Goal: Task Accomplishment & Management: Manage account settings

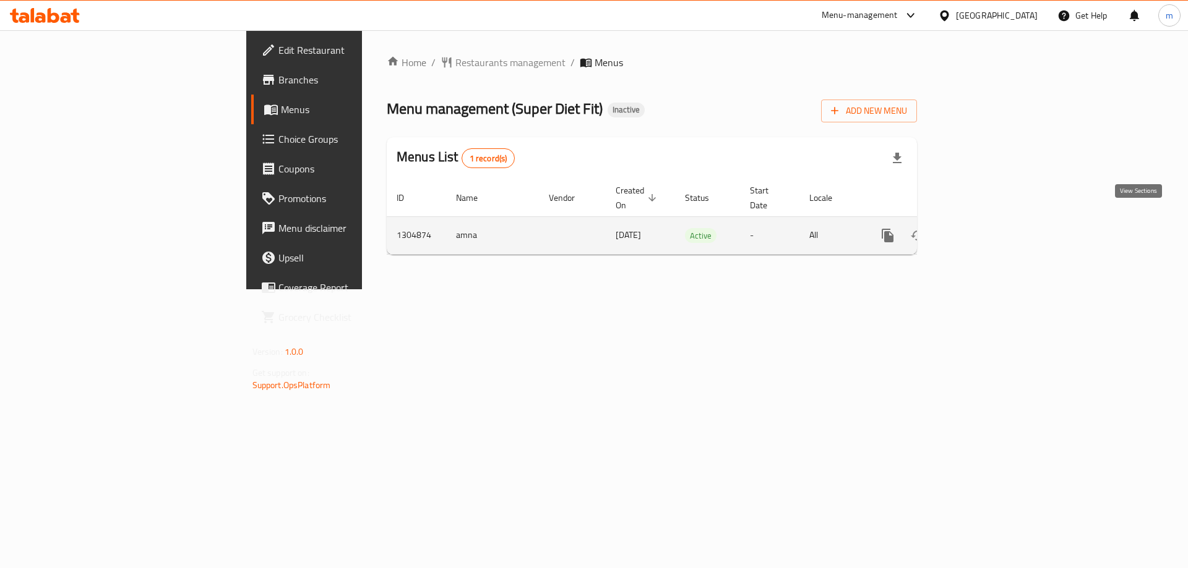
click at [991, 225] on link "enhanced table" at bounding box center [977, 236] width 30 height 30
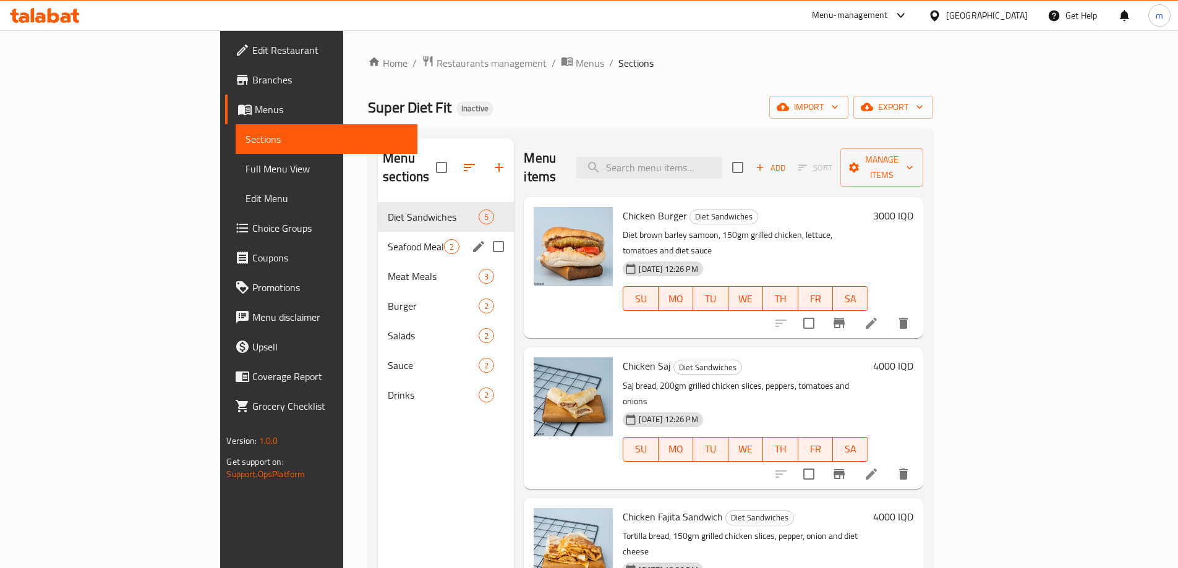
click at [378, 240] on div "Seafood Meal 2" at bounding box center [446, 247] width 136 height 30
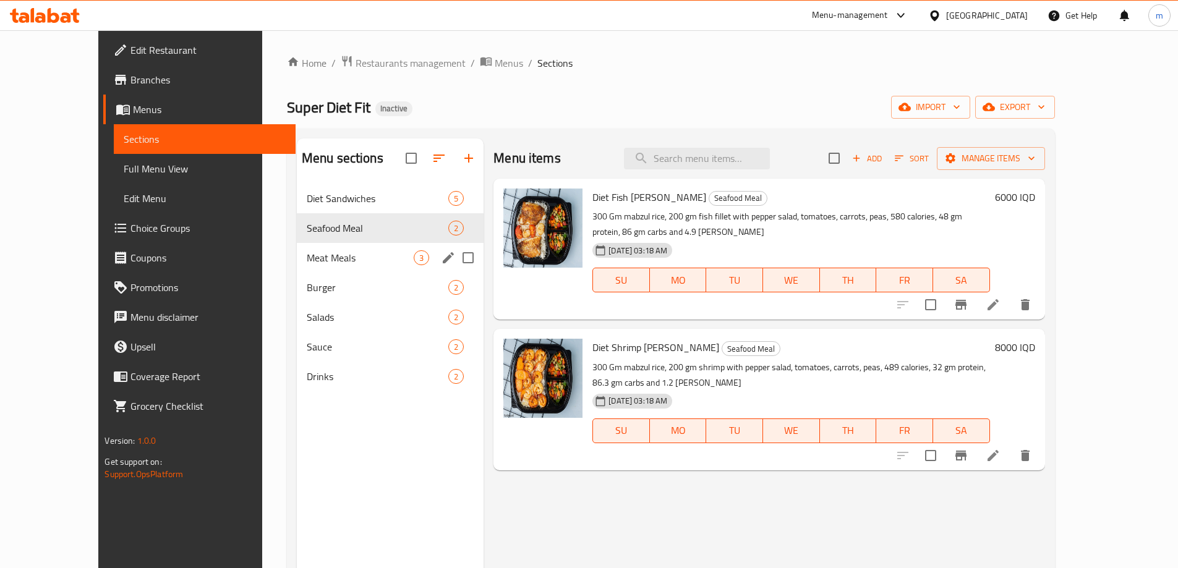
click at [324, 249] on div "Meat Meals 3" at bounding box center [390, 258] width 187 height 30
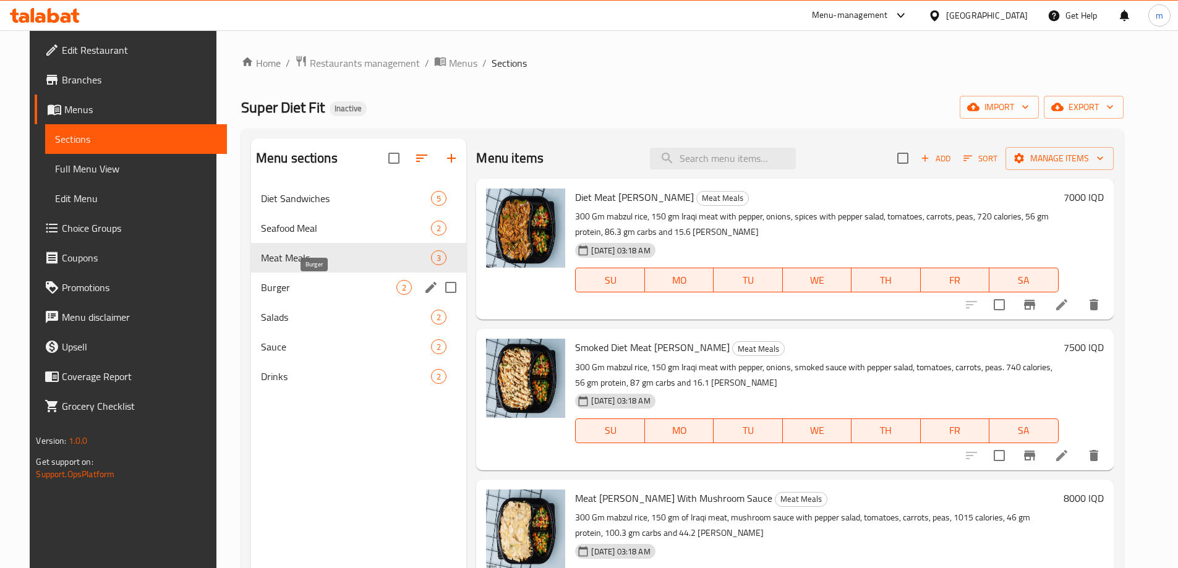
click at [299, 294] on span "Burger" at bounding box center [329, 287] width 136 height 15
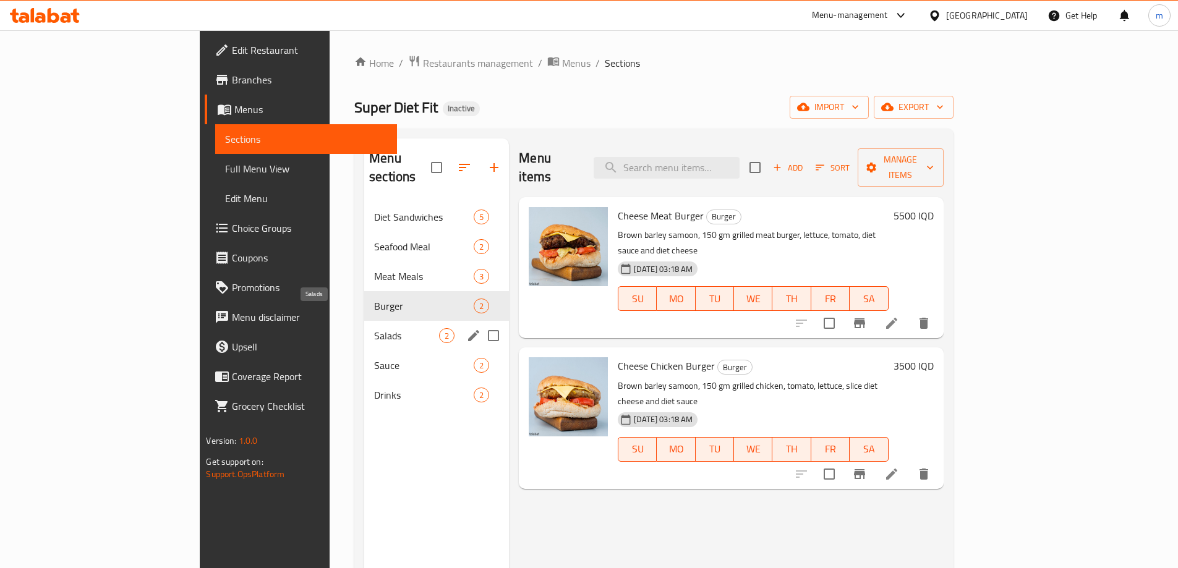
click at [364, 325] on div "Salads 2" at bounding box center [436, 336] width 145 height 30
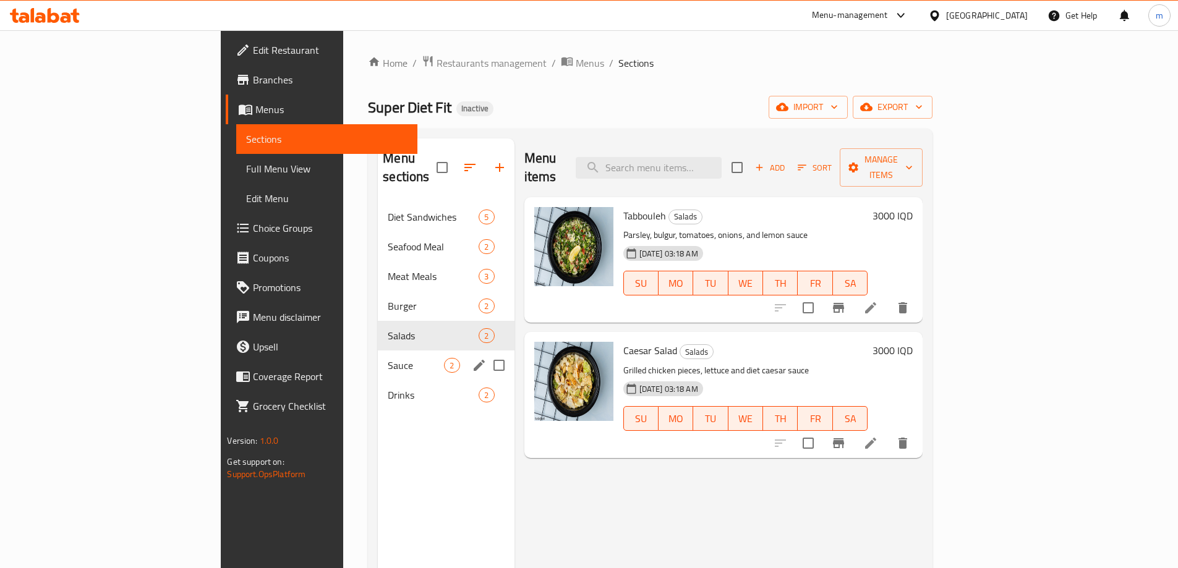
click at [378, 380] on div "Drinks 2" at bounding box center [446, 395] width 136 height 30
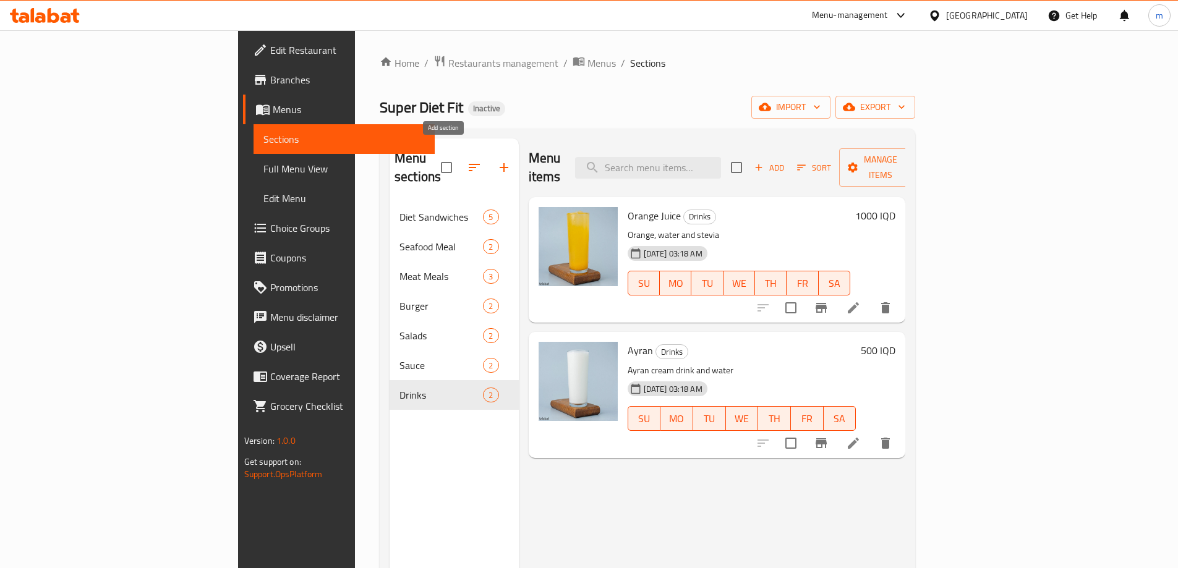
click at [497, 160] on icon "button" at bounding box center [504, 167] width 15 height 15
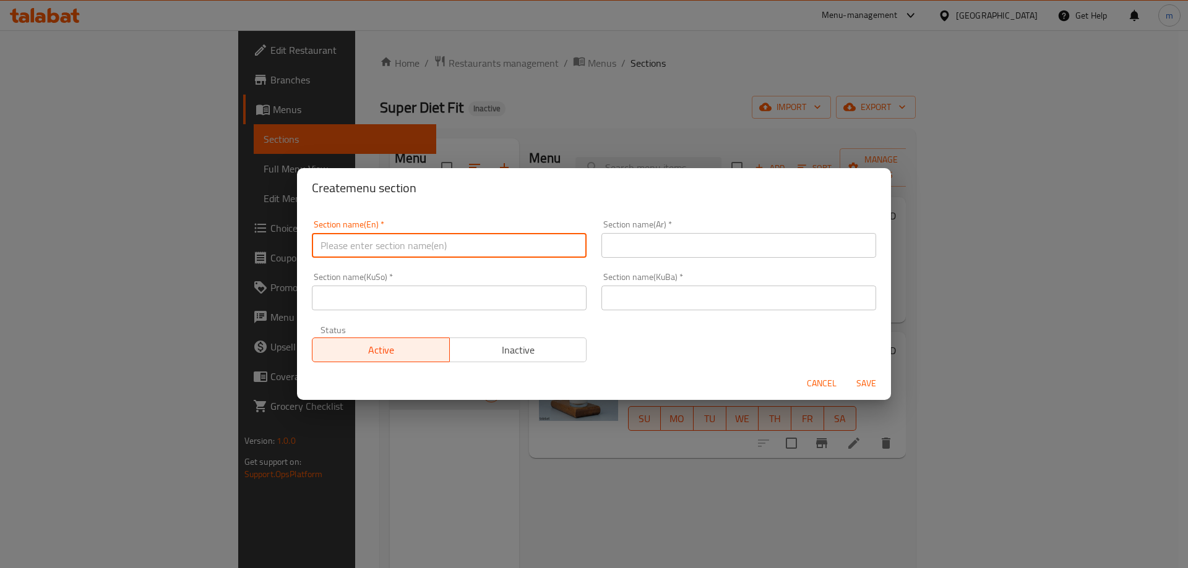
click at [432, 235] on input "text" at bounding box center [449, 245] width 275 height 25
click at [335, 239] on input "Chicken Steaks" at bounding box center [449, 245] width 275 height 25
type input "Chicken Steaks"
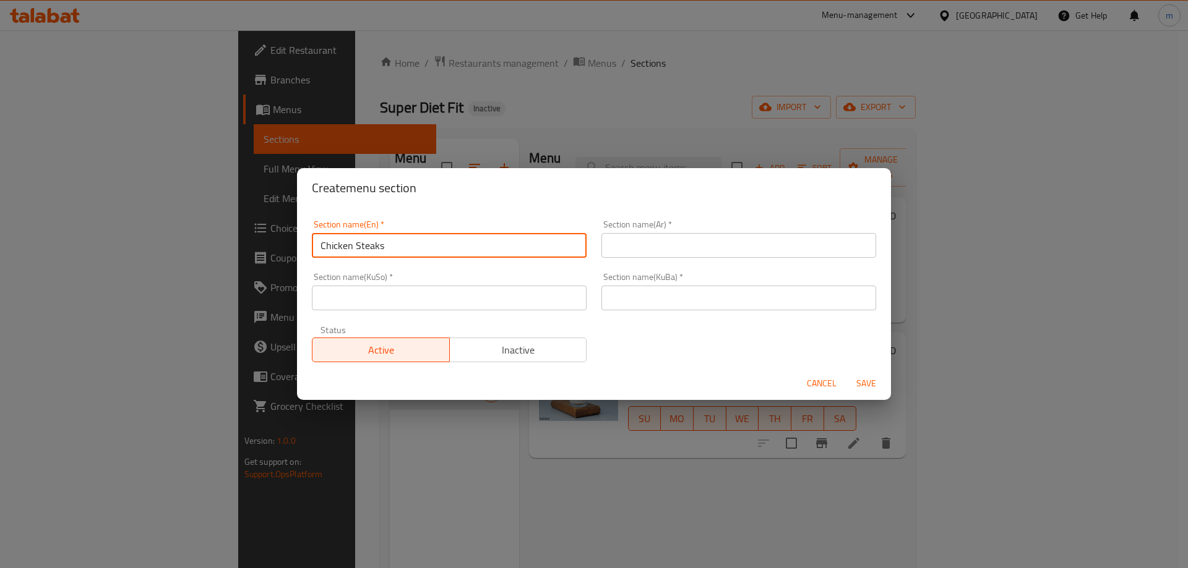
click at [674, 246] on input "text" at bounding box center [738, 245] width 275 height 25
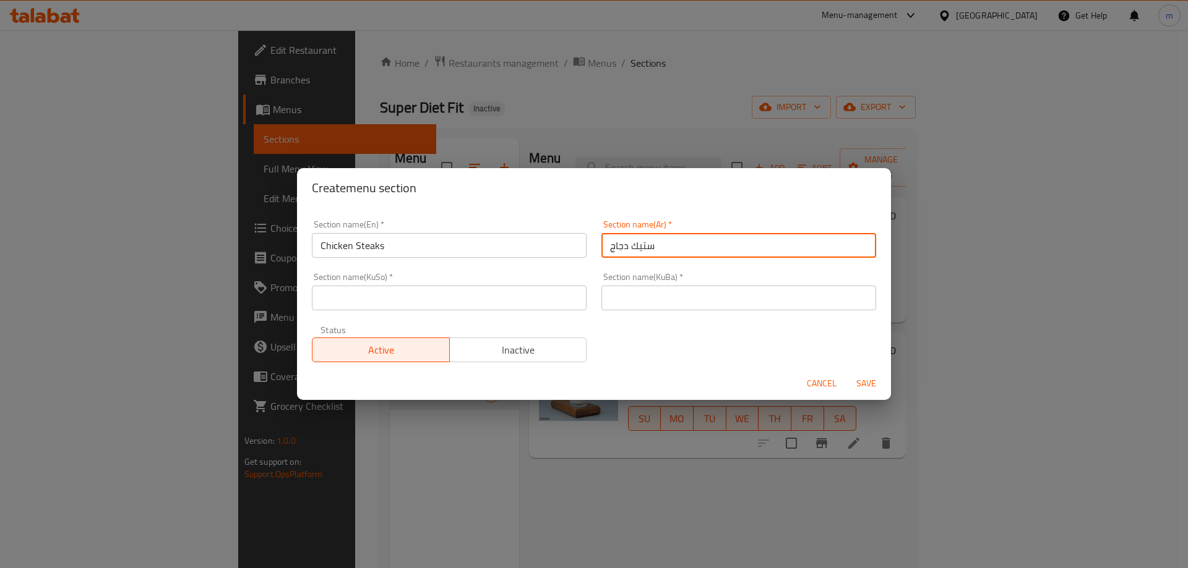
type input "ستيك دجاج"
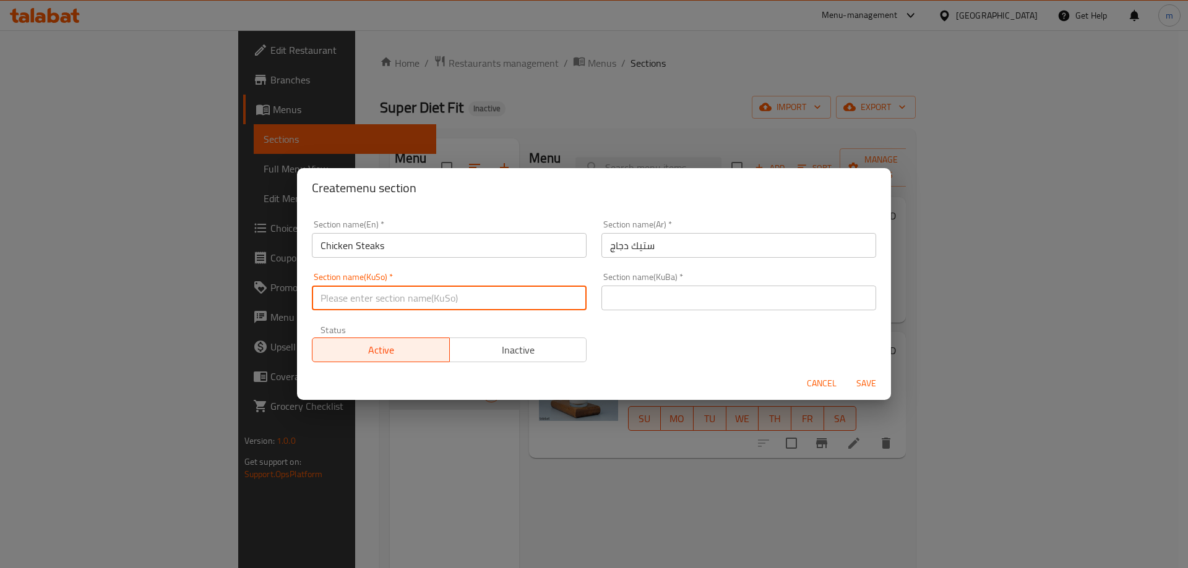
click at [477, 299] on input "text" at bounding box center [449, 298] width 275 height 25
click at [361, 293] on input "ستێکی مریشک" at bounding box center [449, 298] width 275 height 25
type input "ستێکی مریشک"
click at [711, 311] on div "Section name(KuBa)   * Section name(KuBa) *" at bounding box center [738, 291] width 289 height 53
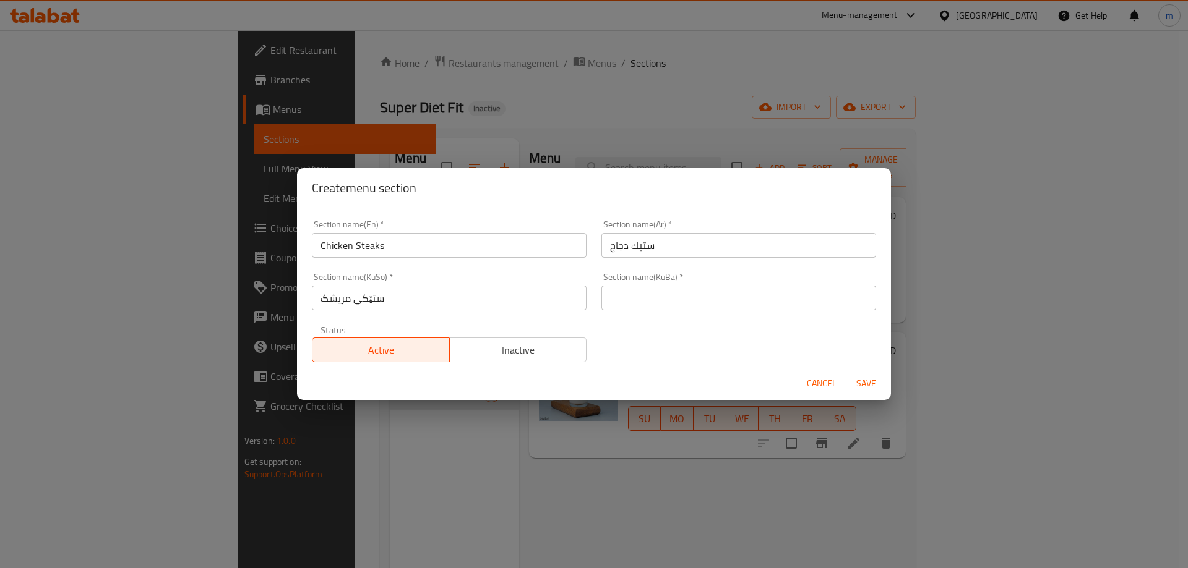
click at [704, 303] on input "text" at bounding box center [738, 298] width 275 height 25
paste input "ستێکی مریشک"
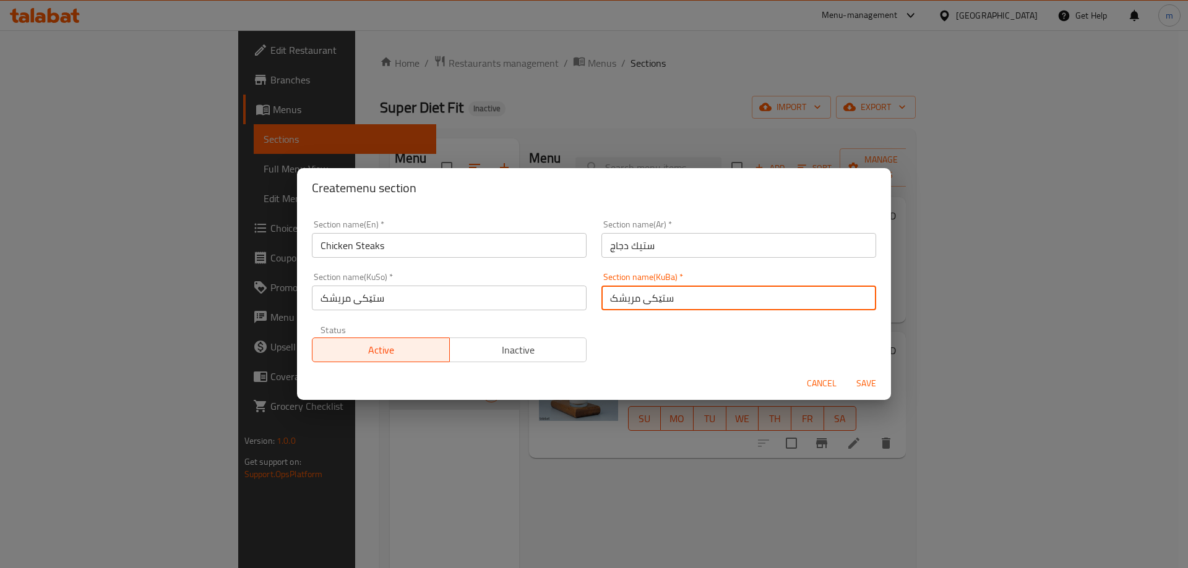
type input "ستێکی مریشک"
click at [861, 383] on span "Save" at bounding box center [866, 383] width 30 height 15
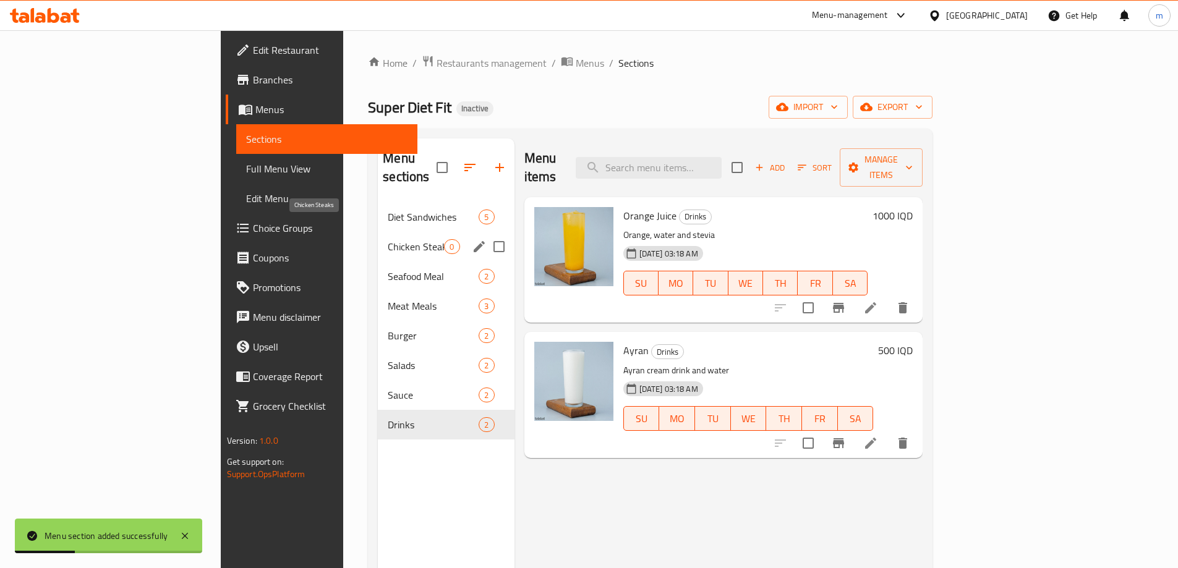
click at [388, 239] on span "Chicken Steaks" at bounding box center [416, 246] width 56 height 15
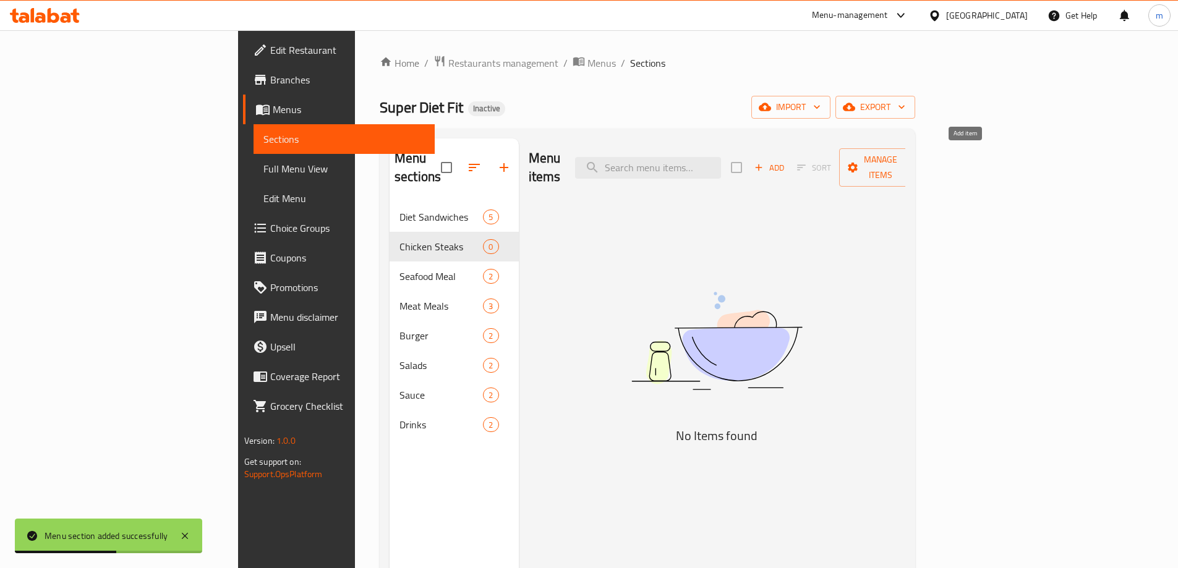
click at [786, 161] on span "Add" at bounding box center [769, 168] width 33 height 14
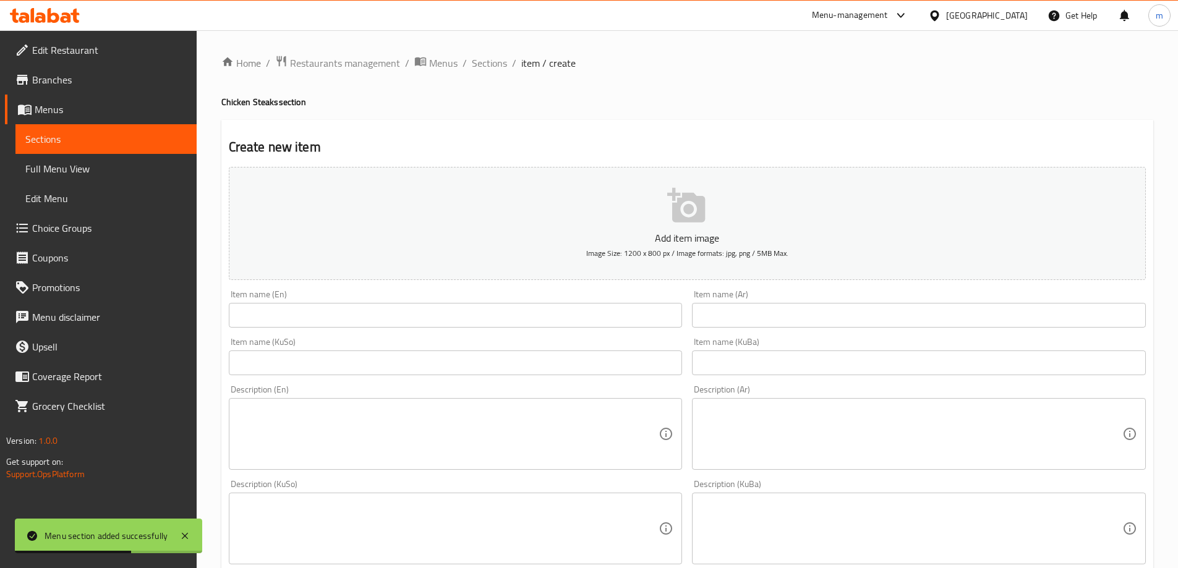
click at [325, 344] on div "Item name (KuSo) Item name (KuSo)" at bounding box center [456, 357] width 454 height 38
click at [351, 320] on input "text" at bounding box center [456, 315] width 454 height 25
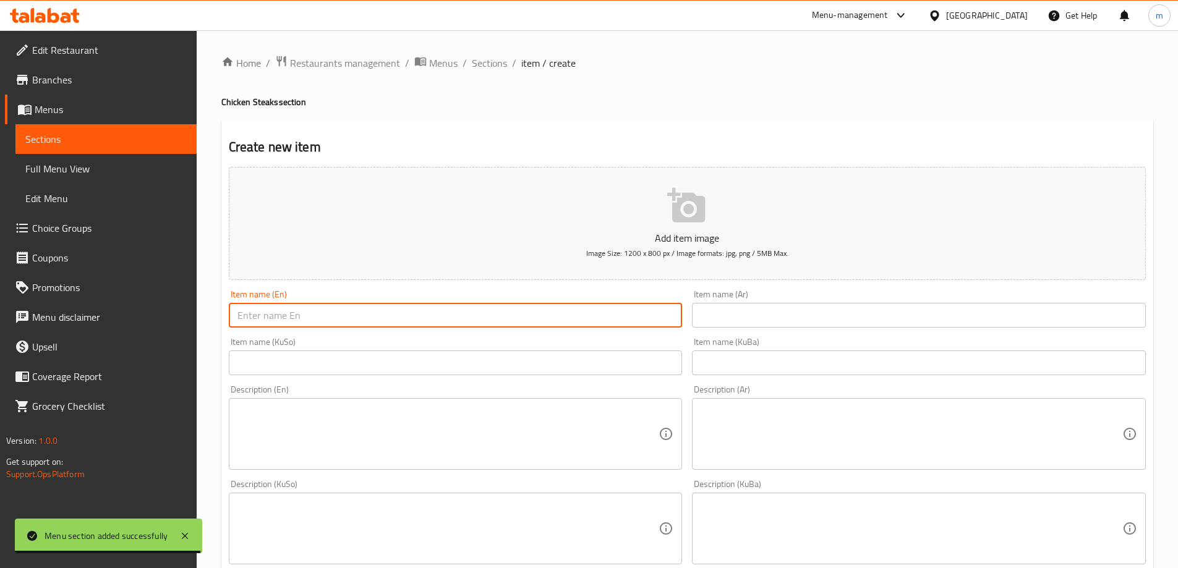
click at [780, 325] on input "text" at bounding box center [919, 315] width 454 height 25
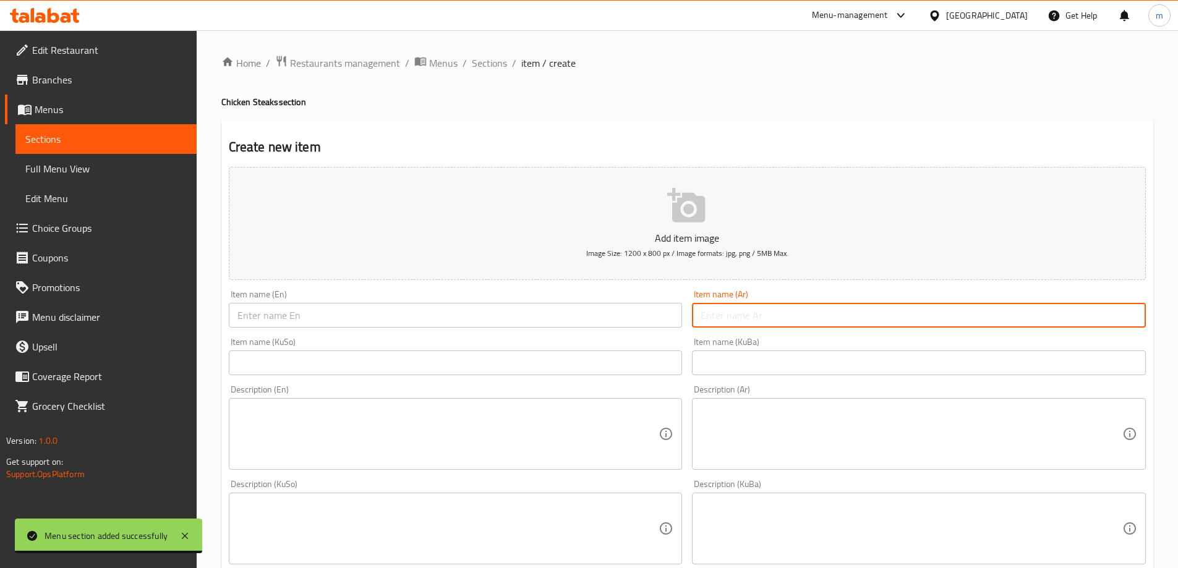
paste input "ستيك دجاج سادة"
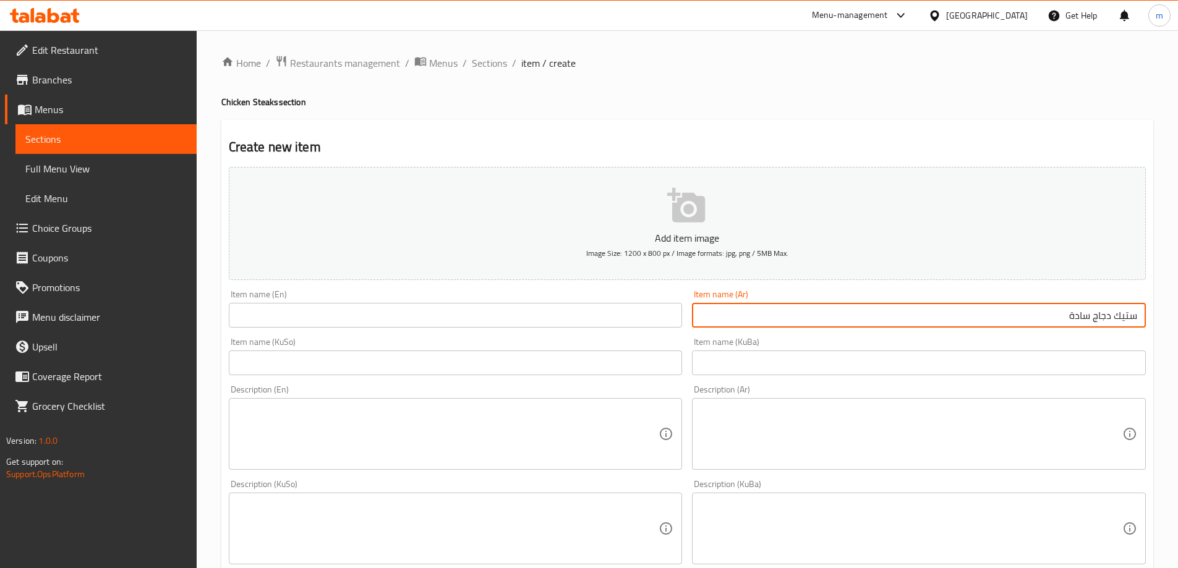
type input "ستيك دجاج سادة"
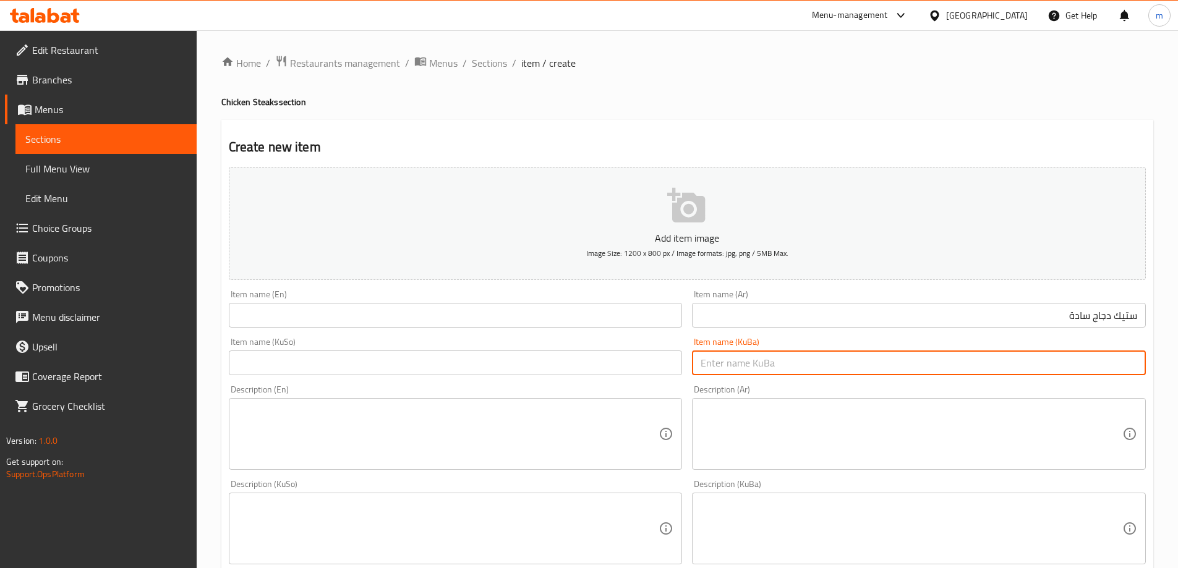
click at [769, 363] on input "text" at bounding box center [919, 363] width 454 height 25
click at [566, 369] on input "text" at bounding box center [456, 363] width 454 height 25
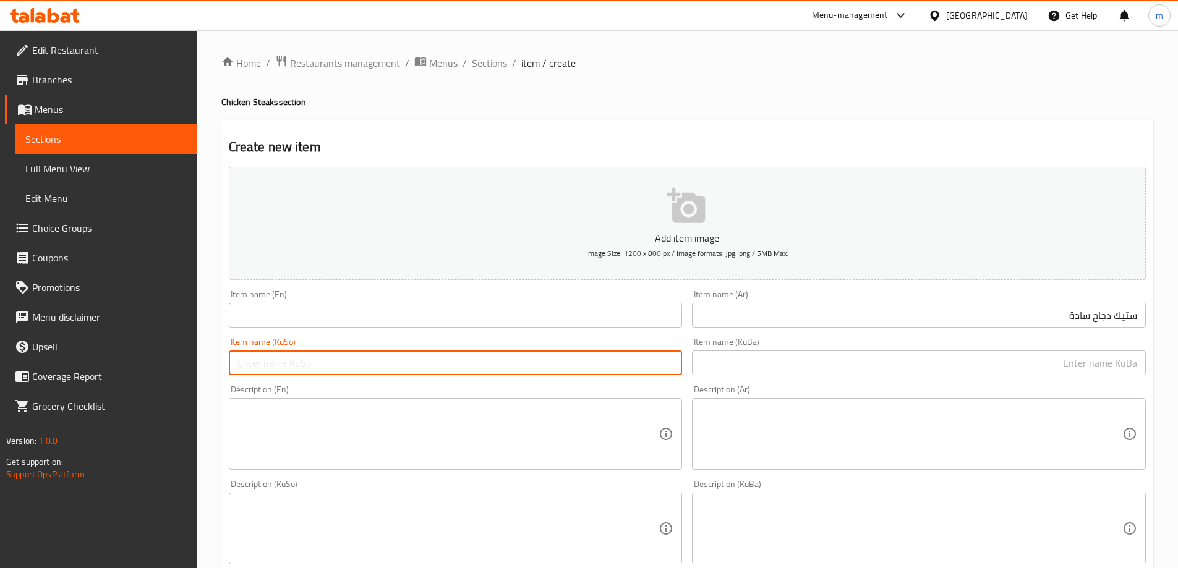
type input "د"
click at [786, 360] on input "text" at bounding box center [919, 363] width 454 height 25
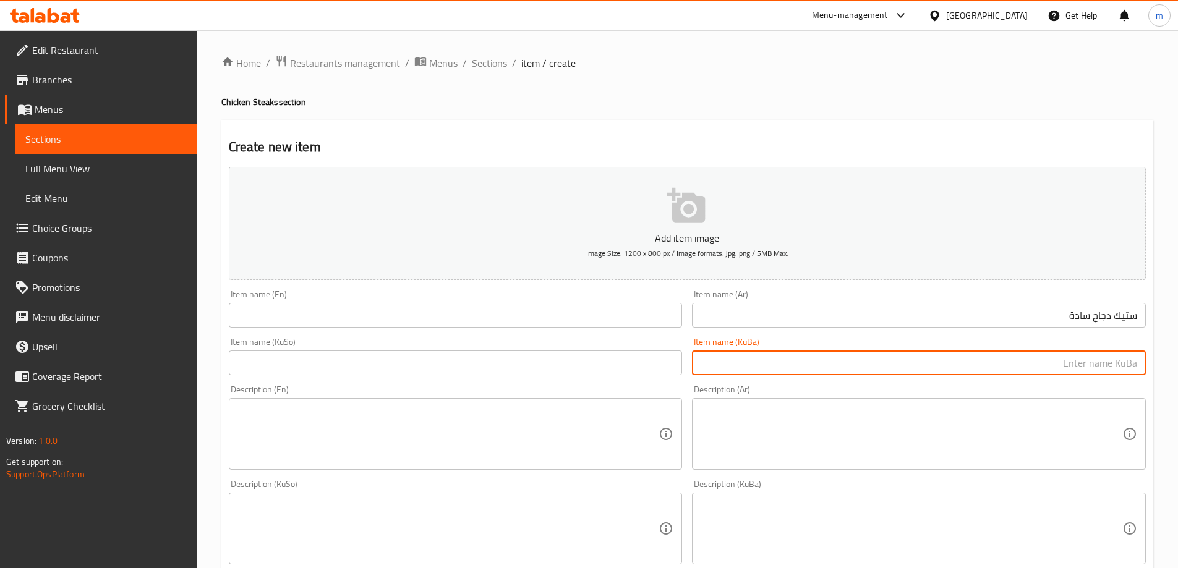
click at [797, 317] on input "ستيك دجاج سادة" at bounding box center [919, 315] width 454 height 25
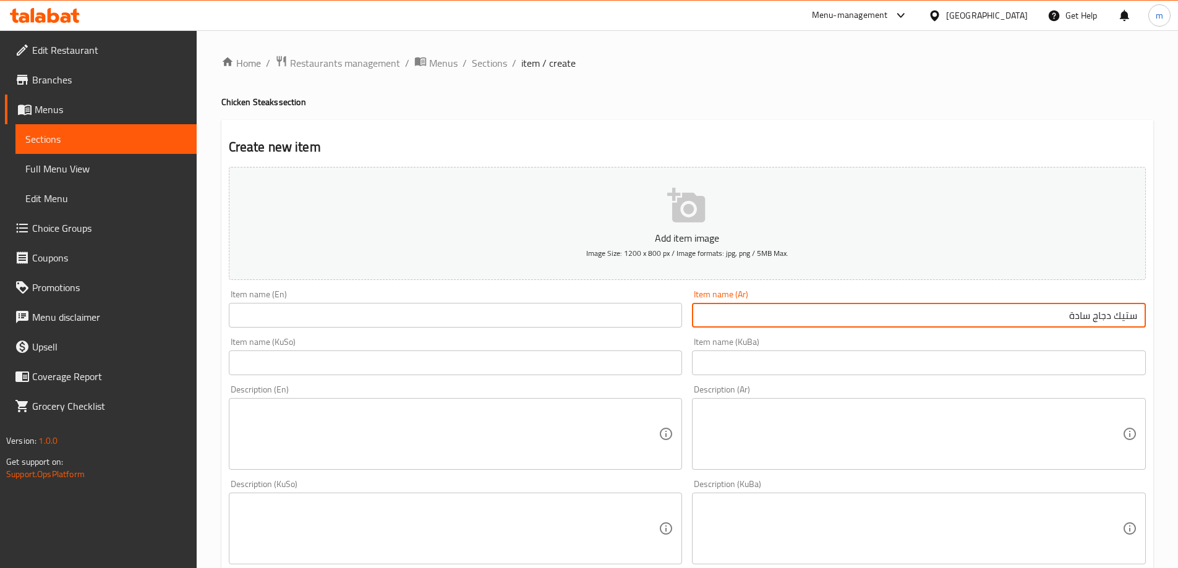
click at [1072, 318] on input "ستيك دجاج سادة" at bounding box center [919, 315] width 454 height 25
click at [1108, 316] on input "ستيك دجاج سادة" at bounding box center [919, 315] width 454 height 25
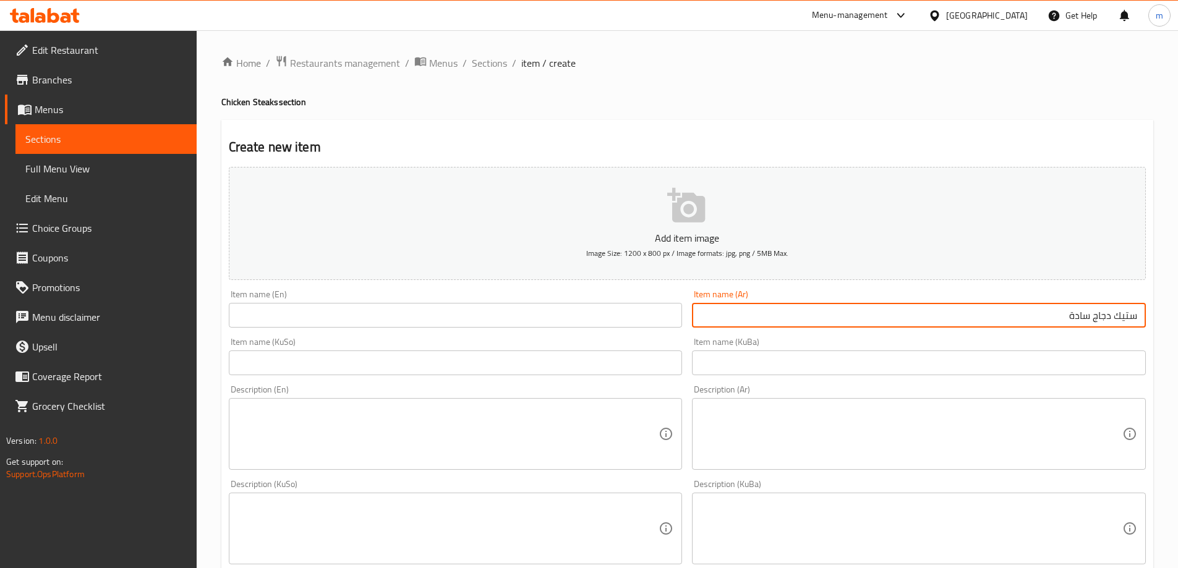
click at [563, 310] on input "text" at bounding box center [456, 315] width 454 height 25
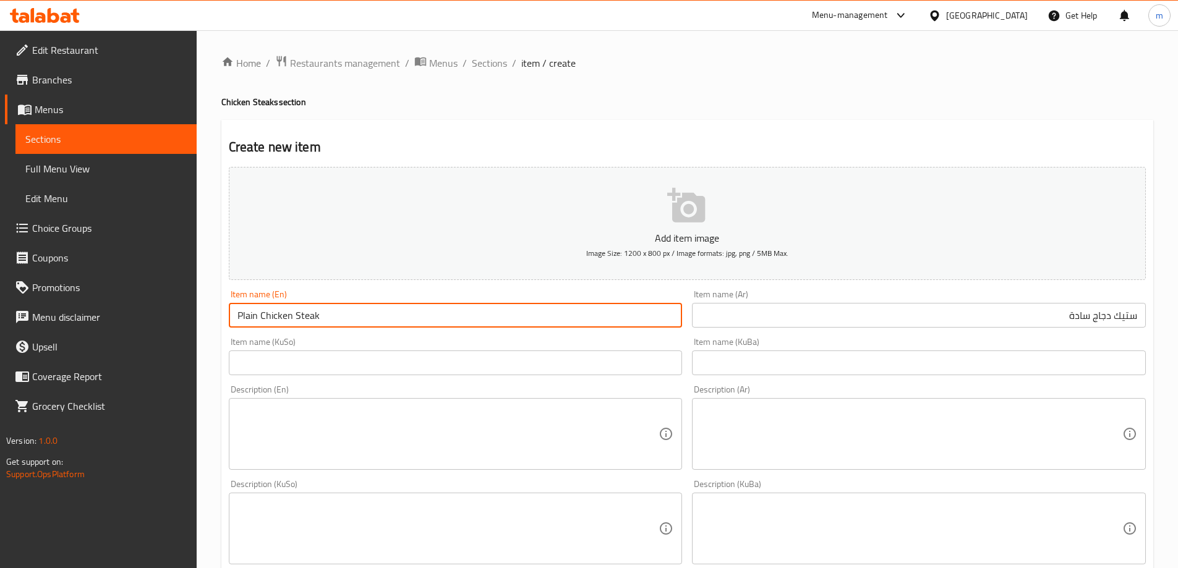
type input "Plain Chicken Steak"
click at [751, 366] on input "text" at bounding box center [919, 363] width 454 height 25
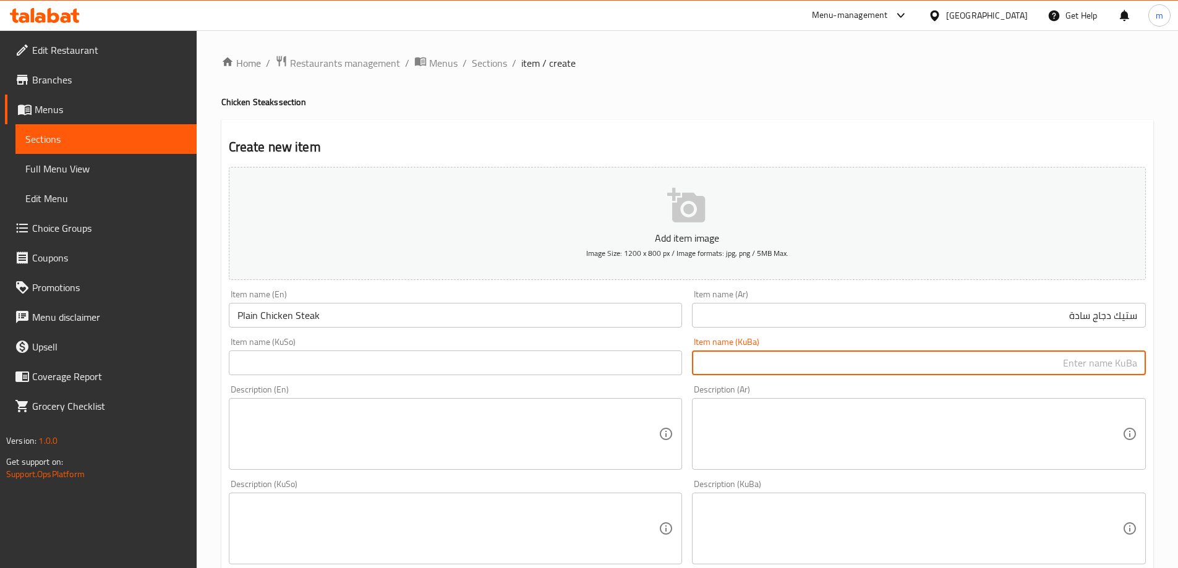
click at [552, 349] on div "Item name (KuSo) Item name (KuSo)" at bounding box center [456, 357] width 454 height 38
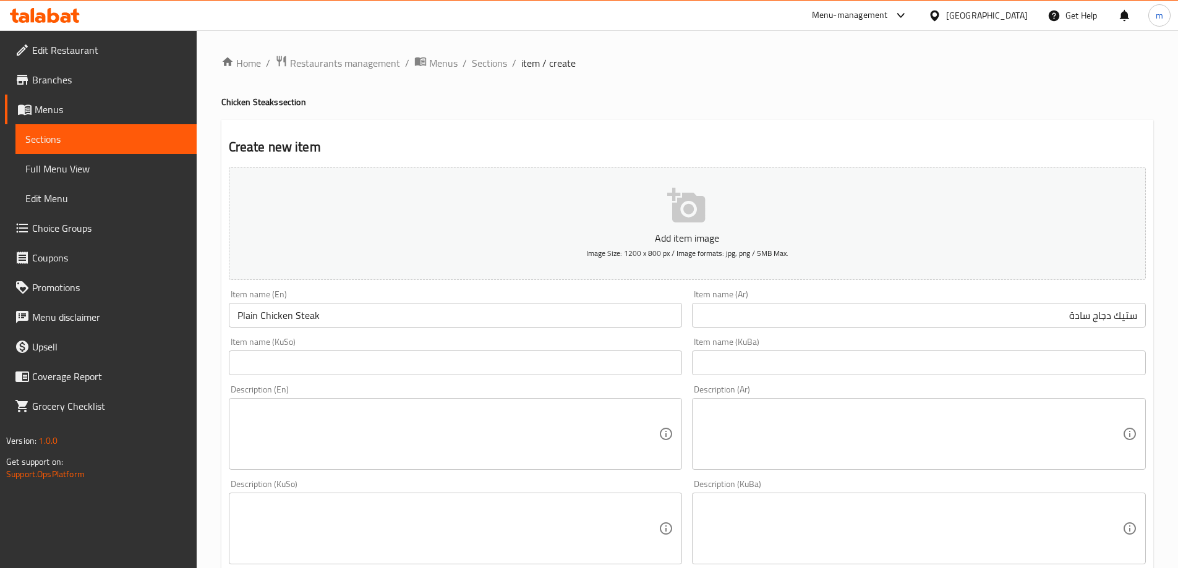
click at [561, 362] on input "text" at bounding box center [456, 363] width 454 height 25
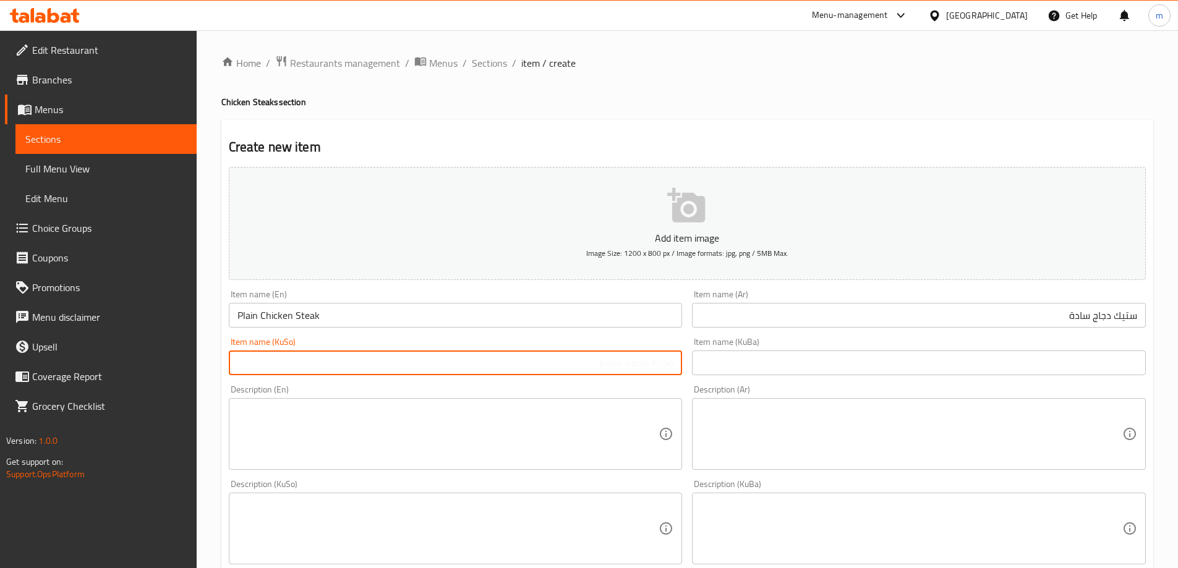
click at [505, 357] on input "text" at bounding box center [456, 363] width 454 height 25
type input "ستێکی مریشکی سادە"
click at [784, 370] on input "text" at bounding box center [919, 363] width 454 height 25
paste input "ستێکی مریشکی سادە"
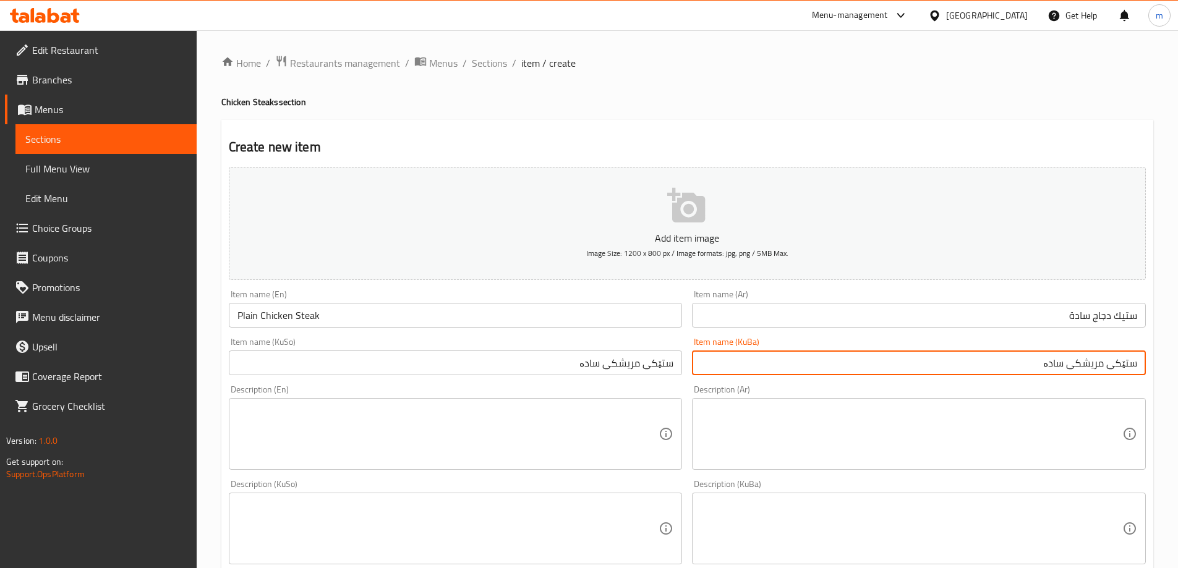
type input "ستێکی مریشکی سادە"
click at [687, 341] on div "Item name (KuBa) ستێکی مریشکی سادە Item name (KuBa)" at bounding box center [919, 357] width 464 height 48
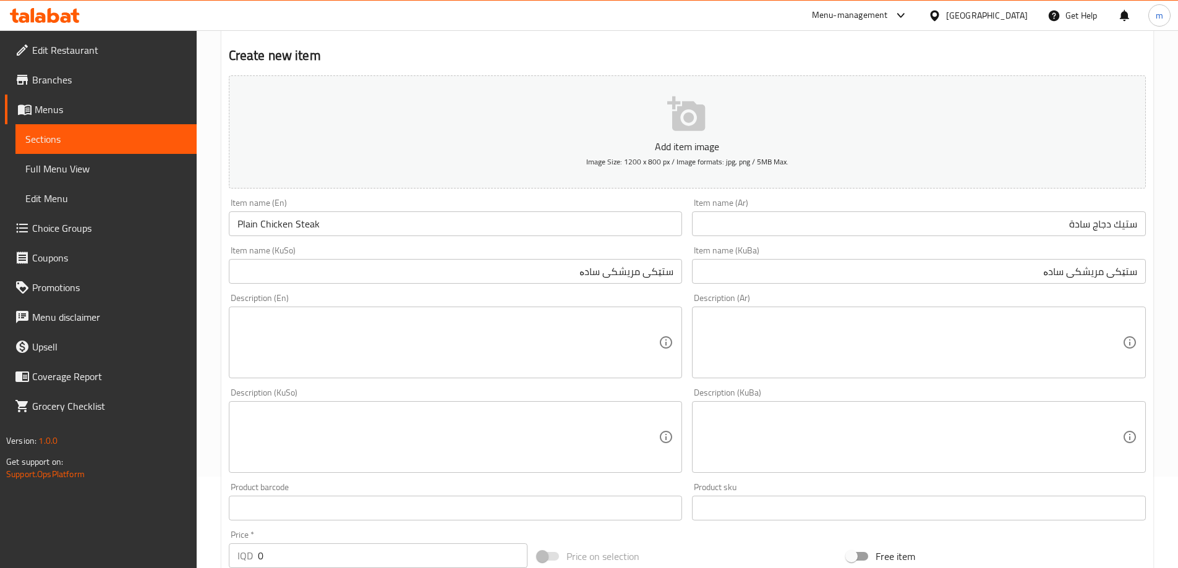
scroll to position [206, 0]
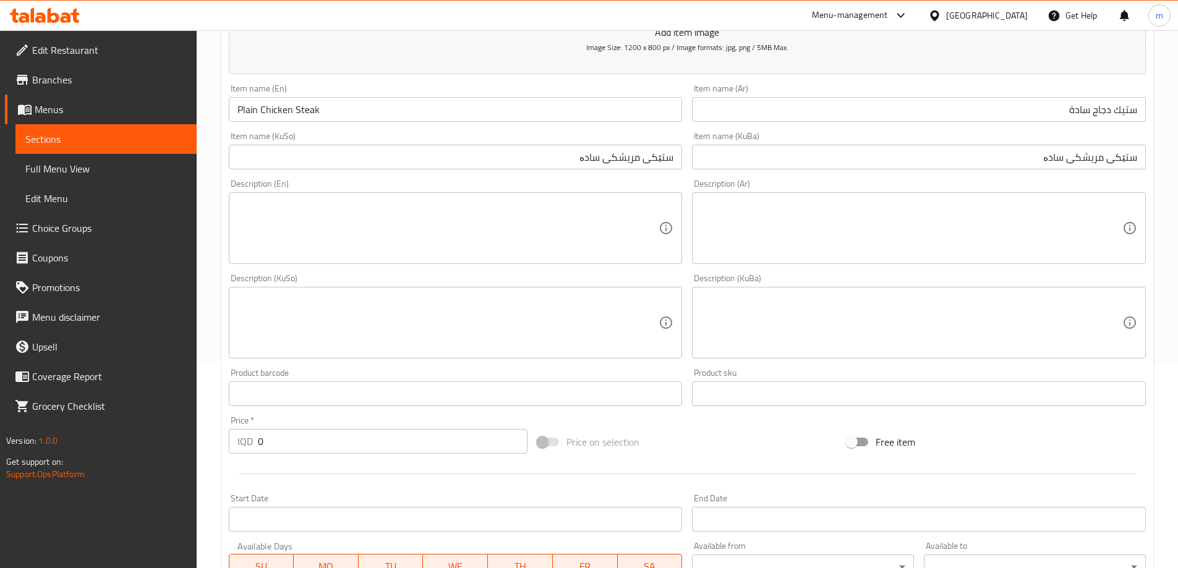
click at [376, 236] on textarea at bounding box center [449, 228] width 422 height 59
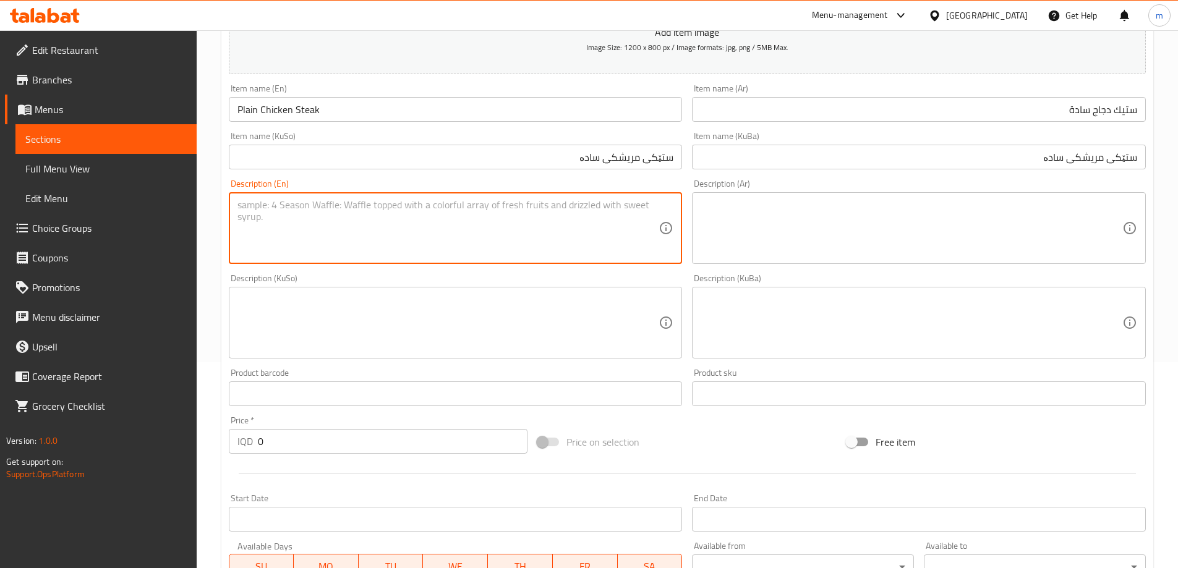
click at [837, 250] on textarea at bounding box center [912, 228] width 422 height 59
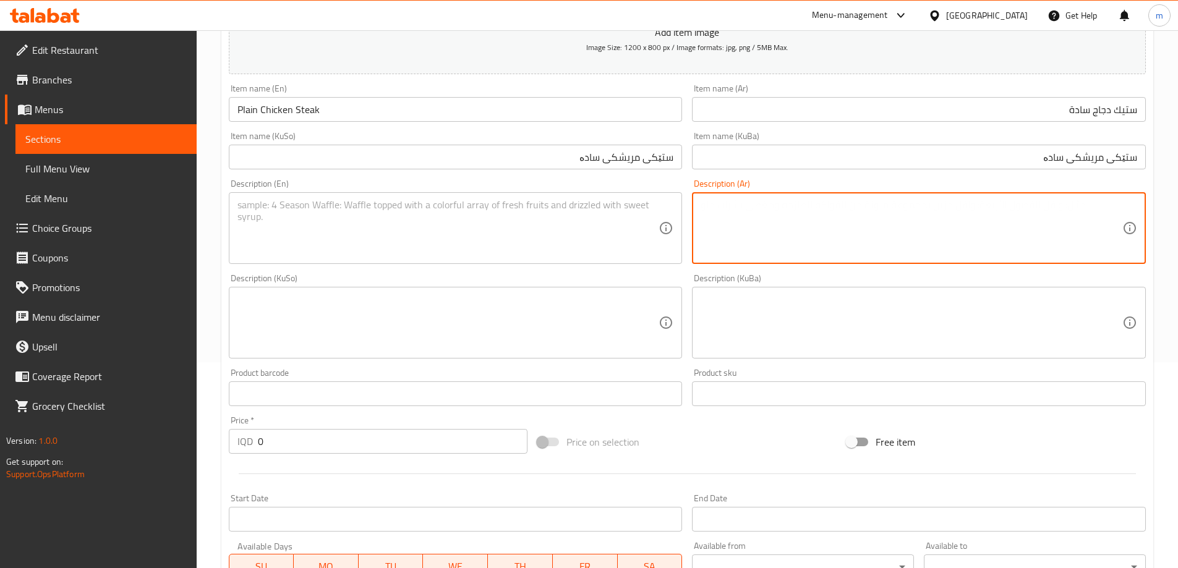
paste textarea "رز ابيض مبزول, شرائح ستيك دجاج مع سلطة فلفل, طماطم,جزر وبازليا."
click at [821, 209] on textarea "رز ابيض مبزول, شرائح ستيك دجاج مع سلطة فلفل, طماطم,جزر وبازليا." at bounding box center [912, 228] width 422 height 59
click at [1081, 207] on textarea "رز ابيض مبزول, شرائح ستيك دجاج مع سلطة فلفل, طماطم,جزر وبازليا" at bounding box center [912, 228] width 422 height 59
type textarea "رز ابيض مبزول, شرائح ستيك دجاج مع سلطة فلفل, طماطم,جزر وبازليا"
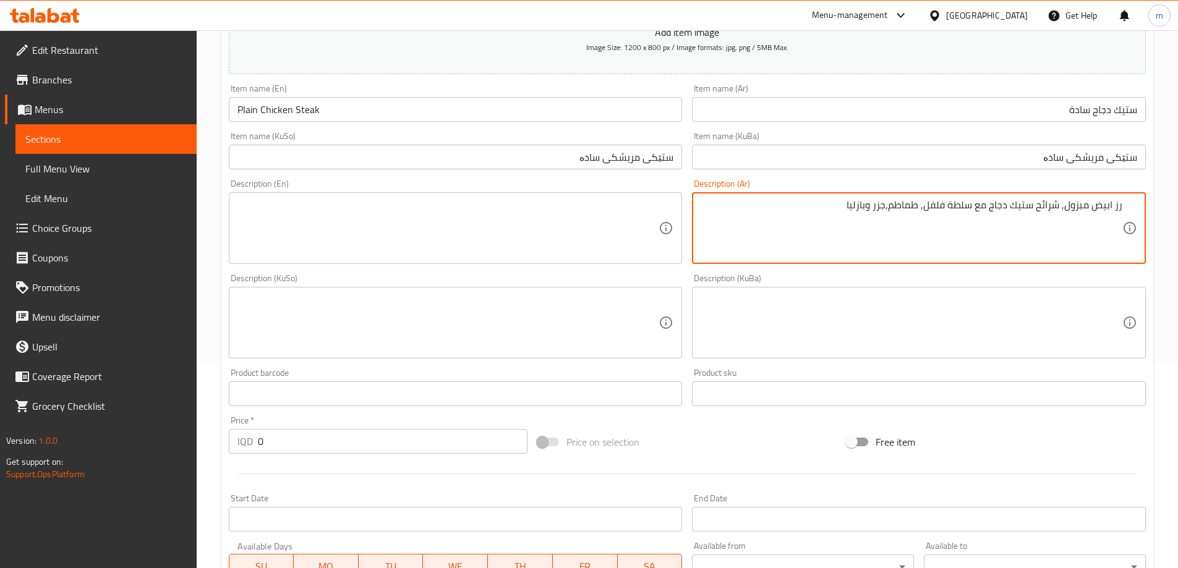
click at [555, 212] on textarea at bounding box center [449, 228] width 422 height 59
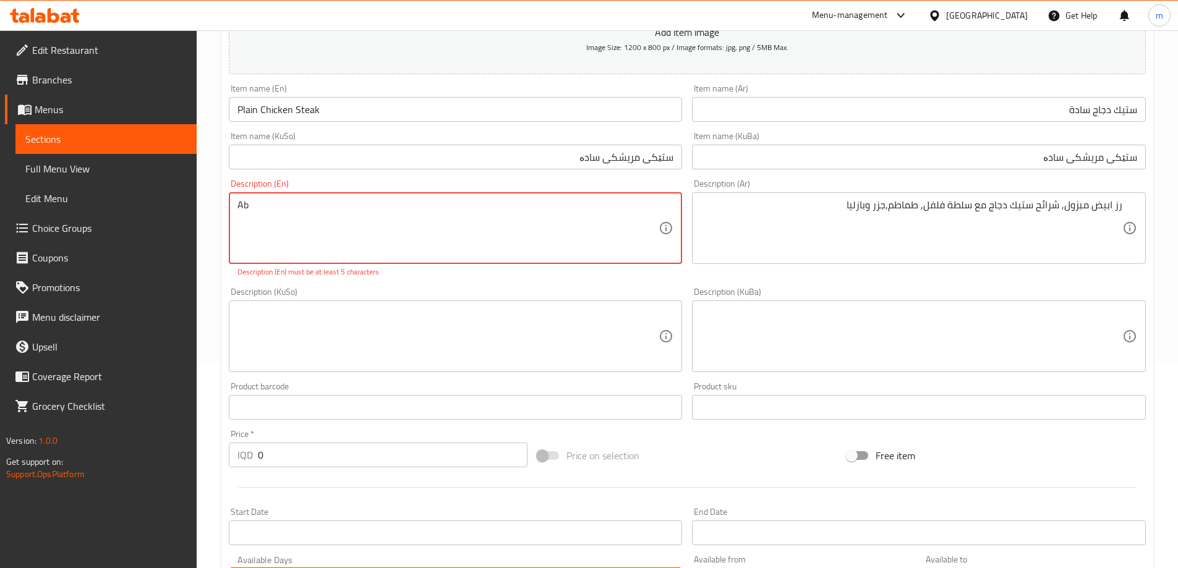
type textarea "A"
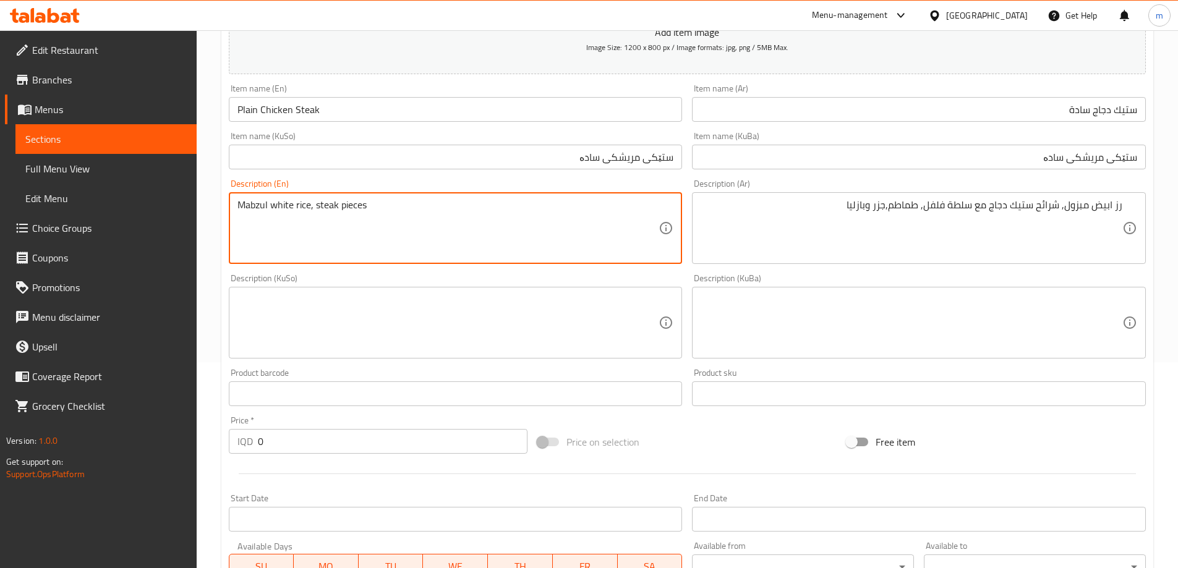
click at [316, 204] on textarea "Mabzul white rice, steak pieces" at bounding box center [449, 228] width 422 height 59
click at [418, 210] on textarea "Mabzul white rice, chicken steak pieces" at bounding box center [449, 228] width 422 height 59
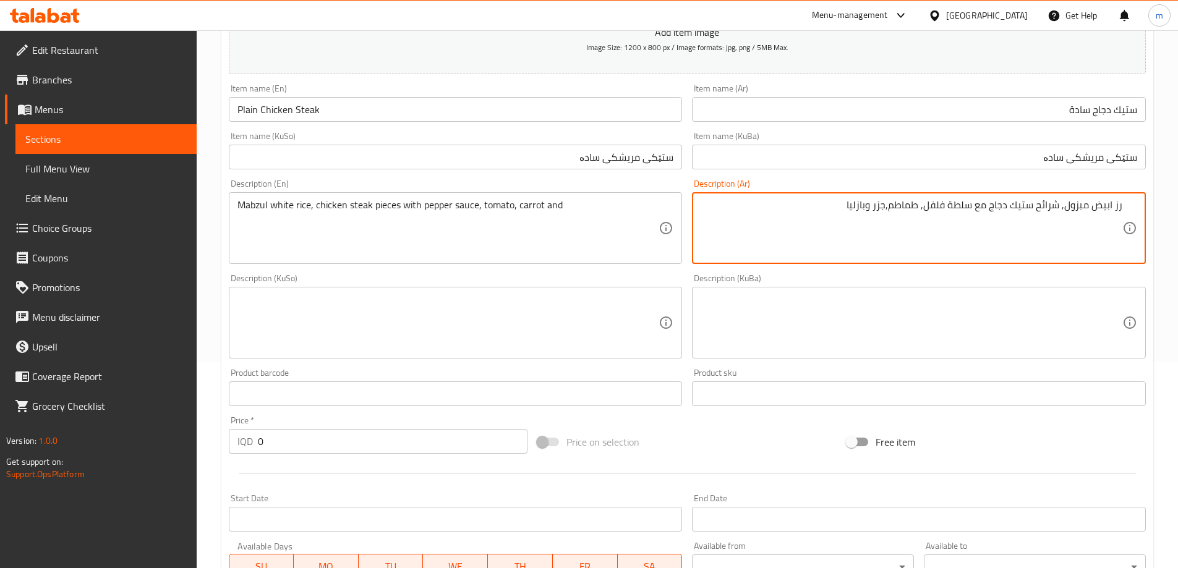
click at [854, 201] on textarea "رز ابيض مبزول, شرائح ستيك دجاج مع سلطة فلفل, طماطم,جزر وبازليا" at bounding box center [912, 228] width 422 height 59
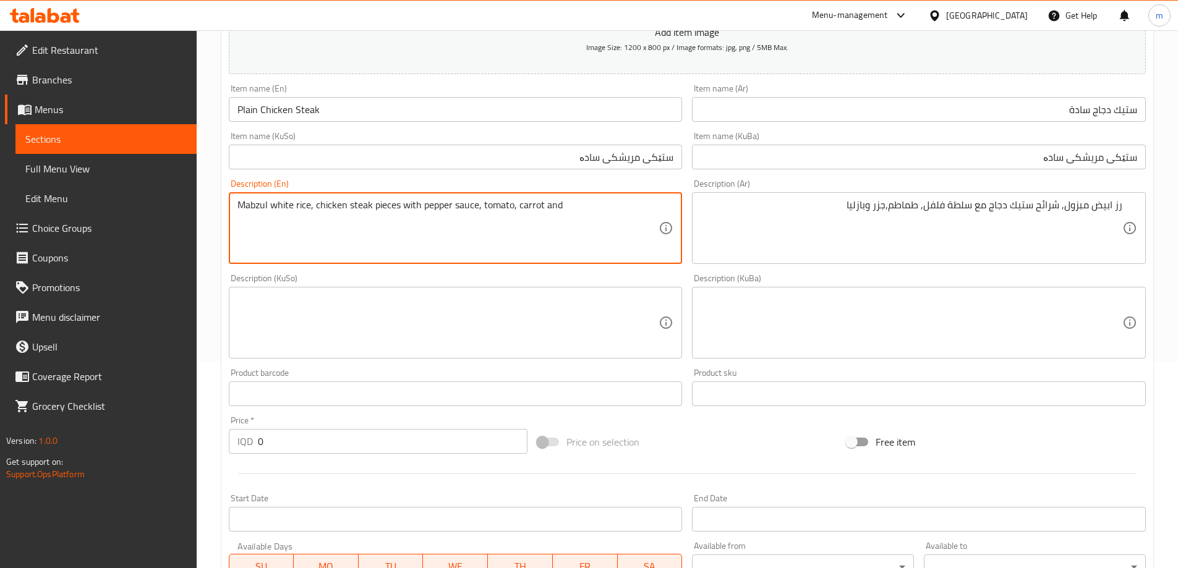
paste textarea "Kadala"
click at [568, 210] on textarea "Mabzul white rice, chicken steak pieces with pepper sauce, tomato, carrot and K…" at bounding box center [449, 228] width 422 height 59
click at [580, 223] on textarea "Mabzul white rice, chicken steak pieces with pepper sauce, tomato, carrot and k…" at bounding box center [449, 228] width 422 height 59
click at [628, 229] on textarea "Mabzul white rice, chicken steak pieces with pepper sauce, tomato, carrot and k…" at bounding box center [449, 228] width 422 height 59
type textarea "Mabzul white rice, chicken steak pieces with pepper sauce, tomato, carrot and k…"
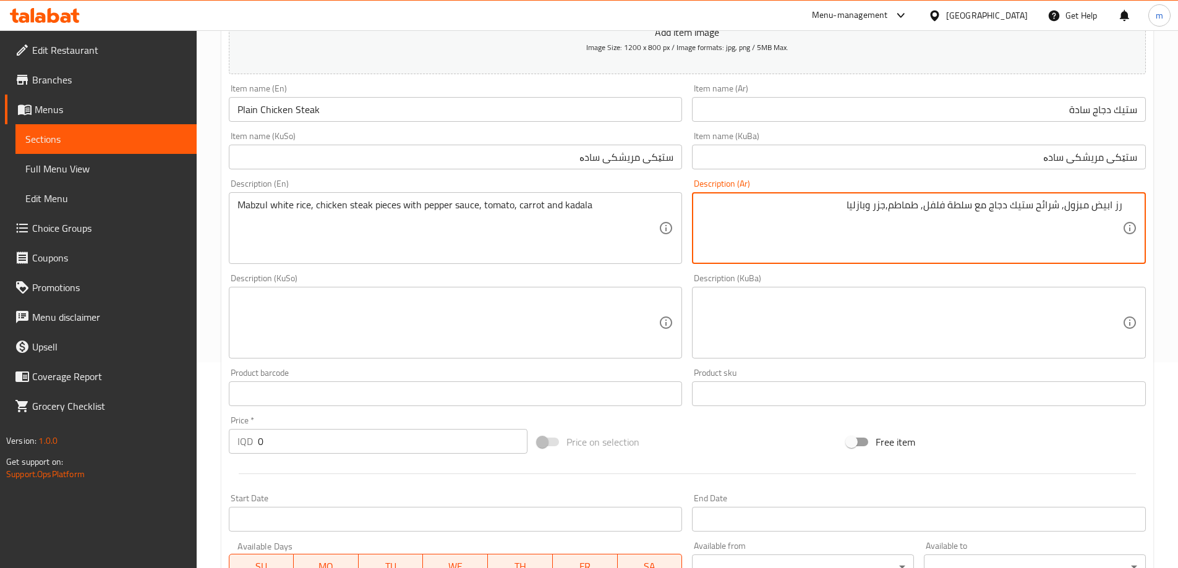
click at [858, 208] on textarea "رز ابيض مبزول, شرائح ستيك دجاج مع سلطة فلفل, طماطم,جزر وبازليا" at bounding box center [912, 228] width 422 height 59
click at [857, 210] on textarea "رز ابيض مبزول, شرائح ستيك دجاج مع سلطة فلفل, طماطم,جزر وبازليا" at bounding box center [912, 228] width 422 height 59
click at [859, 208] on textarea "رز ابيض مبزول, شرائح ستيك دجاج مع سلطة فلفل, طماطم,جزر وبازليا" at bounding box center [912, 228] width 422 height 59
click at [618, 320] on textarea at bounding box center [449, 323] width 422 height 59
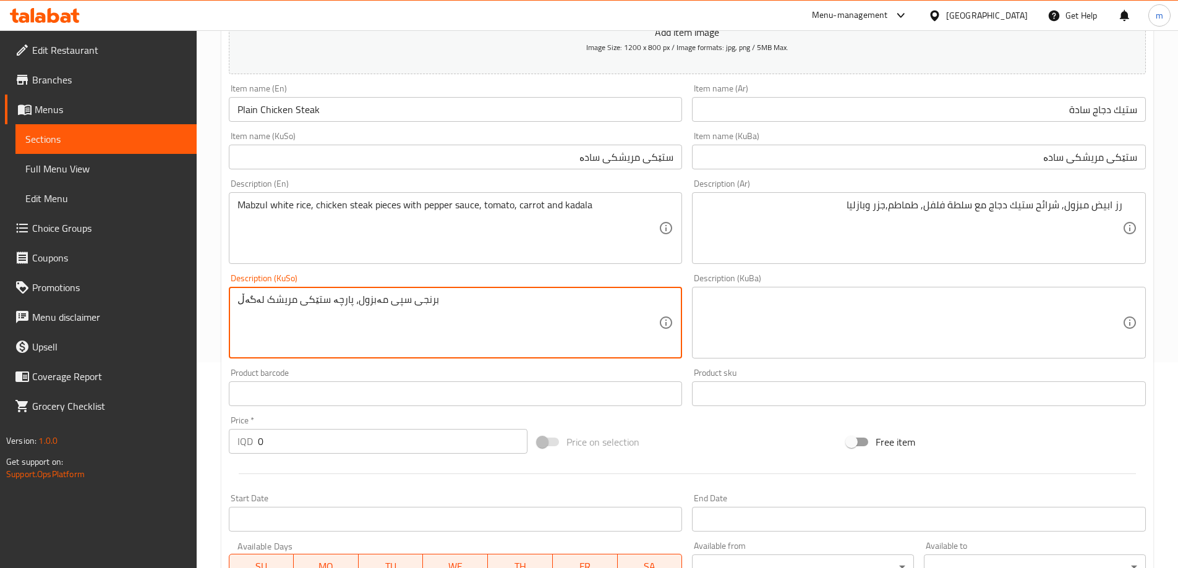
type textarea "برنجی سپی مەبزول، پارچە ستێکی مریشک لەگەڵ"
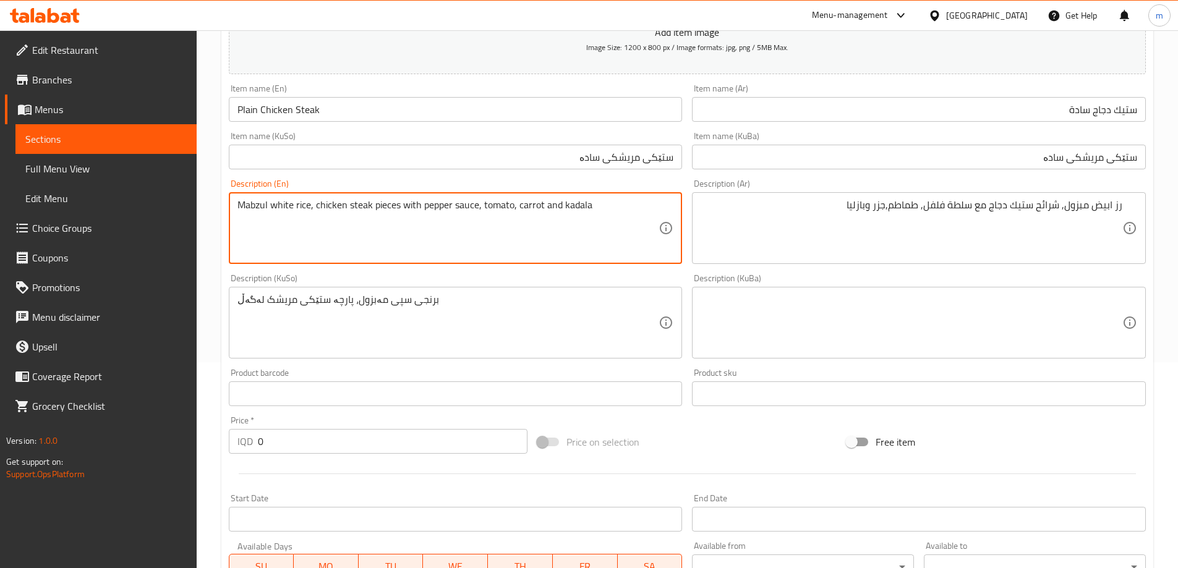
click at [458, 208] on textarea "Mabzul white rice, chicken steak pieces with pepper sauce, tomato, carrot and k…" at bounding box center [449, 228] width 422 height 59
type textarea "Mabzul white rice, chicken steak pieces with pepper salad, tomato, carrot and k…"
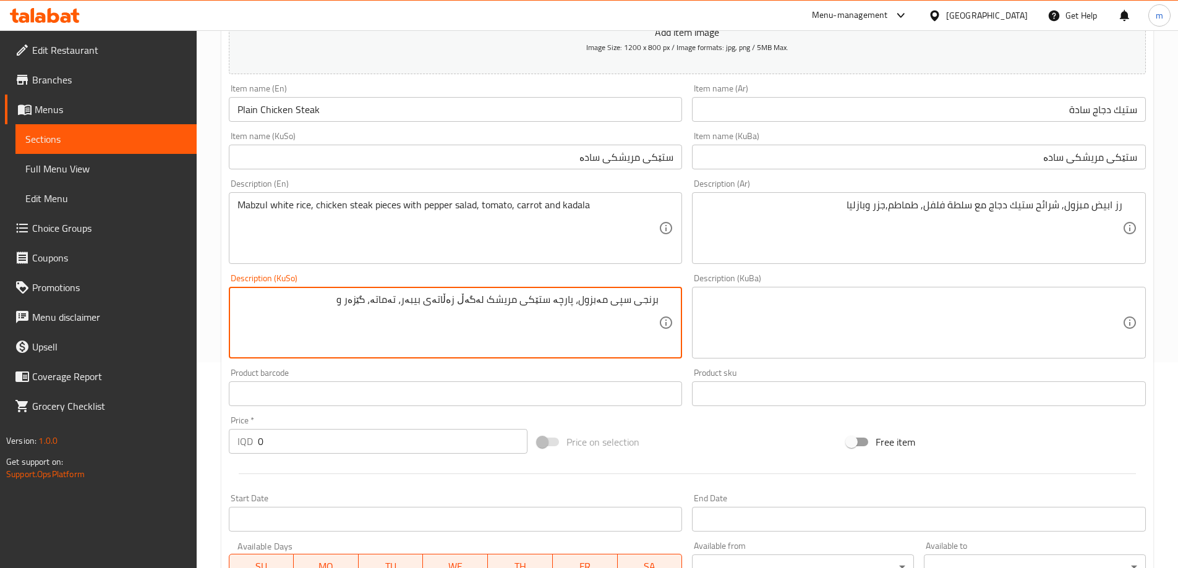
paste textarea "بەزالیا"
type textarea "برنجی سپی مەبزول، پارچە ستێکی مریشک لەگەڵ زەڵاتەی بیبەر، تەماتە، گێزەر و بەزالیا"
click at [848, 310] on textarea at bounding box center [912, 323] width 422 height 59
paste textarea "برنجی سپی مەبزول، پارچە ستێکی مریشک لەگەڵ زەڵاتەی بیبەر، تەماتە، گێزەر و بەزالیا"
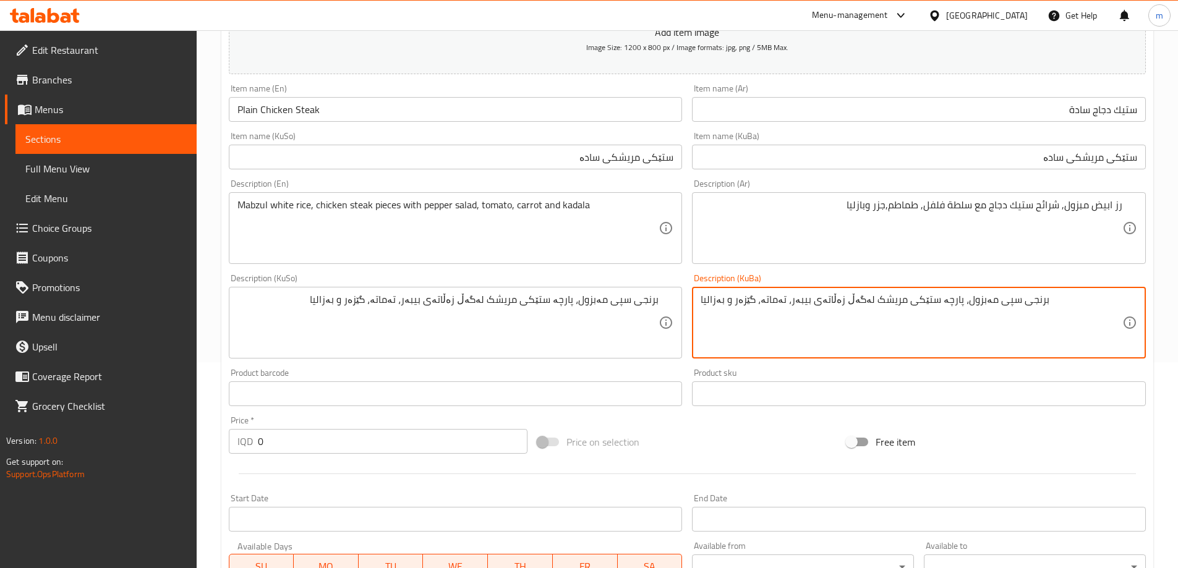
type textarea "برنجی سپی مەبزول، پارچە ستێکی مریشک لەگەڵ زەڵاتەی بیبەر، تەماتە، گێزەر و بەزالیا"
click at [327, 443] on input "0" at bounding box center [393, 441] width 270 height 25
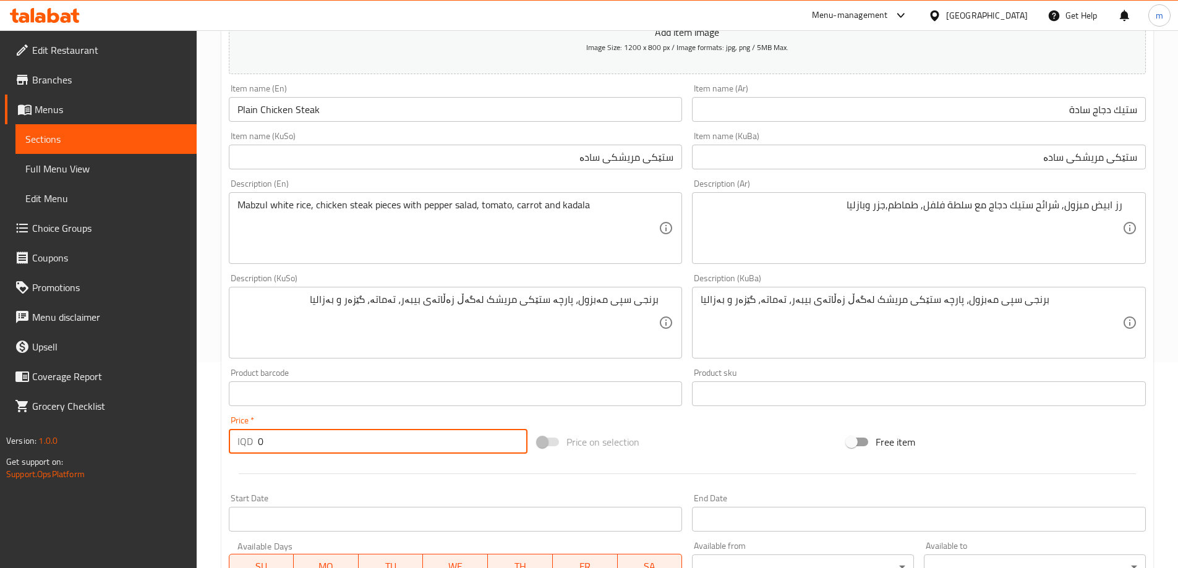
click at [327, 443] on input "0" at bounding box center [393, 441] width 270 height 25
click at [322, 445] on input "0" at bounding box center [393, 441] width 270 height 25
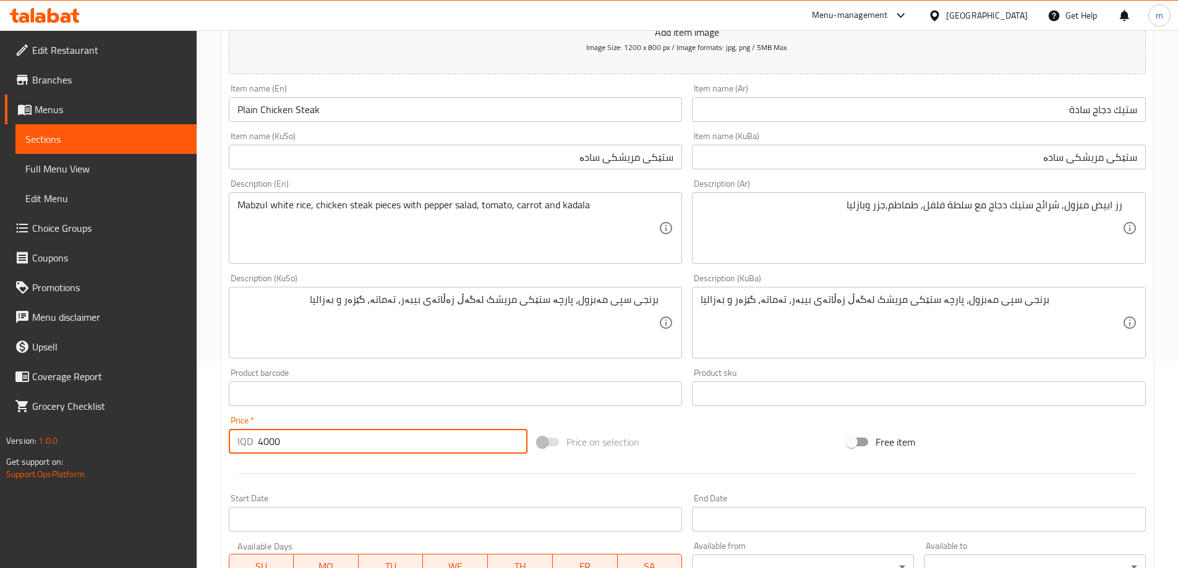
type input "4000"
click at [686, 425] on div "Add item image Image Size: 1200 x 800 px / Image formats: jpg, png / 5MB Max. I…" at bounding box center [687, 293] width 927 height 675
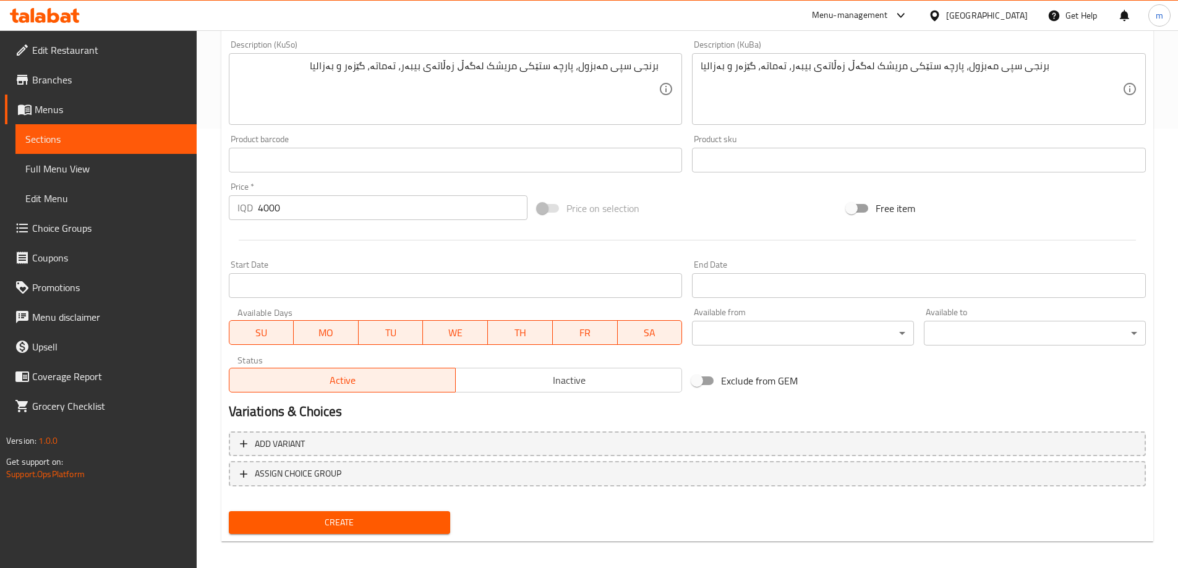
scroll to position [448, 0]
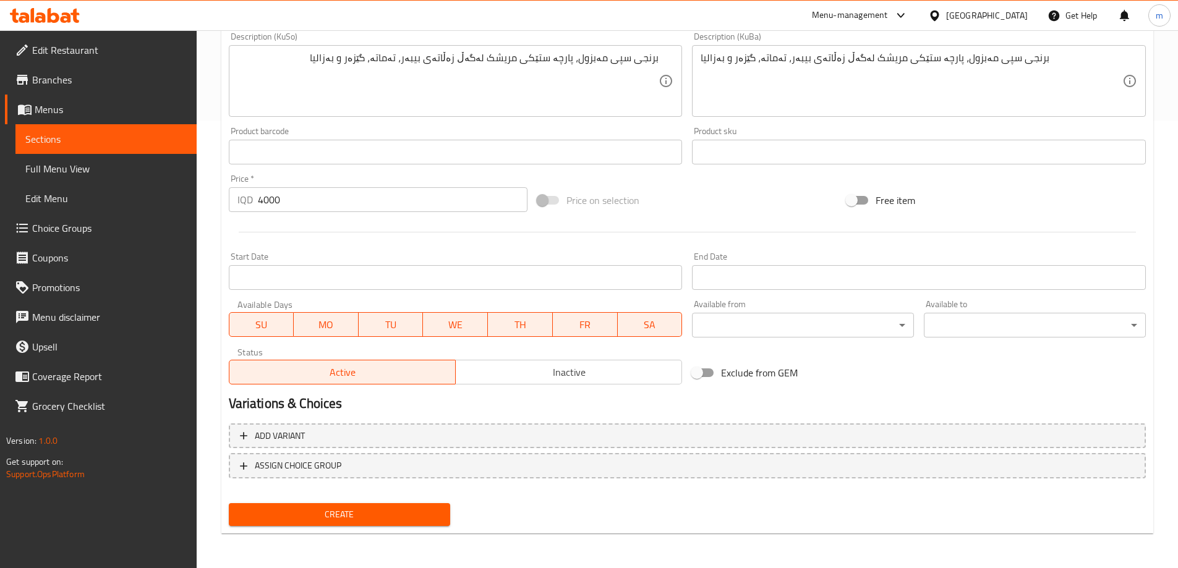
click at [364, 517] on span "Create" at bounding box center [340, 514] width 202 height 15
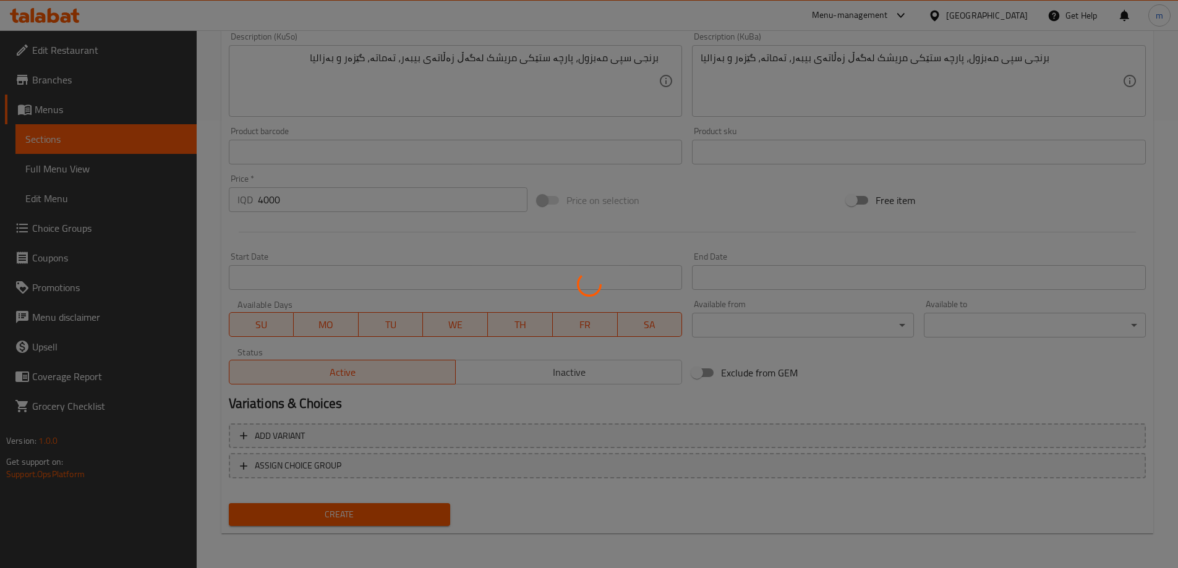
type input "0"
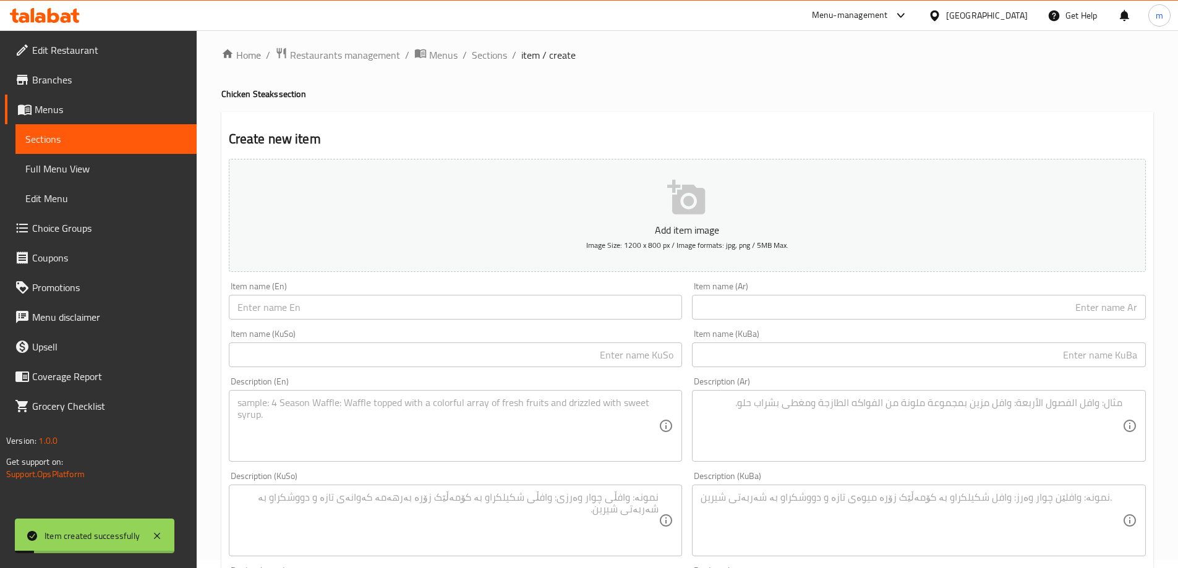
scroll to position [0, 0]
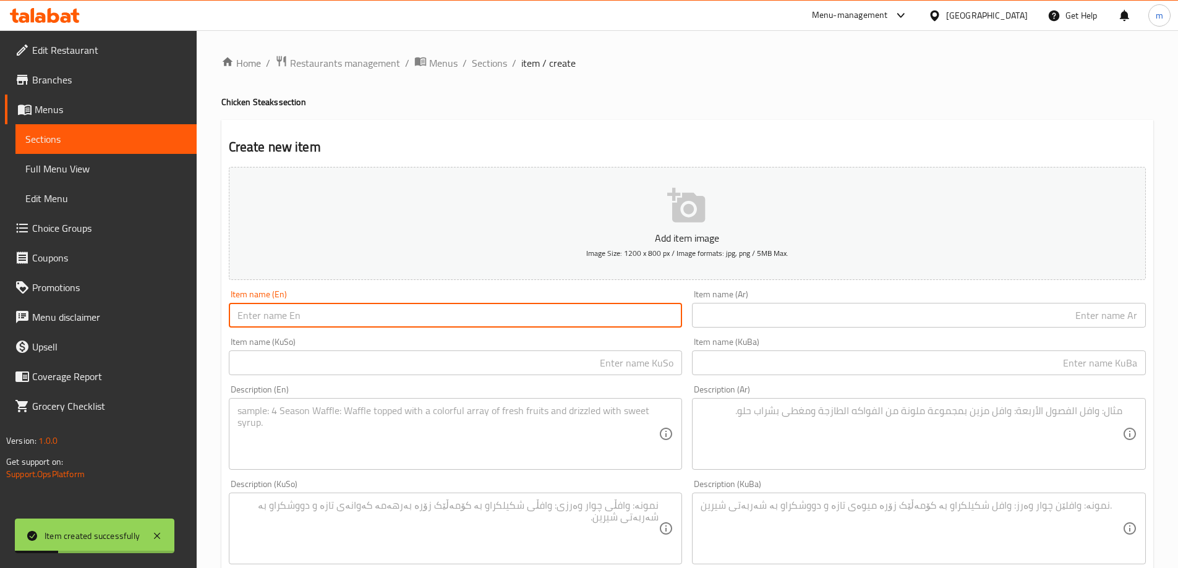
click at [306, 318] on input "text" at bounding box center [456, 315] width 454 height 25
click at [785, 320] on input "text" at bounding box center [919, 315] width 454 height 25
paste input "ستيك دجاج بالزعتر"
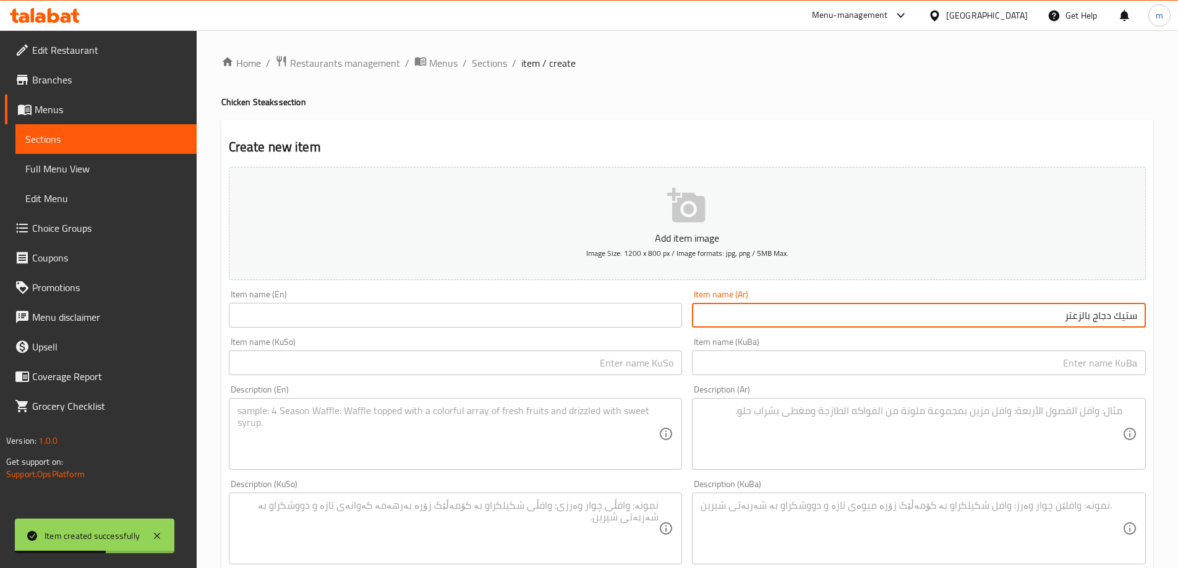
type input "ستيك دجاج بالزعتر"
click at [586, 325] on input "text" at bounding box center [456, 315] width 454 height 25
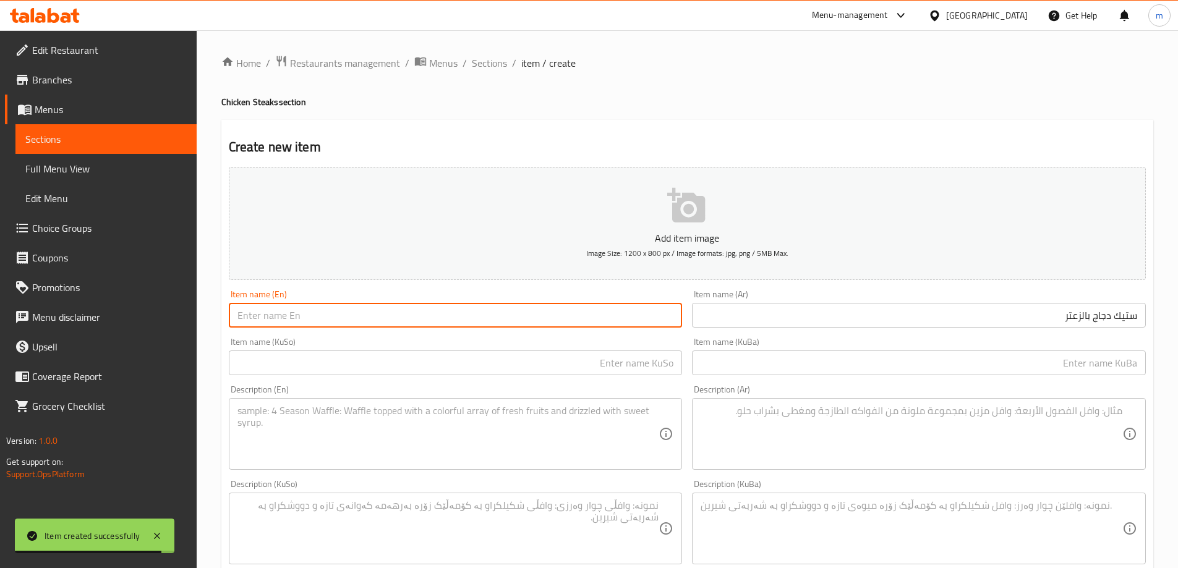
click at [1082, 320] on input "ستيك دجاج بالزعتر" at bounding box center [919, 315] width 454 height 25
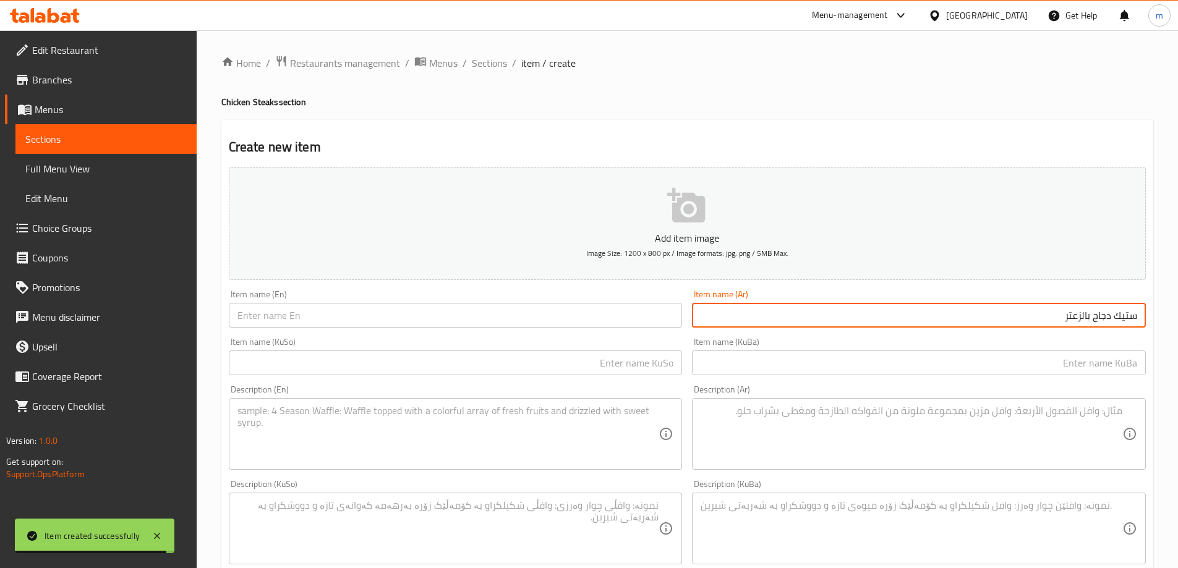
click at [1082, 320] on input "ستيك دجاج بالزعتر" at bounding box center [919, 315] width 454 height 25
click at [749, 310] on input "ستيك دجاج بالزعتر" at bounding box center [919, 315] width 454 height 25
click at [509, 312] on input "text" at bounding box center [456, 315] width 454 height 25
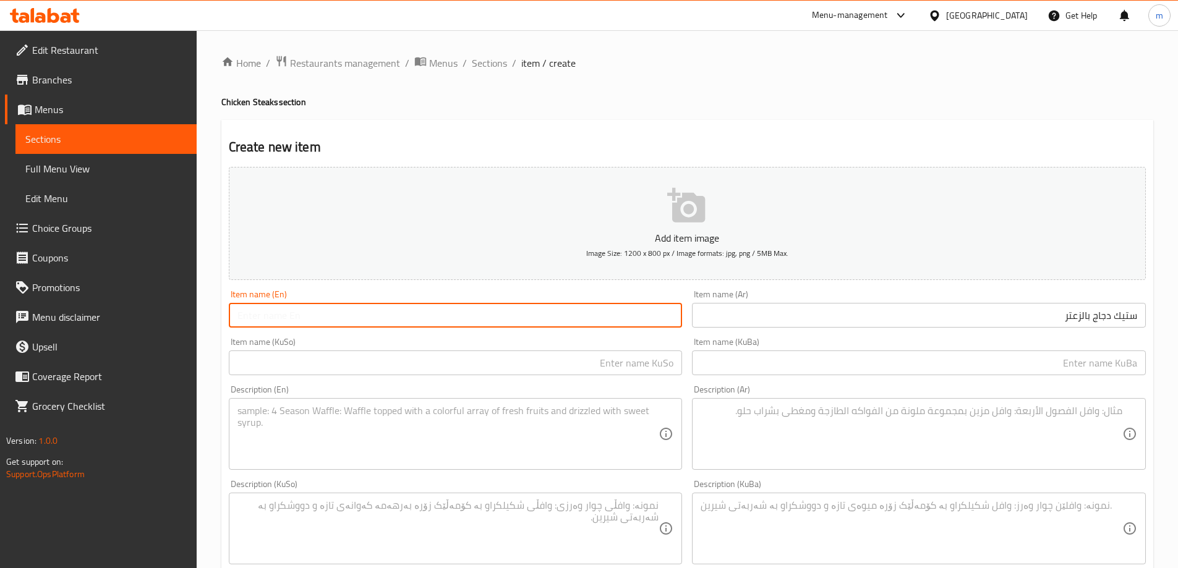
paste input "Thyme"
type input "Thyme Chicken Steak"
click at [686, 332] on div "Item name (En) Thyme Chicken Steak Item name (En)" at bounding box center [456, 309] width 464 height 48
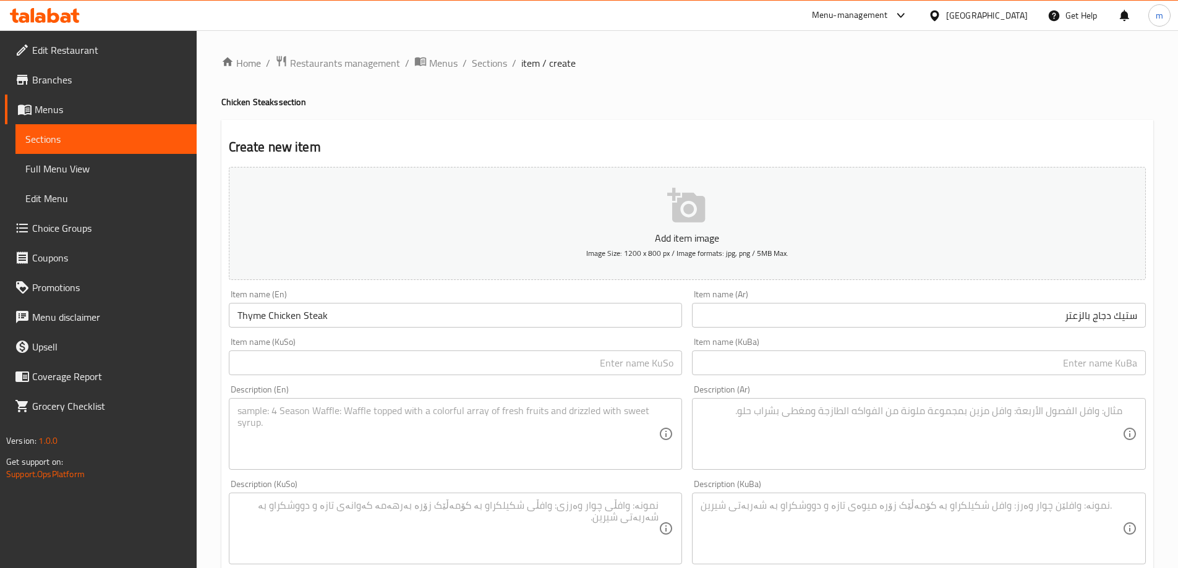
click at [859, 364] on input "text" at bounding box center [919, 363] width 454 height 25
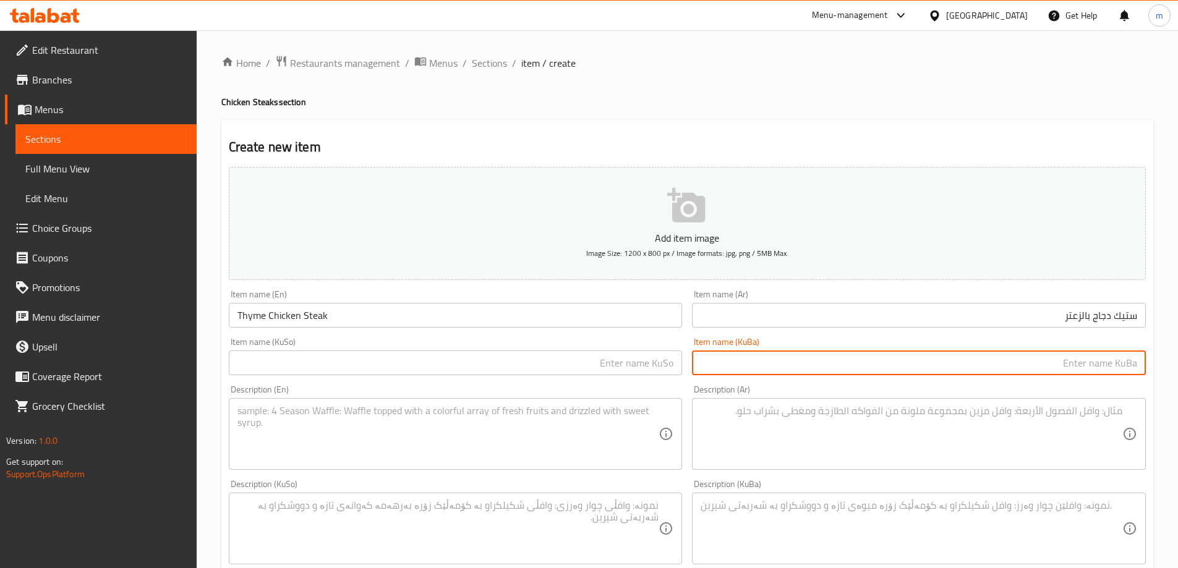
click at [515, 366] on input "text" at bounding box center [456, 363] width 454 height 25
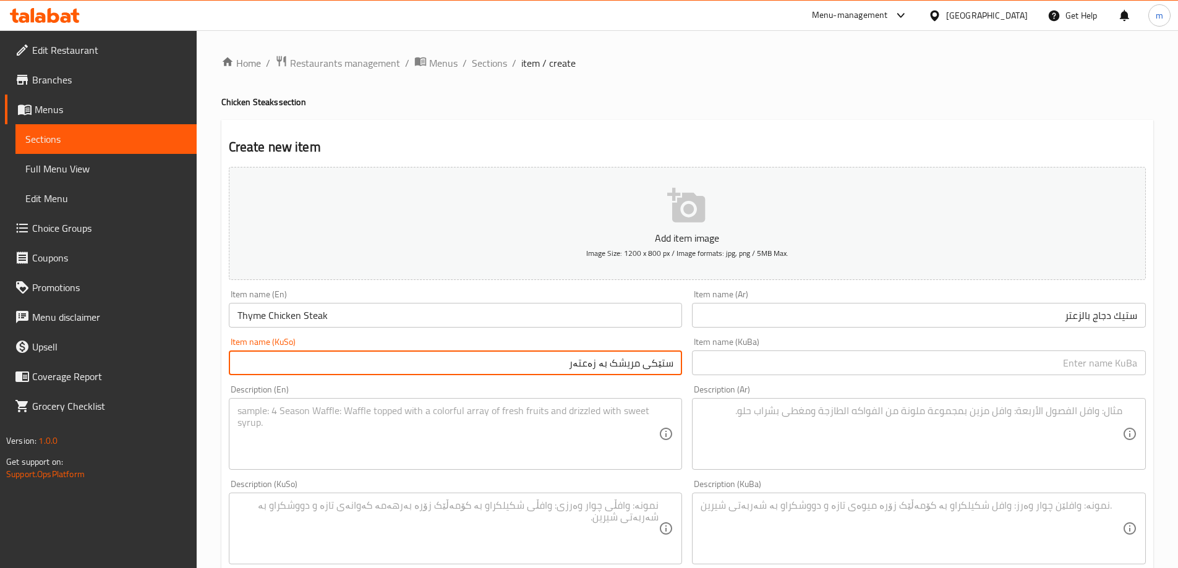
type input "ستێکی مریشک بە زەعتەر"
click at [805, 356] on input "text" at bounding box center [919, 363] width 454 height 25
paste input "ستێکی مریشک بە زەعتەر"
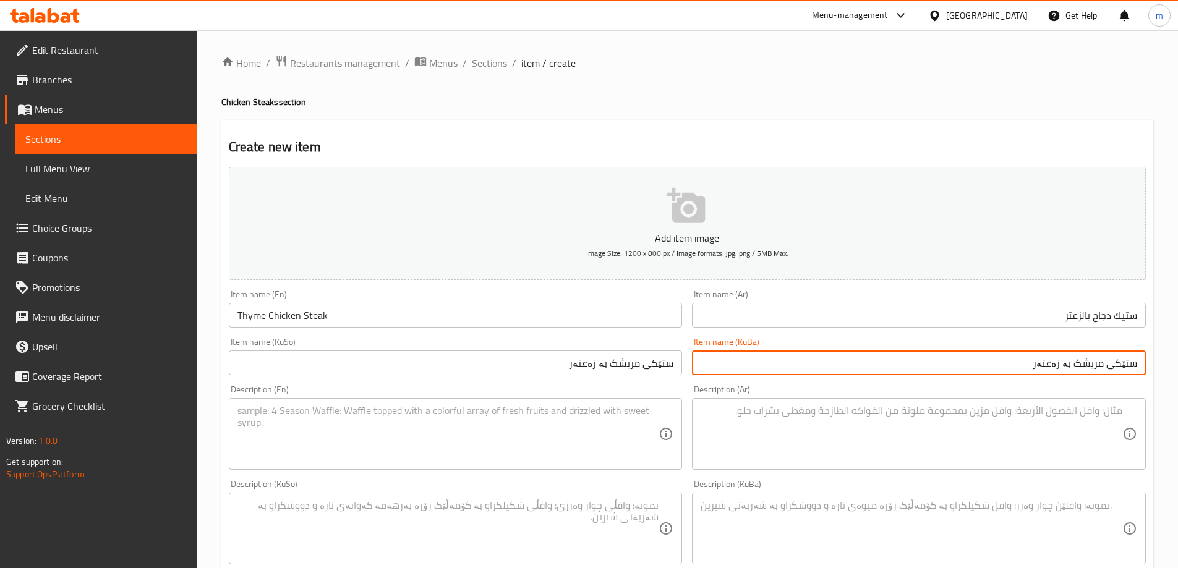
type input "ستێکی مریشک بە زەعتەر"
click at [679, 336] on div "Item name (KuSo) ستێکی مریشک بە زەعتەر Item name (KuSo)" at bounding box center [456, 357] width 464 height 48
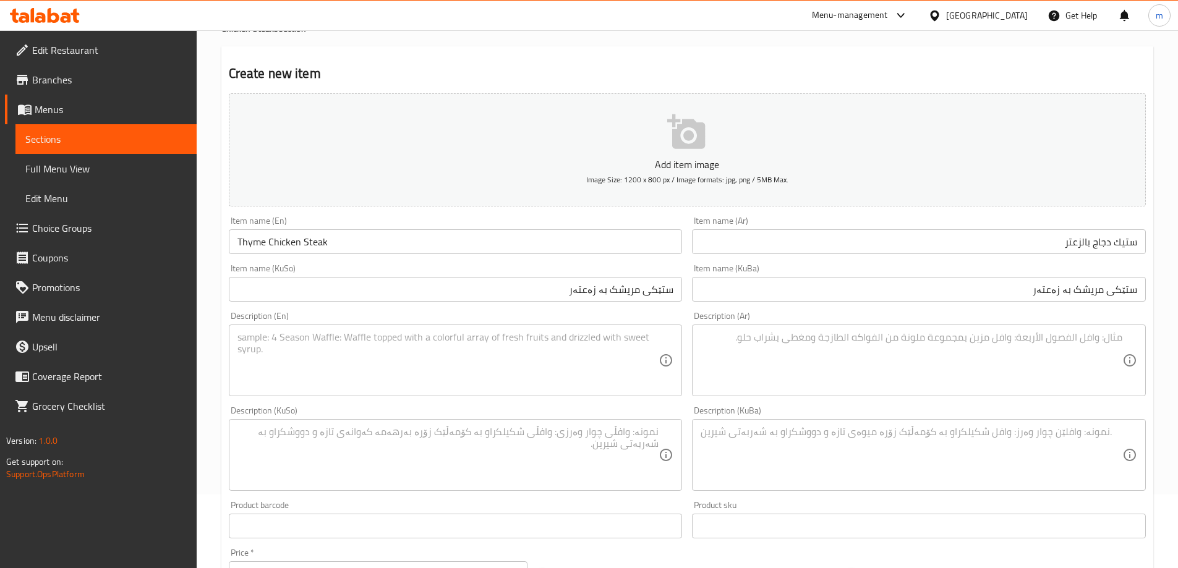
scroll to position [103, 0]
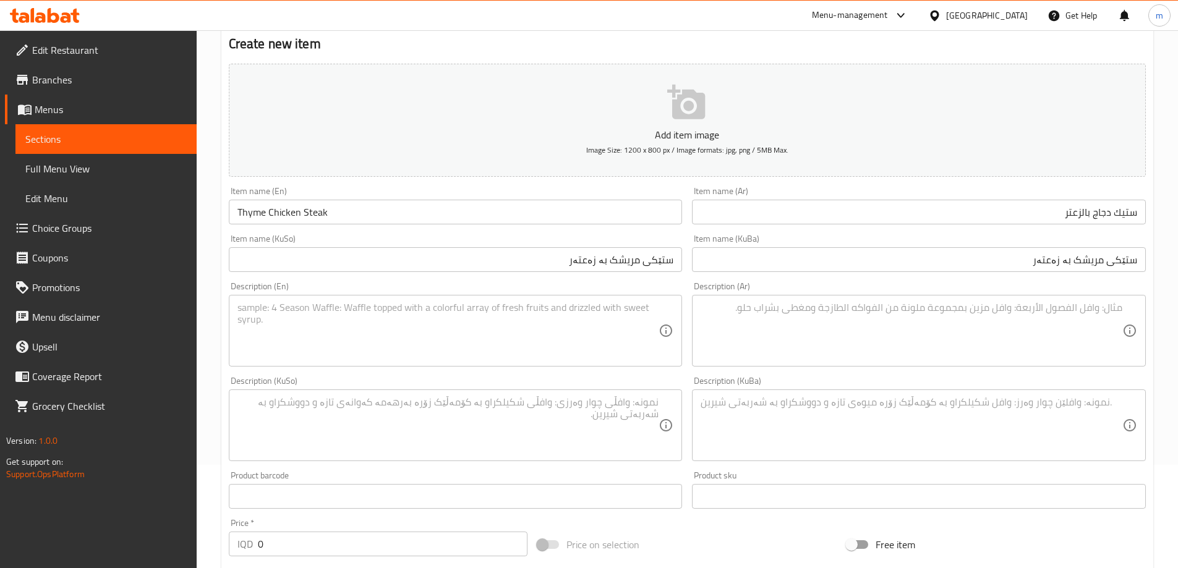
click at [463, 340] on textarea at bounding box center [449, 331] width 422 height 59
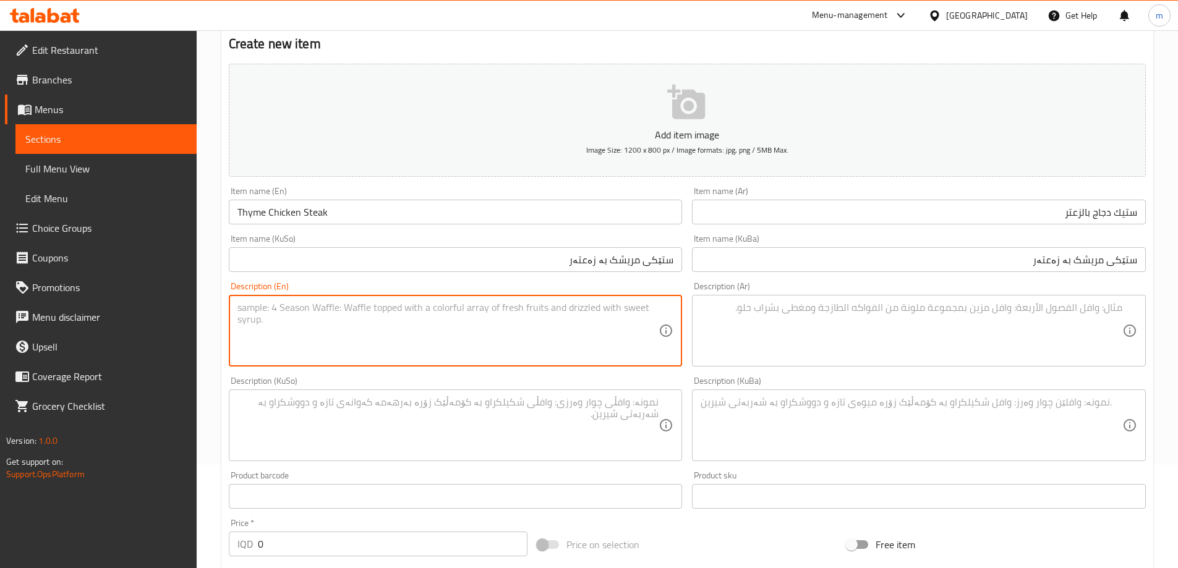
click at [455, 341] on textarea at bounding box center [449, 331] width 422 height 59
click at [77, 175] on span "Full Menu View" at bounding box center [105, 168] width 161 height 15
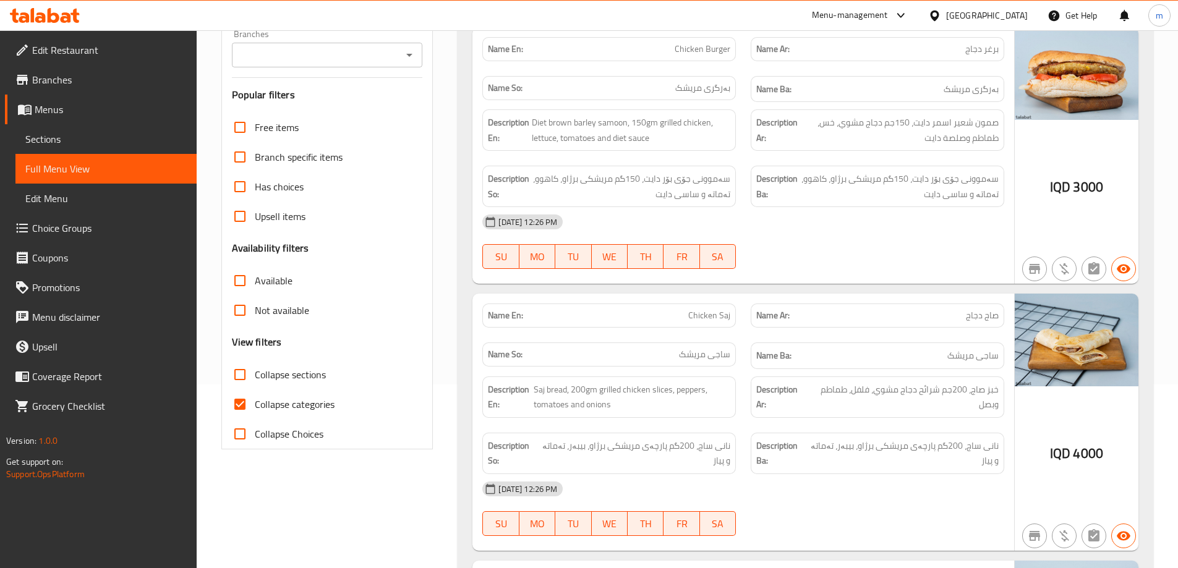
click at [272, 387] on label "Collapse sections" at bounding box center [275, 375] width 101 height 30
click at [255, 387] on input "Collapse sections" at bounding box center [240, 375] width 30 height 30
checkbox input "true"
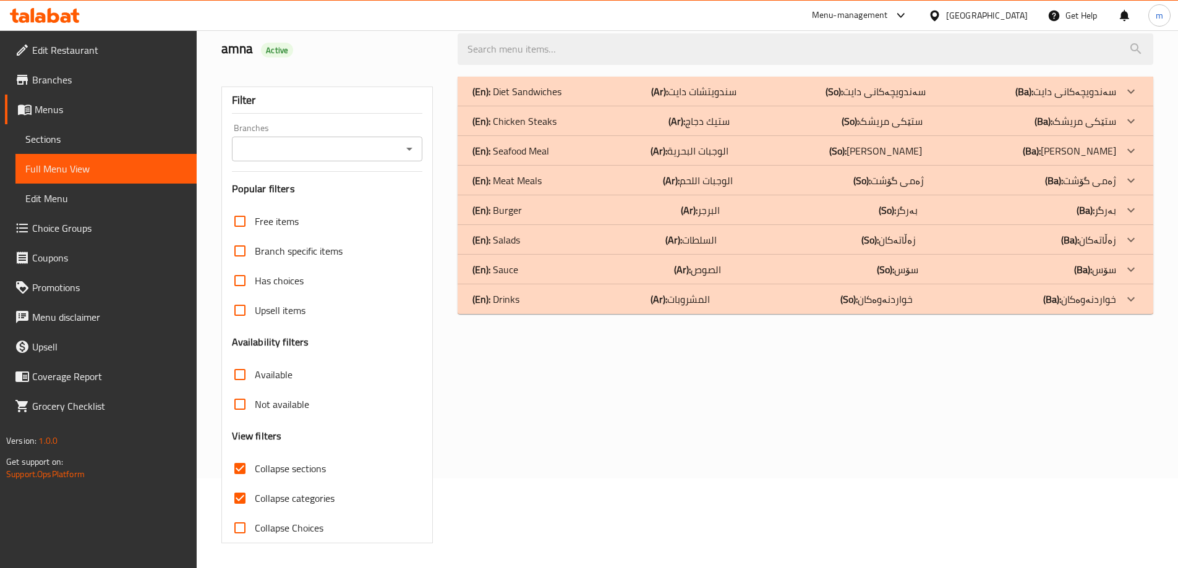
scroll to position [90, 0]
click at [286, 403] on span "Not available" at bounding box center [282, 404] width 54 height 15
click at [255, 403] on input "Not available" at bounding box center [240, 405] width 30 height 30
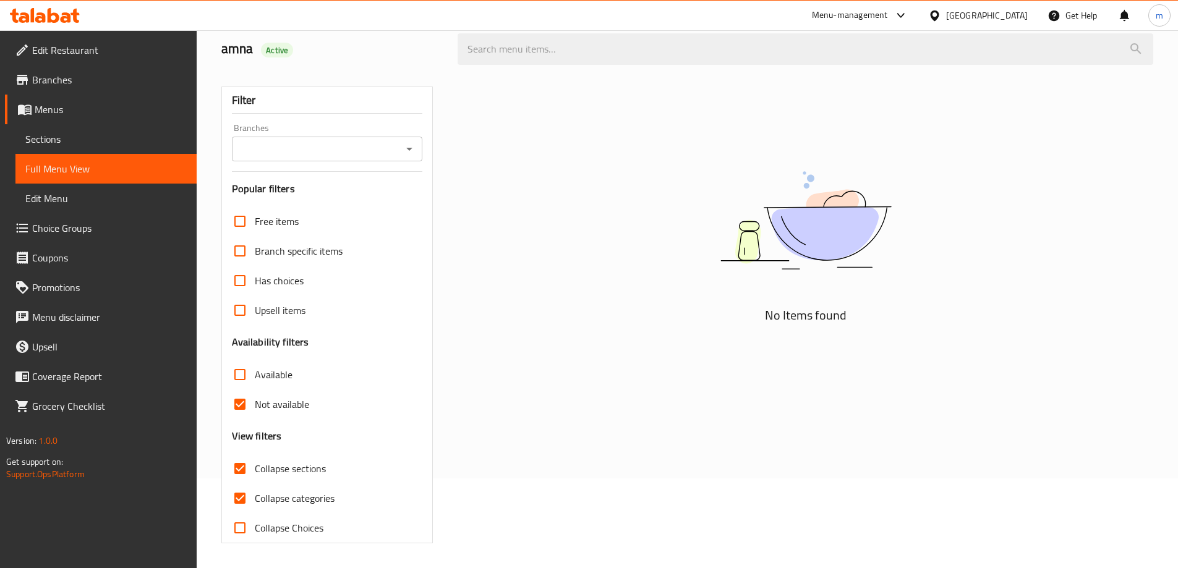
click at [278, 405] on span "Not available" at bounding box center [282, 404] width 54 height 15
click at [255, 405] on input "Not available" at bounding box center [240, 405] width 30 height 30
checkbox input "false"
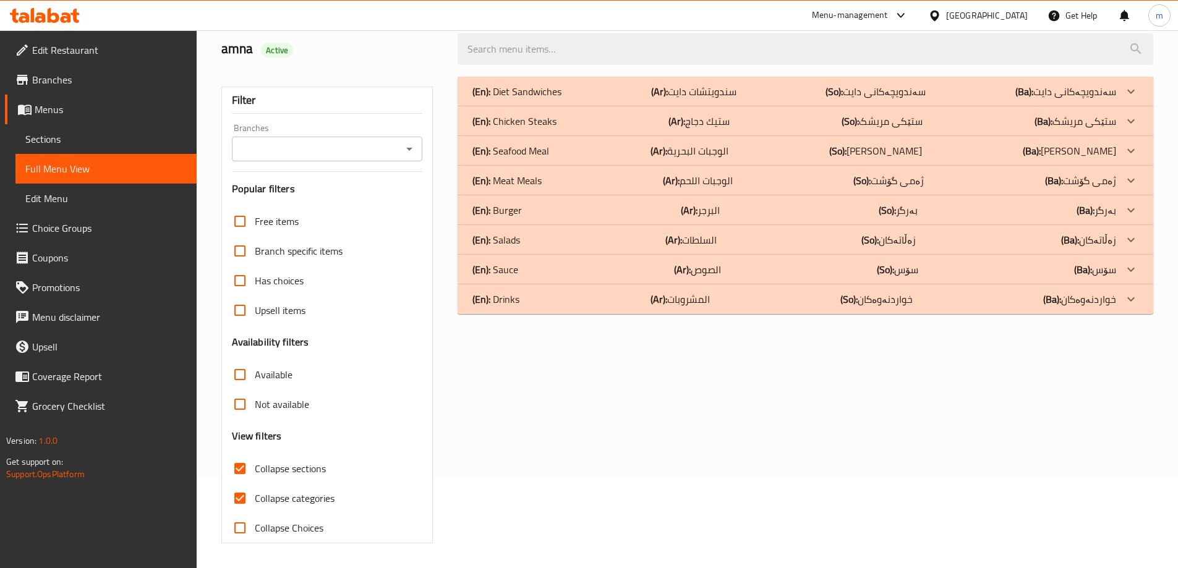
click at [589, 99] on div "(En): Chicken Steaks (Ar): ستيك دجاج (So): ستێکی مریشک (Ba): ستێکی مریشک" at bounding box center [795, 91] width 644 height 15
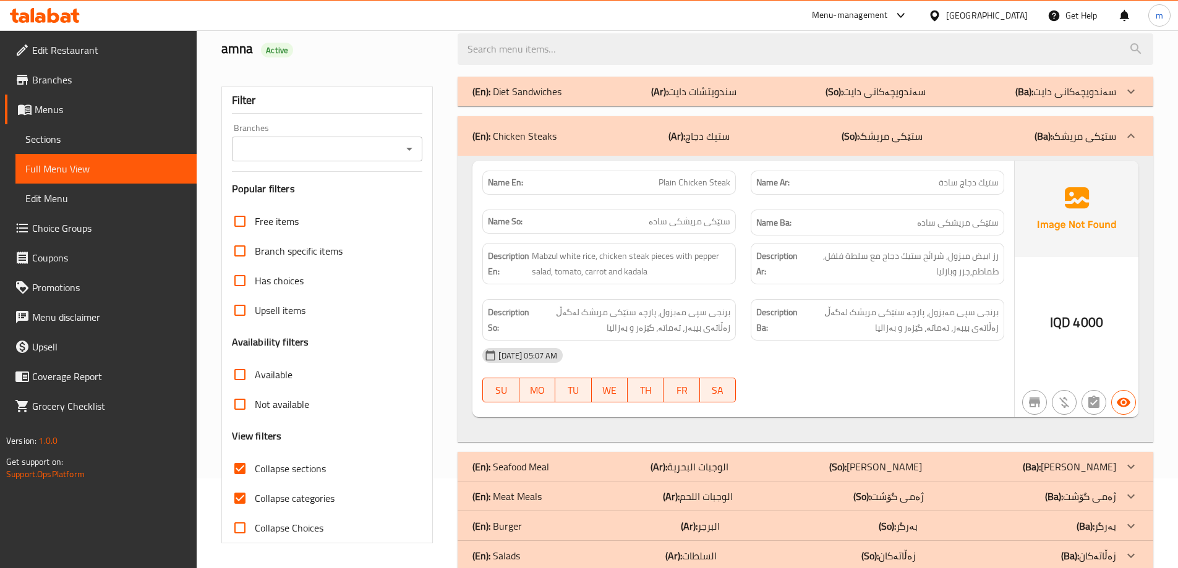
click at [631, 270] on span "Mabzul white rice, chicken steak pieces with pepper salad, tomato, carrot and k…" at bounding box center [631, 264] width 199 height 30
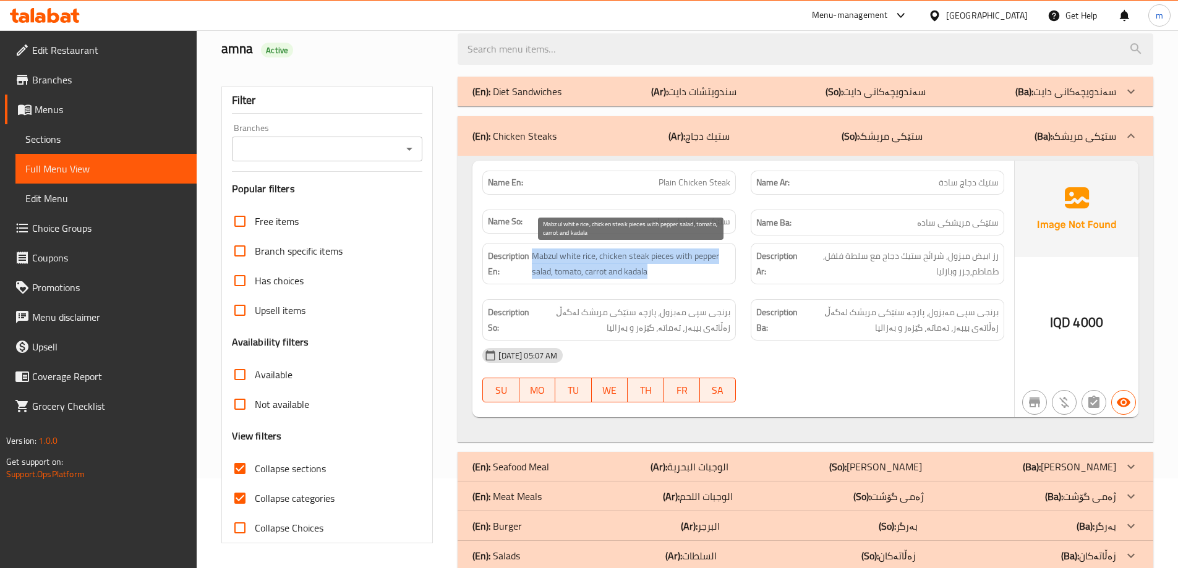
click at [631, 270] on span "Mabzul white rice, chicken steak pieces with pepper salad, tomato, carrot and k…" at bounding box center [631, 264] width 199 height 30
copy span "Mabzul white rice, chicken steak pieces with pepper salad, tomato, carrot and k…"
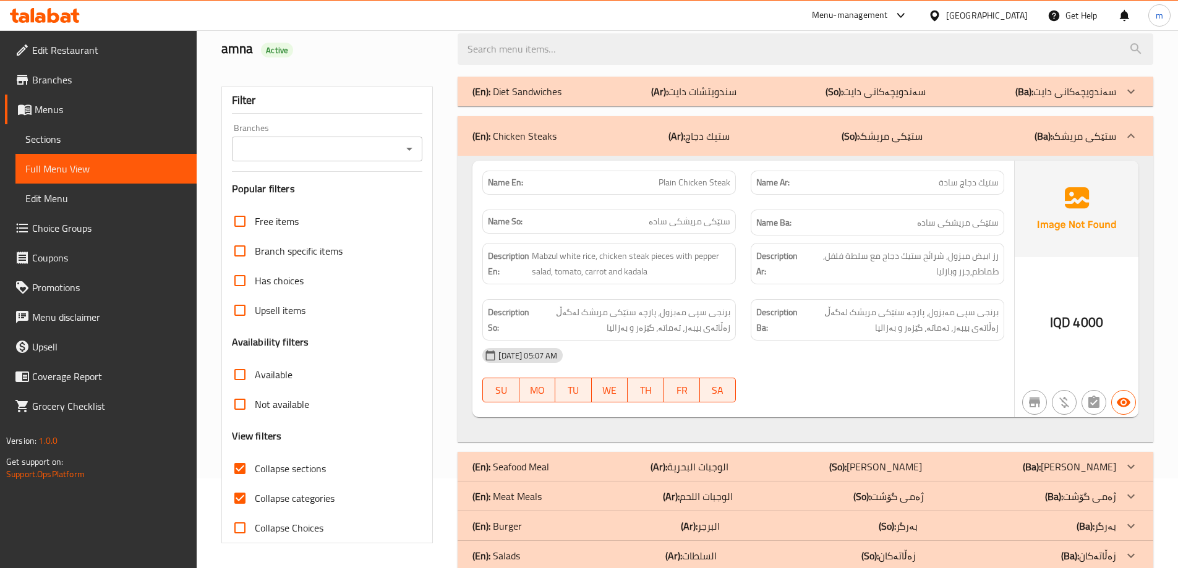
click at [919, 262] on span "رز ابيض مبزول, شرائح ستيك دجاج مع سلطة فلفل, طماطم,جزر وبازليا" at bounding box center [901, 264] width 196 height 30
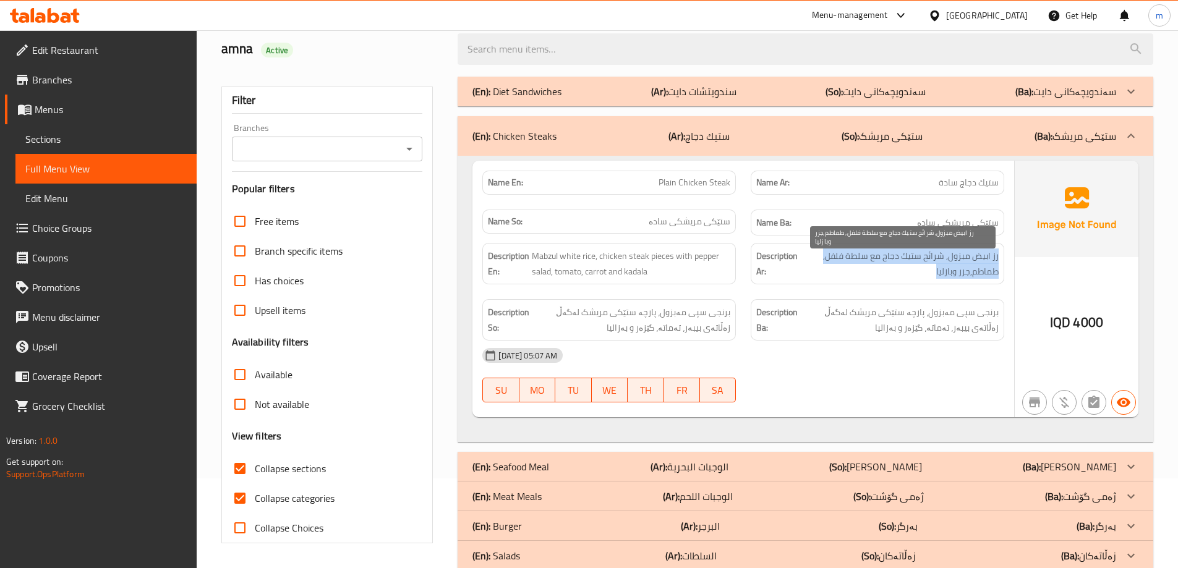
click at [919, 262] on span "رز ابيض مبزول, شرائح ستيك دجاج مع سلطة فلفل, طماطم,جزر وبازليا" at bounding box center [901, 264] width 196 height 30
copy span "رز ابيض مبزول, شرائح ستيك دجاج مع سلطة فلفل, طماطم,جزر وبازليا"
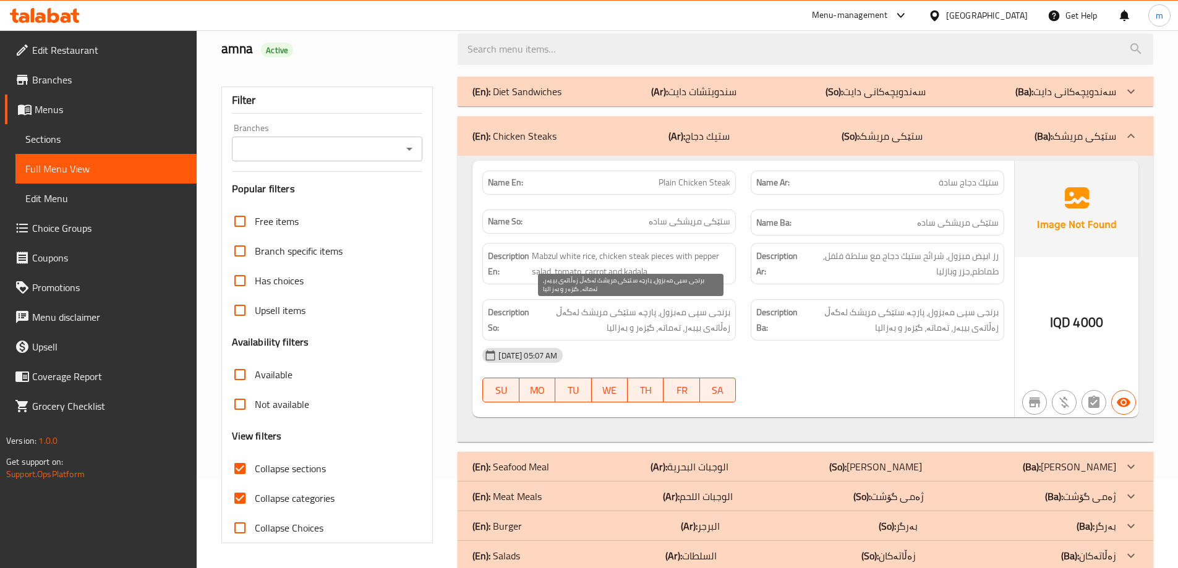
click at [622, 332] on span "برنجی سپی مەبزول، پارچە ستێکی مریشک لەگەڵ زەڵاتەی بیبەر، تەماتە، گێزەر و بەزالیا" at bounding box center [631, 320] width 199 height 30
click at [718, 328] on span "برنجی سپی مەبزول، پارچە ستێکی مریشک لەگەڵ زەڵاتەی بیبەر، تەماتە، گێزەر و بەزالیا" at bounding box center [631, 320] width 199 height 30
copy span "برنجی سپی مەبزول، پارچە ستێکی مریشک لەگەڵ زەڵاتەی بیبەر، تەماتە، گێزەر و بەزالیا"
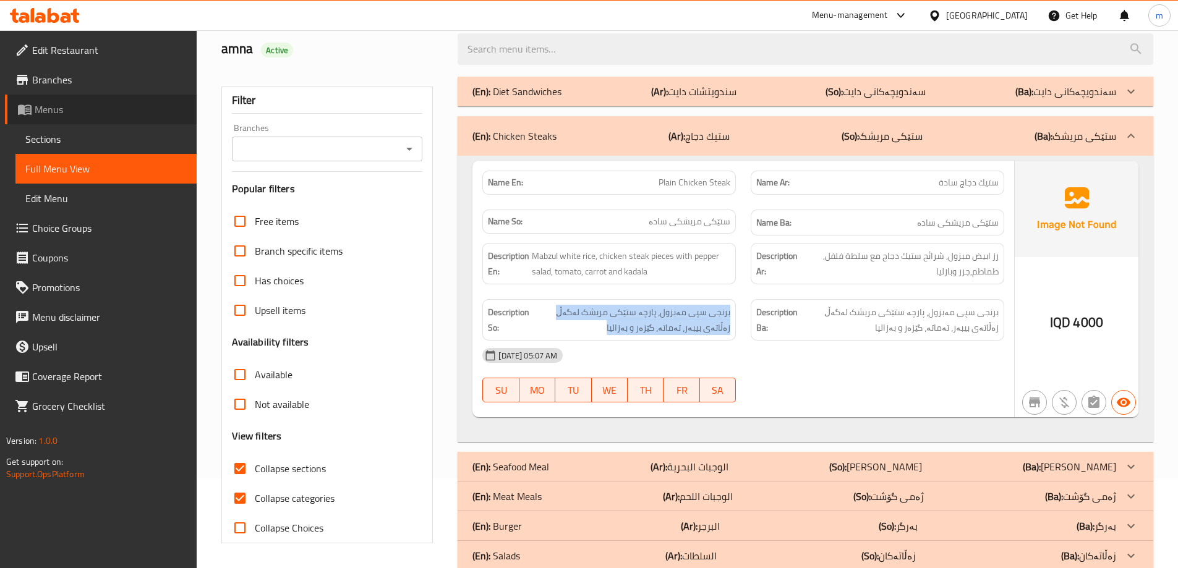
click at [90, 100] on link "Menus" at bounding box center [101, 110] width 192 height 30
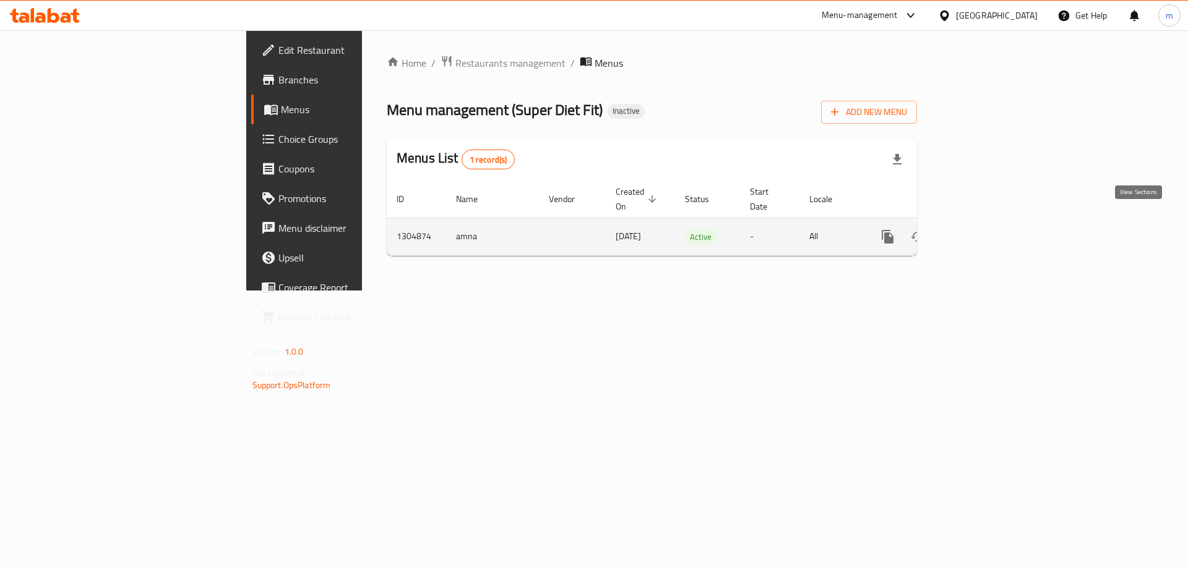
click at [984, 229] on icon "enhanced table" at bounding box center [976, 236] width 15 height 15
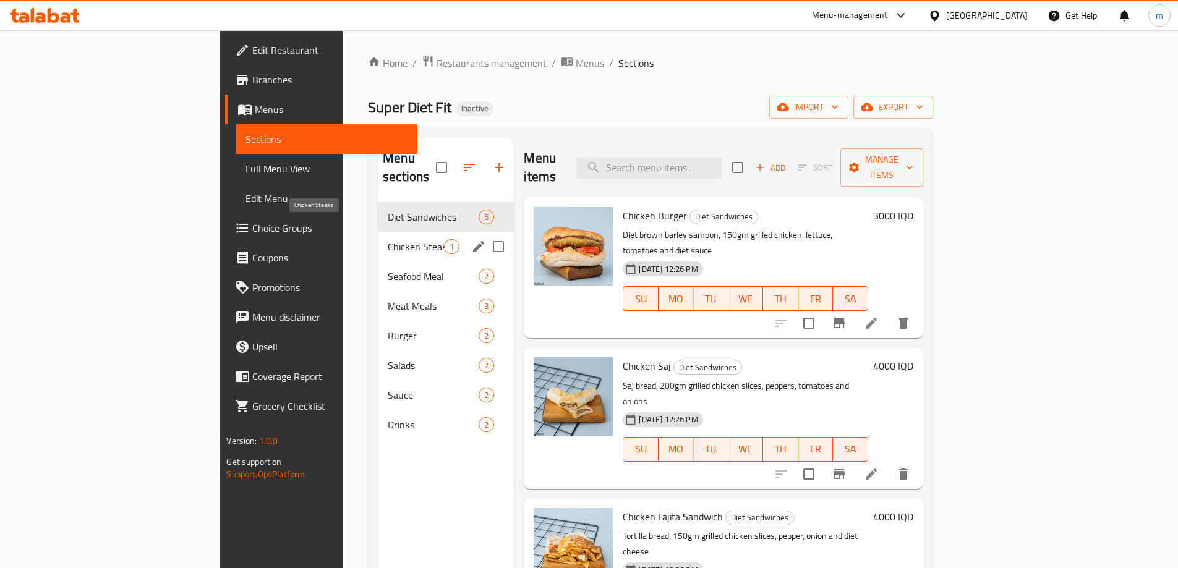
click at [388, 239] on span "Chicken Steaks" at bounding box center [416, 246] width 56 height 15
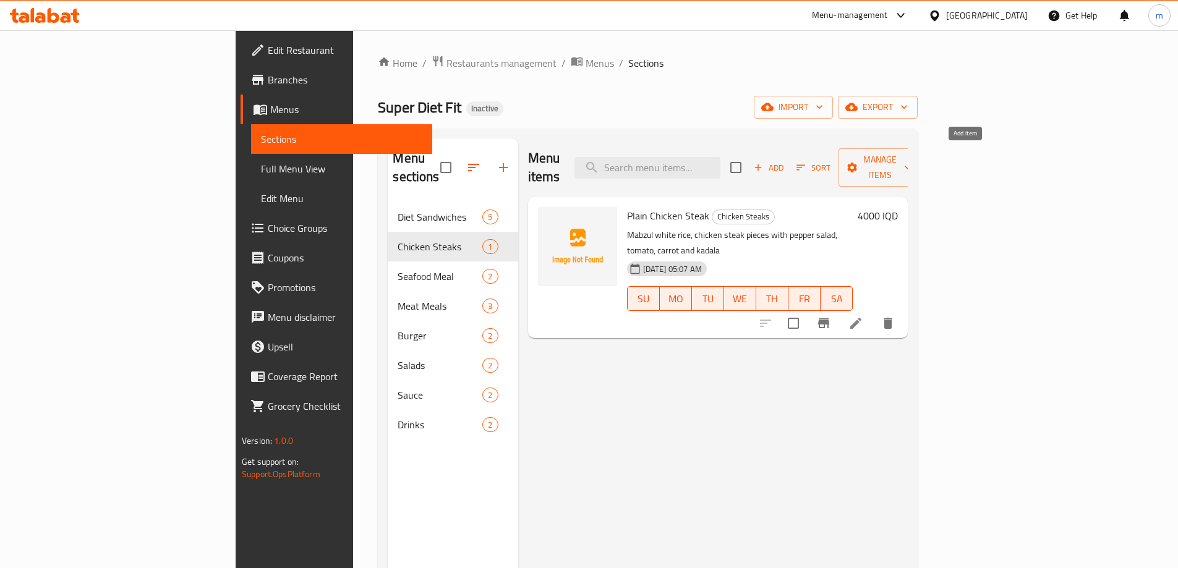
click at [789, 158] on button "Add" at bounding box center [769, 167] width 40 height 19
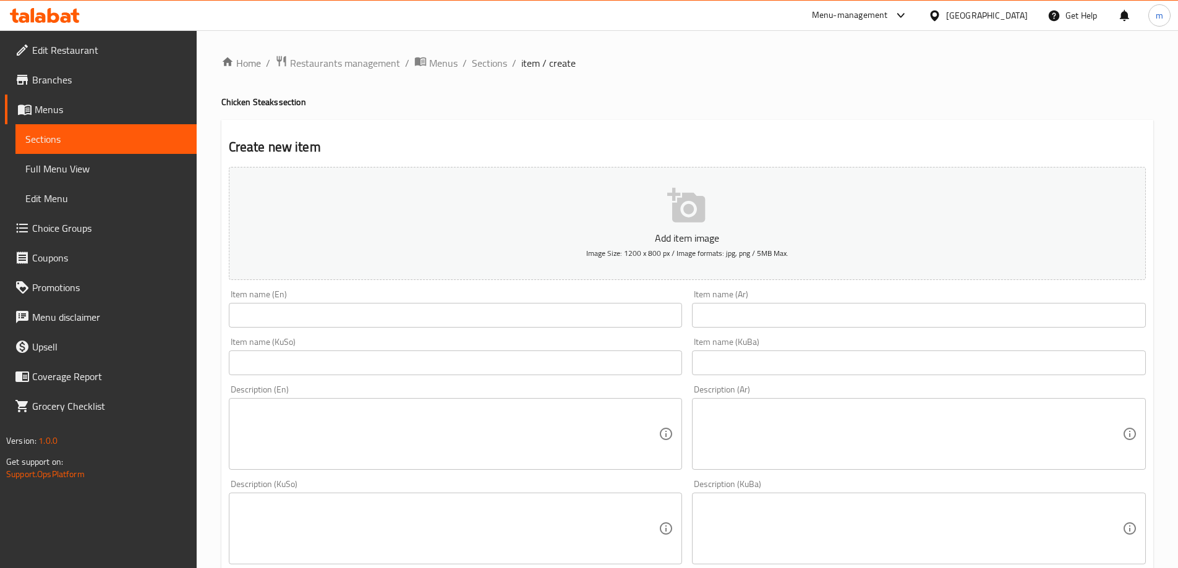
click at [392, 317] on input "text" at bounding box center [456, 315] width 454 height 25
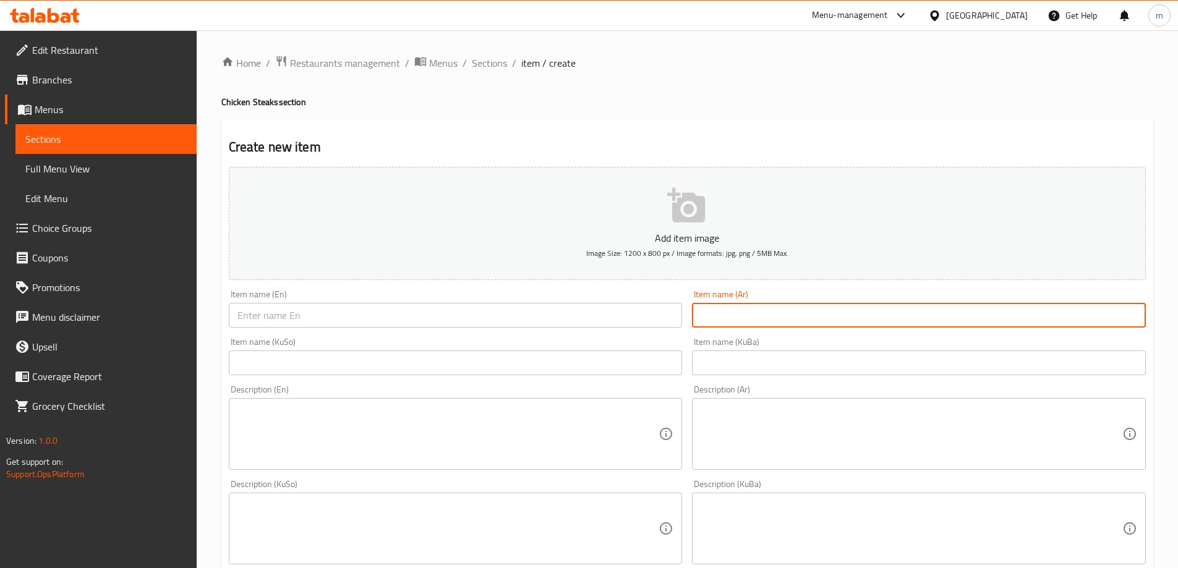
click at [891, 304] on input "text" at bounding box center [919, 315] width 454 height 25
click at [382, 316] on input "text" at bounding box center [456, 315] width 454 height 25
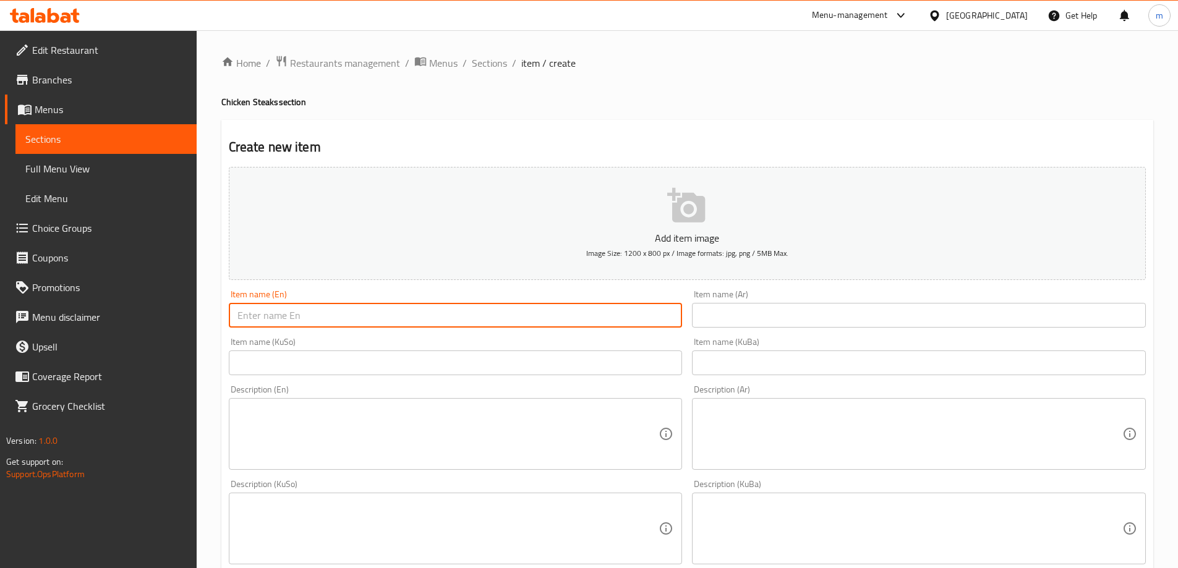
click at [771, 326] on input "text" at bounding box center [919, 315] width 454 height 25
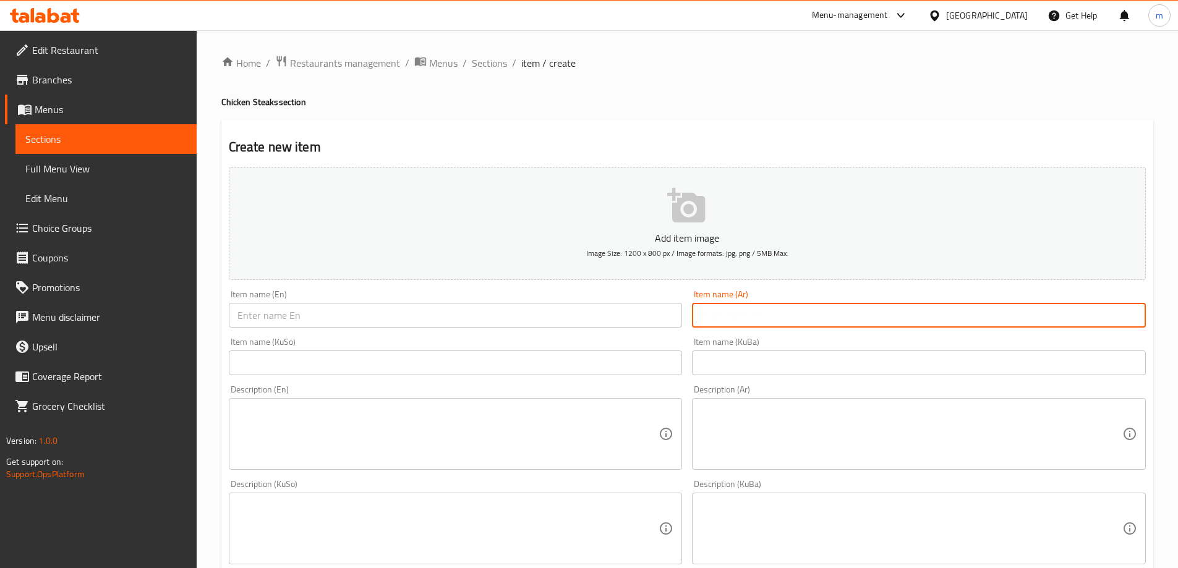
paste input "ستيك دجاج بالزعتر"
type input "ستيك دجاج بالزعتر"
click at [761, 370] on input "text" at bounding box center [919, 363] width 454 height 25
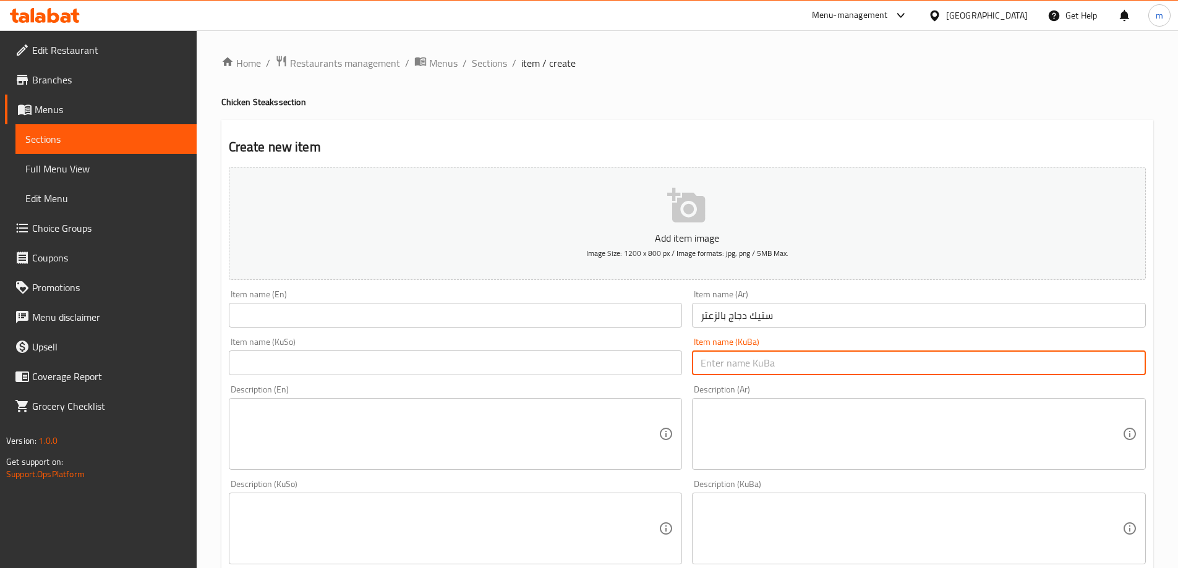
click at [591, 366] on input "text" at bounding box center [456, 363] width 454 height 25
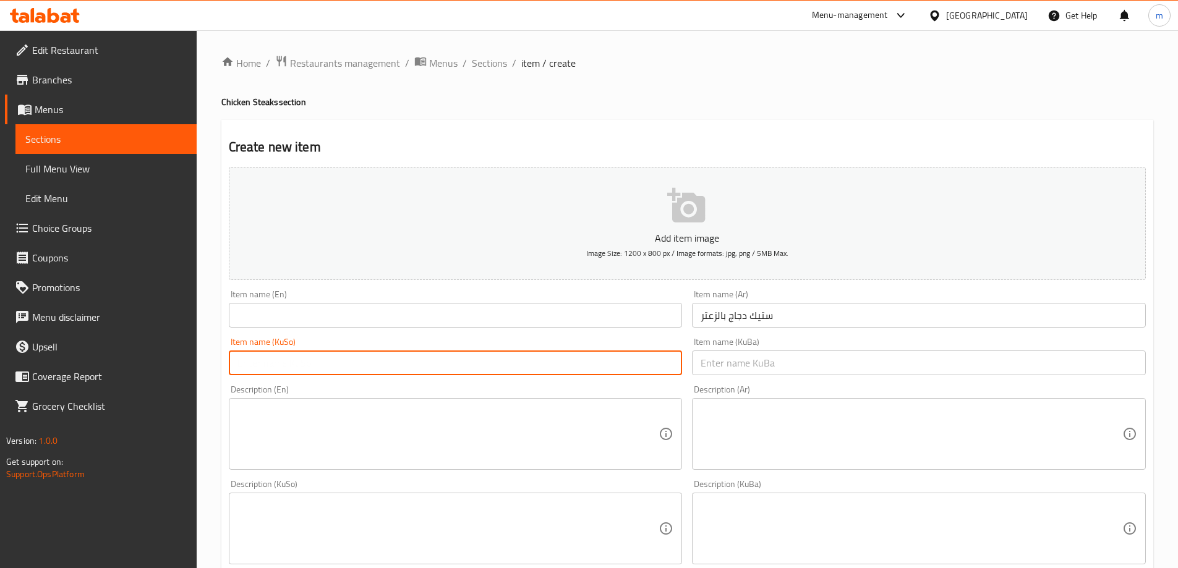
paste input "ستێکی مریشک بە زەعتەر"
type input "ستێکی مریشک بە زەعتەر"
click at [385, 325] on input "text" at bounding box center [456, 315] width 454 height 25
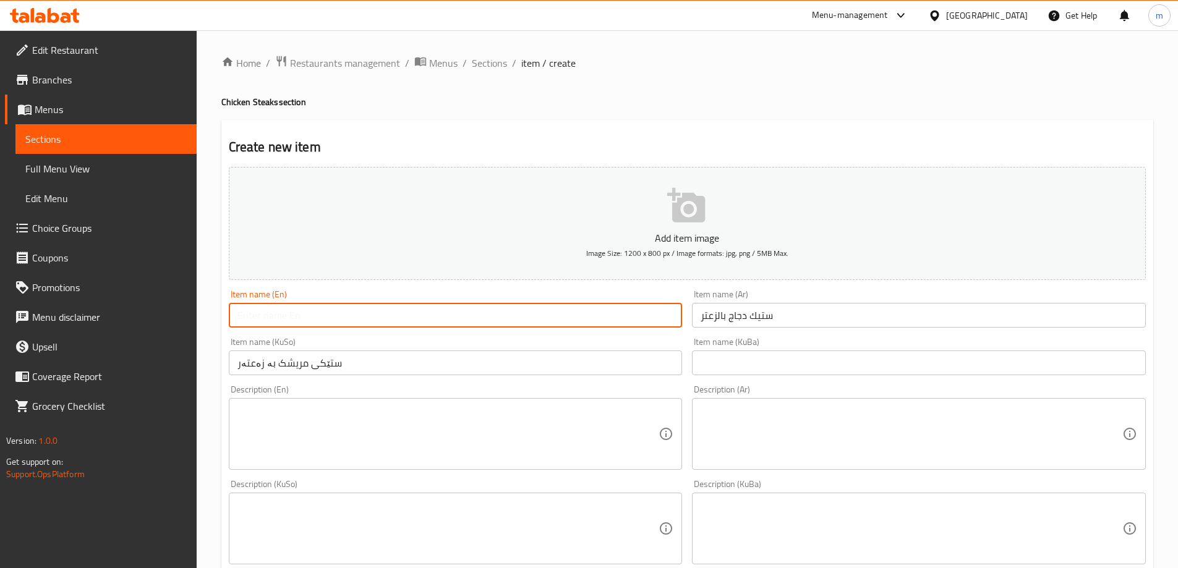
paste input "Thyme"
type input "Thyme Chicken Steak"
click at [717, 361] on input "text" at bounding box center [919, 363] width 454 height 25
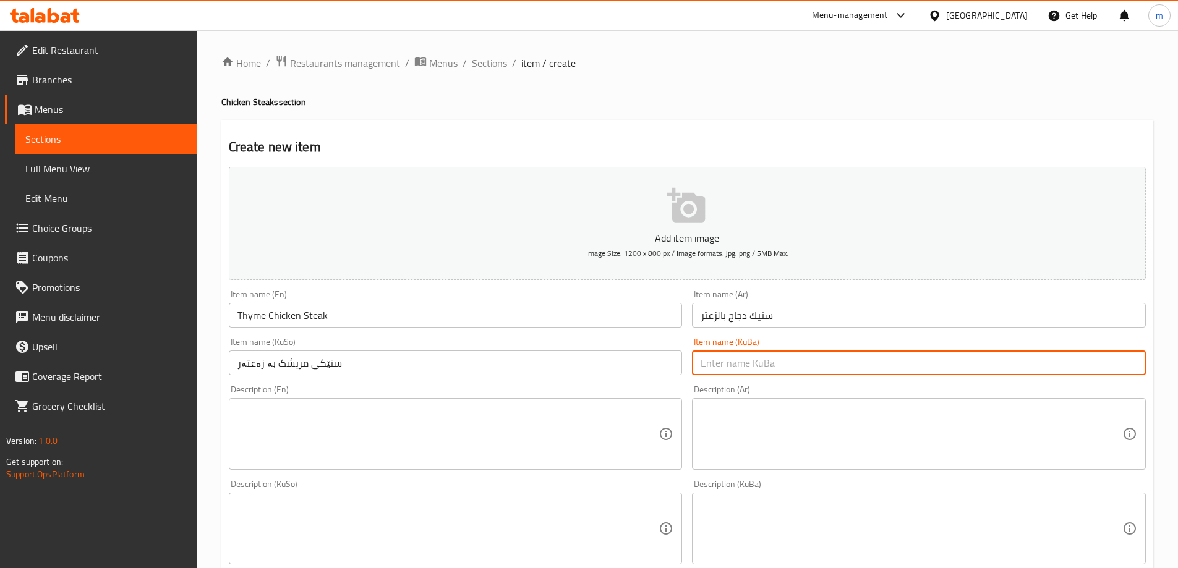
click at [455, 416] on textarea at bounding box center [449, 434] width 422 height 59
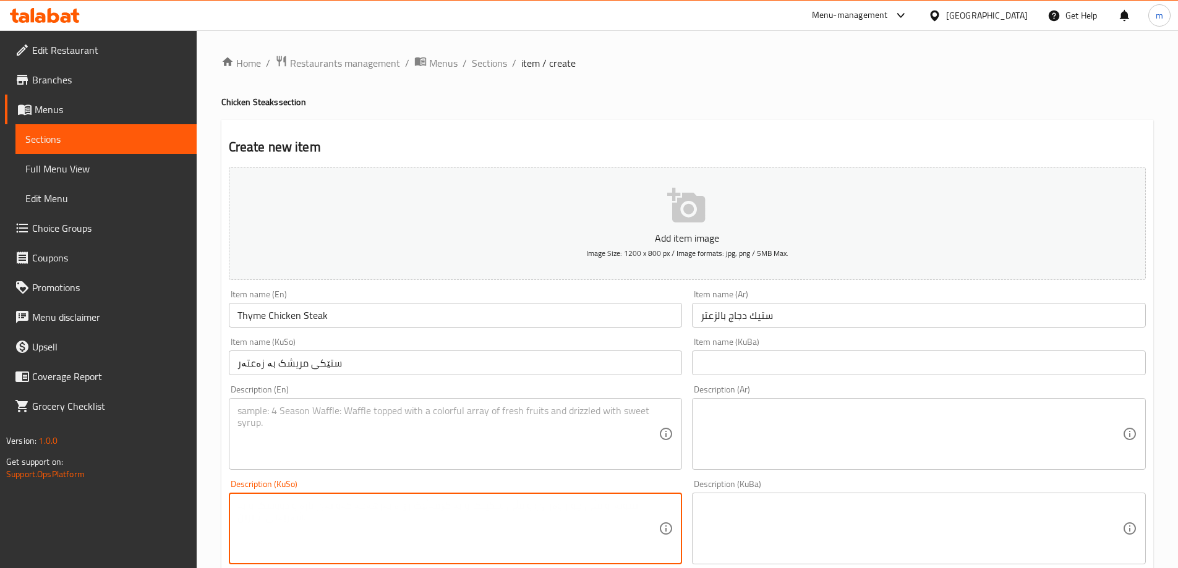
click at [389, 517] on textarea at bounding box center [449, 529] width 422 height 59
paste textarea "برنجی سپی مەبزول، پارچە ستێکی مریشک لەگەڵ زەڵاتەی بیبەر، تەماتە، گێزەر و بەزالیا"
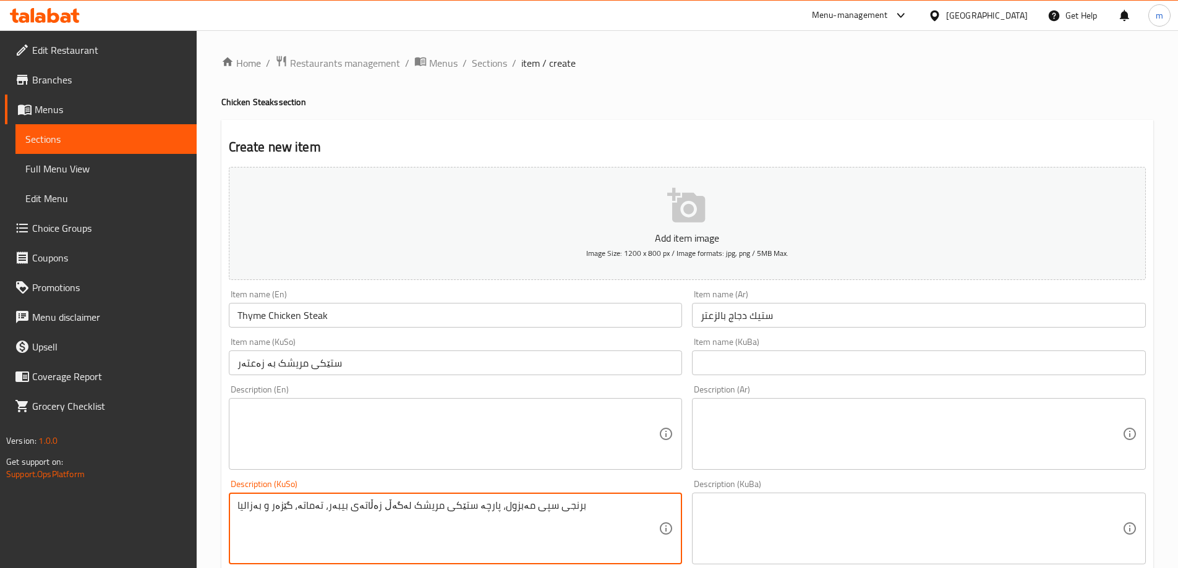
type textarea "برنجی سپی مەبزول، پارچە ستێکی مریشک لەگەڵ زەڵاتەی بیبەر، تەماتە، گێزەر و بەزالیا"
click at [385, 435] on textarea at bounding box center [449, 434] width 422 height 59
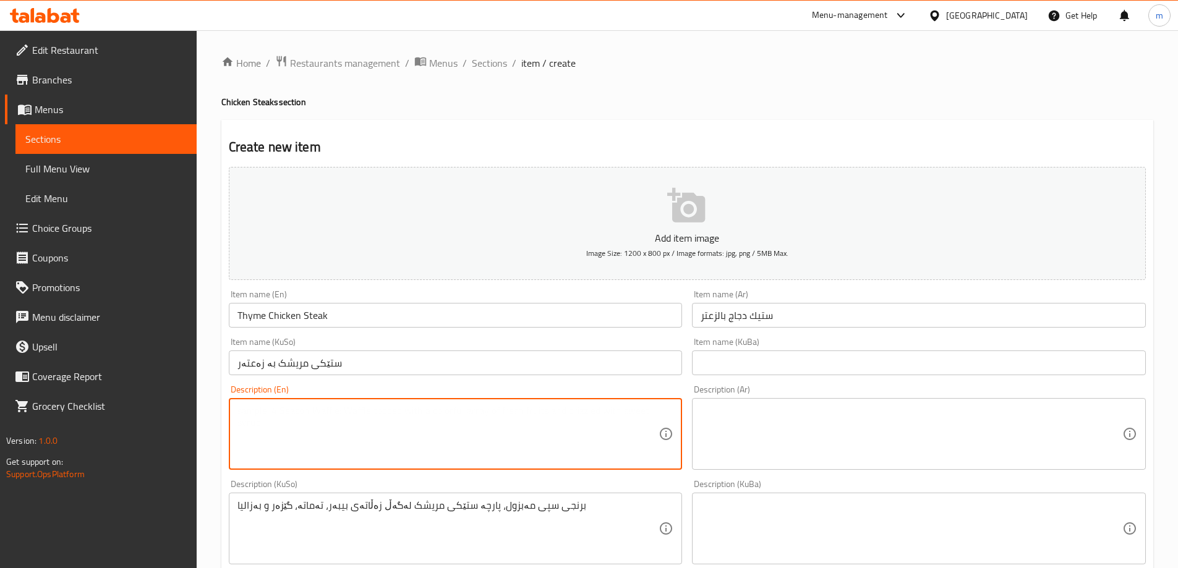
paste textarea "Mabzul white rice, chicken steak pieces with pepper salad, tomato, carrot and k…"
type textarea "Mabzul white rice, chicken steak pieces with pepper salad, tomato, carrot and k…"
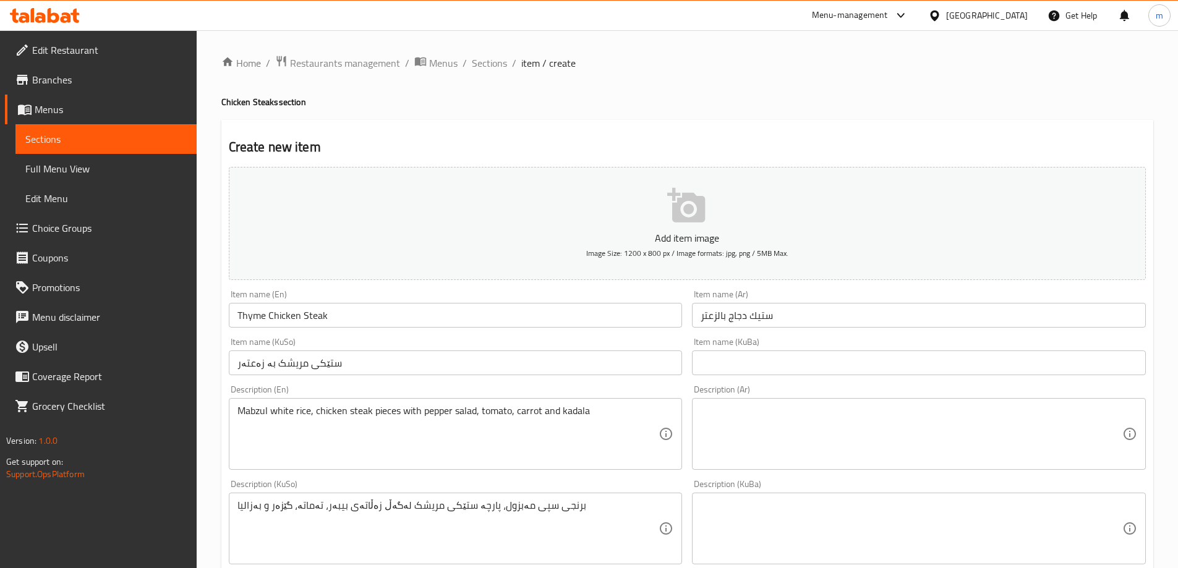
click at [903, 468] on div "Description (Ar)" at bounding box center [919, 434] width 454 height 72
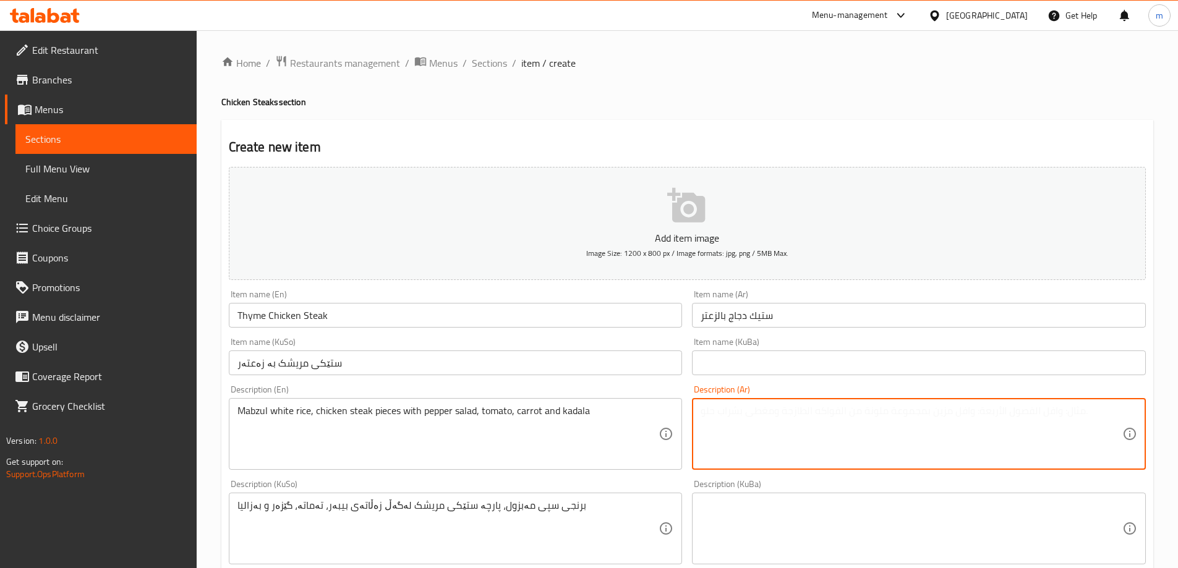
paste textarea "رز ابيض مبزول, شرائح ستيك دجاج مع سلطة فلفل, طماطم,جزر وبازليا"
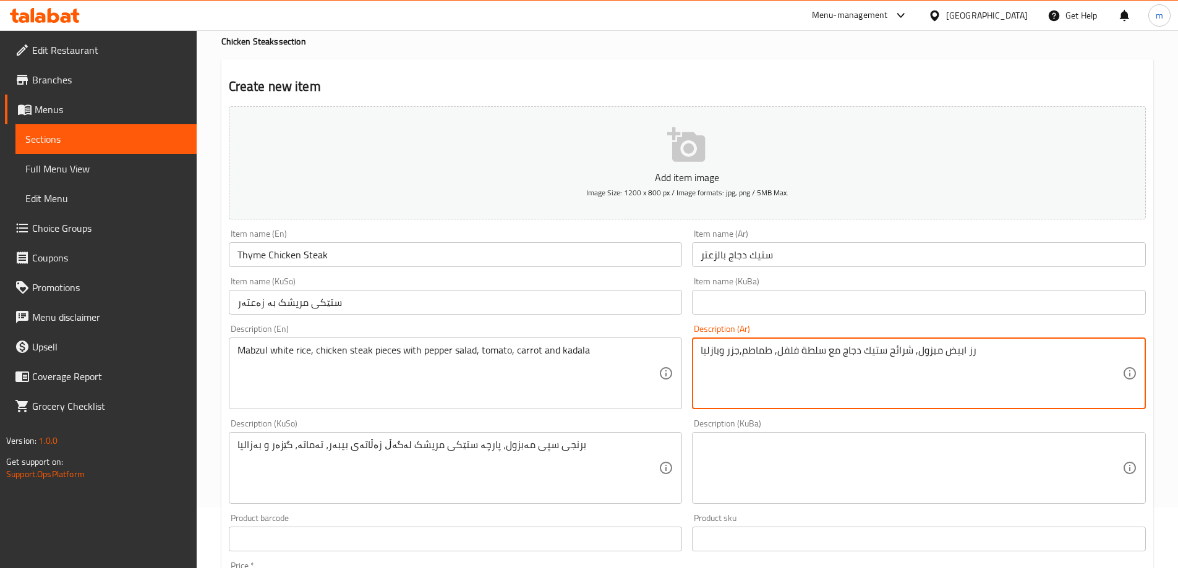
scroll to position [103, 0]
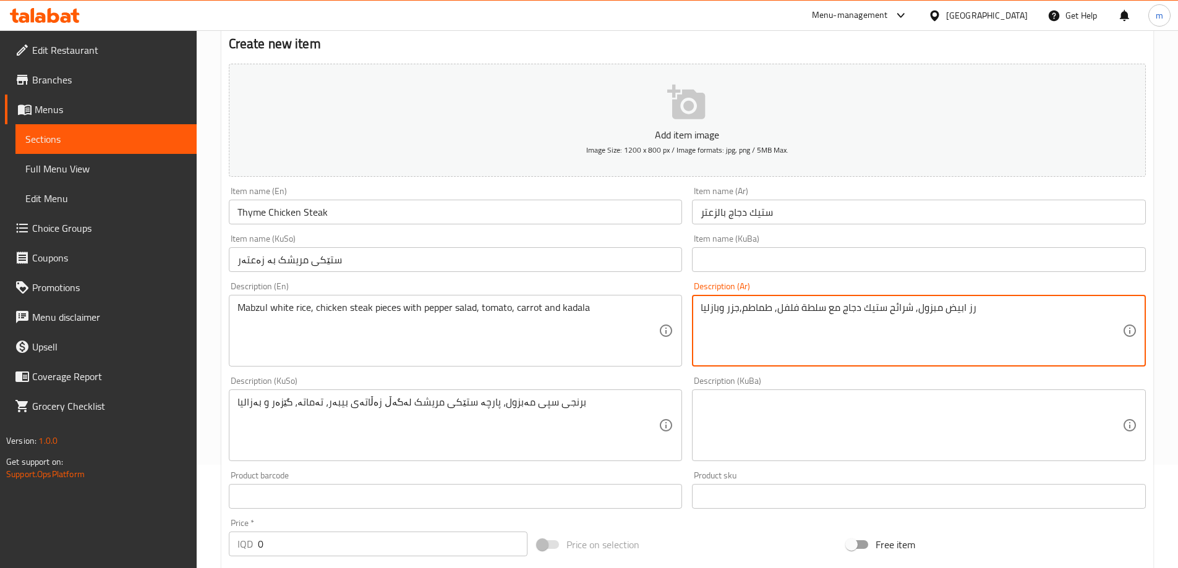
click at [809, 327] on textarea "رز ابيض مبزول, شرائح ستيك دجاج مع سلطة فلفل, طماطم,جزر وبازليا" at bounding box center [912, 331] width 422 height 59
paste textarea "در دجاج بالزعتر مع سلطة فلفل, طماطم,جزر وبازليا."
click at [978, 325] on textarea "رز ابيض مبزول, شرائح صدر دجاج بالزعتر مع سلطة فلفل, طماطم,جزر وبازليا." at bounding box center [912, 331] width 422 height 59
type textarea "رز ابيض مبزول, شرائح صدر دجاج بالزعتر مع سلطة فلفل, طماطم,جزر وبازليا"
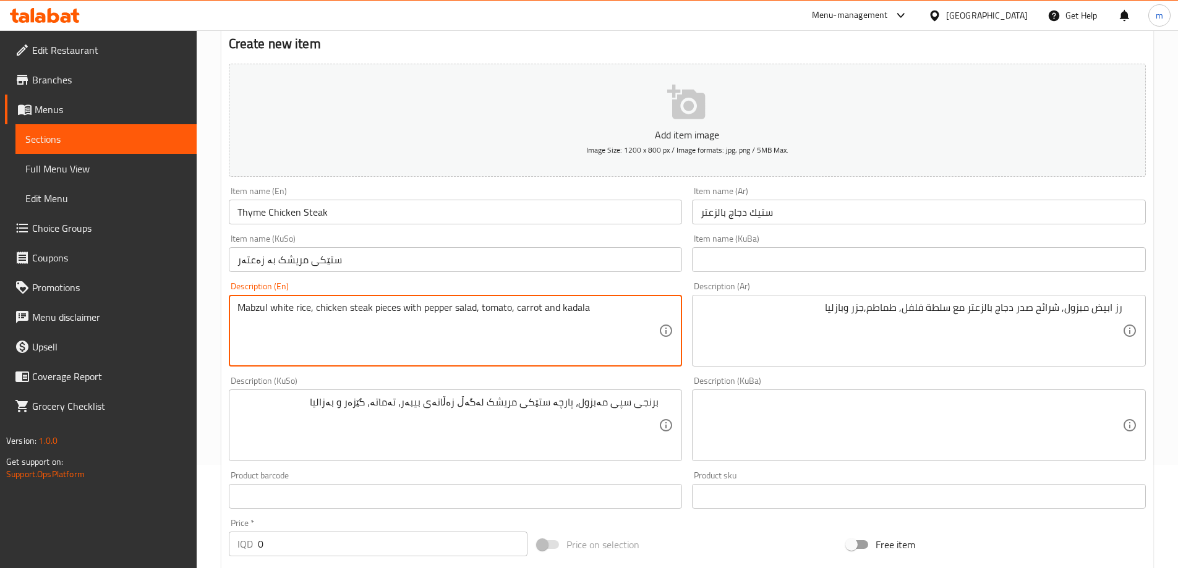
click at [352, 309] on textarea "Mabzul white rice, chicken steak pieces with pepper salad, tomato, carrot and k…" at bounding box center [449, 331] width 422 height 59
type textarea "Mabzul white rice, chicken breast pieces with pepper salad, tomato, carrot and …"
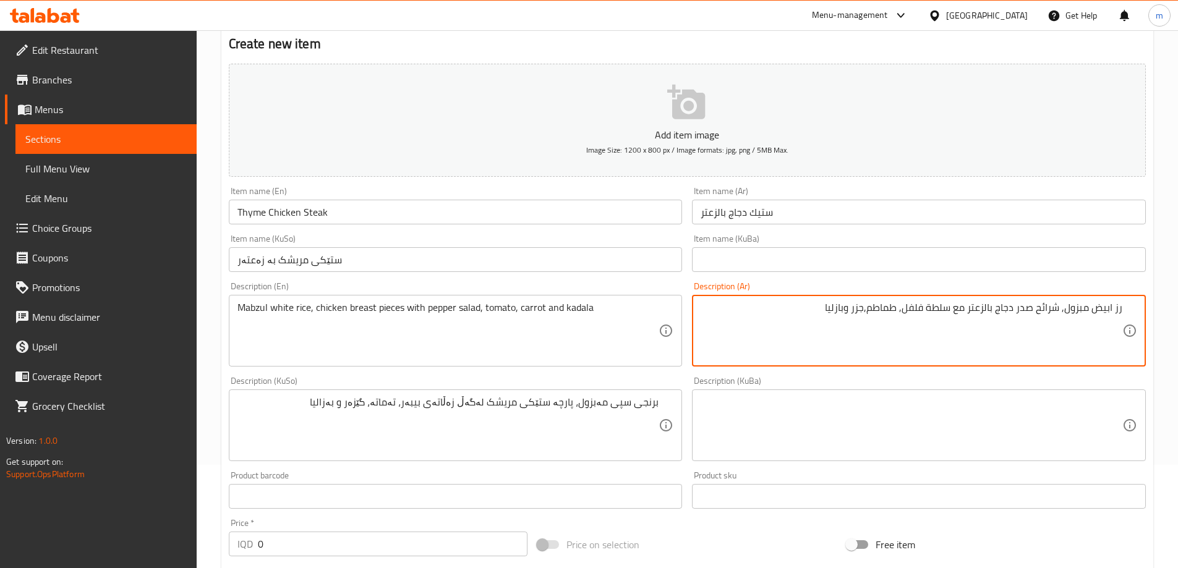
click at [1022, 310] on textarea "رز ابيض مبزول, شرائح صدر دجاج بالزعتر مع سلطة فلفل, طماطم,جزر وبازليا" at bounding box center [912, 331] width 422 height 59
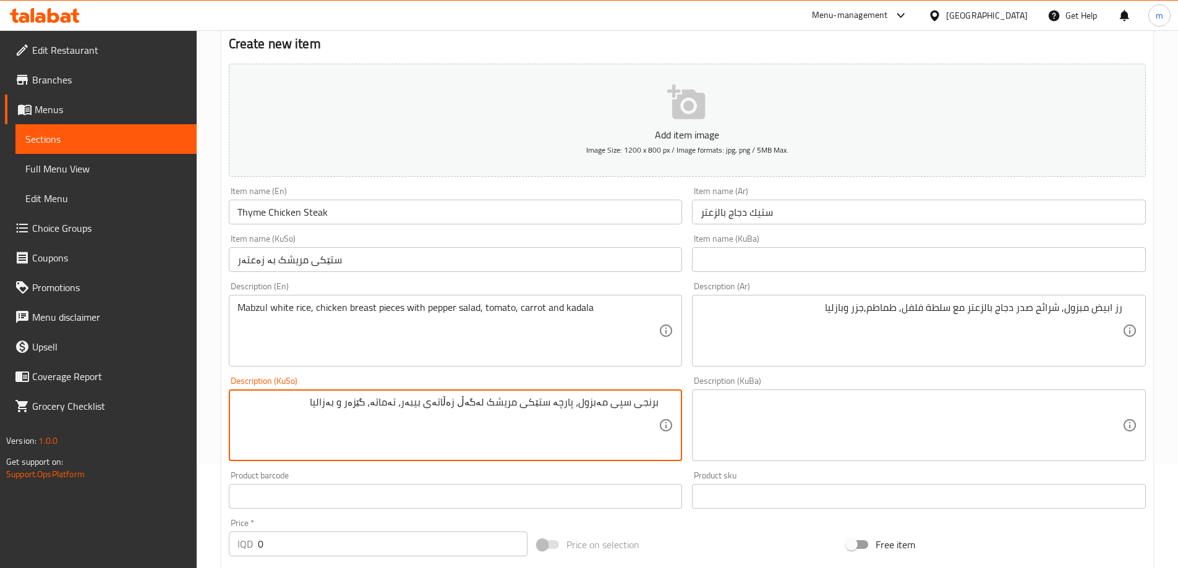
click at [532, 406] on textarea "برنجی سپی مەبزول، پارچە ستێکی مریشک لەگەڵ زەڵاتەی بیبەر، تەماتە، گێزەر و بەزالیا" at bounding box center [449, 425] width 422 height 59
type textarea "برنجی سپی مەبزول، پارچەی سینگی مریشک لەگەڵ زەڵاتەی بیبەر، تەماتە، گێزەر و بەزال…"
click at [547, 430] on textarea "برنجی سپی مەبزول، پارچەی سینگی مریشک لەگەڵ زەڵاتەی بیبەر، تەماتە، گێزەر و بەزال…" at bounding box center [449, 425] width 422 height 59
click at [786, 411] on textarea at bounding box center [912, 425] width 422 height 59
paste textarea "برنجی سپی مەبزول، پارچەی سینگی مریشک لەگەڵ زەڵاتەی بیبەر، تەماتە، گێزەر و بەزال…"
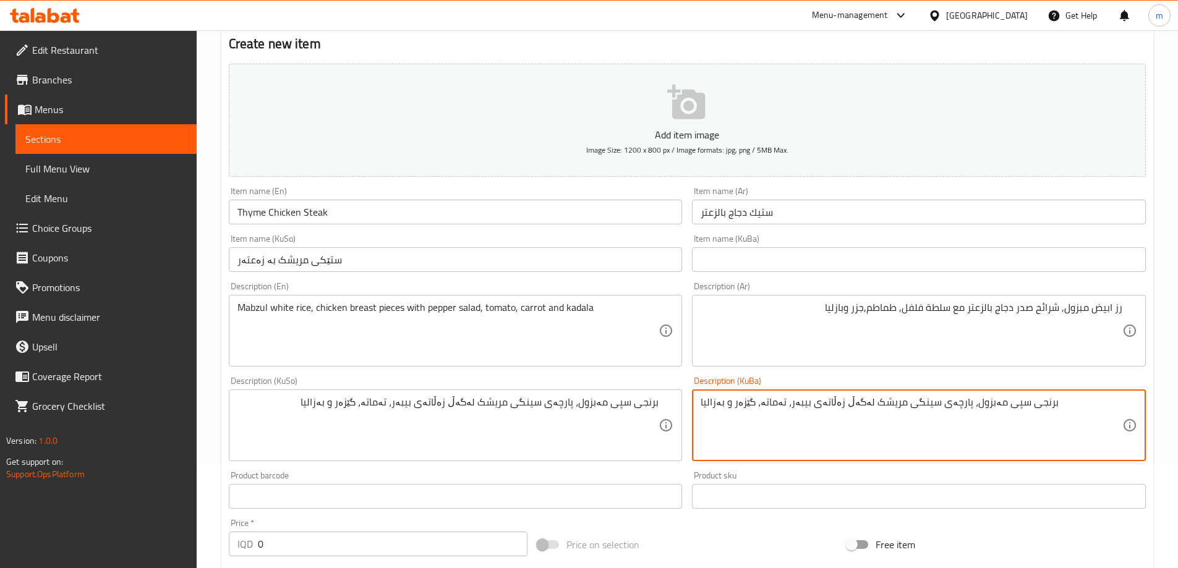
type textarea "برنجی سپی مەبزول، پارچەی سینگی مریشک لەگەڵ زەڵاتەی بیبەر، تەماتە، گێزەر و بەزال…"
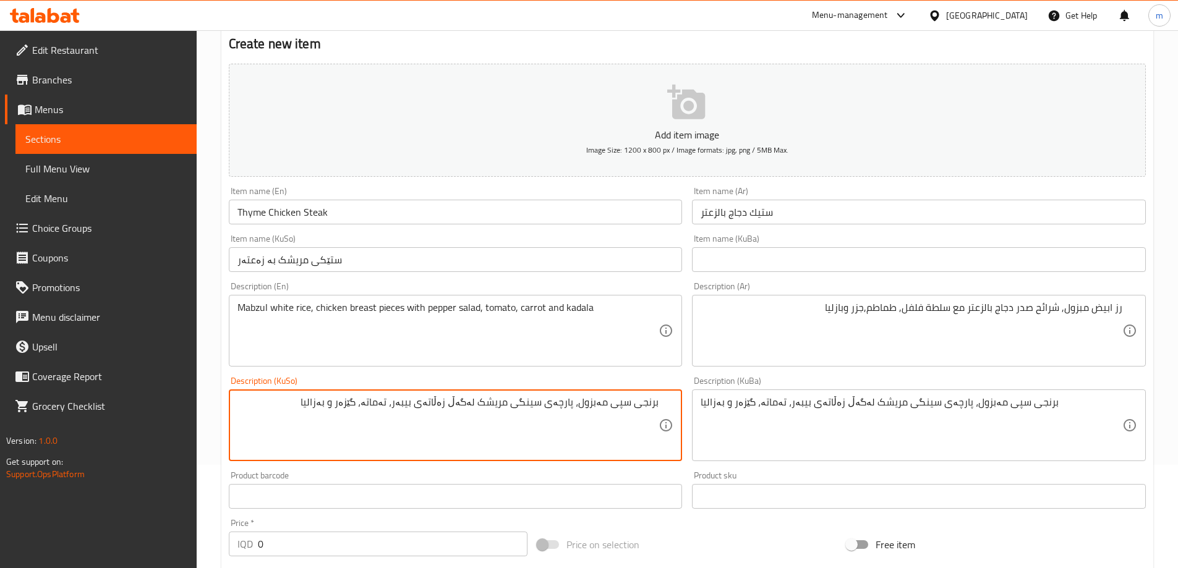
type textarea "برنجی سپی مەبزول، پارچەی سینگی مریشک لەگەڵ زەڵاتەی بیبەر، تەماتە، گێزەر و بەزال…"
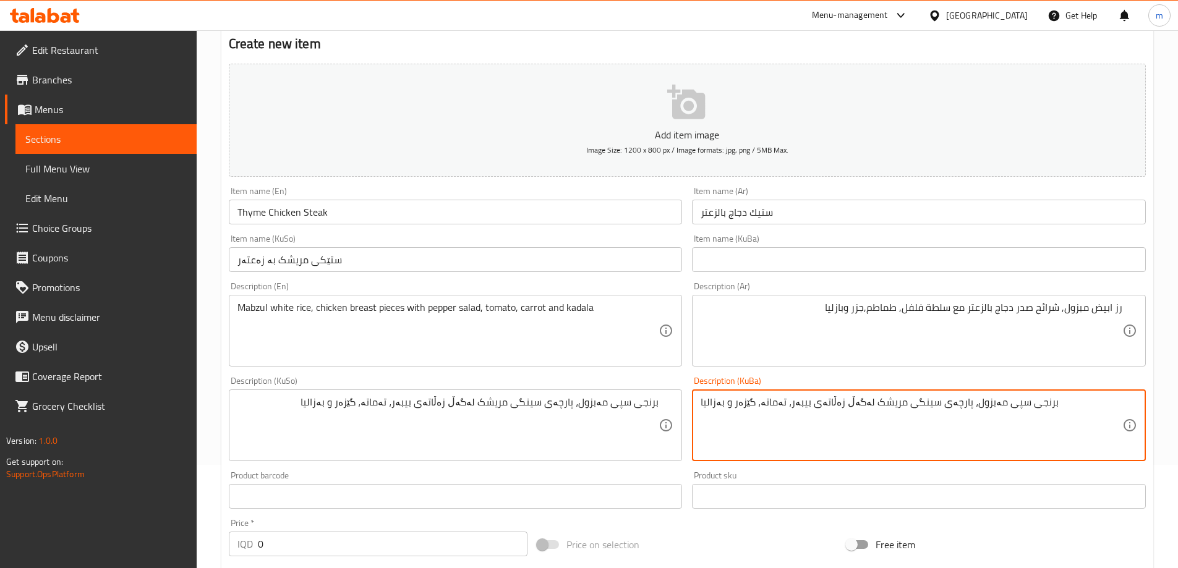
click at [695, 372] on div "Description (KuBa) برنجی سپی مەبزول، پارچەی سینگی مریشک لەگەڵ زەڵاتەی بیبەر، تە…" at bounding box center [919, 419] width 464 height 95
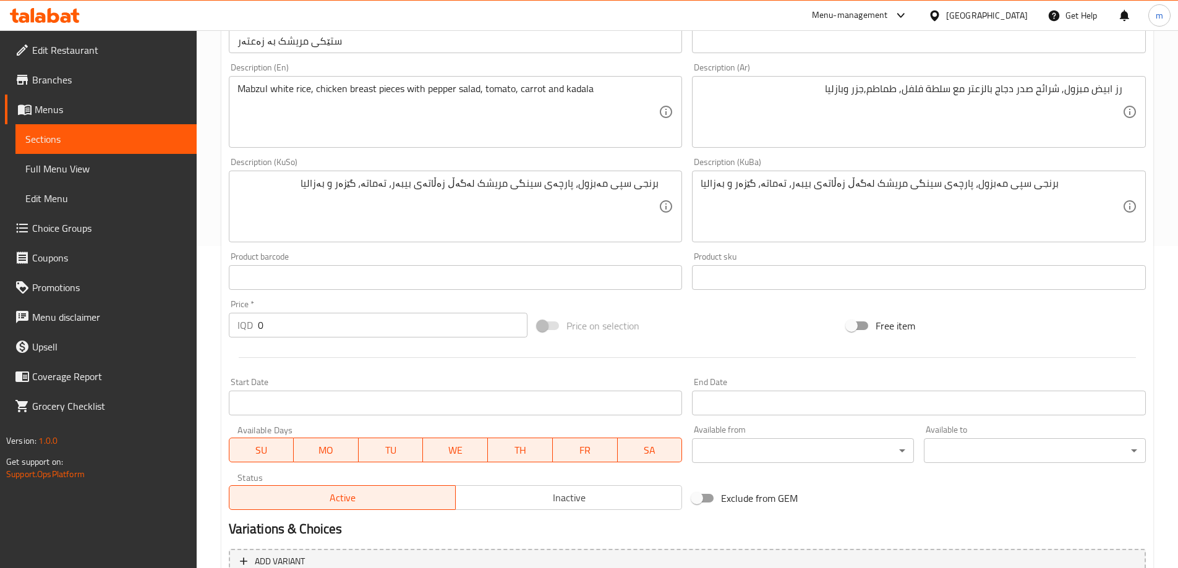
scroll to position [413, 0]
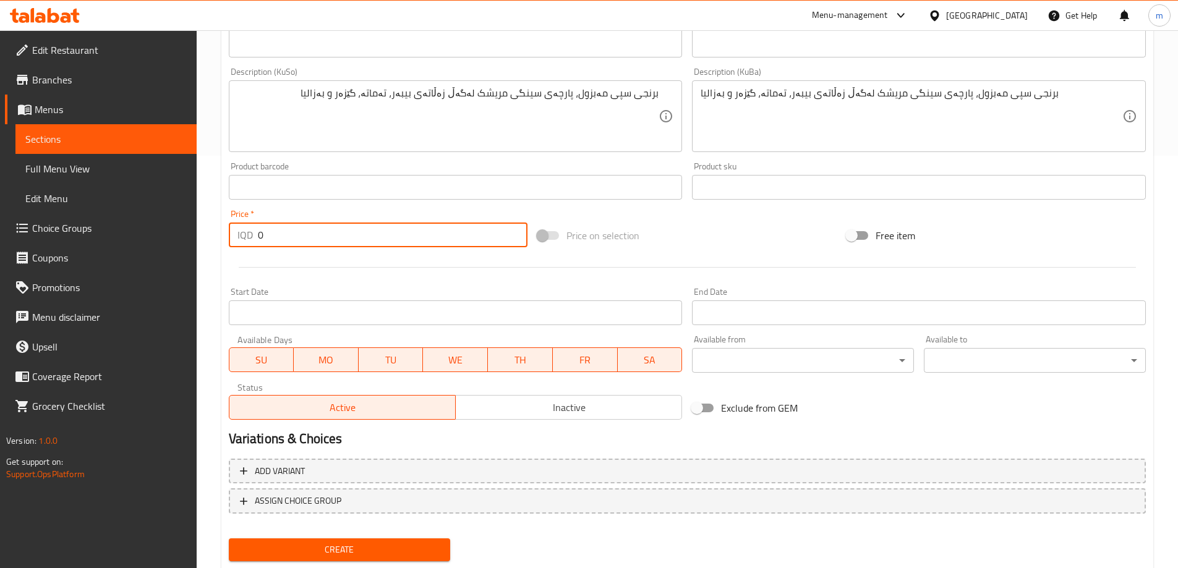
click at [365, 225] on input "0" at bounding box center [393, 235] width 270 height 25
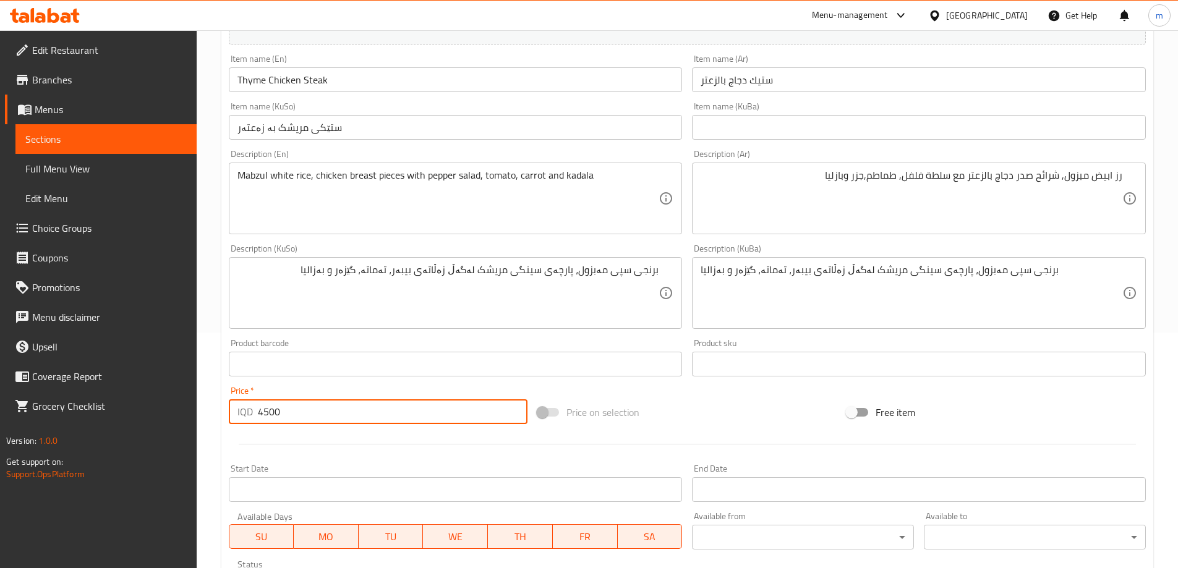
scroll to position [206, 0]
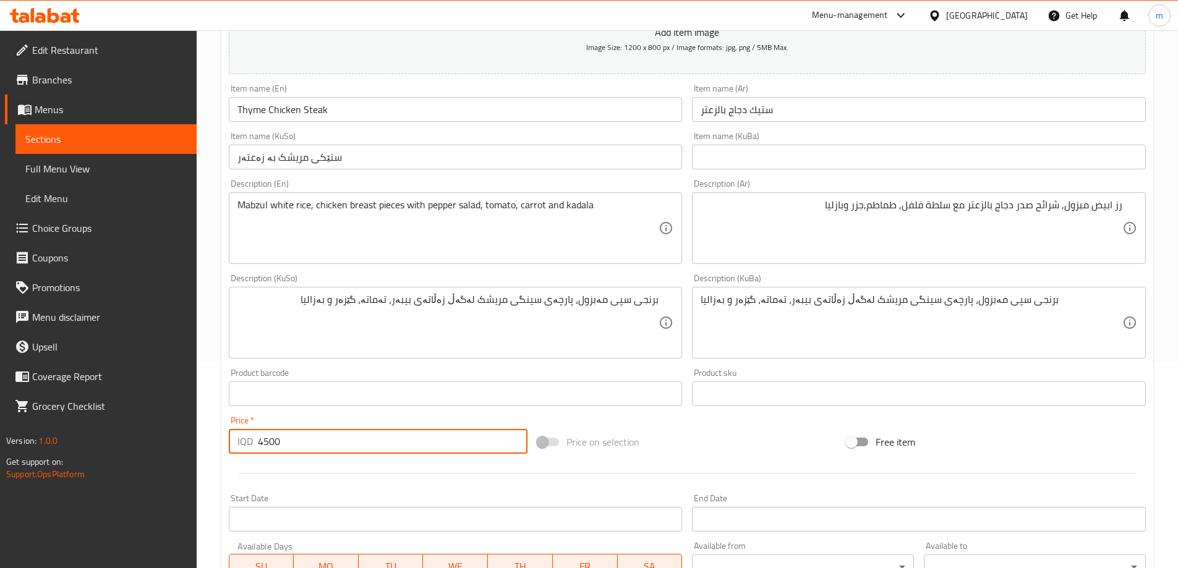
type input "4500"
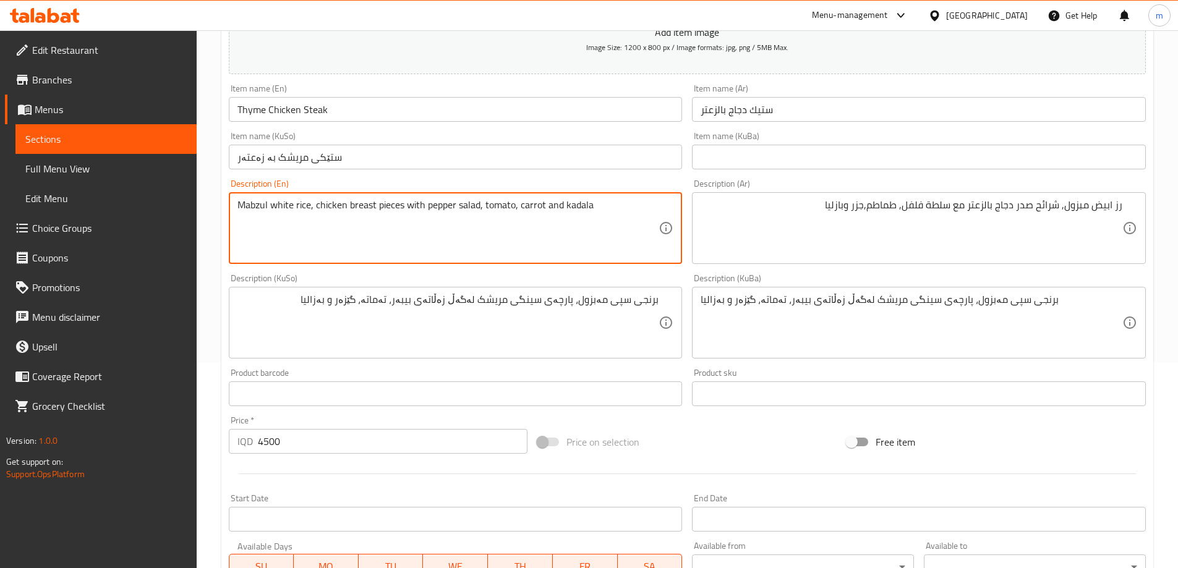
click at [314, 203] on textarea "Mabzul white rice, chicken breast pieces with pepper salad, tomato, carrot and …" at bounding box center [449, 228] width 422 height 59
type textarea "Mabzul white rice, thyme chicken breast pieces with pepper salad, tomato, carro…"
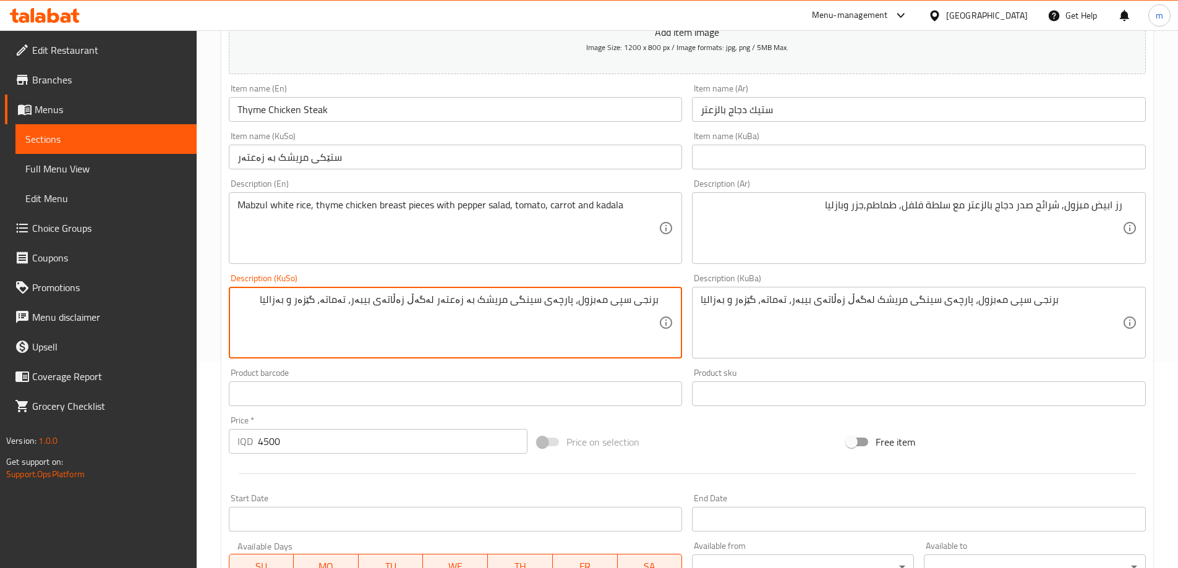
type textarea "برنجی سپی مەبزول، پارچەی سینگی مریشک بە زەعتەر لەگەڵ زەڵاتەی بیبەر، تەماتە، گێز…"
click at [804, 288] on div "برنجی سپی مەبزول، پارچەی سینگی مریشک لەگەڵ زەڵاتەی بیبەر، تەماتە، گێزەر و بەزال…" at bounding box center [919, 323] width 454 height 72
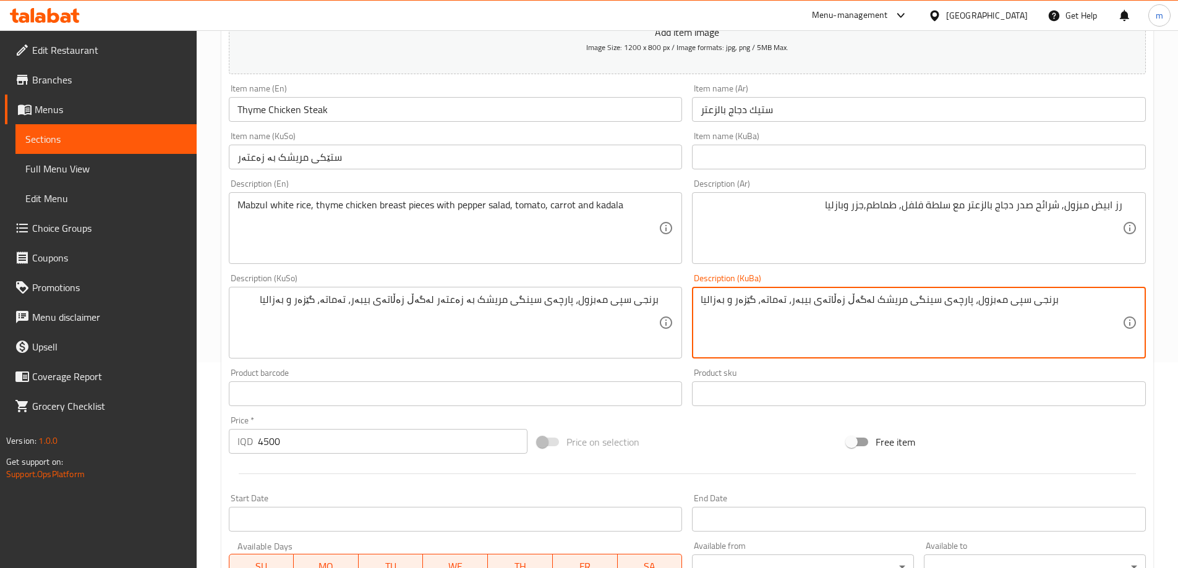
paste textarea "برنجی سپی مەبزول، پارچەی سینگی مریشک بە زەعتەر لەگەڵ زەڵاتەی بیبەر، تەماتە، گێز…"
paste textarea "بە زەعتەر لەگەڵ زەڵاتە"
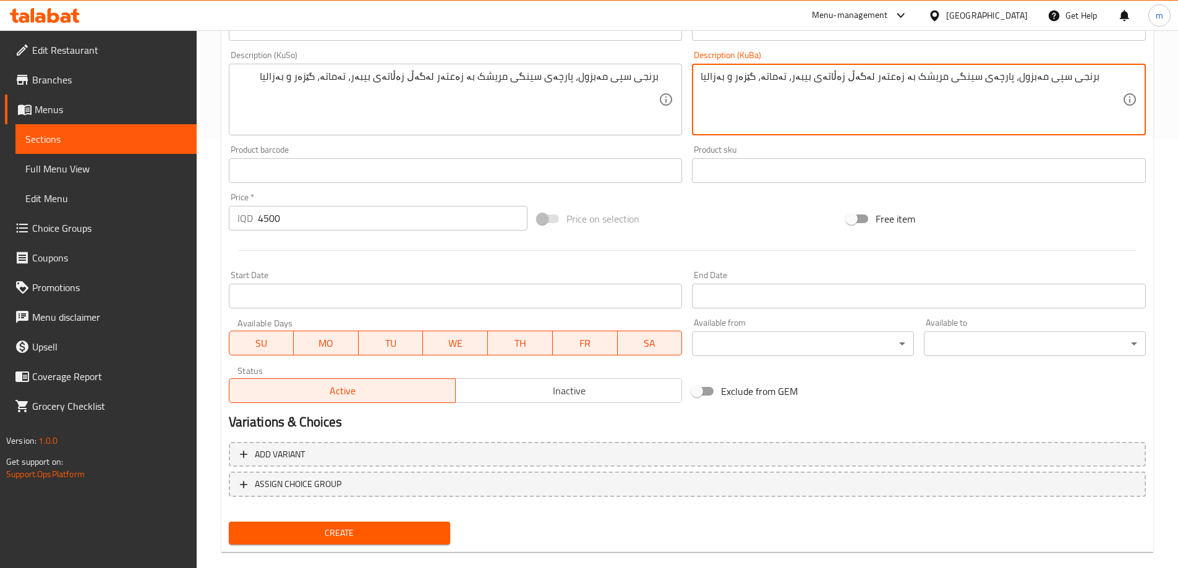
scroll to position [448, 0]
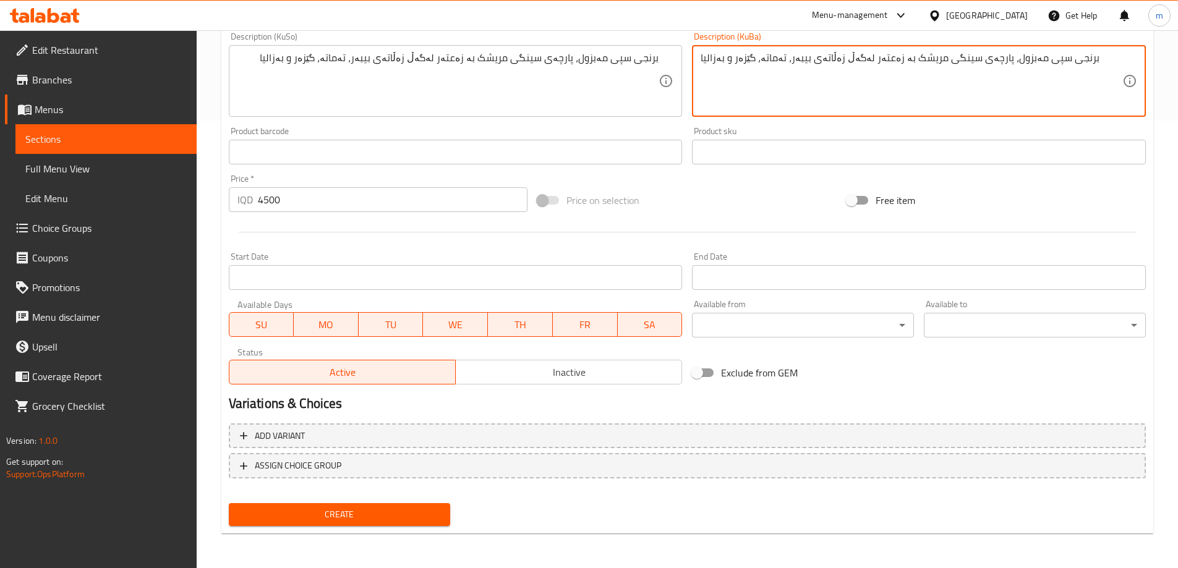
type textarea "برنجی سپی مەبزول، پارچەی سینگی مریشک بە زەعتەر لەگەڵ زەڵاتەی بیبەر، تەماتە، گێز…"
click at [354, 507] on span "Create" at bounding box center [340, 514] width 202 height 15
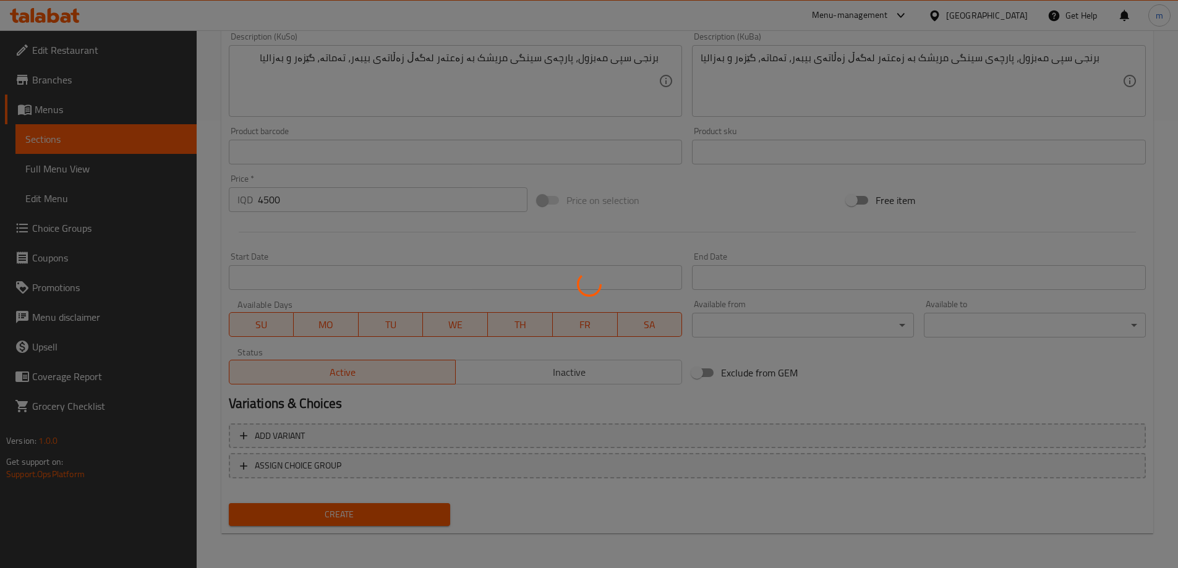
type input "0"
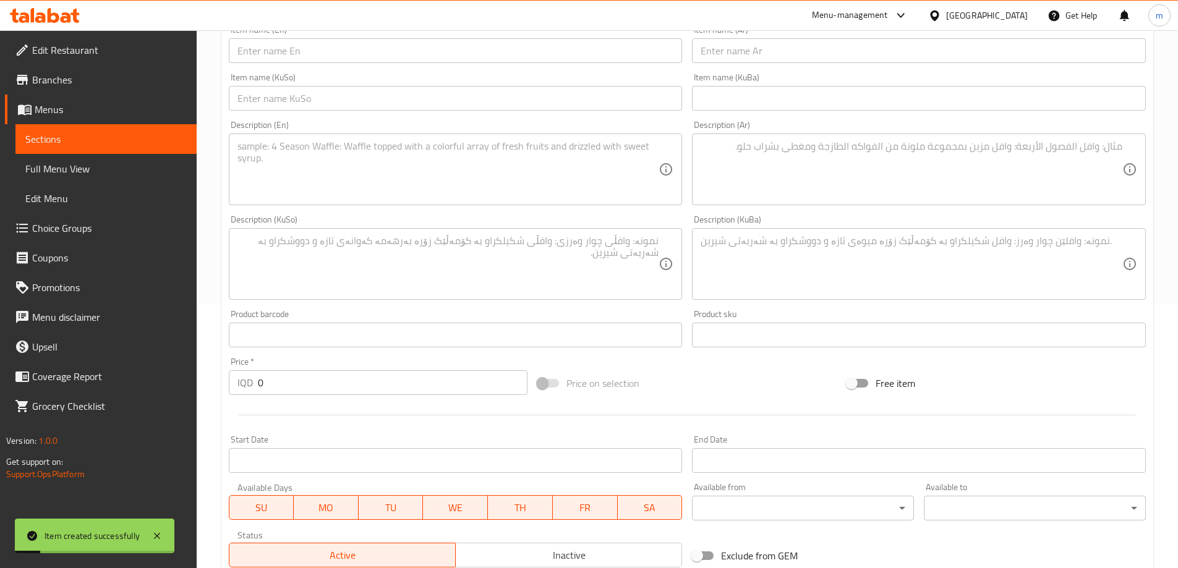
scroll to position [139, 0]
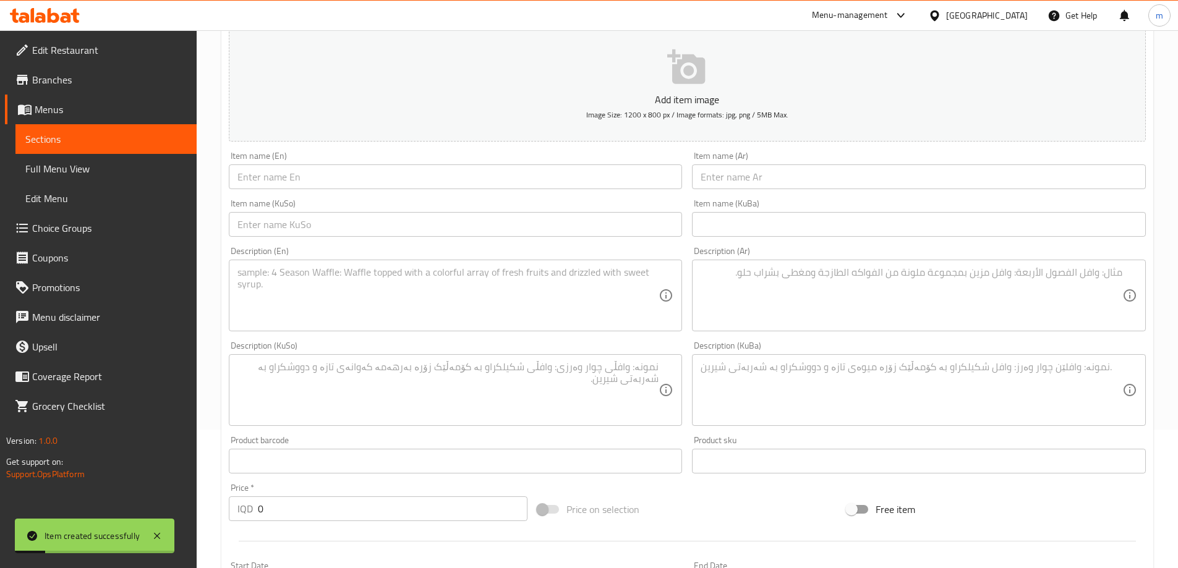
click at [755, 183] on input "text" at bounding box center [919, 177] width 454 height 25
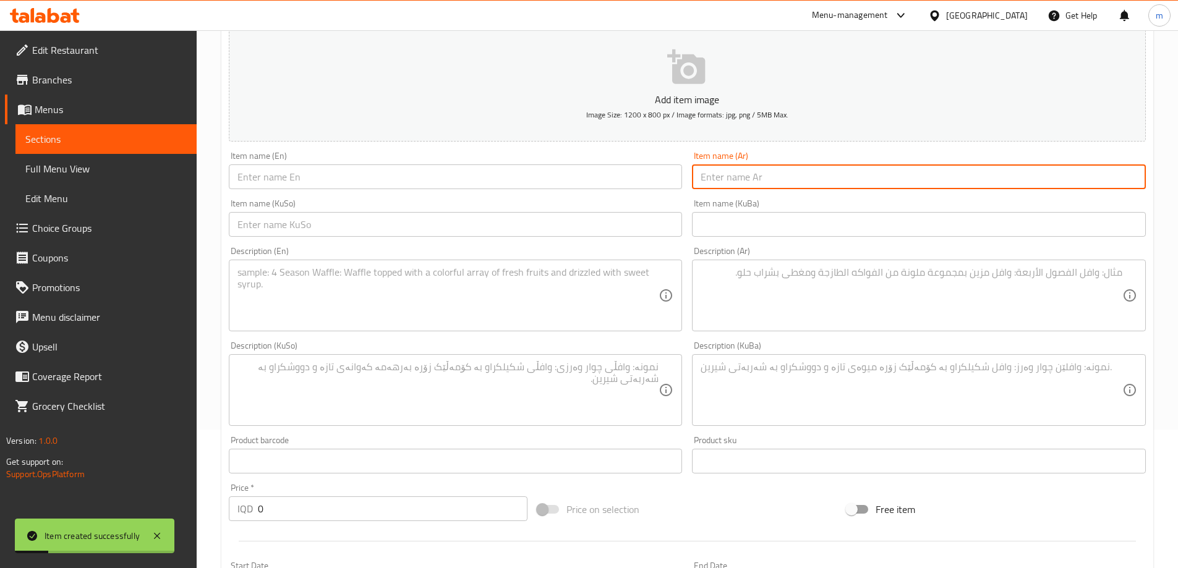
paste input "ستيك دجاج بالفطر"
type input "ستيك دجاج بالفطر"
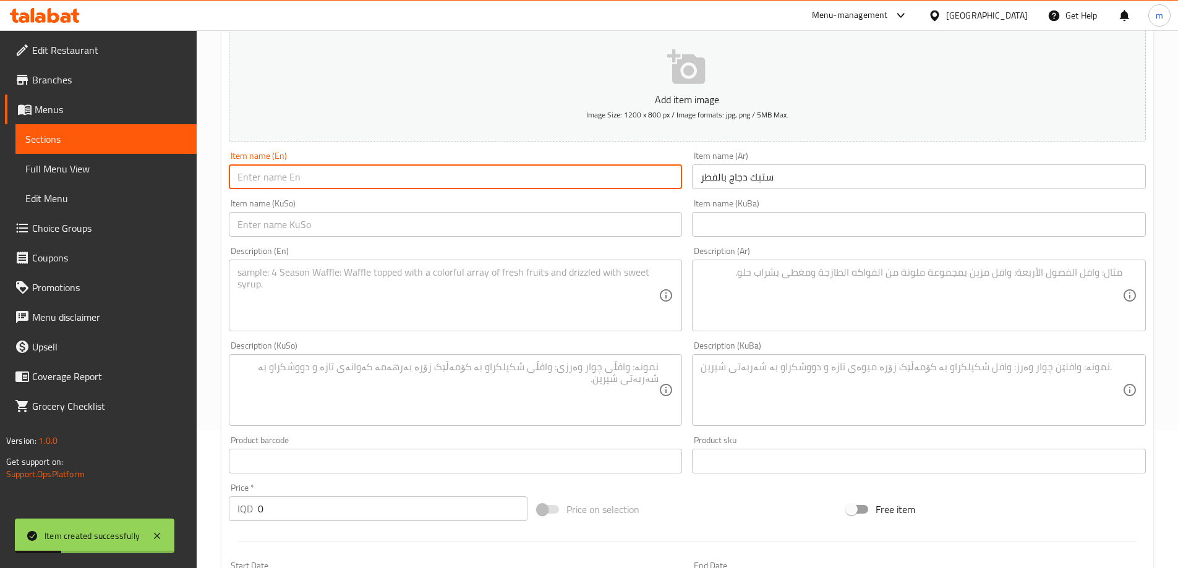
click at [591, 178] on input "text" at bounding box center [456, 177] width 454 height 25
type input "S"
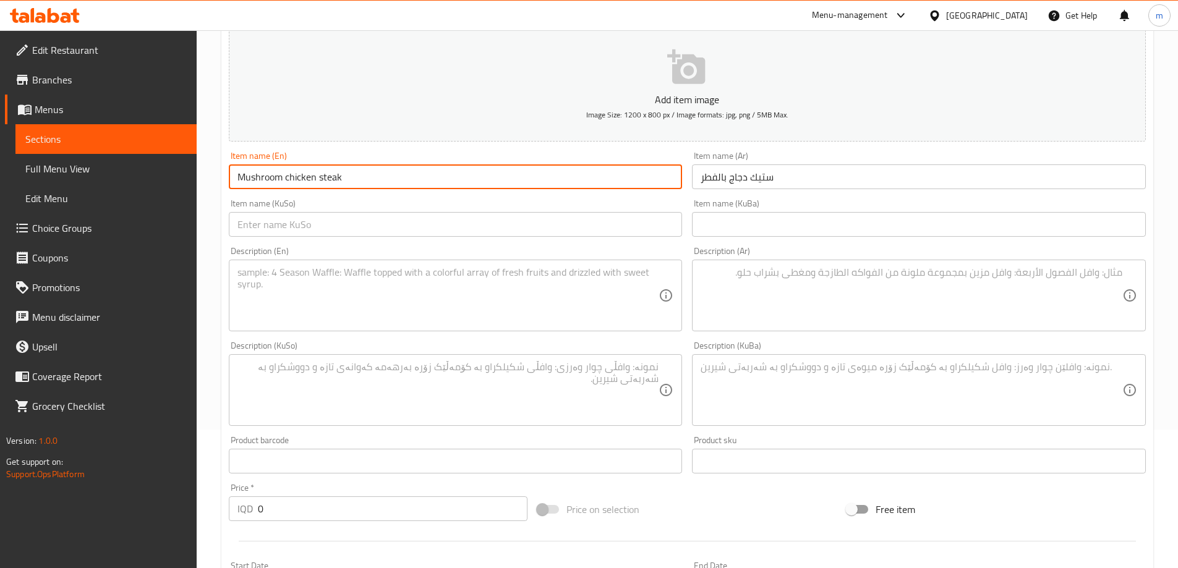
type input "Mushroom chicken steak"
click at [687, 201] on div "Item name (KuBa) Item name (KuBa)" at bounding box center [919, 218] width 464 height 48
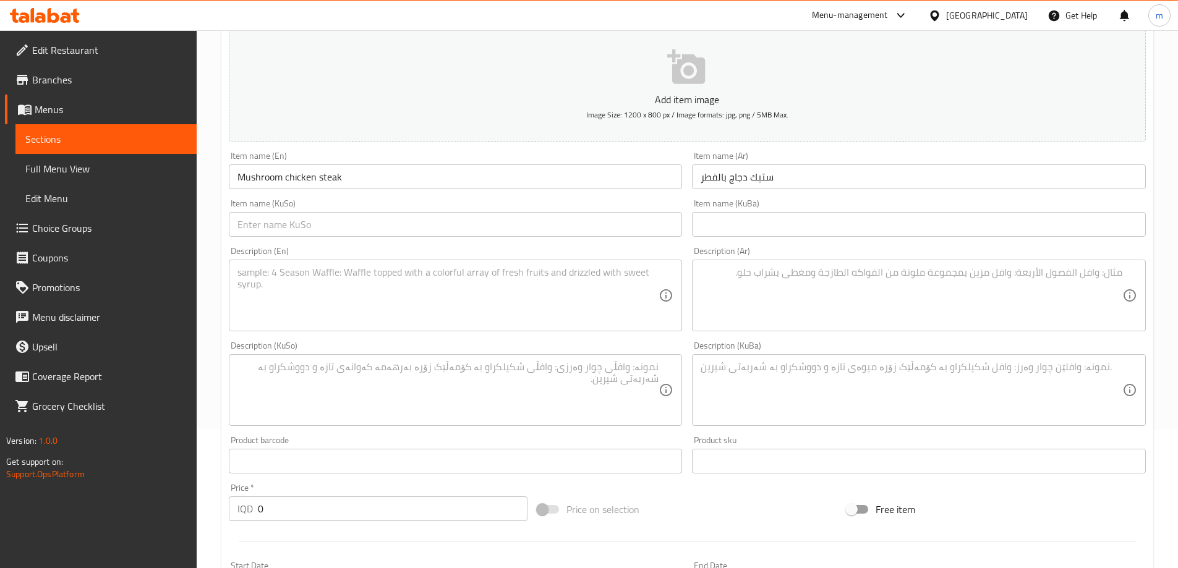
click at [653, 214] on input "text" at bounding box center [456, 224] width 454 height 25
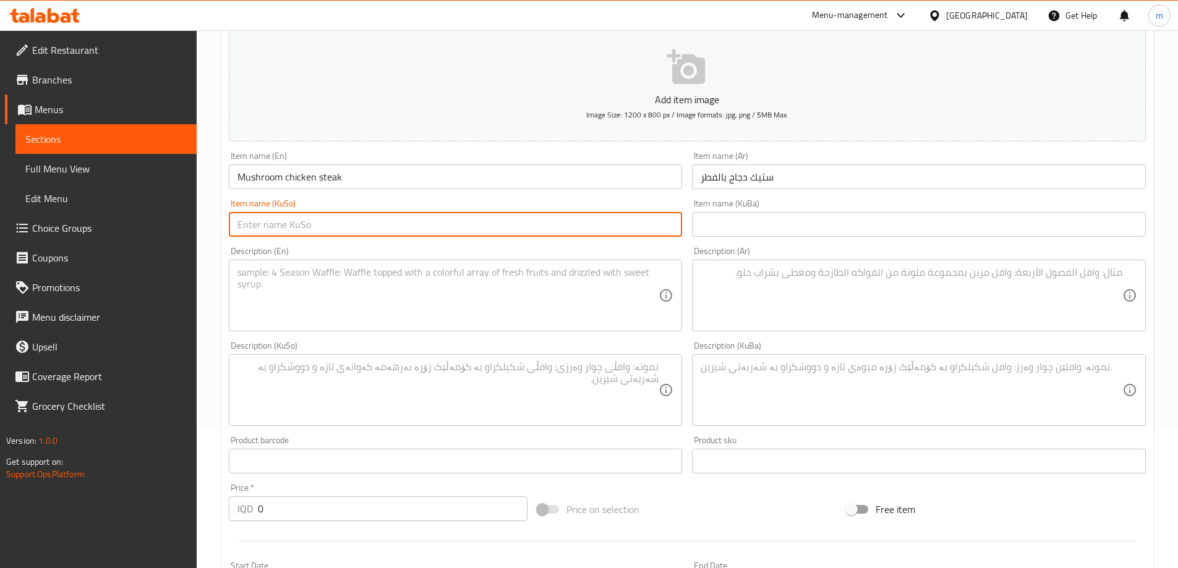
click at [641, 221] on input "text" at bounding box center [456, 224] width 454 height 25
click at [637, 236] on input "text" at bounding box center [456, 224] width 454 height 25
click at [660, 219] on input "ستێکی مریشک بە قاچک" at bounding box center [456, 224] width 454 height 25
click at [592, 225] on input "ستێکی مریشک بە قاچک" at bounding box center [456, 224] width 454 height 25
click at [627, 226] on input "ستێکی مریشک بە قارچک" at bounding box center [456, 224] width 454 height 25
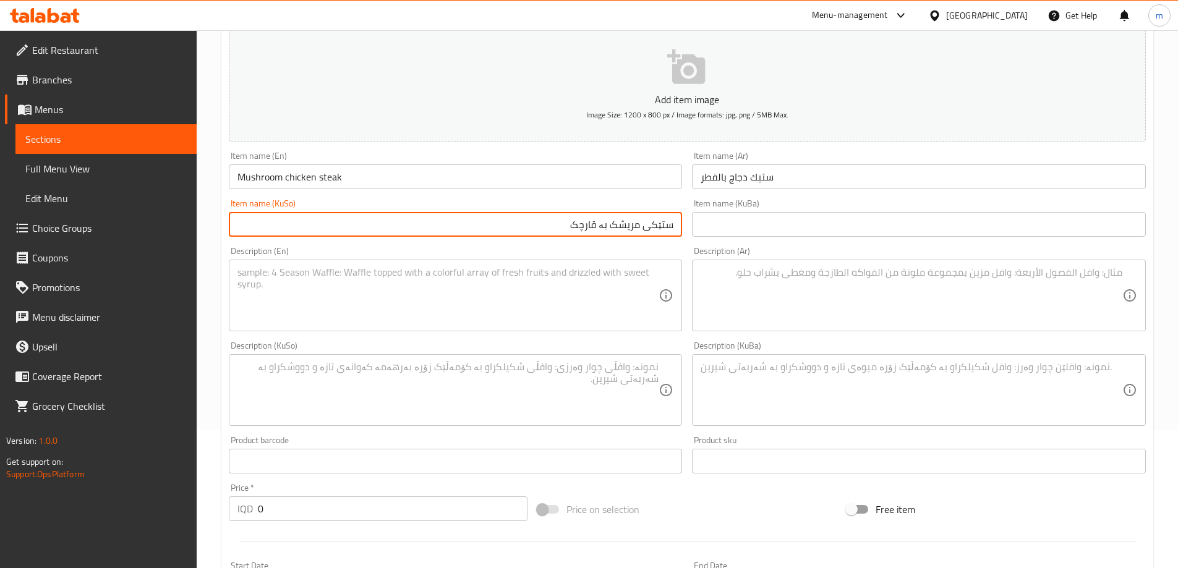
type input "ستێکی مریشک بە قارچک"
click at [768, 234] on input "text" at bounding box center [919, 224] width 454 height 25
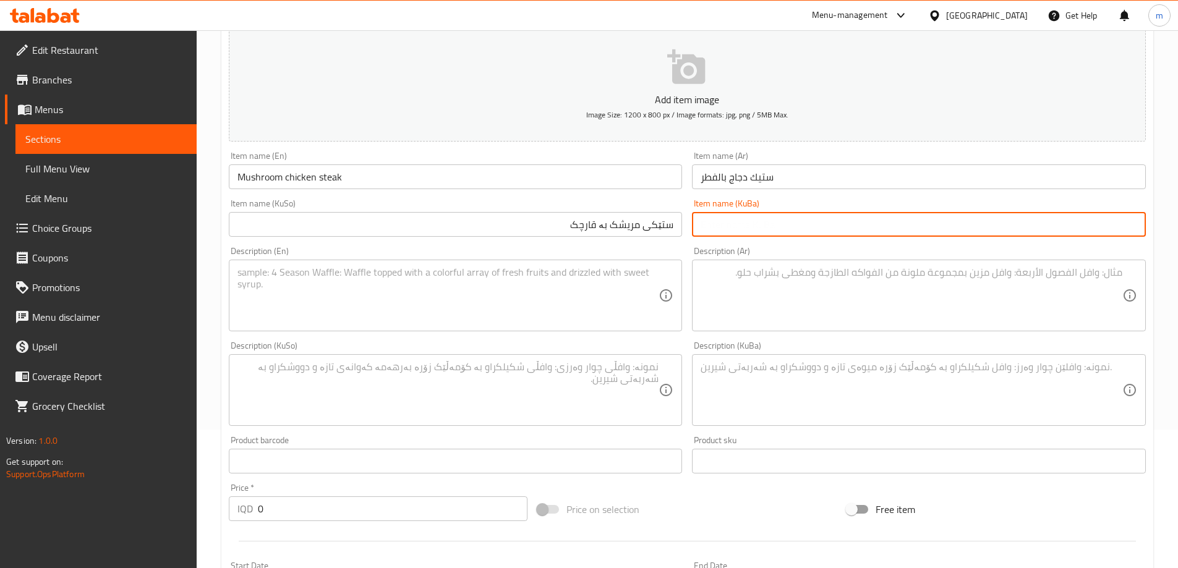
paste input "ستێکی مریشک بە قارچک"
type input "ستێکی مریشک بە قارچک"
click at [289, 173] on input "Mushroom chicken steak" at bounding box center [456, 177] width 454 height 25
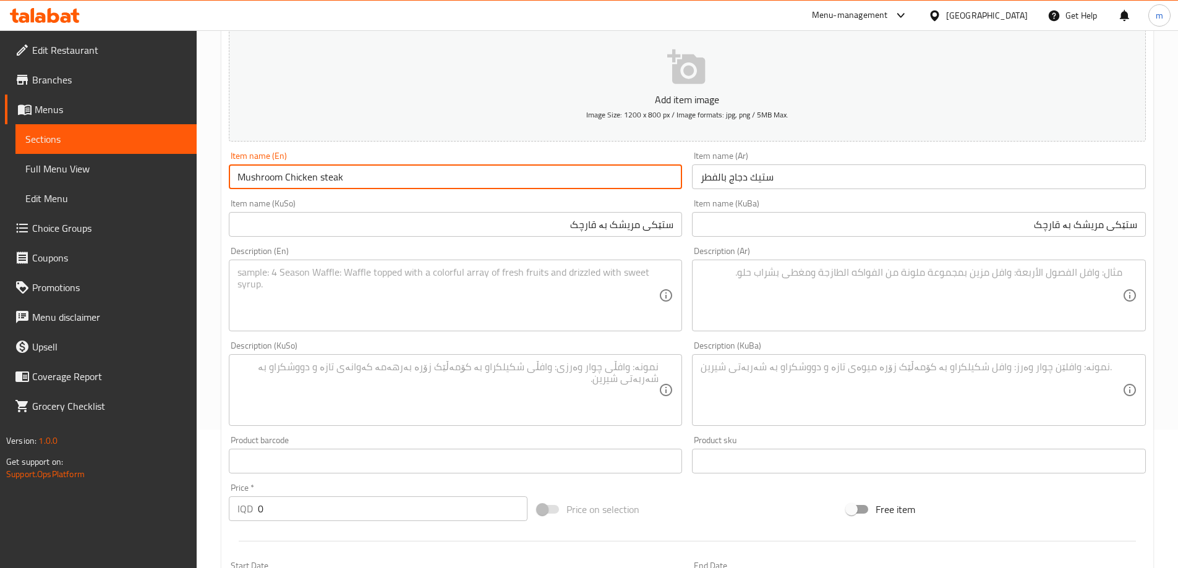
click at [325, 174] on input "Mushroom Chicken steak" at bounding box center [456, 177] width 454 height 25
type input "Mushroom Chicken Steak"
click at [623, 298] on textarea at bounding box center [449, 296] width 422 height 59
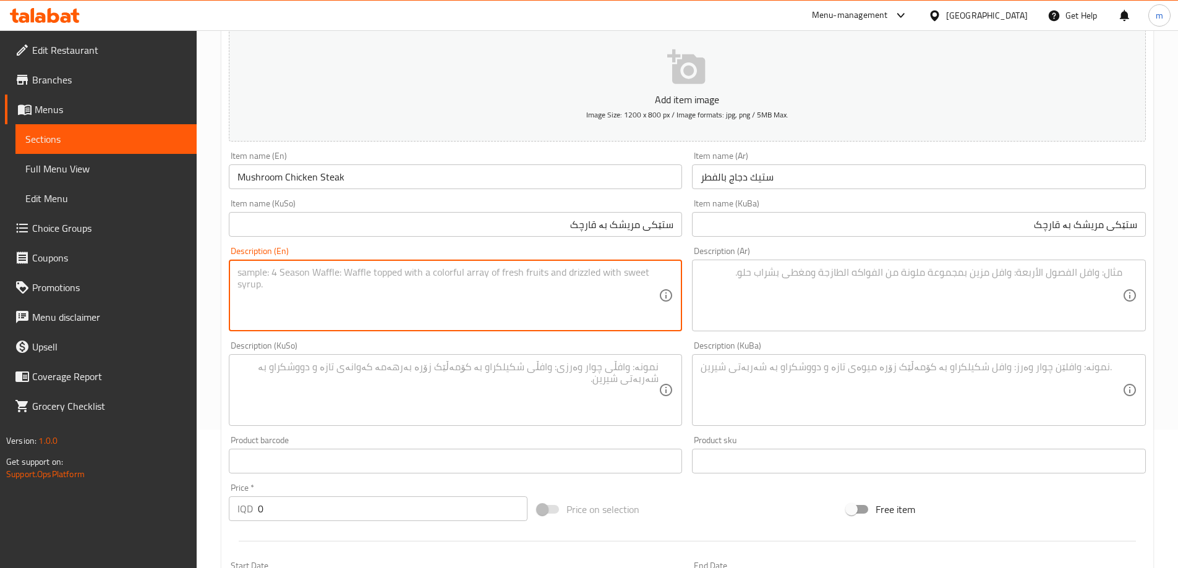
click at [341, 346] on div "Description (KuSo) Description (KuSo)" at bounding box center [456, 383] width 454 height 85
click at [366, 315] on textarea at bounding box center [449, 296] width 422 height 59
paste textarea "رز ابيض مبزول, شرائح ستيك دجاج بصلصة الفطر الكريمة وفطر مع سلطة فلفل, طماطم,جزر…"
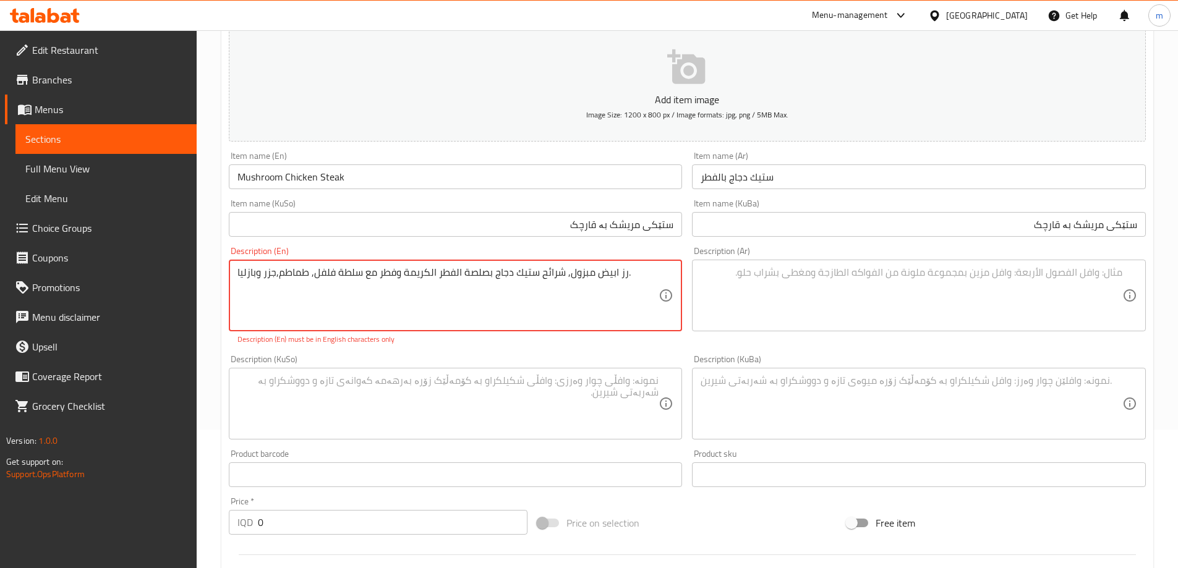
type textarea "رز ابيض مبزول, شرائح ستيك دجاج بصلصة الفطر الكريمة وفطر مع سلطة فلفل, طماطم,جزر…"
click at [814, 297] on textarea at bounding box center [912, 296] width 422 height 59
paste textarea "رز ابيض مبزول, شرائح ستيك دجاج بصلصة الفطر الكريمة وفطر مع سلطة فلفل, طماطم,جزر…"
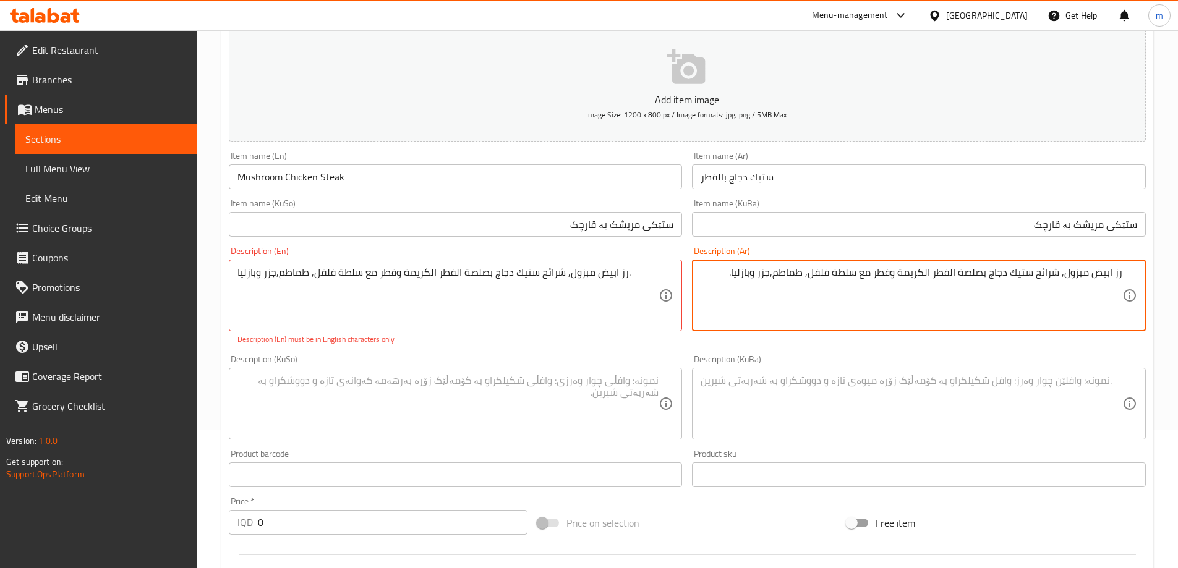
type textarea "رز ابيض مبزول, شرائح ستيك دجاج بصلصة الفطر الكريمة وفطر مع سلطة فلفل, طماطم,جزر…"
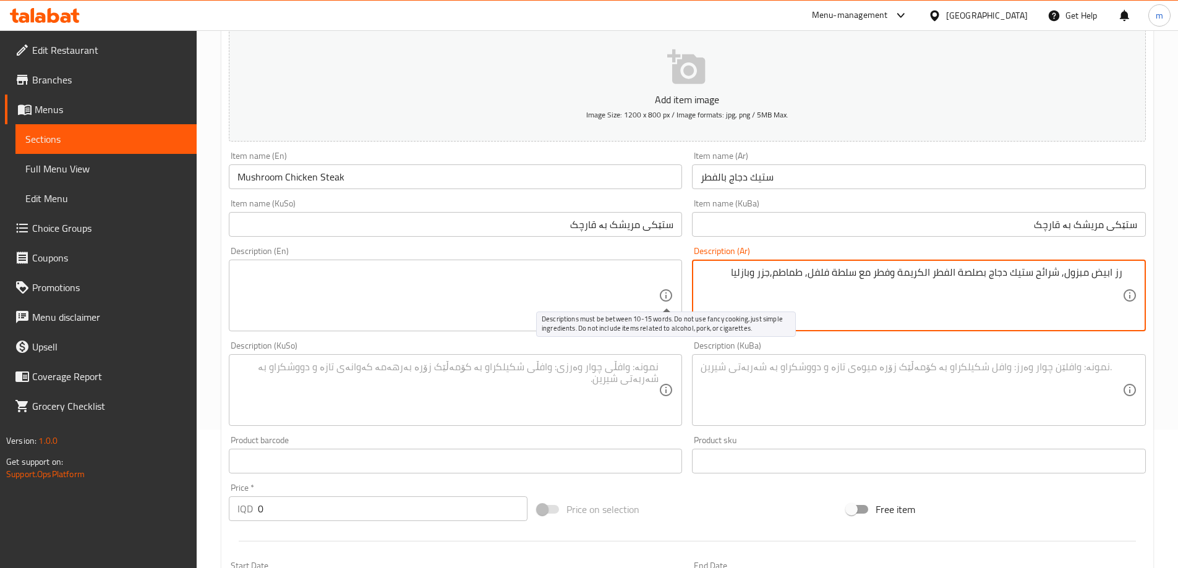
type textarea "رز ابيض مبزول, شرائح ستيك دجاج بصلصة الفطر الكريمة وفطر مع سلطة فلفل, طماطم,جزر…"
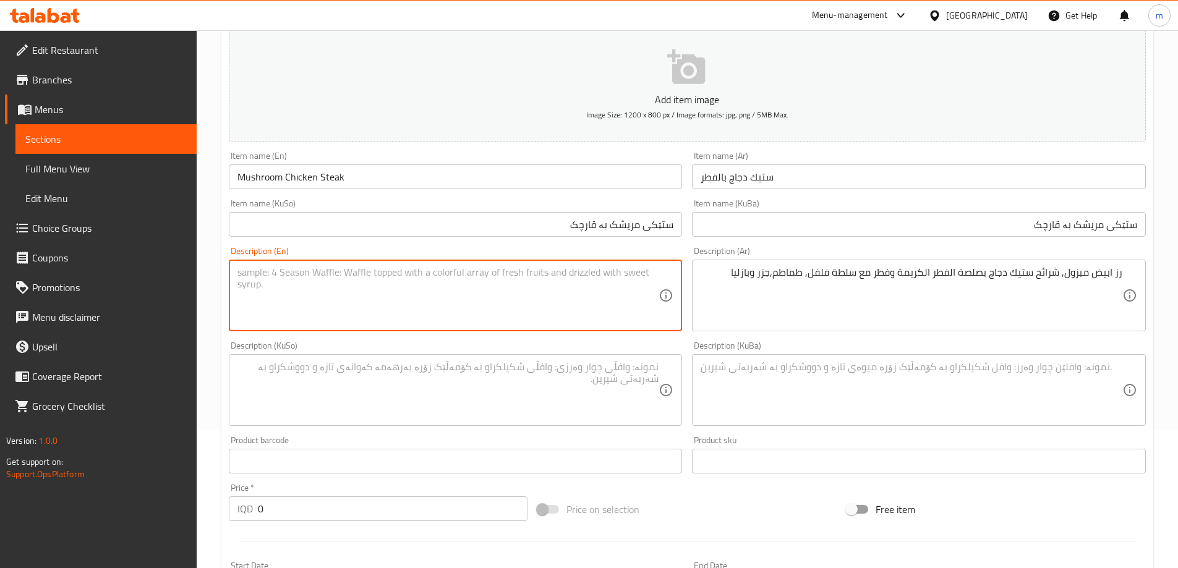
click at [575, 296] on textarea at bounding box center [449, 296] width 422 height 59
paste textarea "Mabzul white rice, chicken steak pieces with pepper salad, tomato, carrot and k…"
type textarea "Mabzul white rice, chicken steak pieces with pepper salad, tomato, carrot and k…"
click at [781, 387] on textarea at bounding box center [912, 390] width 422 height 59
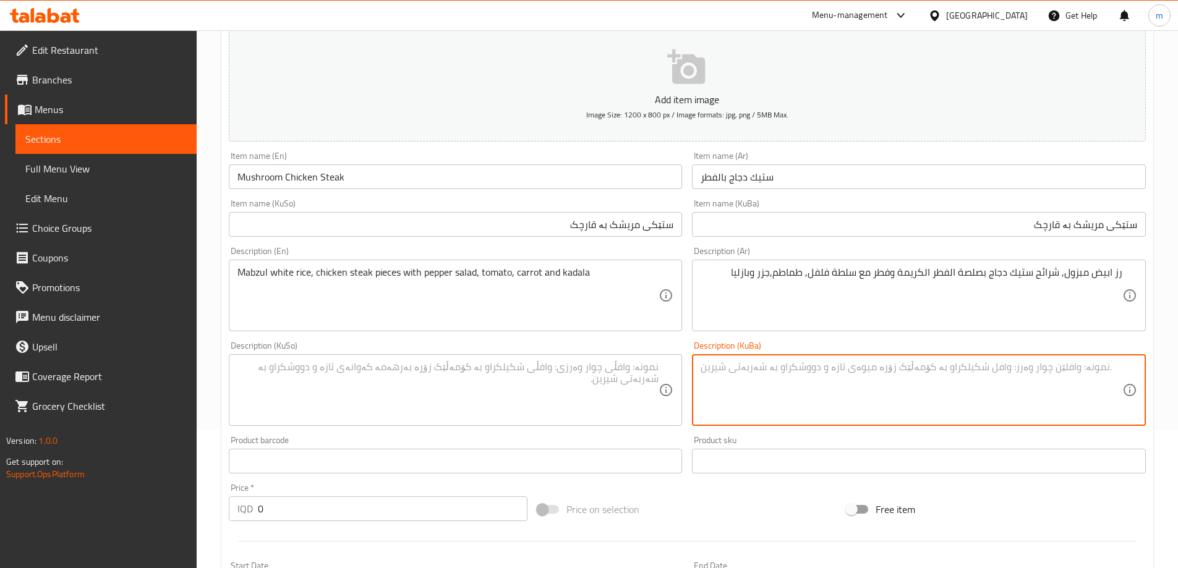
paste textarea "برنجی سپی مەبزول، پارچەی سینگی مریشک بە زەعتەر لەگەڵ زەڵاتەی بیبەر، تەماتە، گێز…"
drag, startPoint x: 852, startPoint y: 369, endPoint x: 955, endPoint y: 363, distance: 102.8
click at [955, 363] on textarea "برنجی سپی مەبزول، پارچەی سینگی مریشک بە زەعتەر لەگەڵ زەڵاتەی بیبەر، تەماتە، گێز…" at bounding box center [912, 390] width 422 height 59
type textarea "برنجی سپی مەبزول، پارچەی ستێکی مریشک بە سۆسی قارچک و قارچک لەگەڵ زەڵاتەی بیبەر،…"
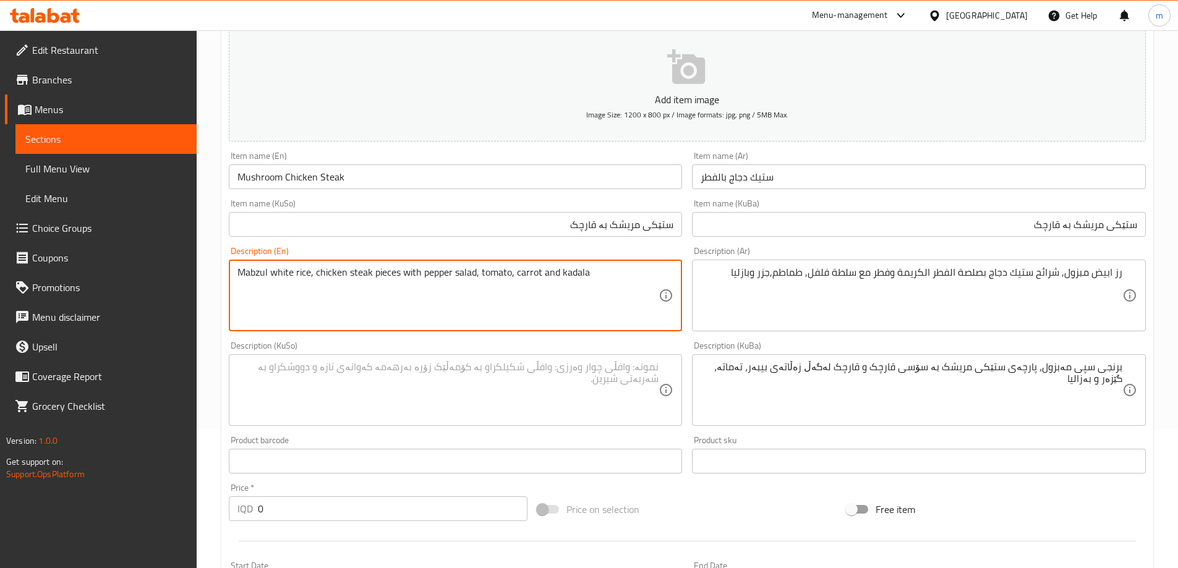
drag, startPoint x: 372, startPoint y: 270, endPoint x: 473, endPoint y: 267, distance: 100.9
click at [399, 272] on textarea "Mabzul white rice, chicken steak pieces , tomato, carrot and kadala" at bounding box center [449, 296] width 422 height 59
type textarea "Mabzul white rice, chicken steak pieces with creamy mushroom sauce , tomato, ca…"
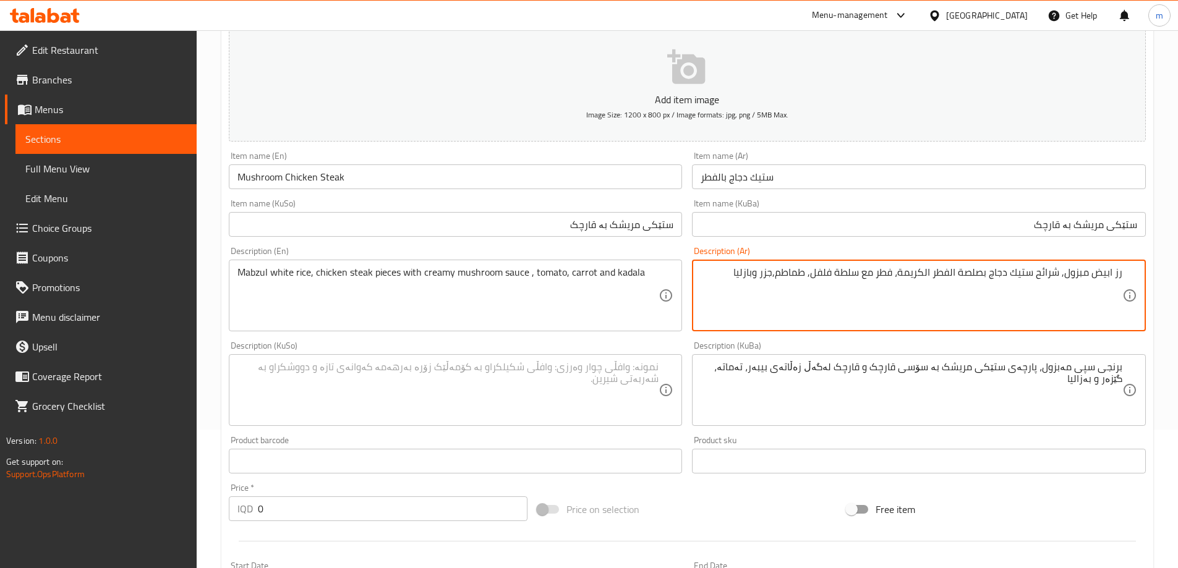
type textarea "رز ابيض مبزول, شرائح ستيك دجاج بصلصة الفطر الكريمة، فطر مع سلطة فلفل, طماطم,جزر…"
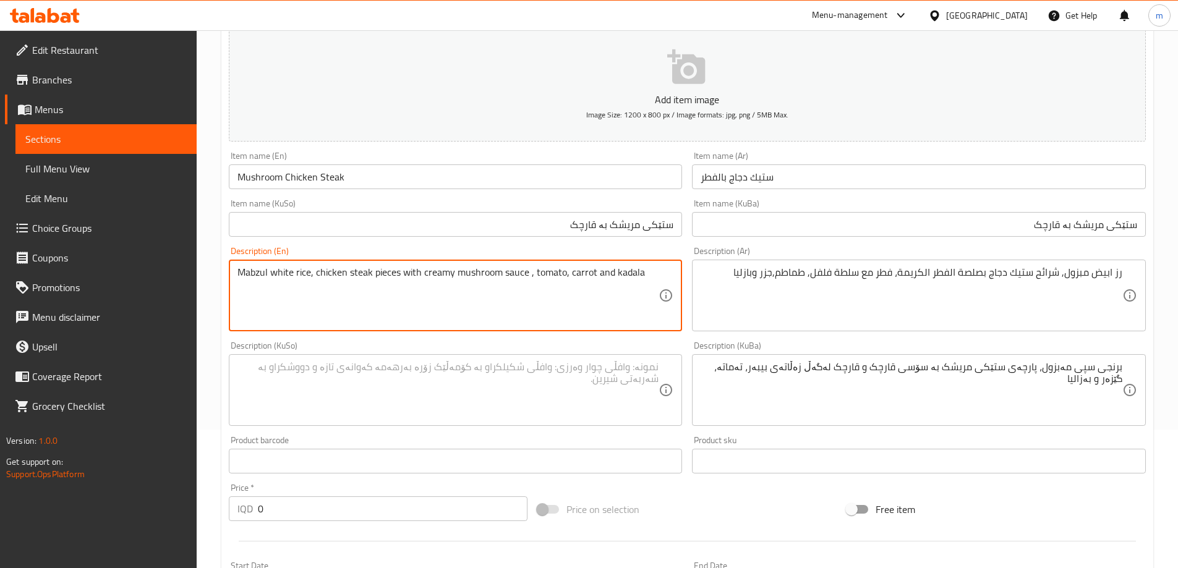
click at [527, 273] on textarea "Mabzul white rice, chicken steak pieces with creamy mushroom sauce , tomato, ca…" at bounding box center [449, 296] width 422 height 59
click at [529, 276] on textarea "Mabzul white rice, chicken steak pieces with creamy mushroom sauce , tomato, ca…" at bounding box center [449, 296] width 422 height 59
click at [529, 276] on textarea "Mabzul white rice, chicken steak pieces with creamy mushroom sauce, tomato, car…" at bounding box center [449, 296] width 422 height 59
click at [529, 276] on textarea "Mabzul white rice, chicken steak pieces with creamy mushroom sauce,mushroom wit…" at bounding box center [449, 296] width 422 height 59
click at [597, 270] on textarea "Mabzul white rice, chicken steak pieces with creamy mushroom sauce, mushroom wi…" at bounding box center [449, 296] width 422 height 59
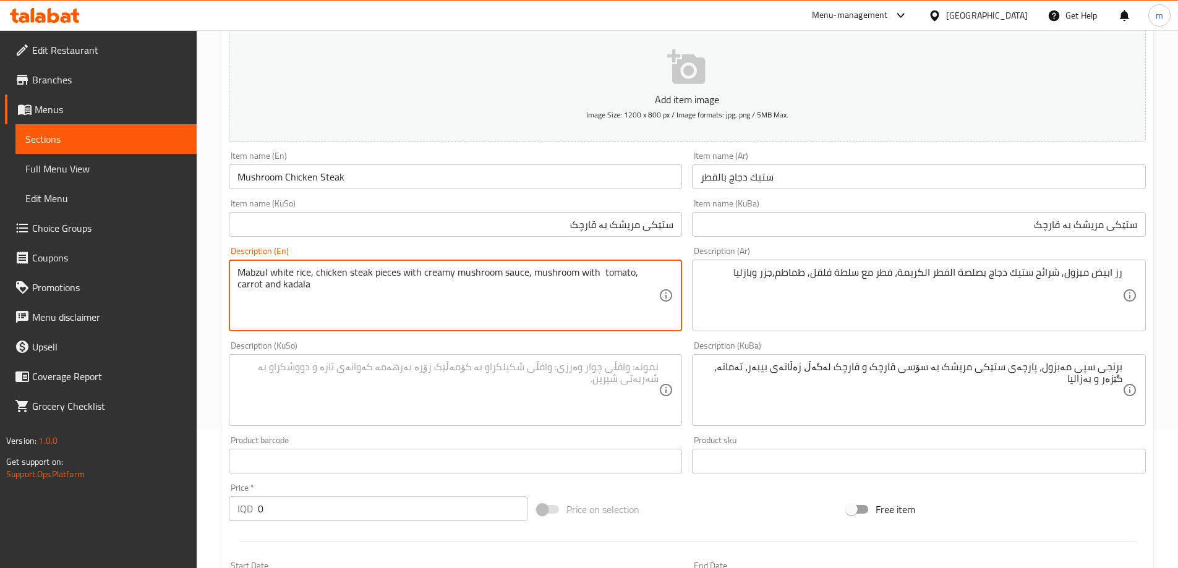
click at [597, 268] on textarea "Mabzul white rice, chicken steak pieces with creamy mushroom sauce, mushroom wi…" at bounding box center [449, 296] width 422 height 59
click at [597, 272] on textarea "Mabzul white rice, chicken steak pieces with creamy mushroom sauce, mushroom wi…" at bounding box center [449, 296] width 422 height 59
click at [597, 273] on textarea "Mabzul white rice, chicken steak pieces with creamy mushroom sauce, mushroom wi…" at bounding box center [449, 296] width 422 height 59
click at [600, 273] on textarea "Mabzul white rice, chicken steak pieces with creamy mushroom sauce, mushroom wi…" at bounding box center [449, 296] width 422 height 59
click at [467, 298] on textarea "Mabzul white rice, chicken steak pieces with creamy mushroom sauce, mushroom wi…" at bounding box center [449, 296] width 422 height 59
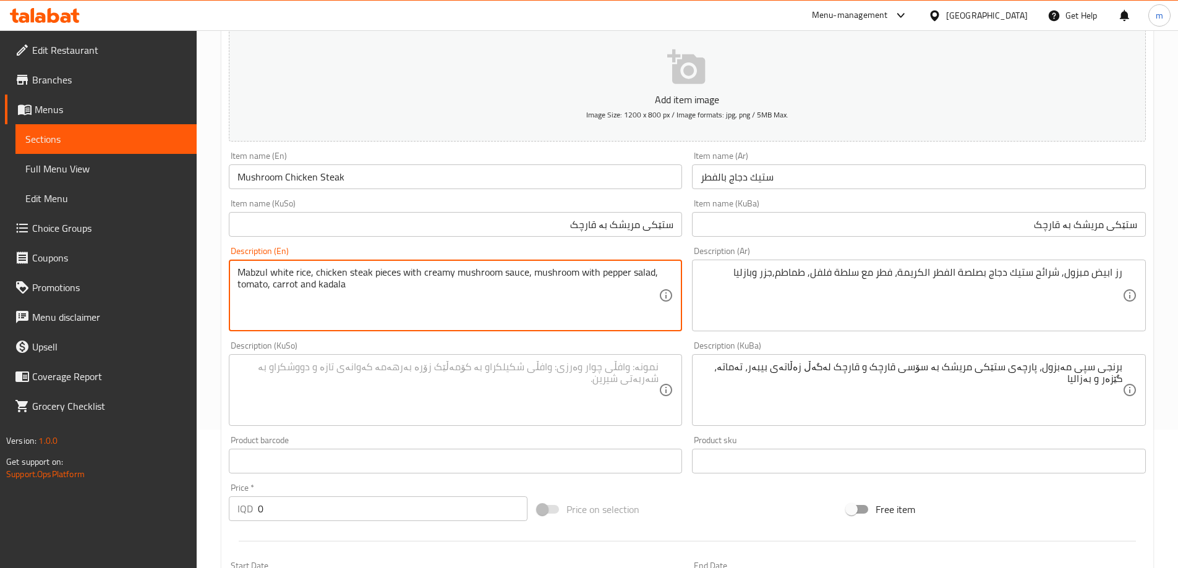
type textarea "Mabzul white rice, chicken steak pieces with creamy mushroom sauce, mushroom wi…"
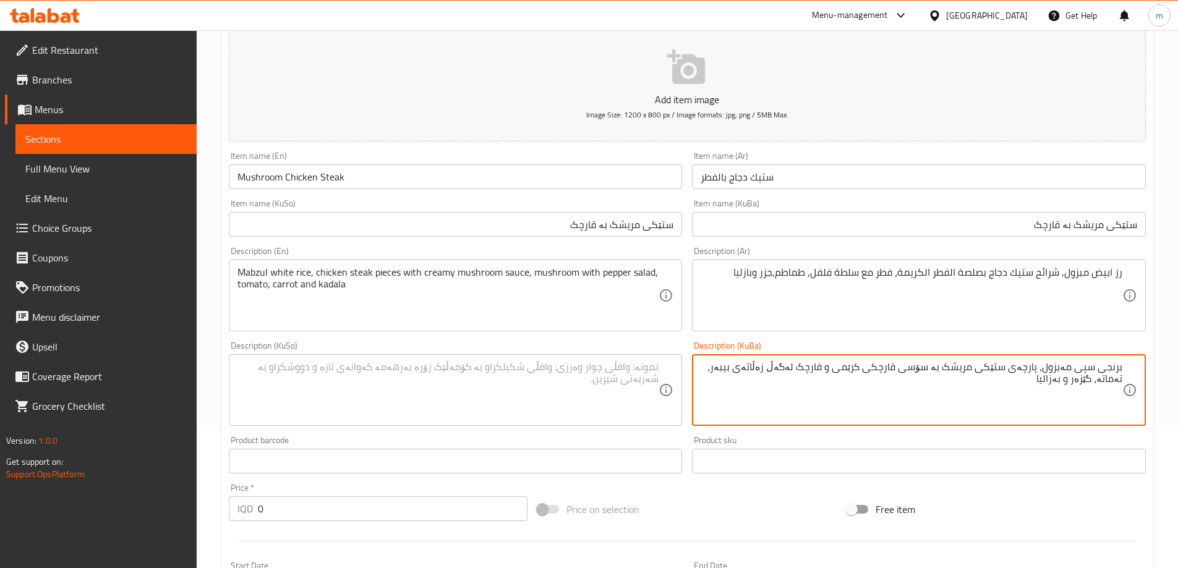
click at [836, 362] on textarea "برنجی سپی مەبزول، پارچەی ستێکی مریشک بە سۆسی قارچکی کرێمی و قارچک لەگەڵ زەڵاتەی…" at bounding box center [912, 390] width 422 height 59
click at [856, 387] on textarea "برنجی سپی مەبزول، پارچەی ستێکی مریشک بە سۆسی قارچکی کرێمی، قارچک لەگەڵ زەڵاتەی …" at bounding box center [912, 390] width 422 height 59
type textarea "برنجی سپی مەبزول، پارچەی ستێکی مریشک بە سۆسی قارچکی کرێمی، قارچک لەگەڵ زەڵاتەی …"
click at [593, 387] on textarea at bounding box center [449, 390] width 422 height 59
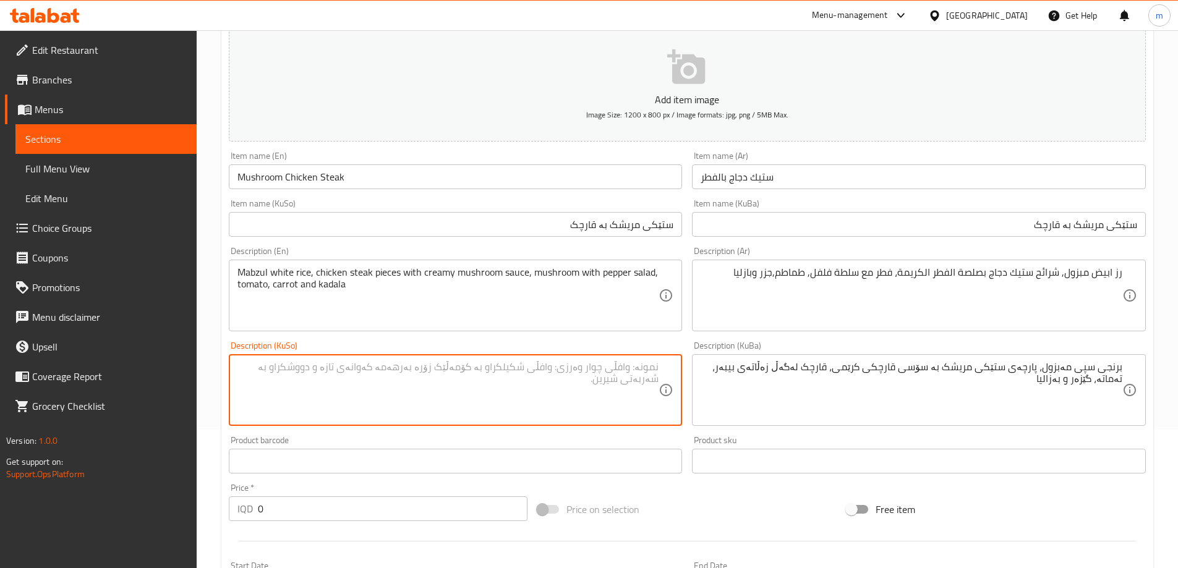
paste textarea "برنجی سپی مەبزول، پارچەی ستێکی مریشک بە سۆسی قارچکی کرێمی، قارچک لەگەڵ زەڵاتەی …"
type textarea "برنجی سپی مەبزول، پارچەی ستێکی مریشک بە سۆسی قارچکی کرێمی، قارچک لەگەڵ زەڵاتەی …"
click at [686, 343] on div "Description (KuSo) برنجی سپی مەبزول، پارچەی ستێکی مریشک بە سۆسی قارچکی کرێمی، ق…" at bounding box center [456, 383] width 464 height 95
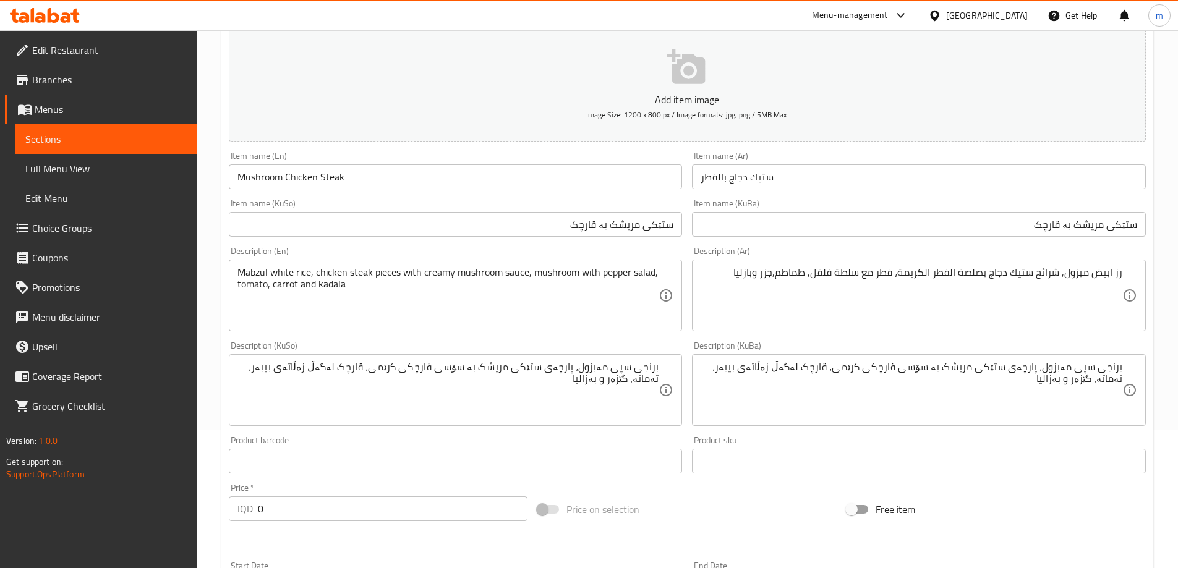
scroll to position [242, 0]
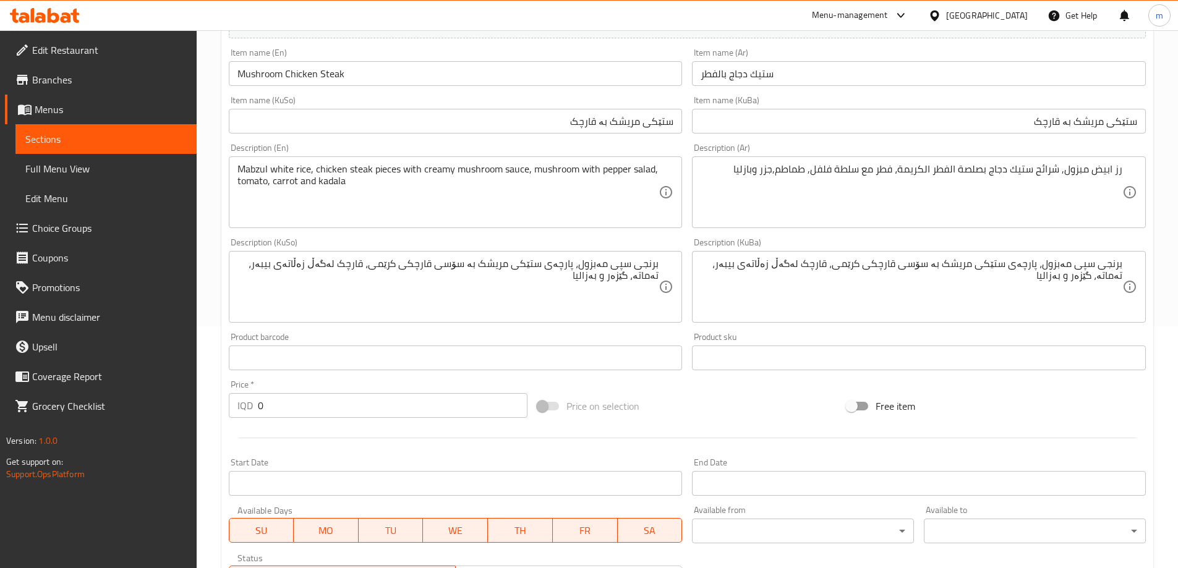
click at [346, 400] on input "0" at bounding box center [393, 405] width 270 height 25
click at [268, 419] on div "Price   * IQD 0 Price *" at bounding box center [378, 399] width 309 height 48
click at [273, 411] on input "0" at bounding box center [393, 405] width 270 height 25
click at [273, 406] on input "0" at bounding box center [393, 405] width 270 height 25
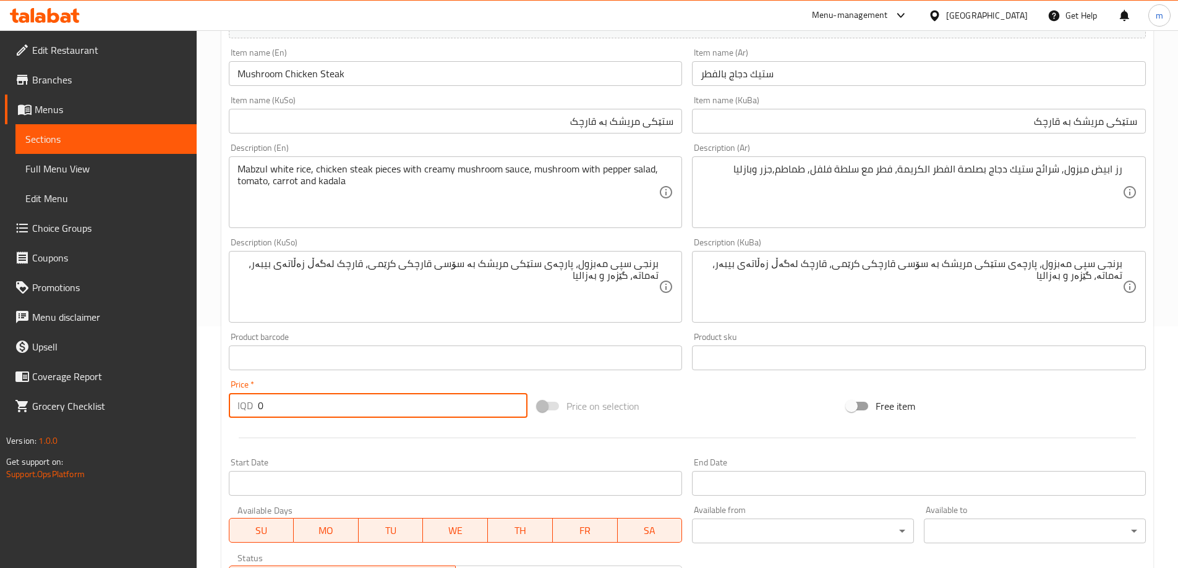
click at [273, 406] on input "0" at bounding box center [393, 405] width 270 height 25
click at [490, 413] on input "5000" at bounding box center [393, 405] width 270 height 25
type input "5000"
click at [521, 426] on div at bounding box center [687, 438] width 927 height 30
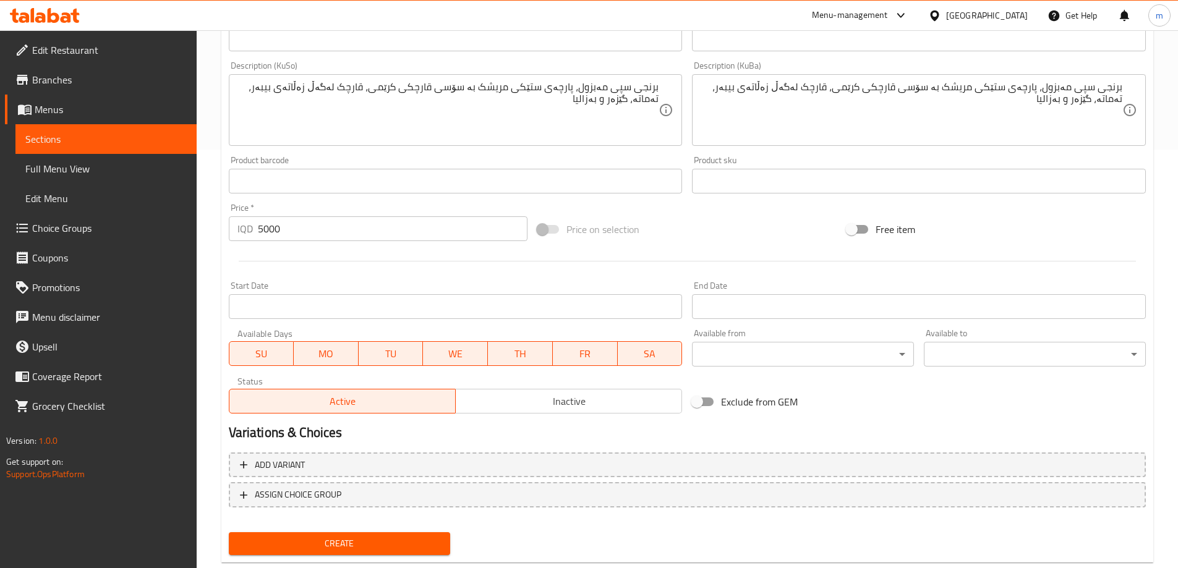
scroll to position [448, 0]
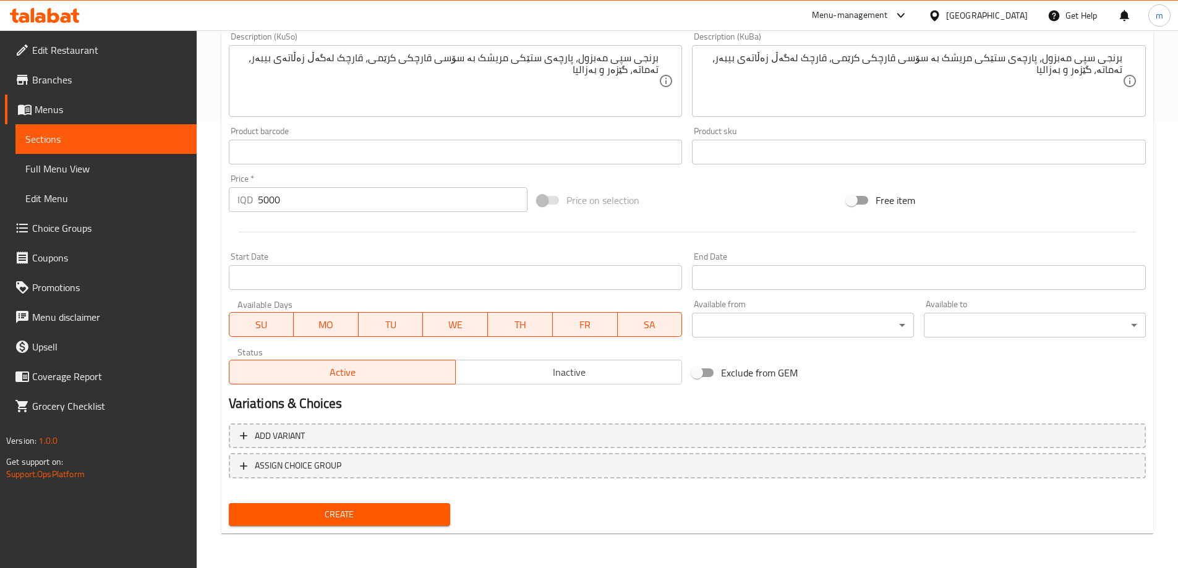
click at [310, 516] on span "Create" at bounding box center [340, 514] width 202 height 15
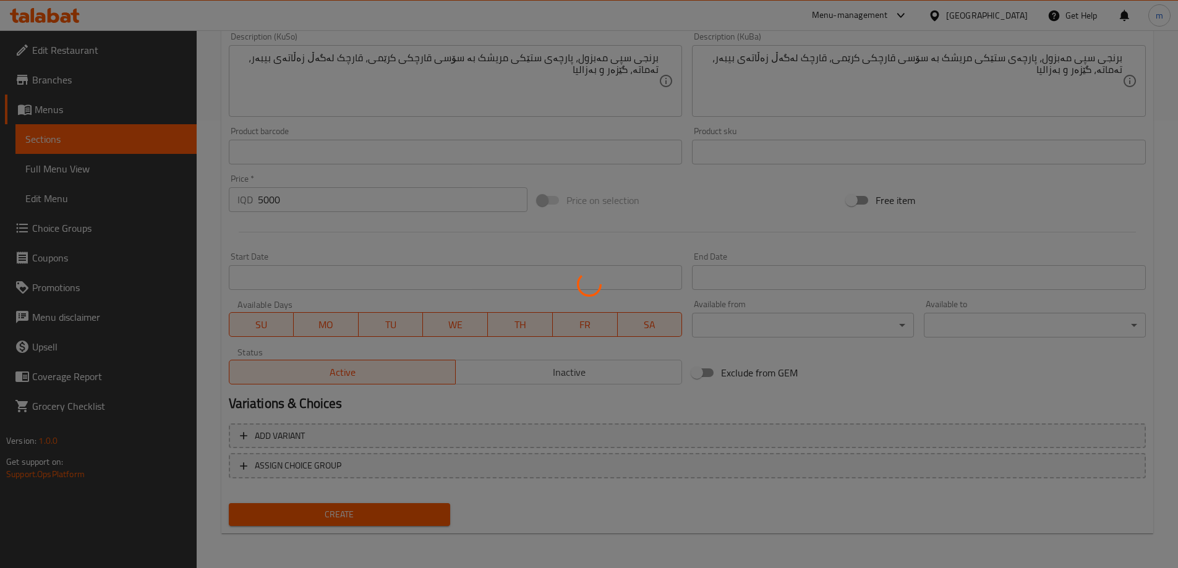
type input "0"
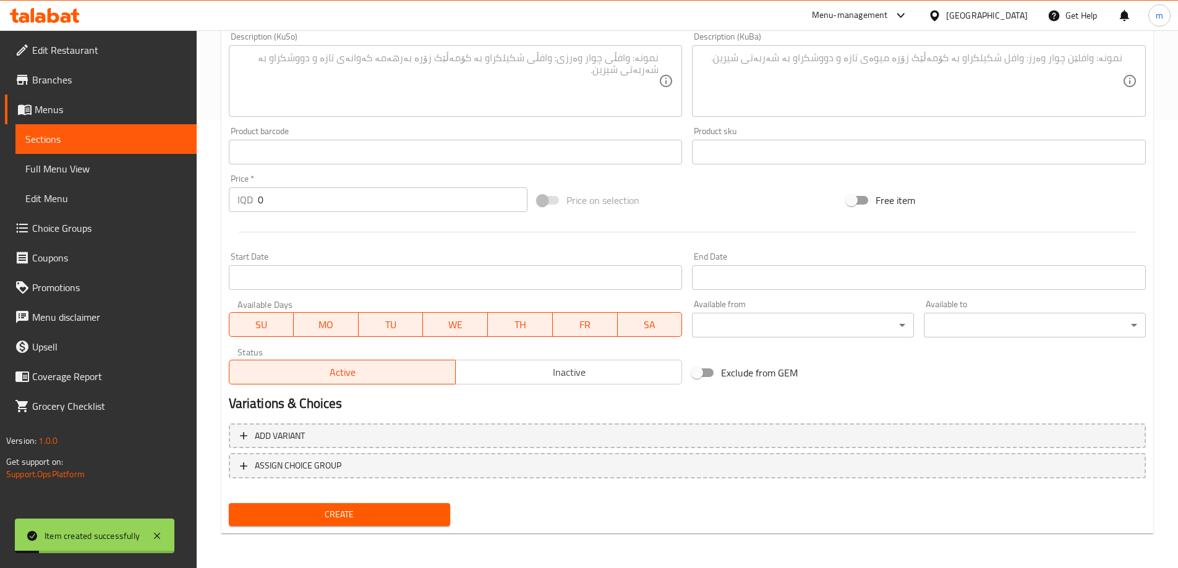
click at [100, 174] on span "Full Menu View" at bounding box center [105, 168] width 161 height 15
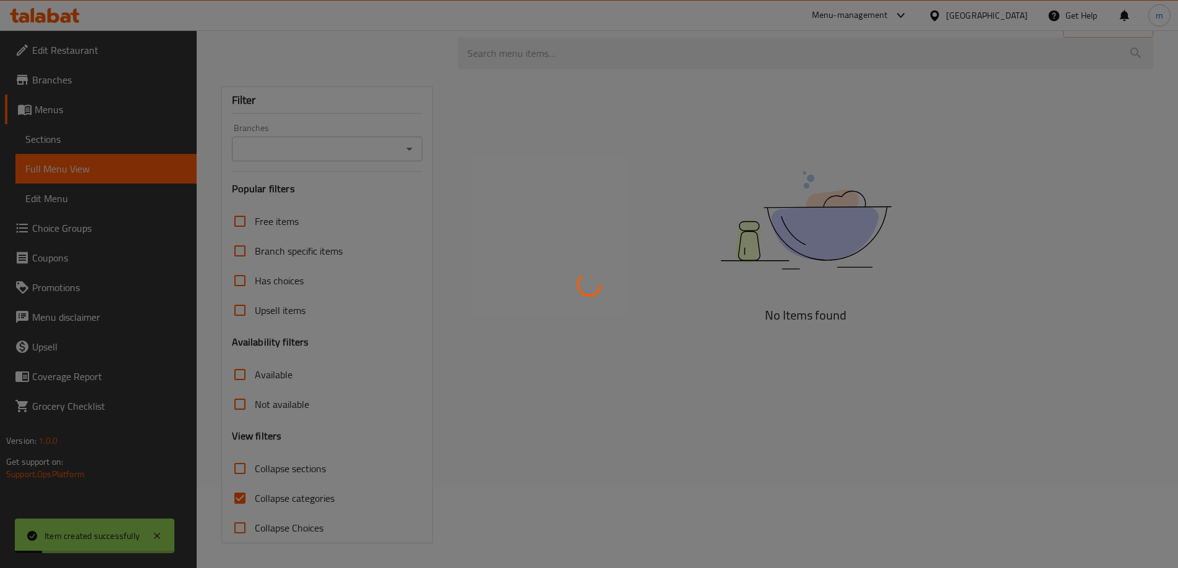
scroll to position [81, 0]
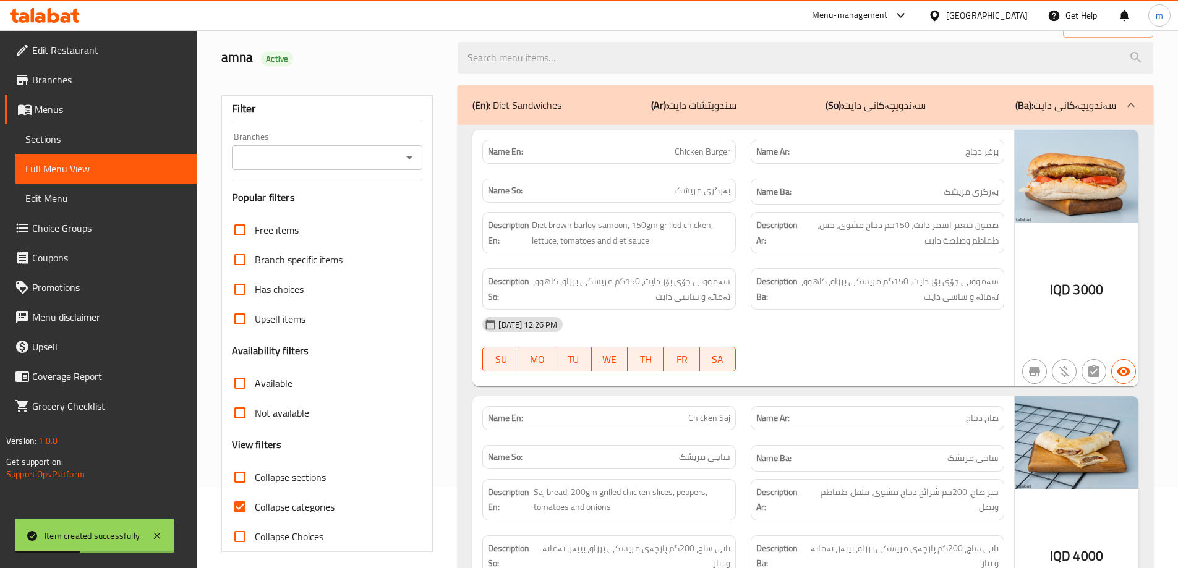
click at [272, 474] on span "Collapse sections" at bounding box center [290, 477] width 71 height 15
click at [255, 474] on input "Collapse sections" at bounding box center [240, 478] width 30 height 30
checkbox input "true"
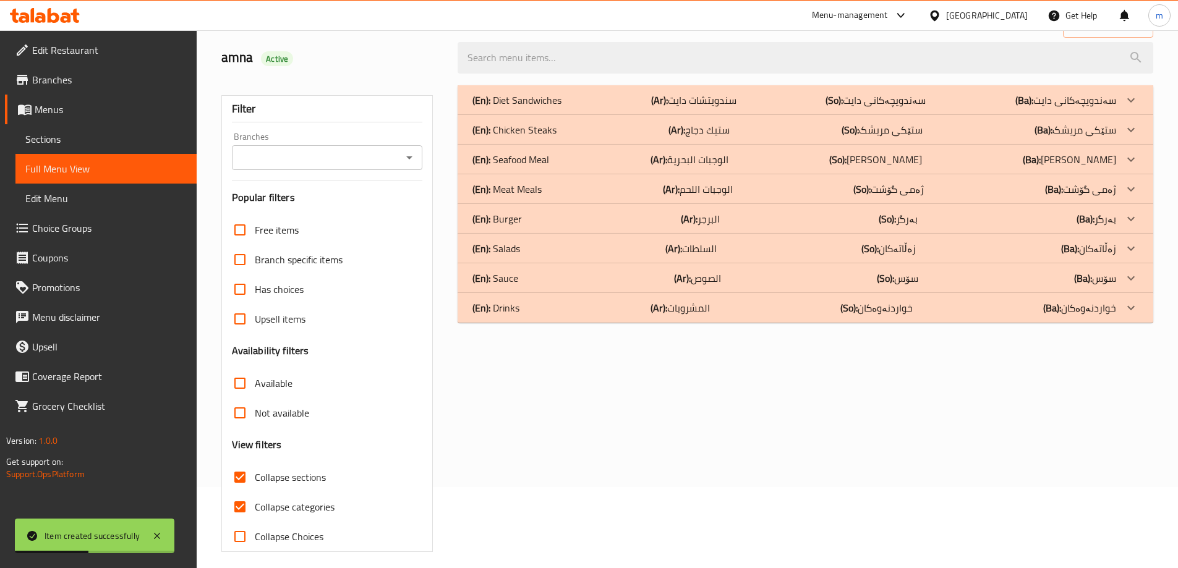
click at [298, 505] on span "Collapse categories" at bounding box center [295, 507] width 80 height 15
click at [255, 505] on input "Collapse categories" at bounding box center [240, 507] width 30 height 30
checkbox input "false"
click at [695, 108] on p "(Ar): ستيك دجاج" at bounding box center [693, 100] width 85 height 15
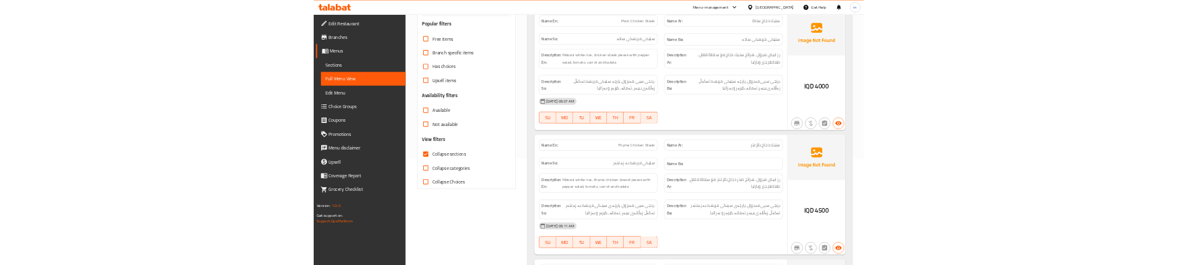
scroll to position [184, 0]
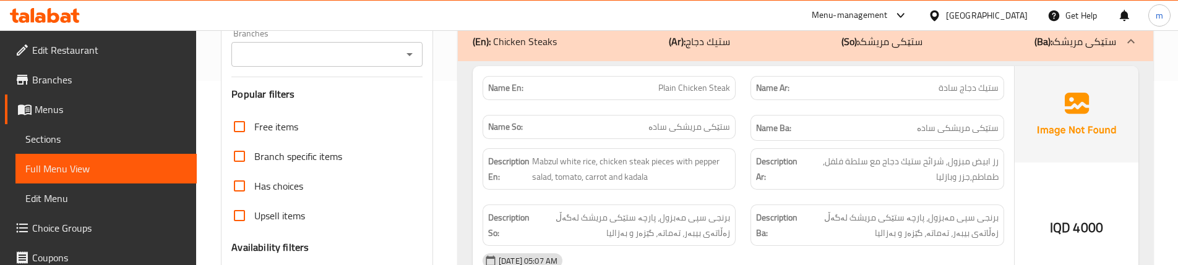
click at [743, 169] on div "Description Ar: رز ابيض مبزول, شرائح ستيك دجاج مع سلطة فلفل, طماطم,جزر وبازليا" at bounding box center [877, 169] width 268 height 56
click at [71, 148] on link "Sections" at bounding box center [105, 139] width 181 height 30
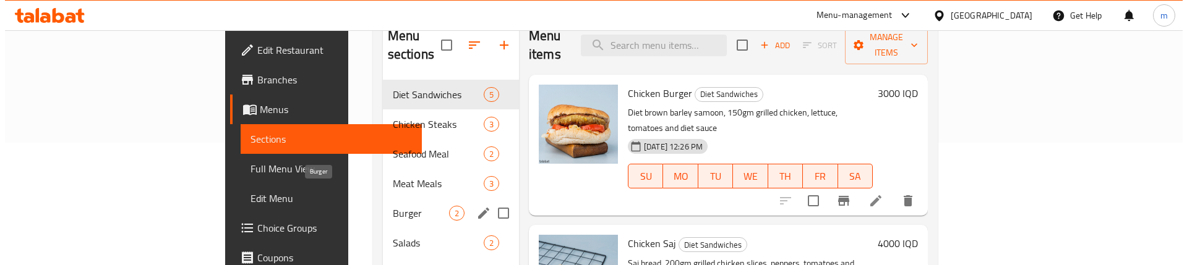
scroll to position [92, 0]
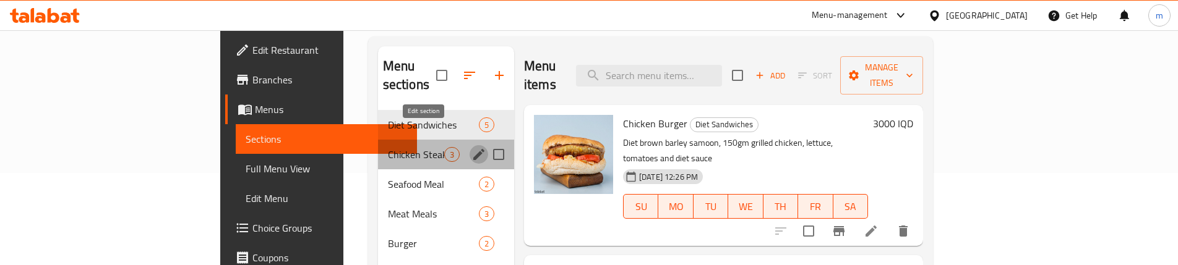
click at [471, 147] on icon "edit" at bounding box center [478, 154] width 15 height 15
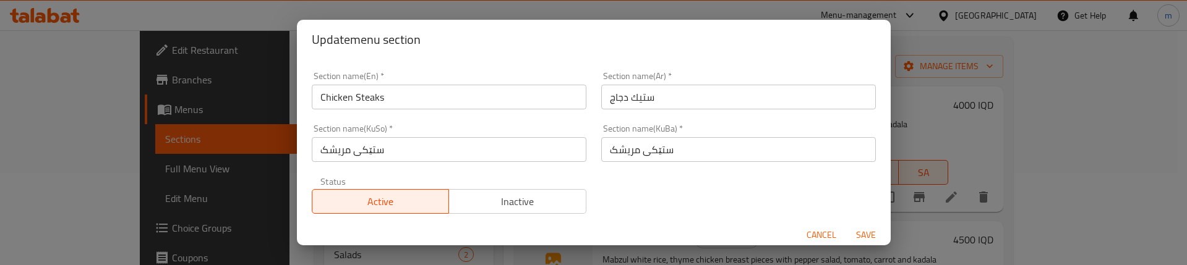
scroll to position [1, 0]
click at [411, 101] on input "Chicken Steaks" at bounding box center [449, 95] width 275 height 25
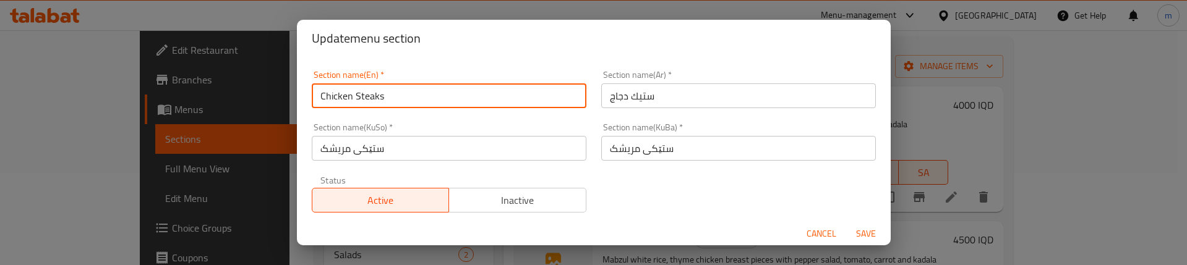
type input "Chicken Steak"
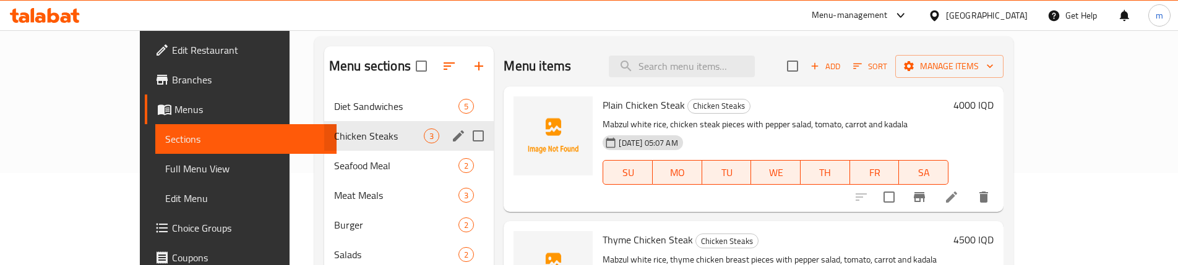
click at [451, 136] on icon "edit" at bounding box center [458, 136] width 15 height 15
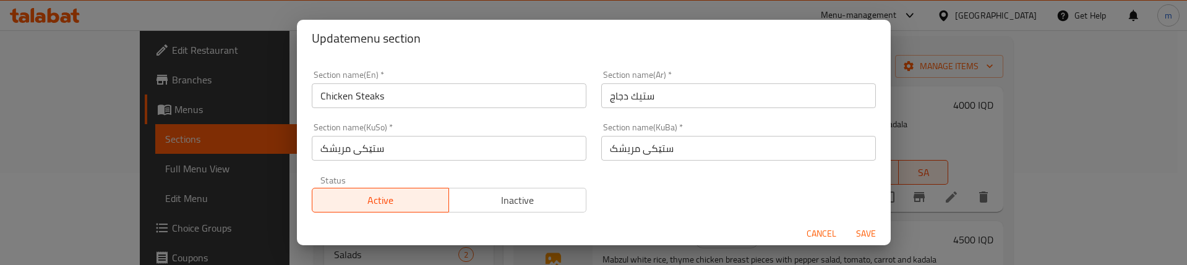
click at [414, 102] on input "Chicken Steaks" at bounding box center [449, 95] width 275 height 25
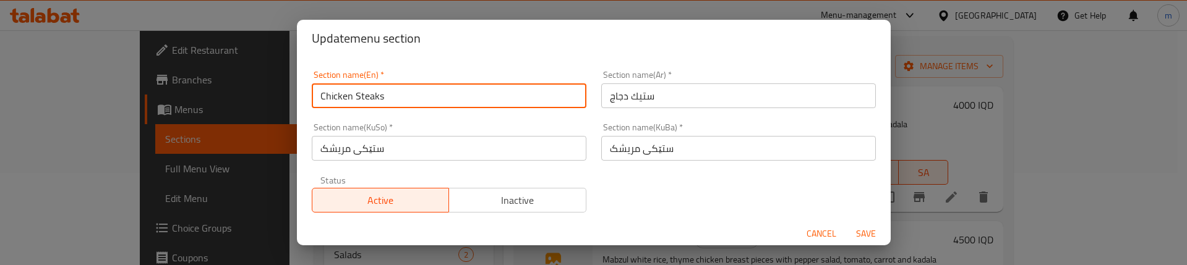
type input "Chicken Steak"
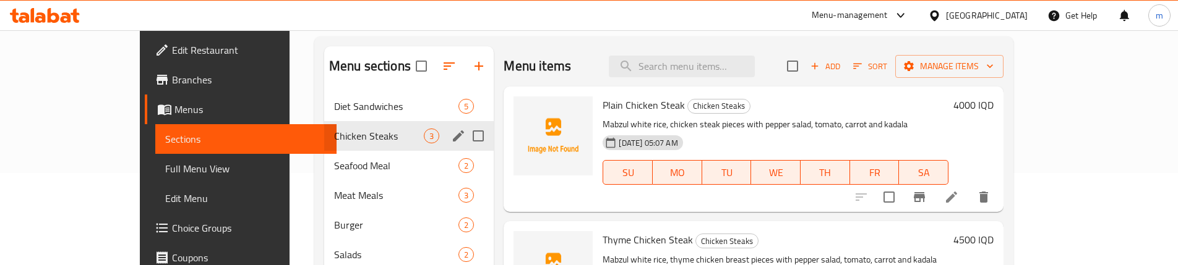
click at [453, 138] on icon "edit" at bounding box center [458, 136] width 11 height 11
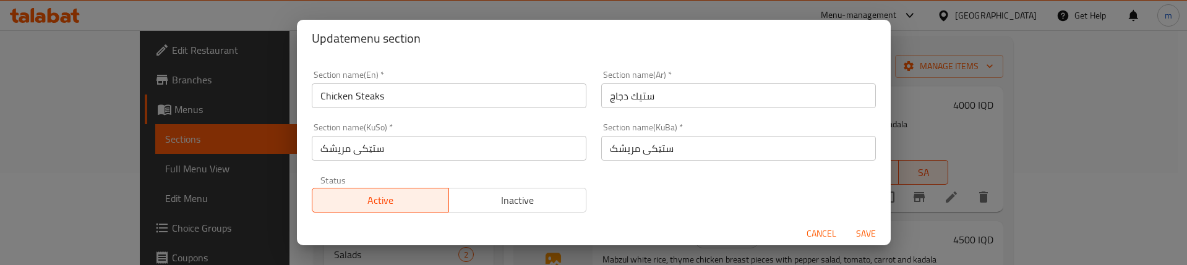
scroll to position [2, 0]
click at [823, 238] on span "Cancel" at bounding box center [822, 233] width 30 height 15
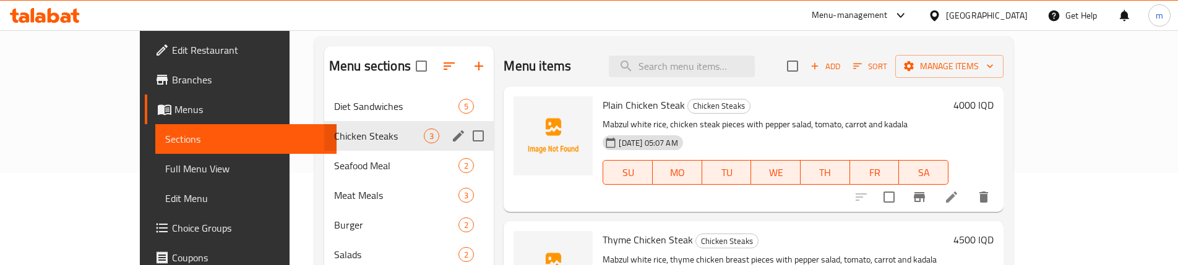
click at [465, 136] on input "Menu sections" at bounding box center [478, 136] width 26 height 26
checkbox input "true"
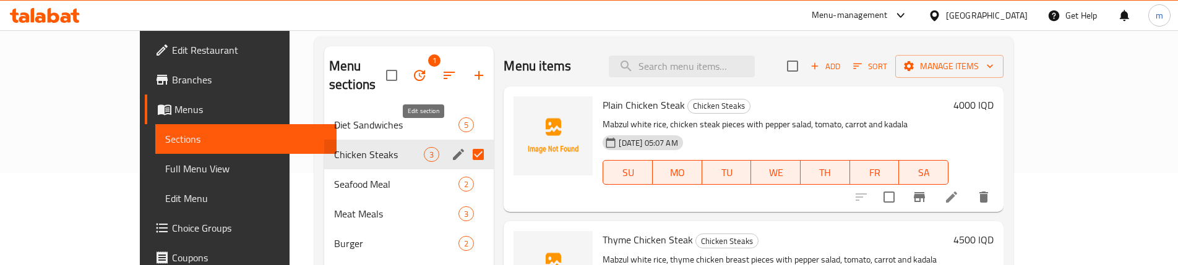
click at [451, 147] on icon "edit" at bounding box center [458, 154] width 15 height 15
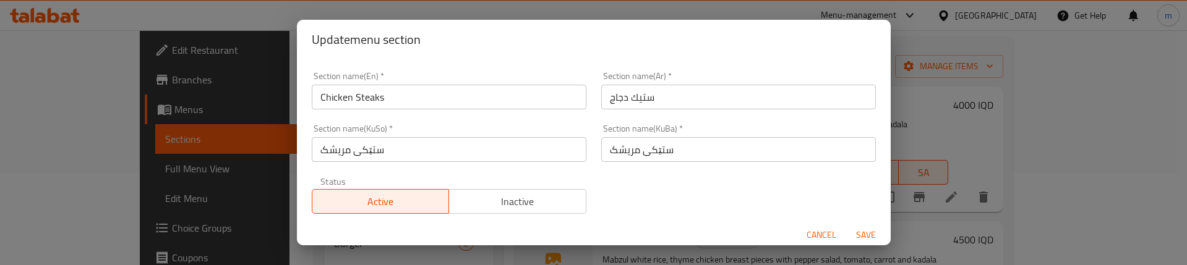
scroll to position [1, 0]
click at [413, 103] on input "Chicken Steaks" at bounding box center [449, 95] width 275 height 25
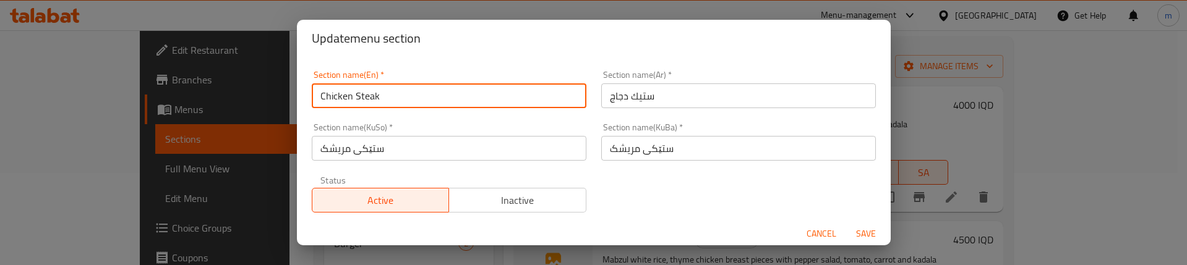
type input "Chicken Steak"
click at [625, 192] on div "Section name(En)   * Chicken Steak Section name(En) * Section name(Ar)   * ستيك…" at bounding box center [593, 141] width 579 height 157
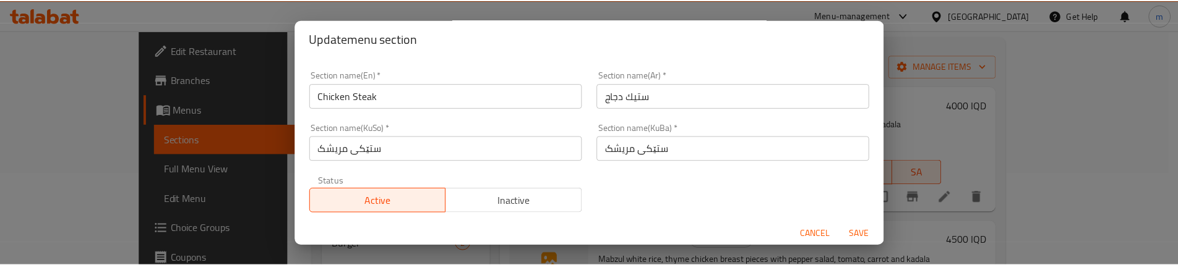
scroll to position [2, 0]
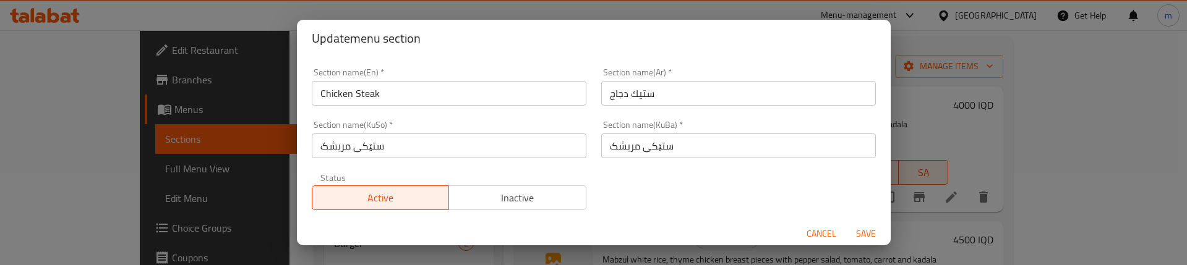
click at [851, 233] on span "Save" at bounding box center [866, 233] width 30 height 15
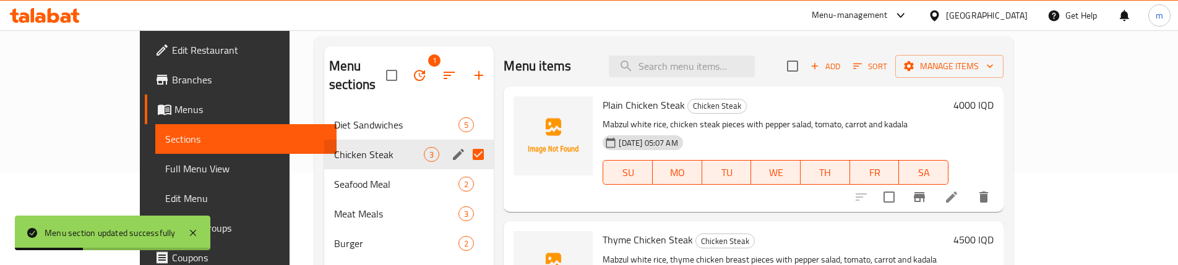
click at [165, 161] on span "Full Menu View" at bounding box center [245, 168] width 161 height 15
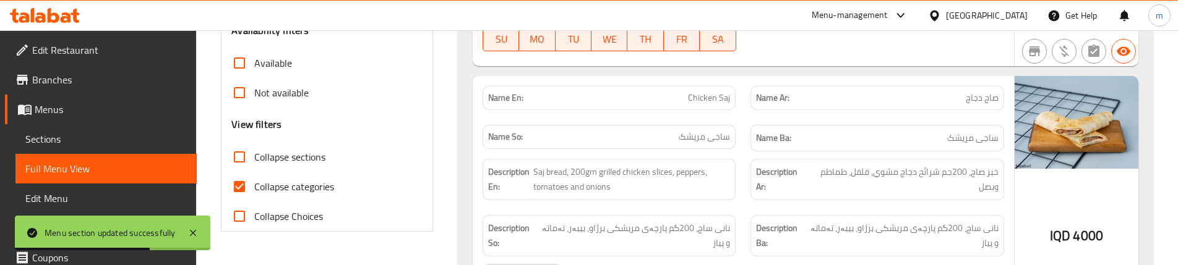
click at [271, 152] on span "Collapse sections" at bounding box center [289, 157] width 71 height 15
click at [254, 152] on input "Collapse sections" at bounding box center [240, 157] width 30 height 30
checkbox input "true"
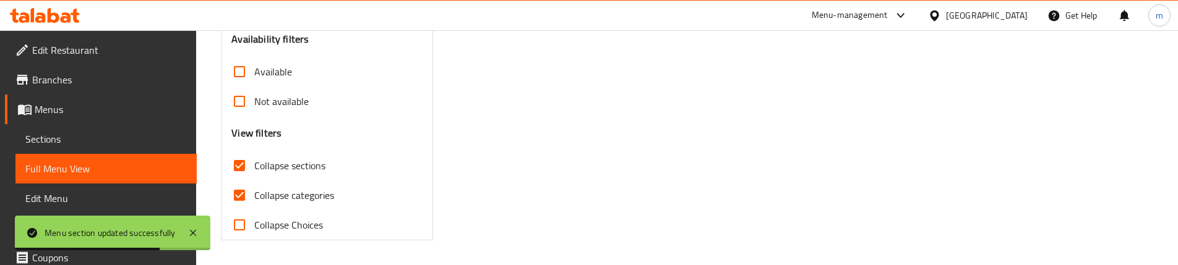
click at [284, 188] on span "Collapse categories" at bounding box center [294, 195] width 80 height 15
click at [254, 181] on input "Collapse categories" at bounding box center [240, 196] width 30 height 30
checkbox input "false"
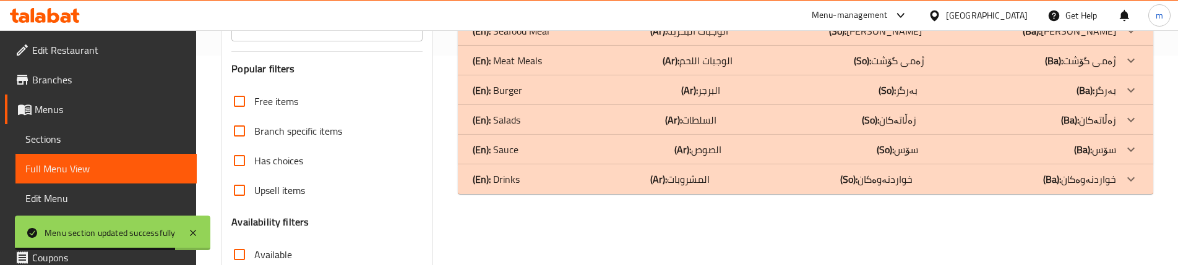
scroll to position [83, 0]
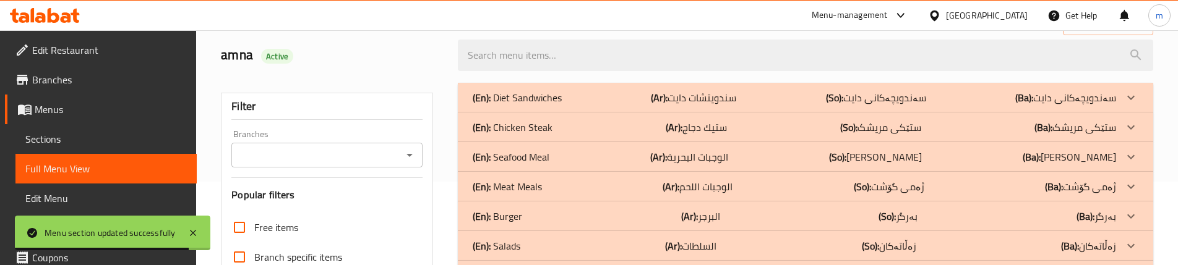
click at [582, 105] on div "(En): Chicken Steak (Ar): ستيك دجاج (So): ستێکی مریشک (Ba): ستێکی مریشک" at bounding box center [794, 97] width 643 height 15
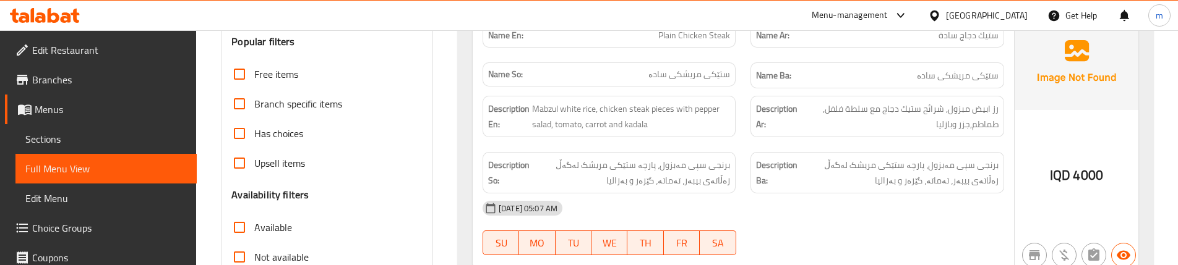
scroll to position [226, 0]
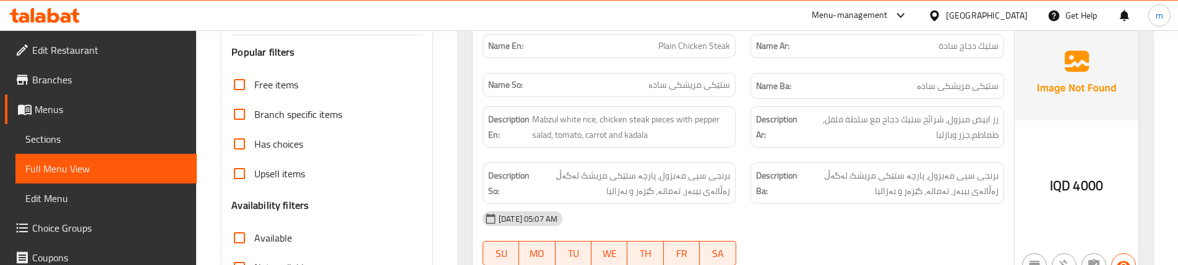
click at [691, 46] on span "Plain Chicken Steak" at bounding box center [694, 46] width 72 height 13
copy span "Plain Chicken Steak"
click at [745, 147] on div "Description Ar: رز ابيض مبزول, شرائح ستيك دجاج مع سلطة فلفل, طماطم,جزر وبازليا" at bounding box center [877, 127] width 268 height 56
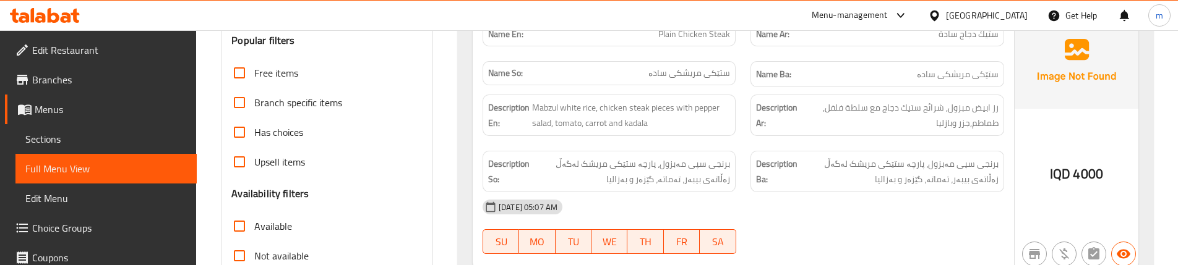
scroll to position [124, 0]
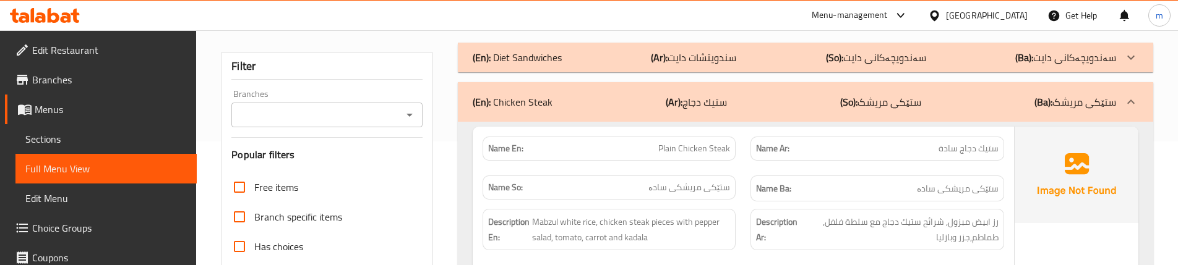
click at [88, 126] on link "Sections" at bounding box center [105, 139] width 181 height 30
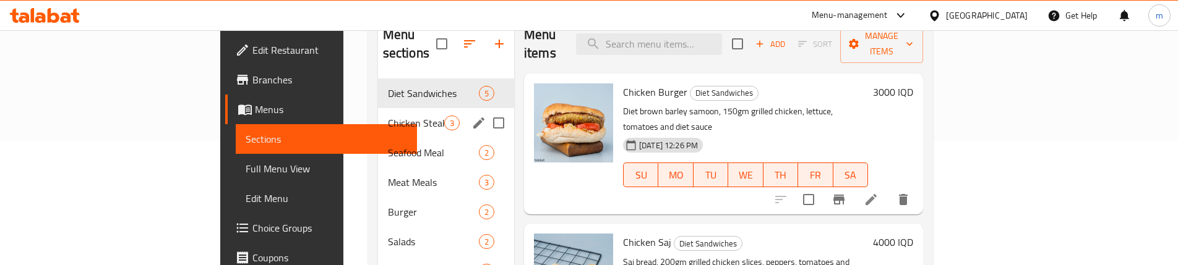
click at [378, 113] on div "Chicken Steak 3" at bounding box center [446, 123] width 136 height 30
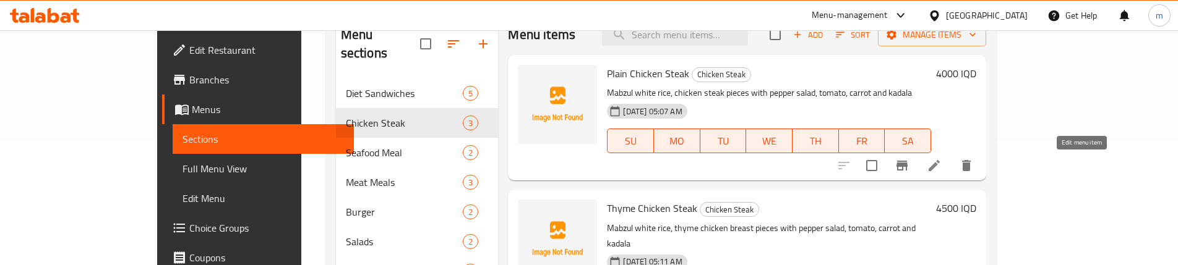
click at [941, 167] on icon at bounding box center [934, 165] width 15 height 15
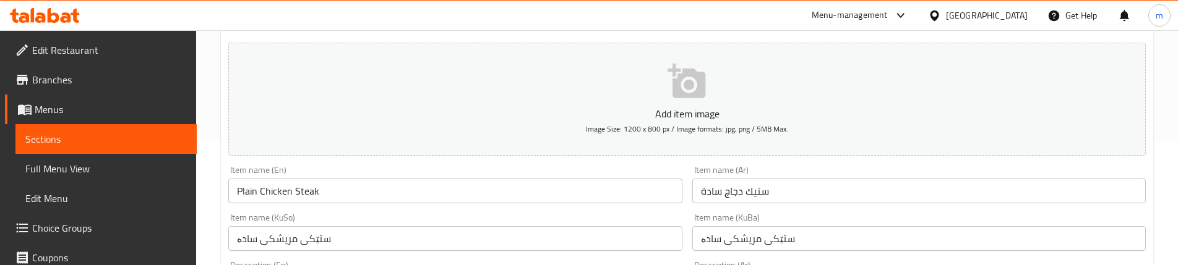
scroll to position [309, 0]
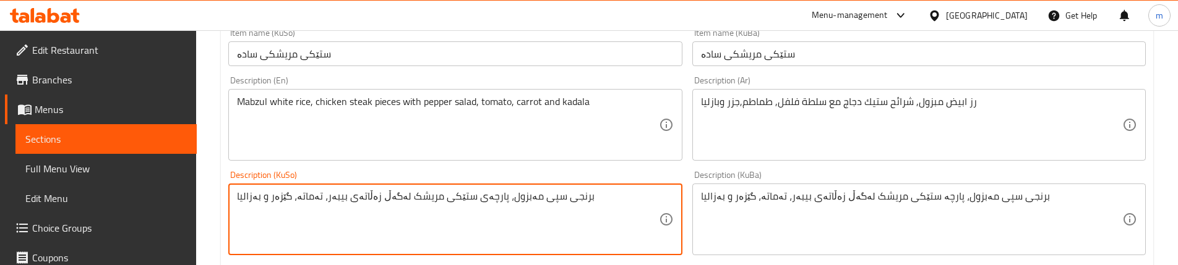
type textarea "برنجی سپی مەبزول، پارچەی ستێکی مریشک لەگەڵ زەڵاتەی بیبەر، تەماتە، گێزەر و بەزال…"
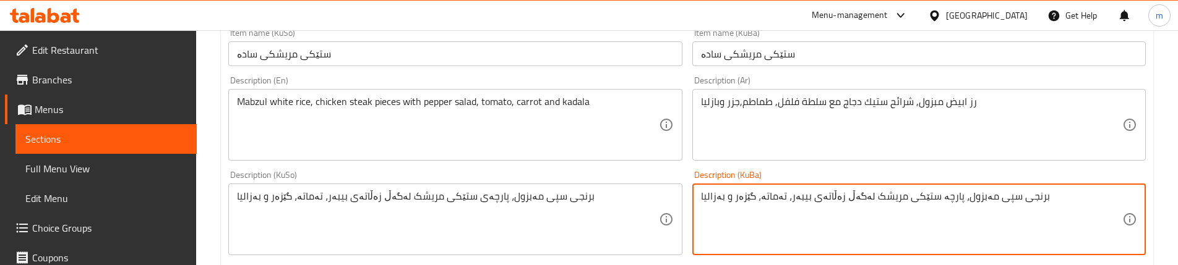
paste textarea "ی"
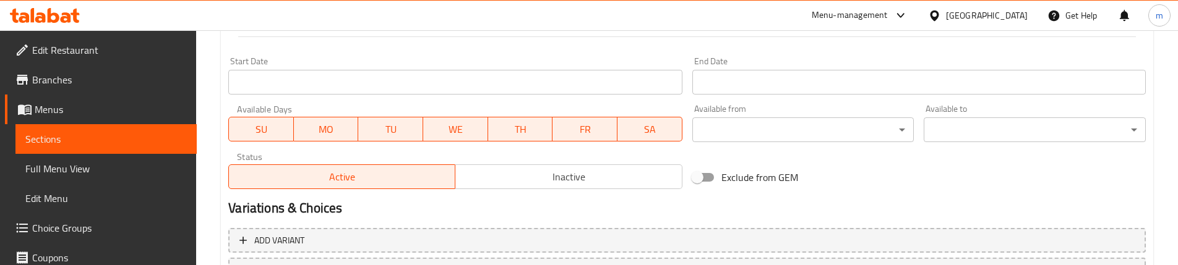
scroll to position [751, 0]
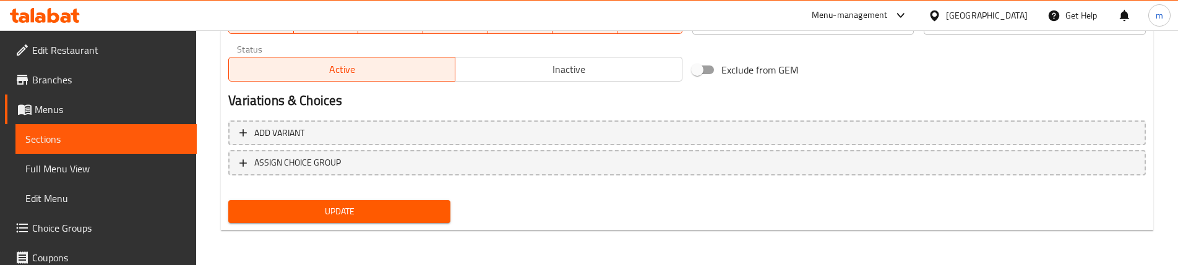
type textarea "برنجی سپی مەبزول، پارچەی ستێکی مریشک لەگەڵ زەڵاتەی بیبەر، تەماتە، گێزەر و بەزال…"
click at [378, 208] on span "Update" at bounding box center [339, 211] width 202 height 15
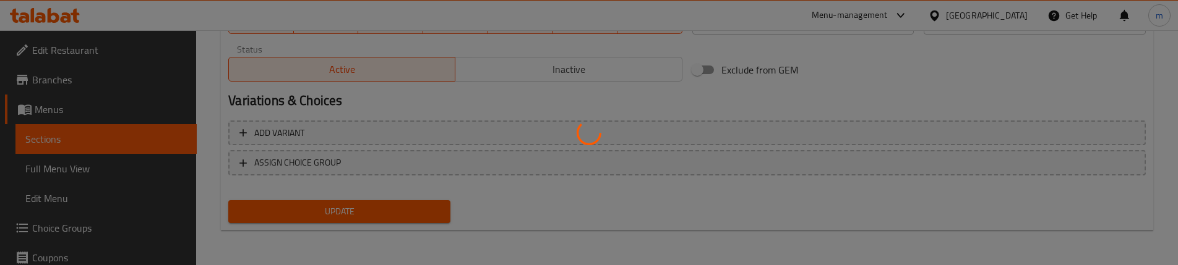
click at [87, 173] on div at bounding box center [589, 132] width 1178 height 265
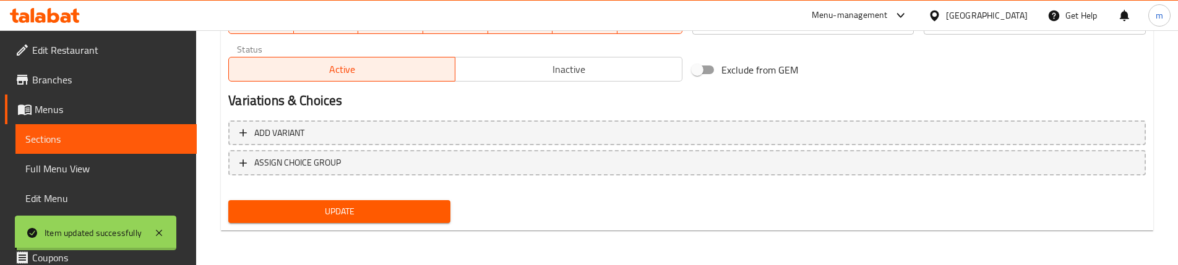
click at [87, 173] on span "Full Menu View" at bounding box center [105, 168] width 161 height 15
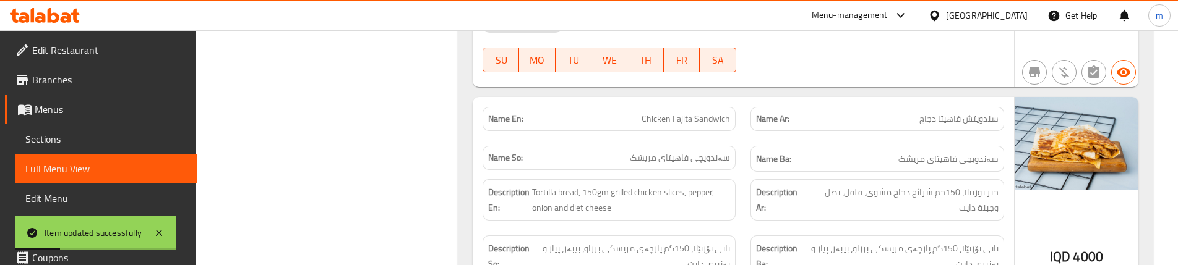
scroll to position [442, 0]
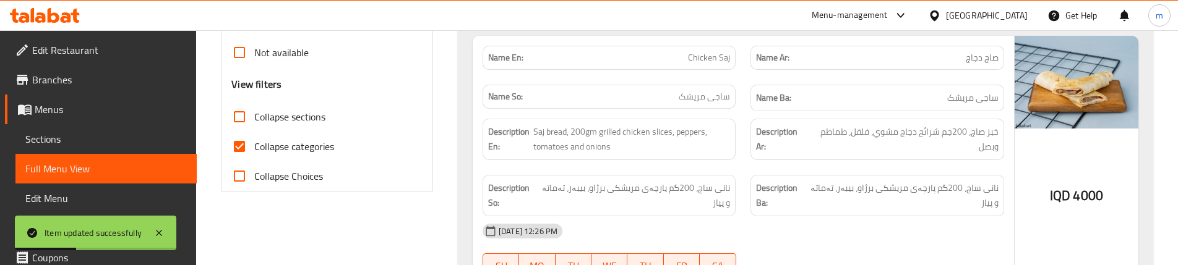
click at [272, 140] on span "Collapse categories" at bounding box center [294, 146] width 80 height 15
click at [254, 140] on input "Collapse categories" at bounding box center [240, 147] width 30 height 30
checkbox input "false"
click at [291, 117] on span "Collapse sections" at bounding box center [289, 116] width 71 height 15
click at [254, 117] on input "Collapse sections" at bounding box center [240, 117] width 30 height 30
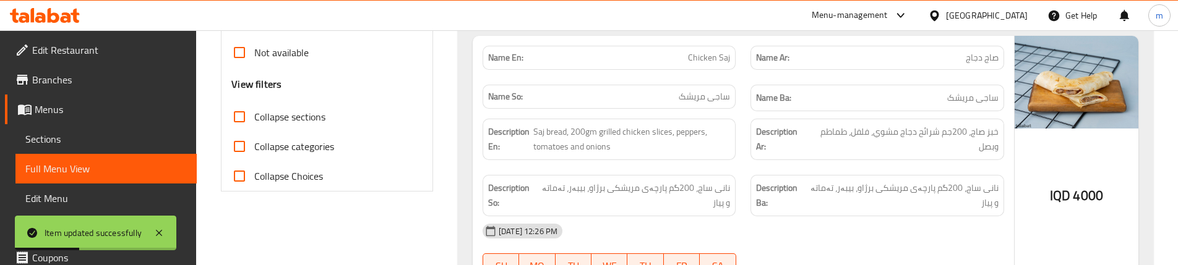
checkbox input "true"
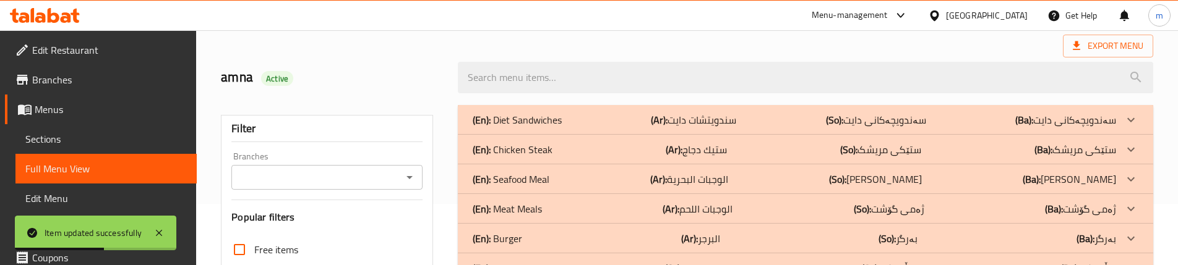
scroll to position [0, 0]
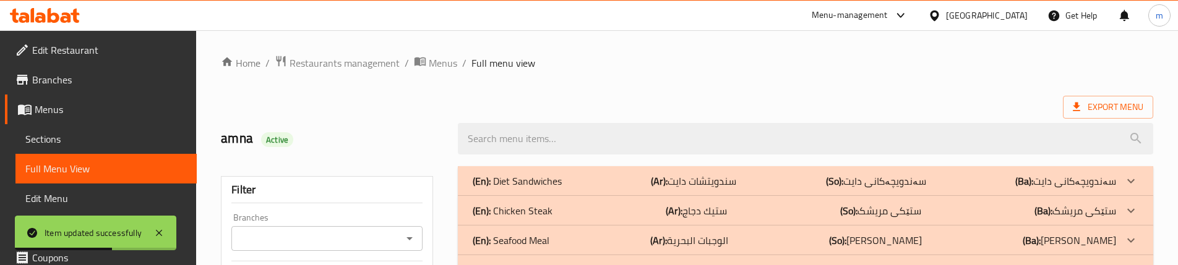
click at [559, 189] on div "(En): Chicken Steak (Ar): ستيك دجاج (So): ستێکی مریشک (Ba): ستێکی مریشک" at bounding box center [794, 181] width 643 height 15
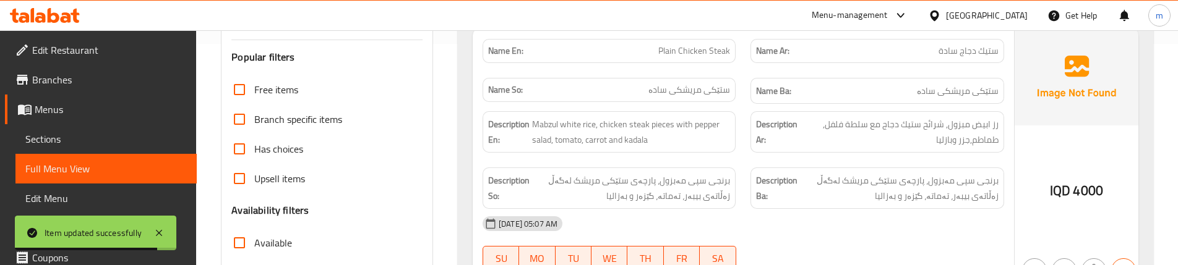
scroll to position [206, 0]
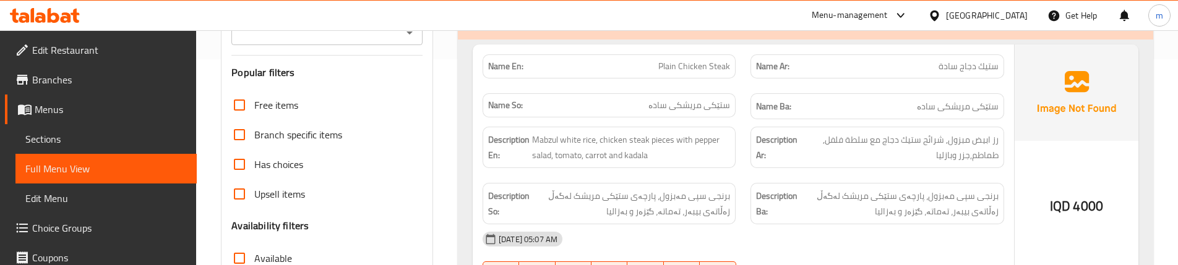
click at [734, 180] on div "Description So: برنجی سپی مەبزول، پارچەی ستێکی مریشک لەگەڵ زەڵاتەی بیبەر، تەمات…" at bounding box center [609, 204] width 268 height 56
click at [748, 169] on div "Description Ar: رز ابيض مبزول, شرائح ستيك دجاج مع سلطة فلفل, طماطم,جزر وبازليا" at bounding box center [877, 147] width 268 height 56
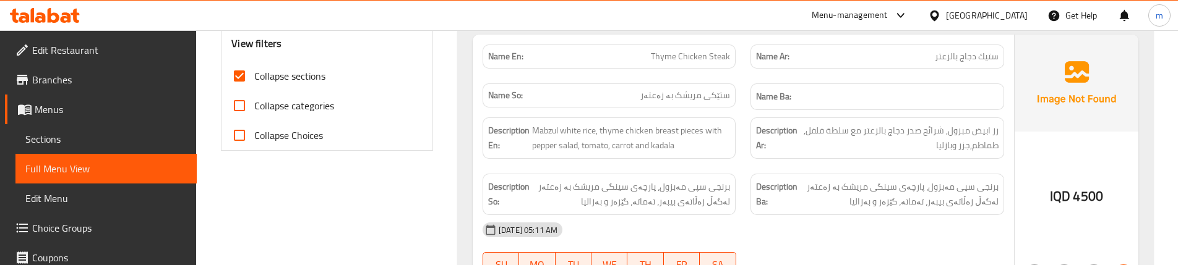
scroll to position [489, 0]
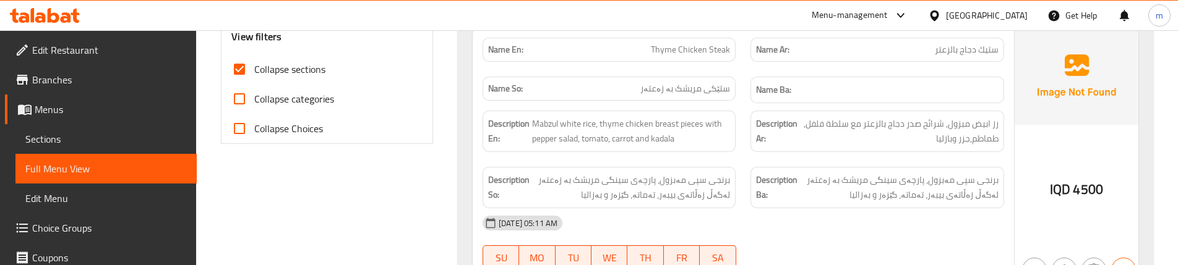
click at [681, 93] on span "ستێکی مریشک بە زەعتەر" at bounding box center [685, 88] width 90 height 13
copy span "ستێکی مریشک بە زەعتەر"
click at [80, 149] on link "Sections" at bounding box center [105, 139] width 181 height 30
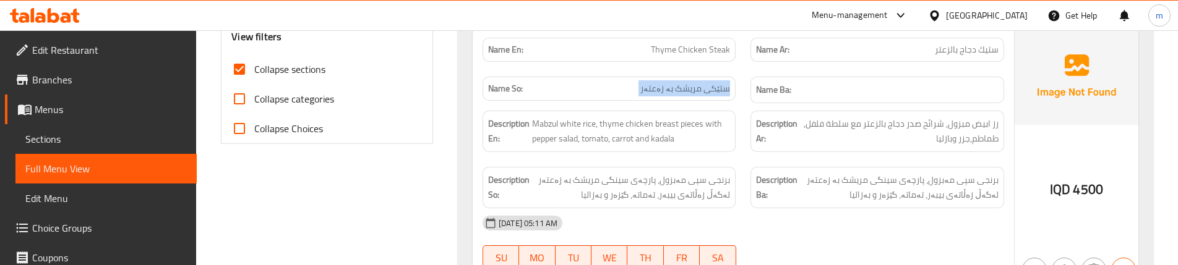
click at [87, 140] on span "Sections" at bounding box center [105, 139] width 161 height 15
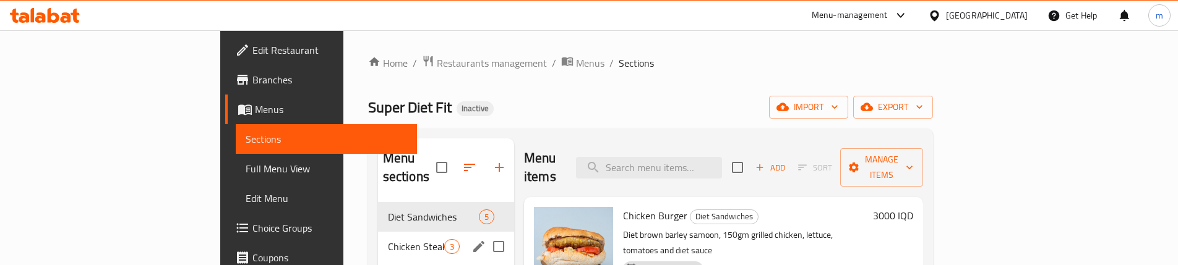
click at [388, 239] on span "Chicken Steak" at bounding box center [416, 246] width 56 height 15
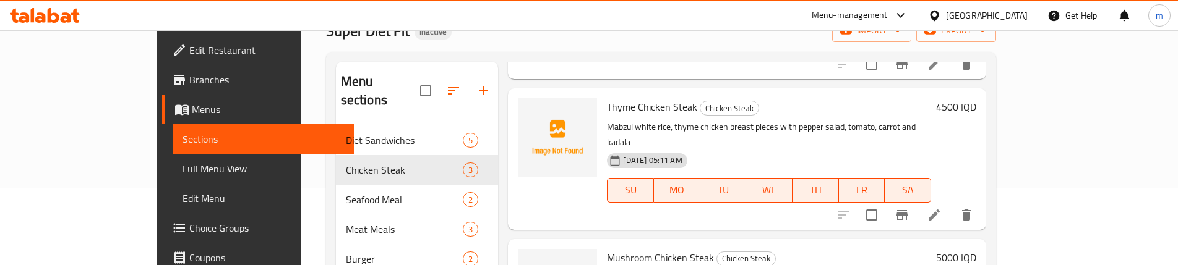
scroll to position [103, 0]
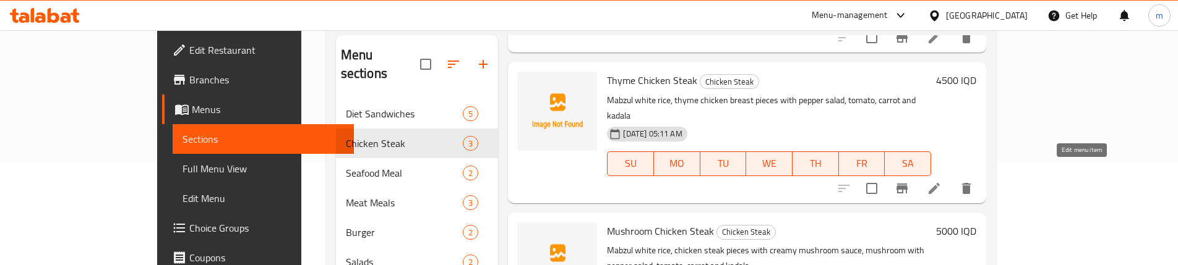
click at [941, 181] on icon at bounding box center [934, 188] width 15 height 15
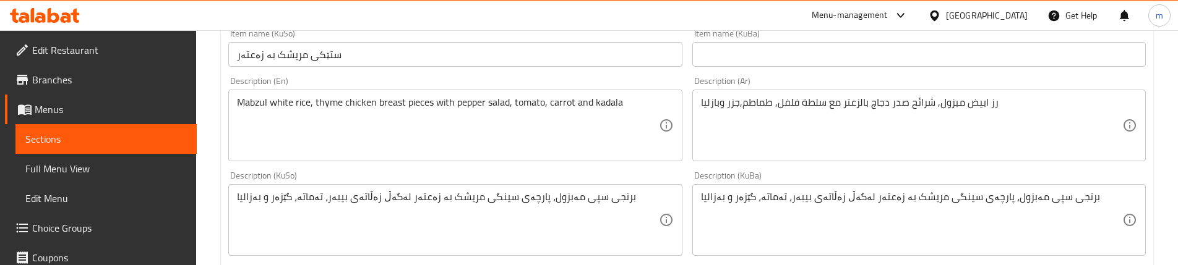
scroll to position [309, 0]
click at [744, 53] on input "text" at bounding box center [918, 53] width 453 height 25
paste input "ستێکی مریشک بە زەعتەر"
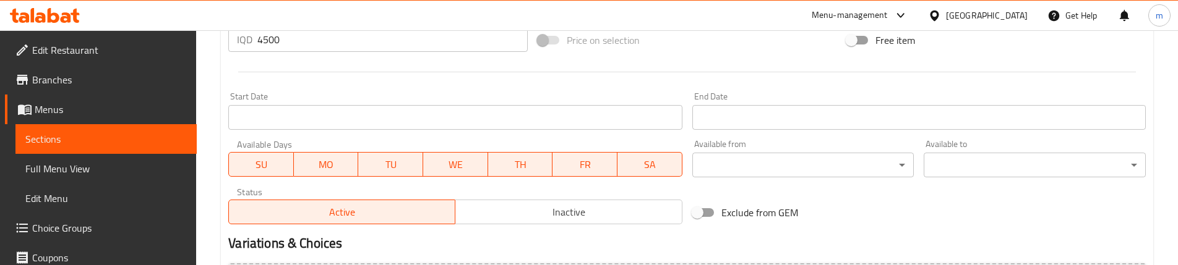
scroll to position [722, 0]
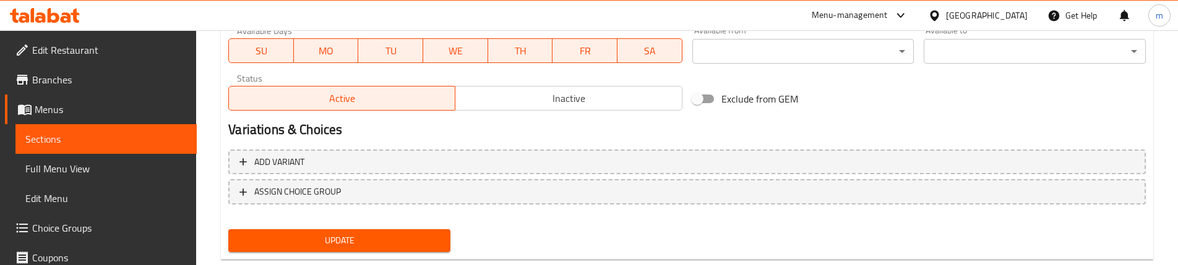
type input "ستێکی مریشک بە زەعتەر"
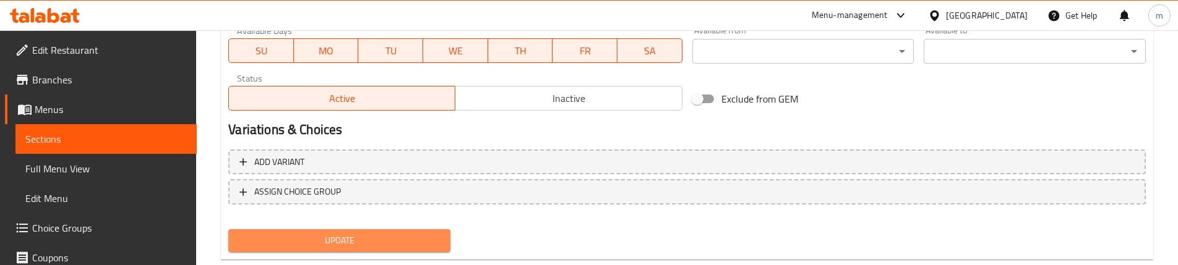
click at [394, 243] on span "Update" at bounding box center [339, 240] width 202 height 15
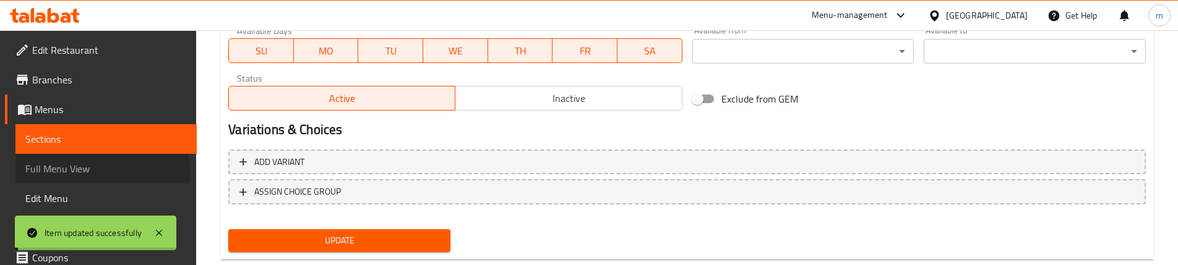
click at [98, 172] on span "Full Menu View" at bounding box center [105, 168] width 161 height 15
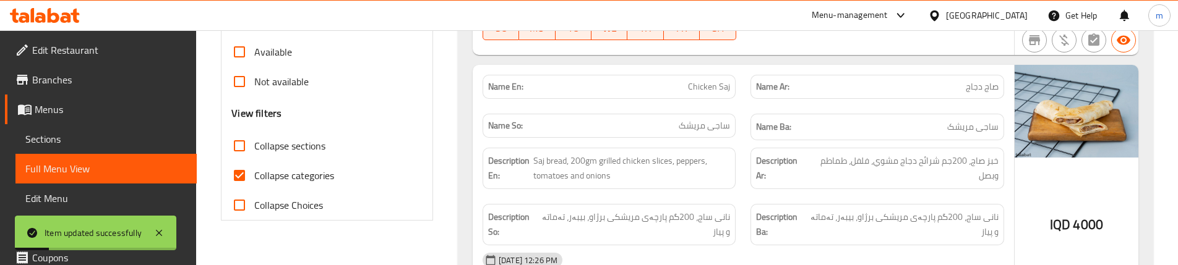
click at [301, 150] on span "Collapse sections" at bounding box center [289, 146] width 71 height 15
click at [254, 150] on input "Collapse sections" at bounding box center [240, 146] width 30 height 30
checkbox input "true"
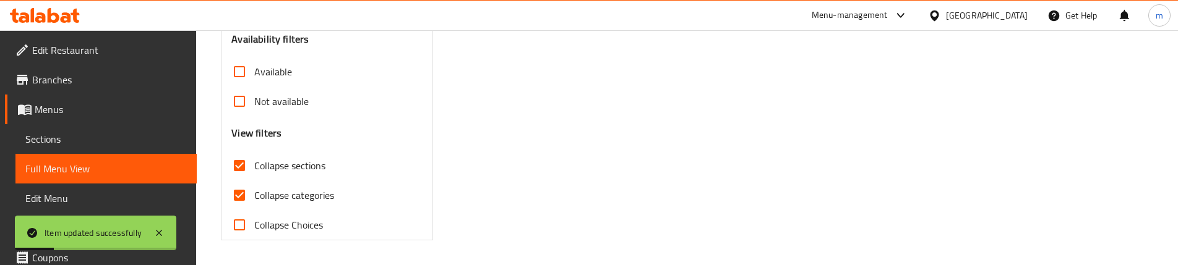
click at [276, 188] on span "Collapse categories" at bounding box center [294, 195] width 80 height 15
click at [254, 182] on input "Collapse categories" at bounding box center [240, 196] width 30 height 30
checkbox input "false"
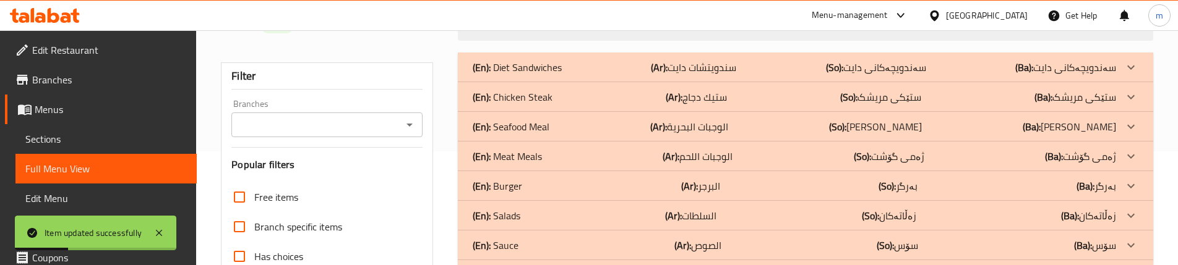
scroll to position [83, 0]
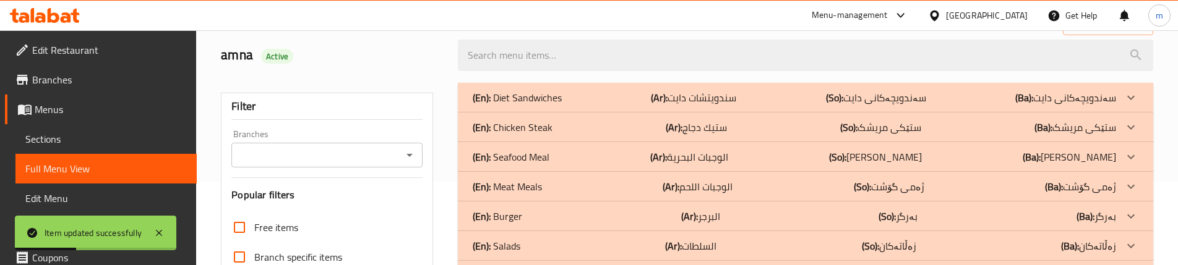
click at [570, 105] on div "(En): Chicken Steak (Ar): ستيك دجاج (So): ستێکی مریشک (Ba): ستێکی مریشک" at bounding box center [794, 97] width 643 height 15
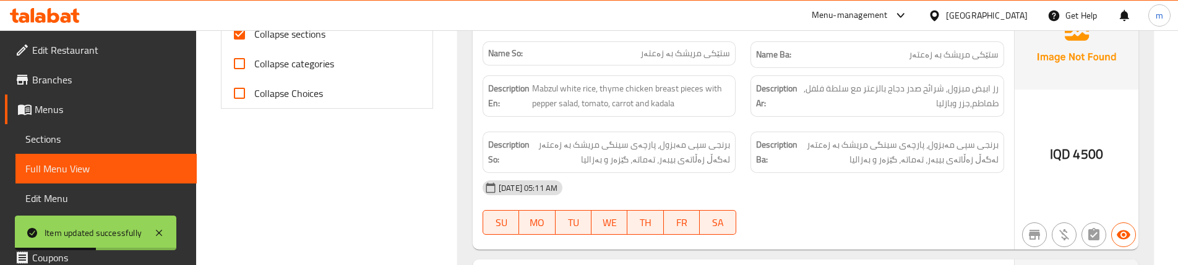
scroll to position [495, 0]
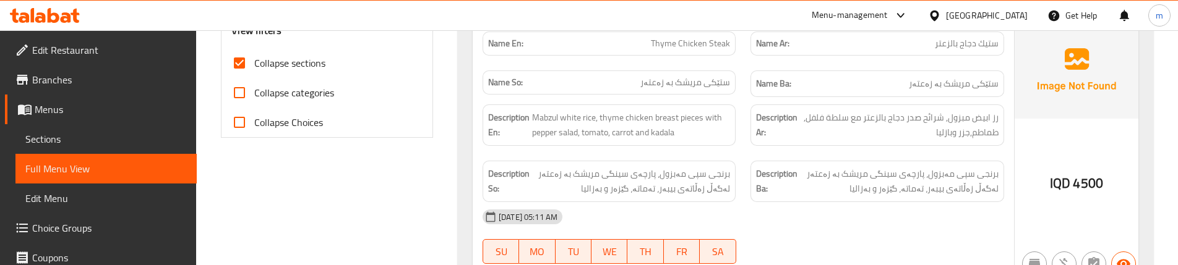
click at [743, 98] on div "Description Ar: رز ابيض مبزول, شرائح صدر دجاج بالزعتر مع سلطة فلفل, طماطم,جزر و…" at bounding box center [877, 125] width 268 height 56
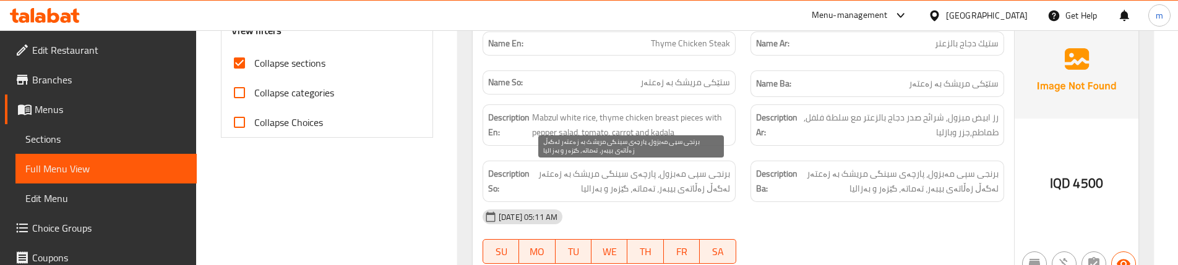
click at [643, 169] on span "برنجی سپی مەبزول، پارچەی سینگی مریشک بە زەعتەر لەگەڵ زەڵاتەی بیبەر، تەماتە، گێز…" at bounding box center [631, 181] width 198 height 30
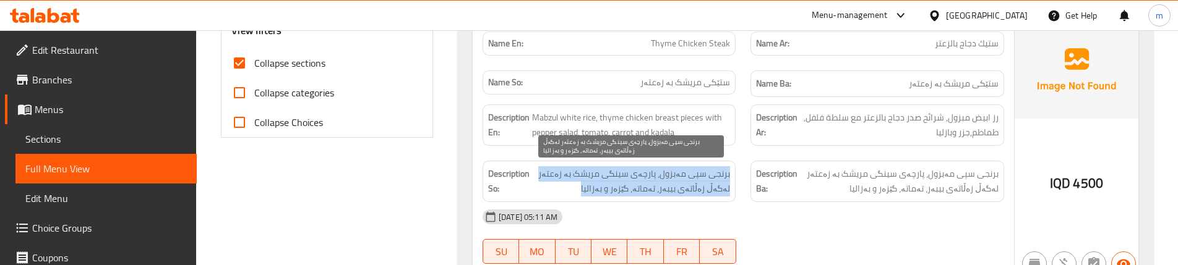
click at [643, 169] on span "برنجی سپی مەبزول، پارچەی سینگی مریشک بە زەعتەر لەگەڵ زەڵاتەی بیبەر، تەماتە، گێز…" at bounding box center [631, 181] width 198 height 30
copy span "برنجی سپی مەبزول، پارچەی سینگی مریشک بە زەعتەر لەگەڵ زەڵاتەی بیبەر، تەماتە، گێز…"
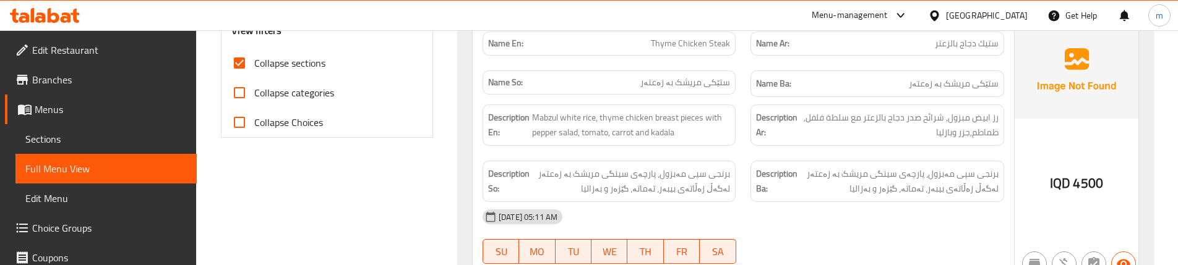
click at [749, 153] on div "Description Ba: برنجی سپی مەبزول، پارچەی سینگی مریشک بە زەعتەر لەگەڵ زەڵاتەی بی…" at bounding box center [877, 181] width 268 height 56
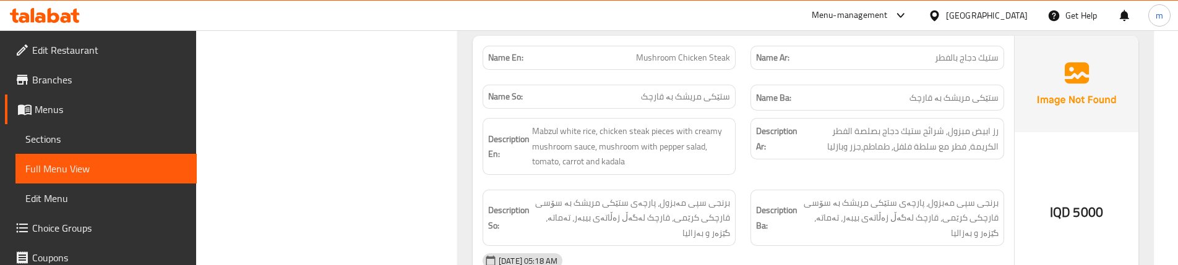
scroll to position [765, 0]
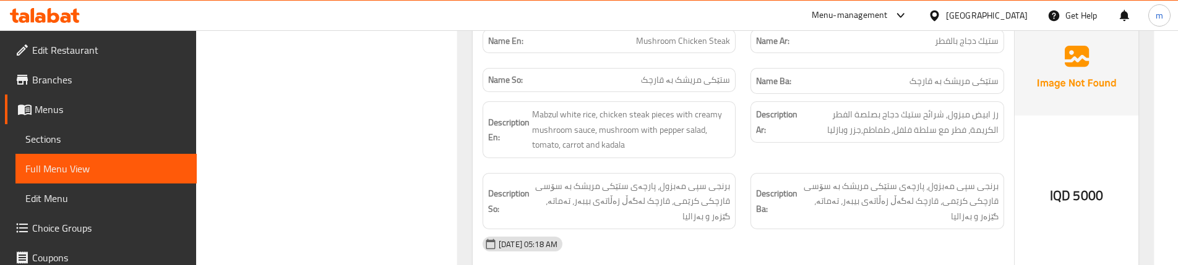
click at [62, 135] on span "Sections" at bounding box center [105, 139] width 161 height 15
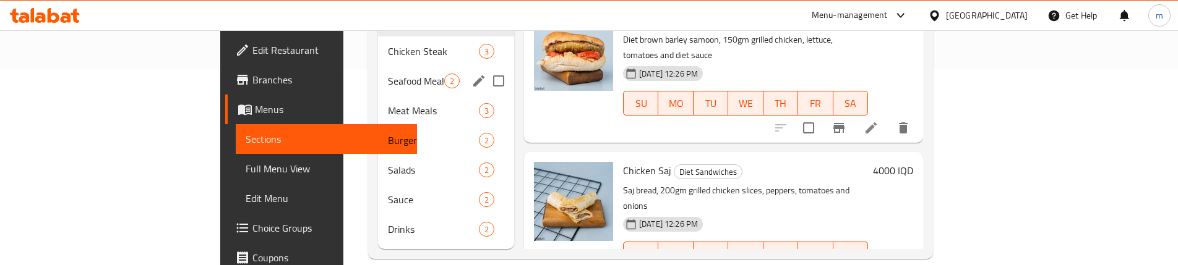
click at [378, 46] on div "Chicken Steak 3" at bounding box center [446, 51] width 136 height 30
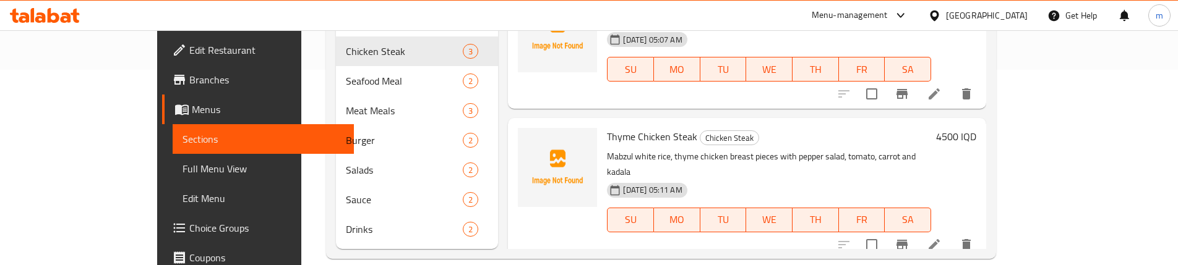
scroll to position [148, 0]
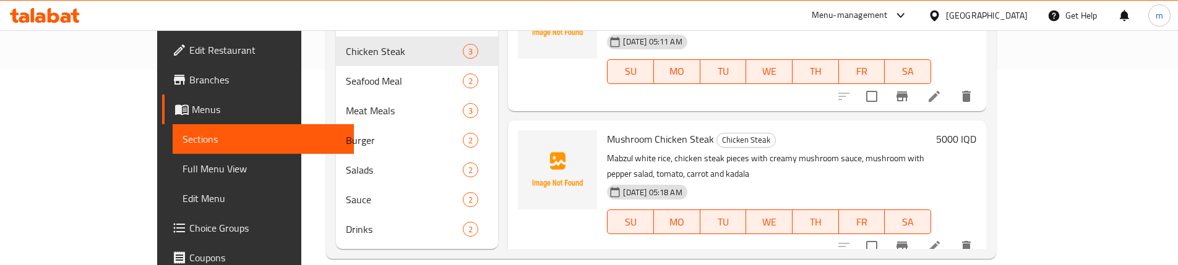
click at [940, 241] on icon at bounding box center [933, 246] width 11 height 11
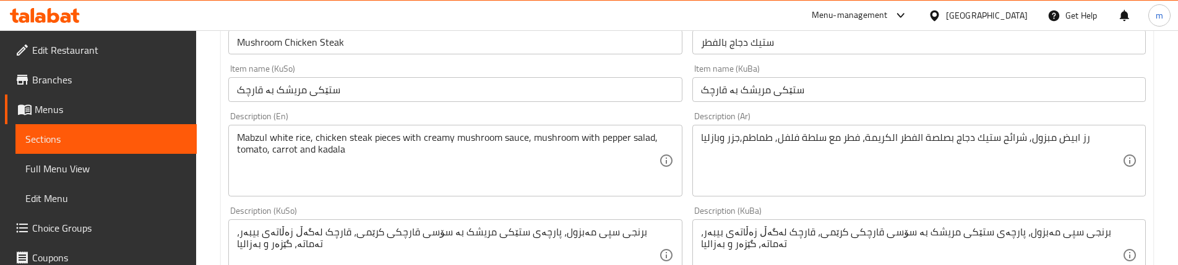
scroll to position [309, 0]
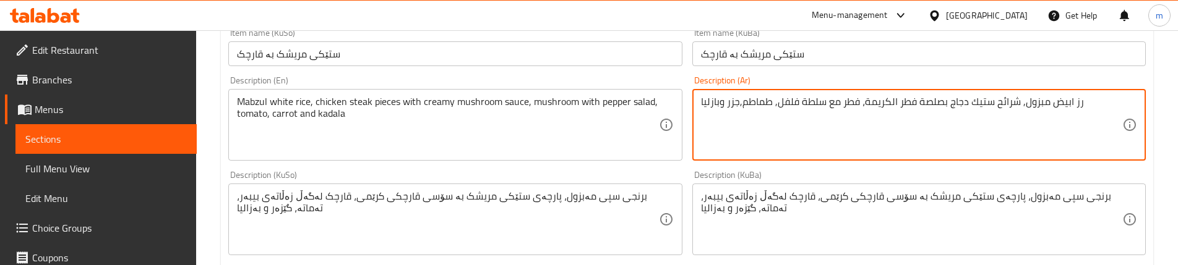
click at [889, 100] on textarea "رز ابيض مبزول, شرائح ستيك دجاج بصلصة فطر الكريمة، فطر مع سلطة فلفل, طماطم,جزر و…" at bounding box center [911, 125] width 421 height 59
type textarea "رز ابيض مبزول, شرائح ستيك دجاج بصلصة فطر كريمة، فطر مع سلطة فلفل, طماطم,جزر وبا…"
click at [690, 118] on div "Description (Ar) رز ابيض مبزول, شرائح ستيك دجاج بصلصة فطر كريمة، فطر مع سلطة فل…" at bounding box center [918, 118] width 463 height 95
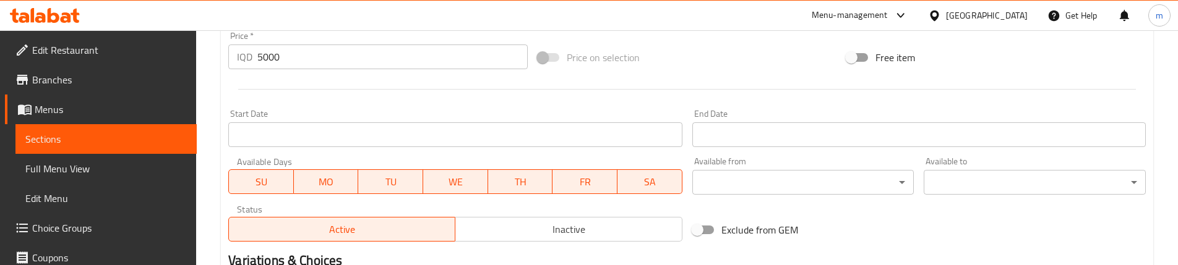
scroll to position [722, 0]
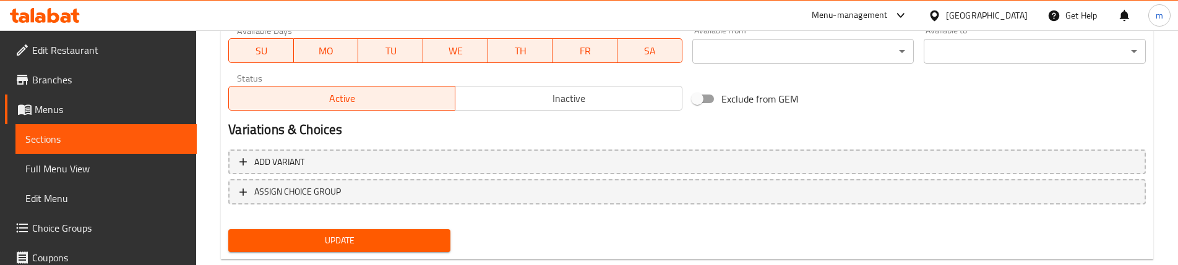
drag, startPoint x: 327, startPoint y: 228, endPoint x: 332, endPoint y: 233, distance: 7.0
click at [328, 231] on div "Update" at bounding box center [339, 241] width 232 height 33
click at [332, 234] on span "Update" at bounding box center [339, 240] width 202 height 15
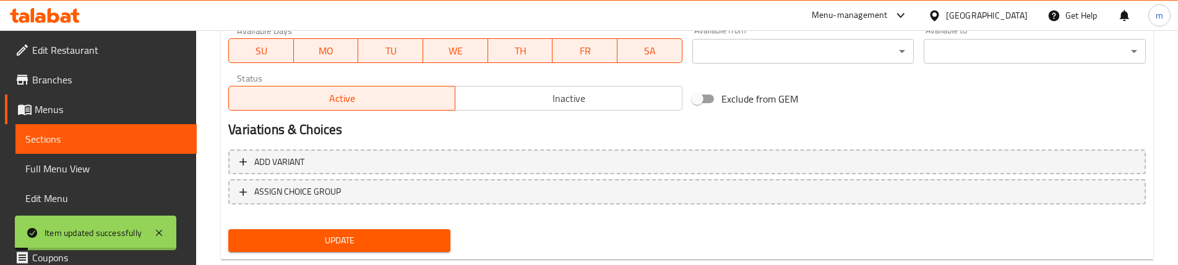
click at [71, 164] on span "Full Menu View" at bounding box center [105, 168] width 161 height 15
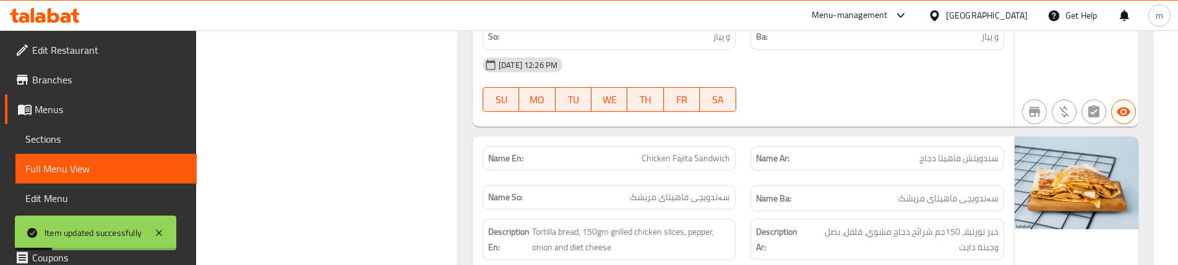
scroll to position [413, 0]
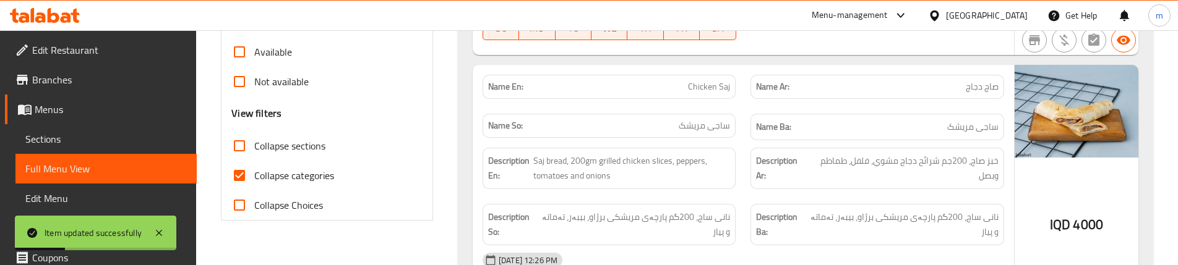
click at [293, 149] on span "Collapse sections" at bounding box center [289, 146] width 71 height 15
click at [254, 149] on input "Collapse sections" at bounding box center [240, 146] width 30 height 30
checkbox input "true"
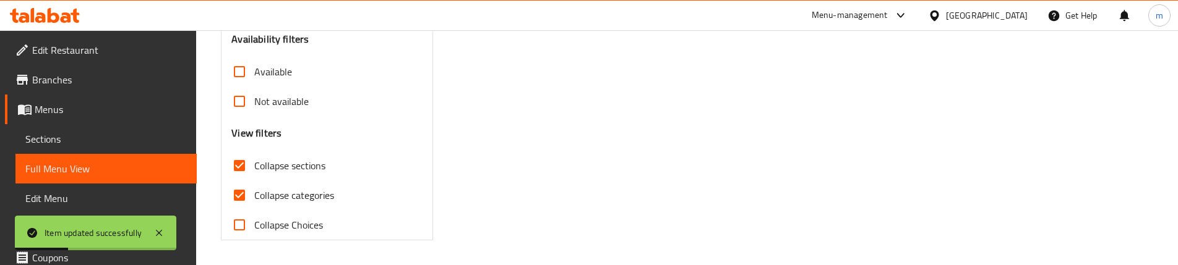
click at [275, 188] on span "Collapse categories" at bounding box center [294, 195] width 80 height 15
click at [254, 181] on input "Collapse categories" at bounding box center [240, 196] width 30 height 30
checkbox input "false"
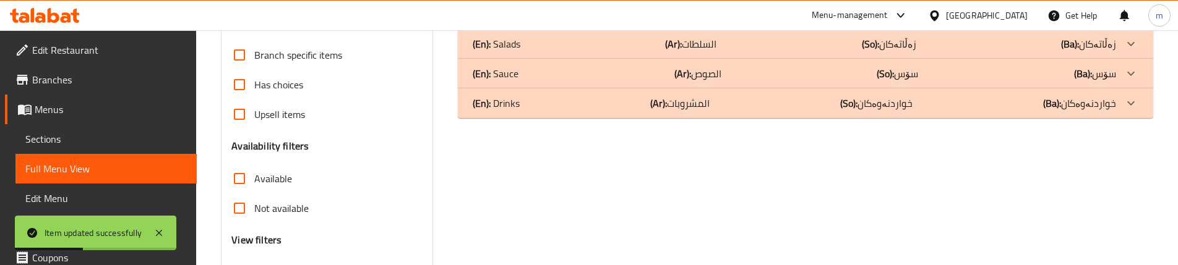
scroll to position [83, 0]
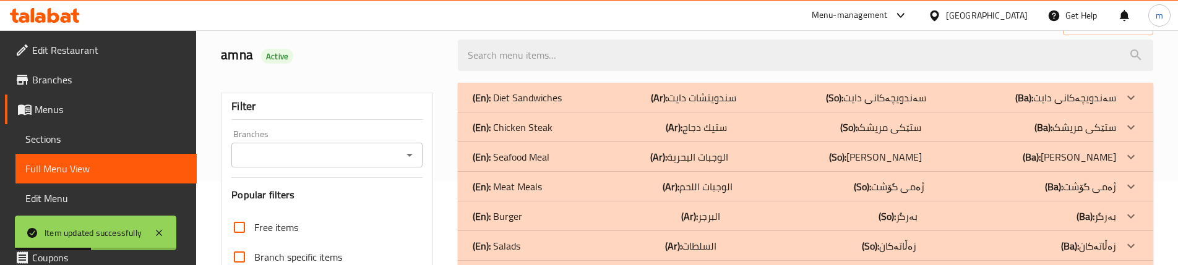
click at [542, 105] on p "(En): Chicken Steak" at bounding box center [517, 97] width 89 height 15
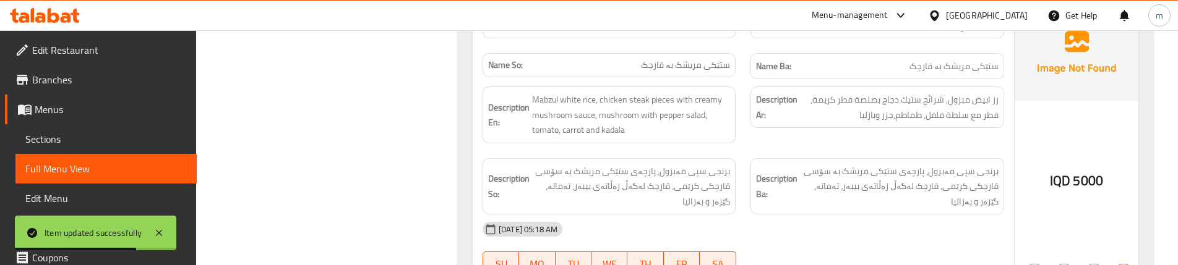
scroll to position [805, 0]
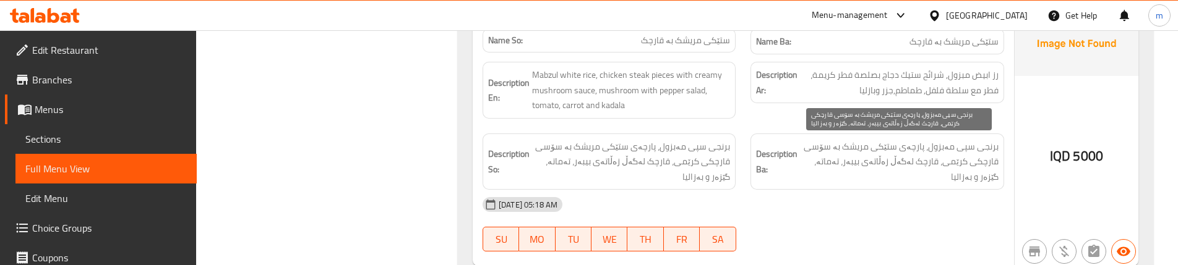
click at [828, 161] on span "برنجی سپی مەبزول، پارچەی ستێکی مریشک بە سۆسی قارچکی کرێمی، قارچک لەگەڵ زەڵاتەی …" at bounding box center [899, 162] width 198 height 46
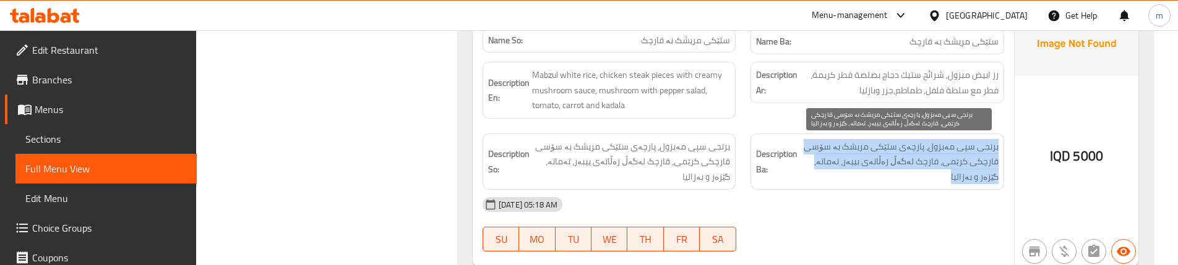
click at [828, 161] on span "برنجی سپی مەبزول، پارچەی ستێکی مریشک بە سۆسی قارچکی کرێمی، قارچک لەگەڵ زەڵاتەی …" at bounding box center [899, 162] width 198 height 46
copy div "برنجی سپی مەبزول، پارچەی ستێکی مریشک بە سۆسی قارچکی کرێمی، قارچک لەگەڵ زەڵاتەی …"
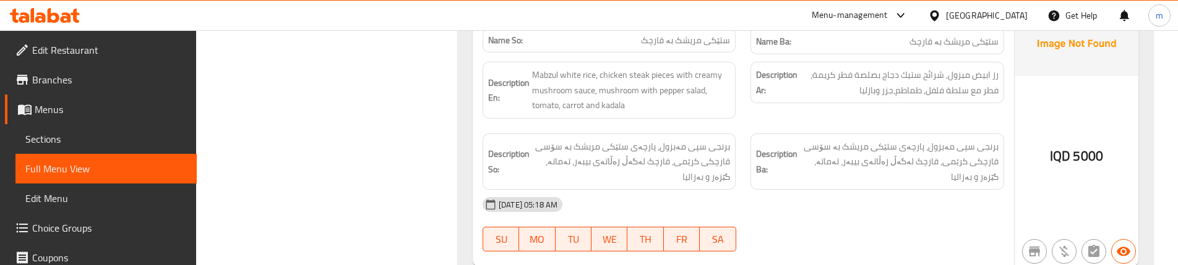
click at [755, 126] on div "Description Ba: برنجی سپی مەبزول، پارچەی ستێکی مریشک بە سۆسی قارچکی کرێمی، قارچ…" at bounding box center [877, 162] width 268 height 72
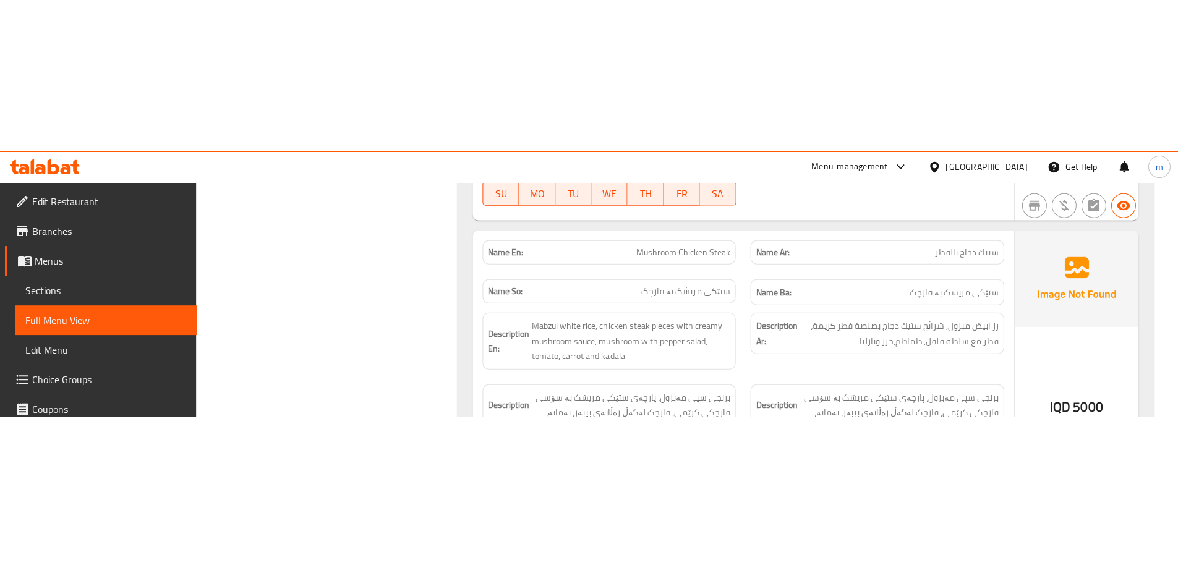
scroll to position [702, 0]
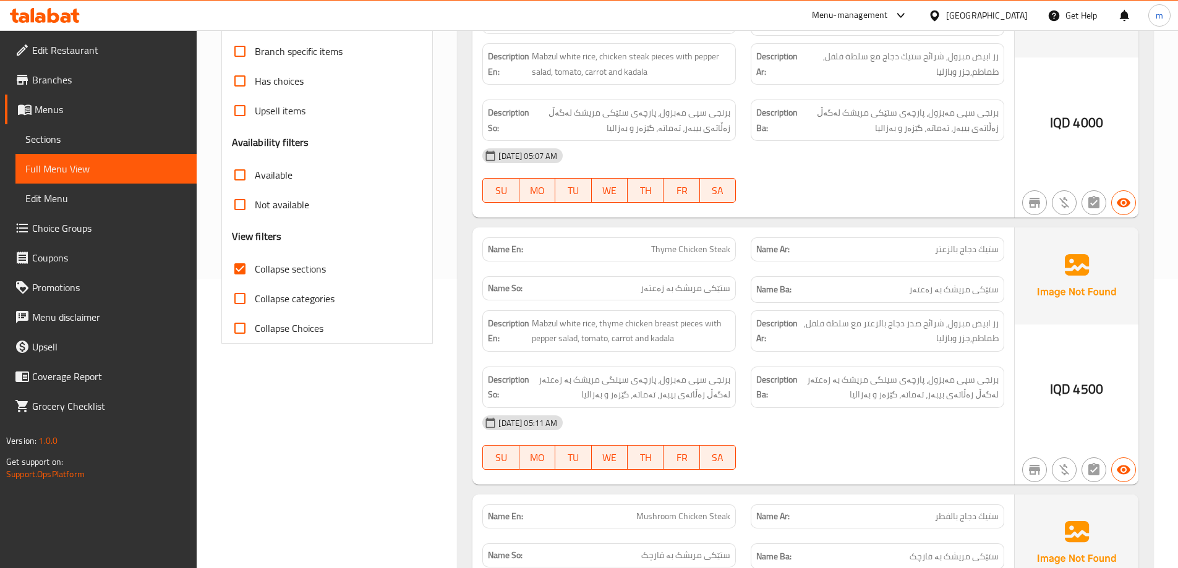
click at [69, 133] on span "Sections" at bounding box center [105, 139] width 161 height 15
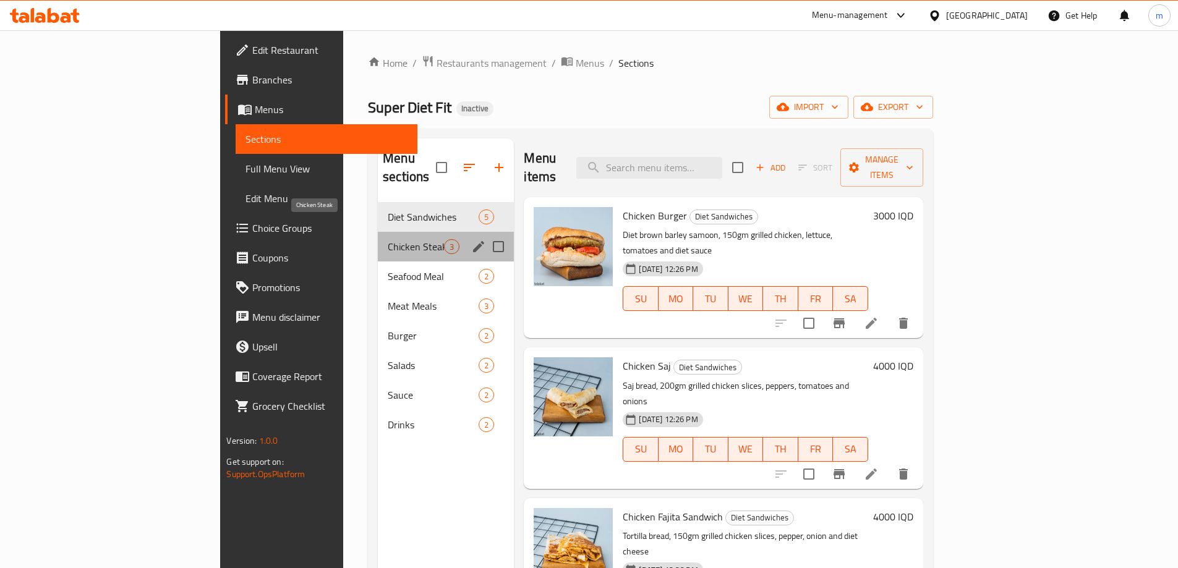
click at [388, 239] on span "Chicken Steak" at bounding box center [416, 246] width 56 height 15
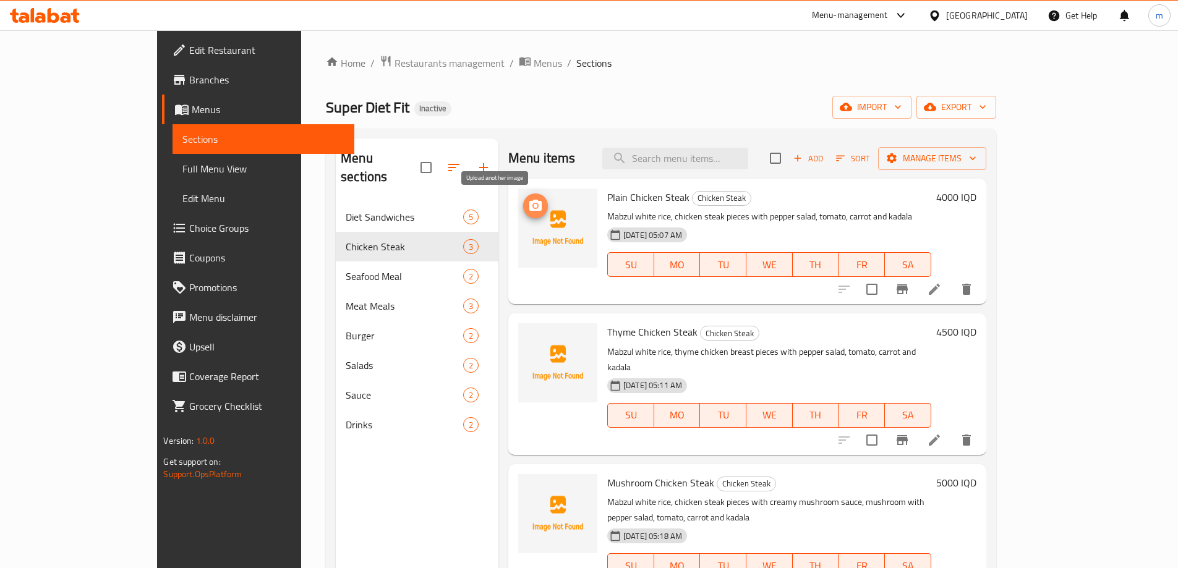
click at [523, 215] on button "upload picture" at bounding box center [535, 206] width 25 height 25
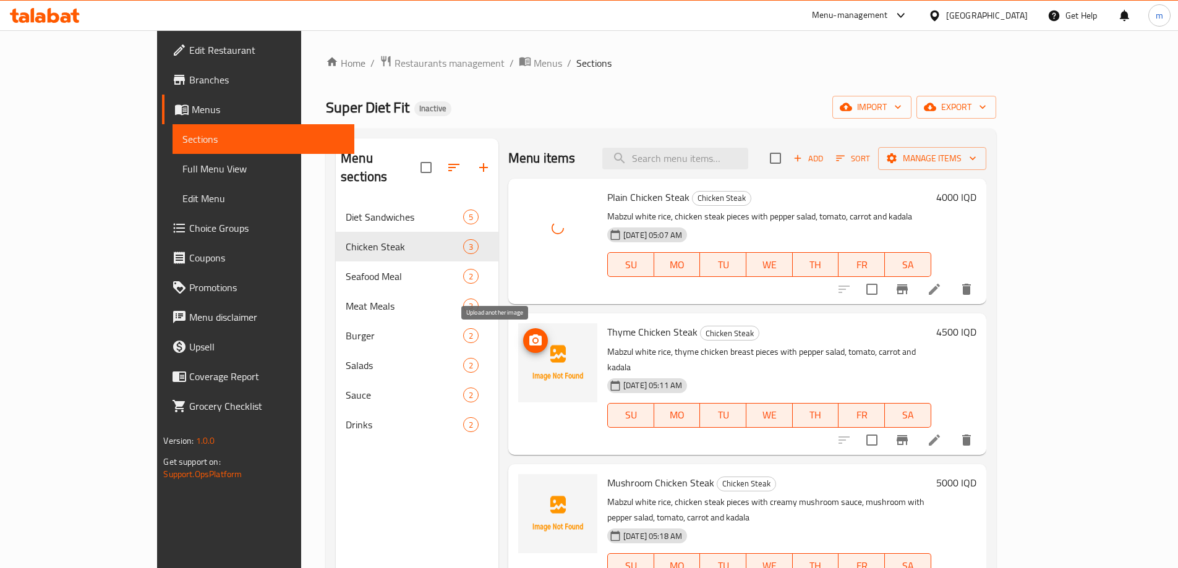
click at [528, 338] on icon "upload picture" at bounding box center [535, 340] width 15 height 15
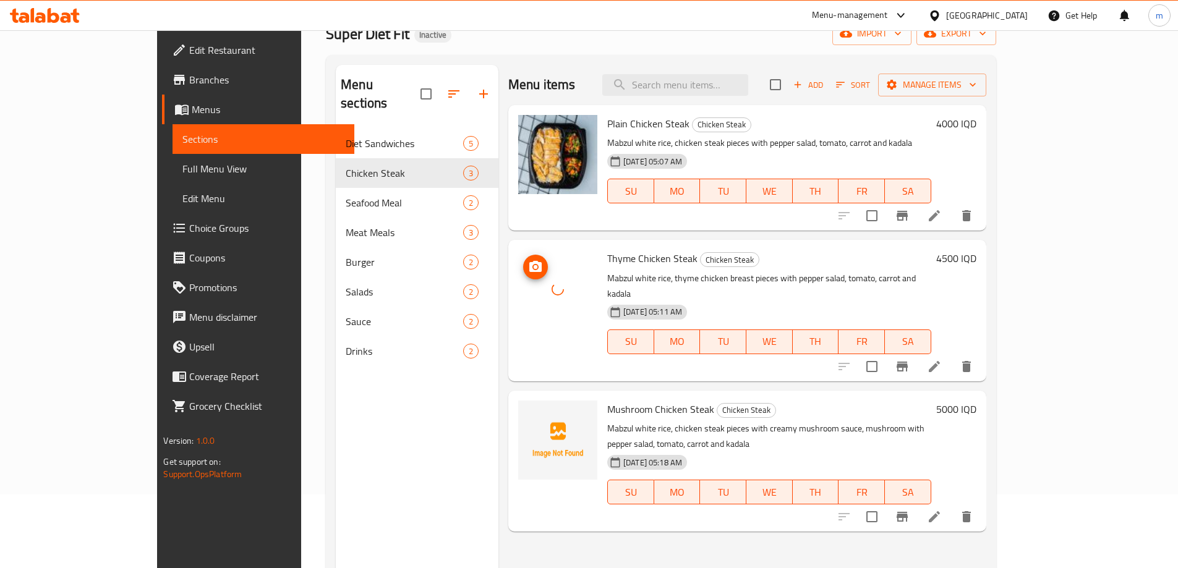
scroll to position [103, 0]
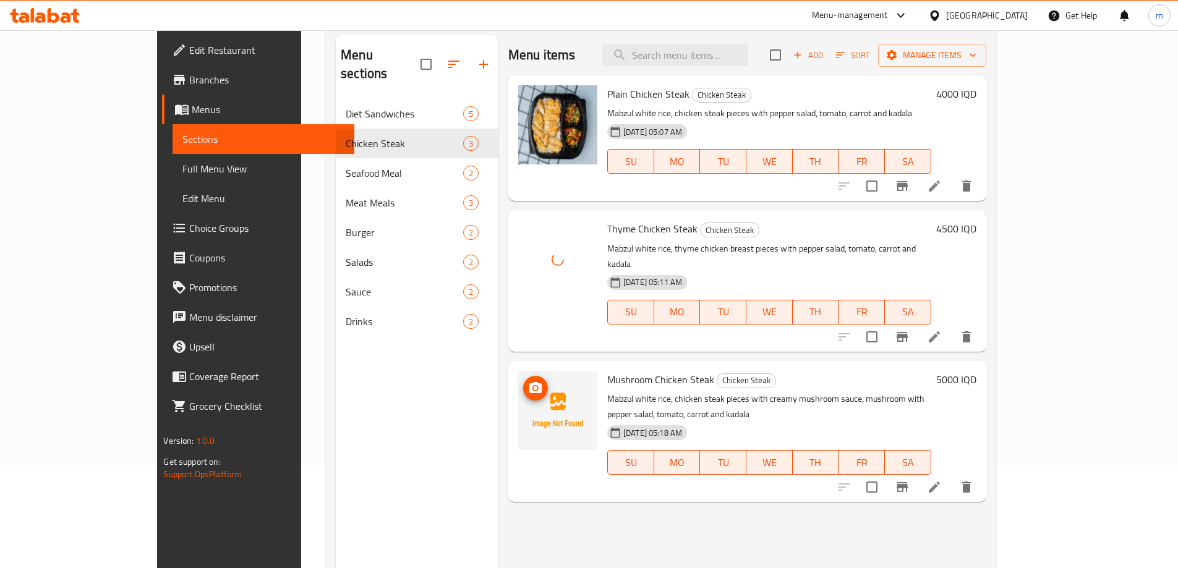
click at [529, 382] on icon "upload picture" at bounding box center [535, 387] width 12 height 11
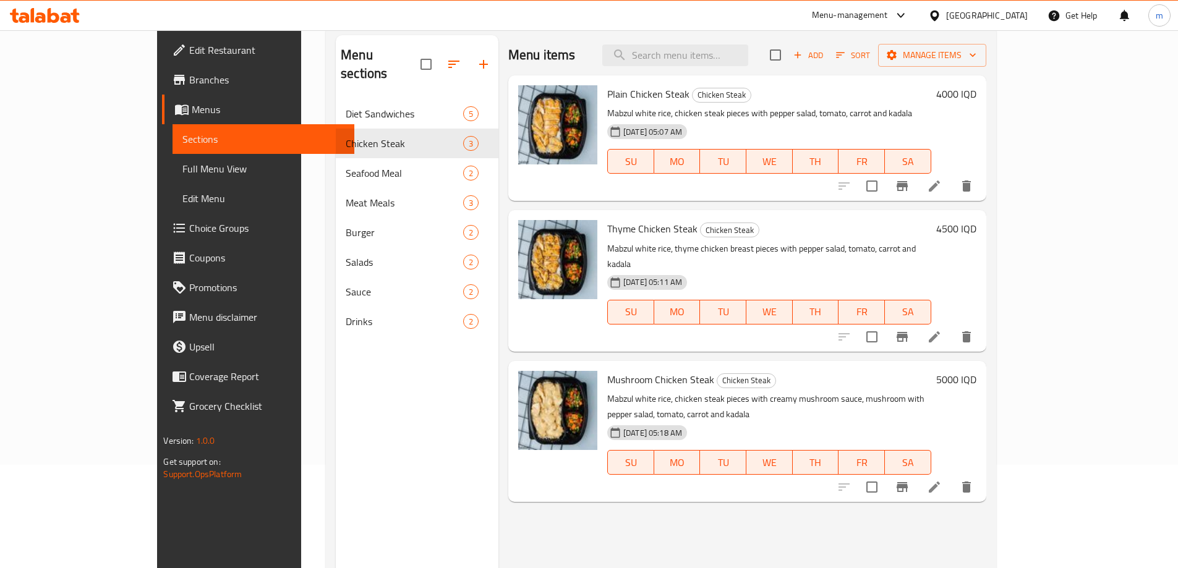
click at [182, 165] on span "Full Menu View" at bounding box center [262, 168] width 161 height 15
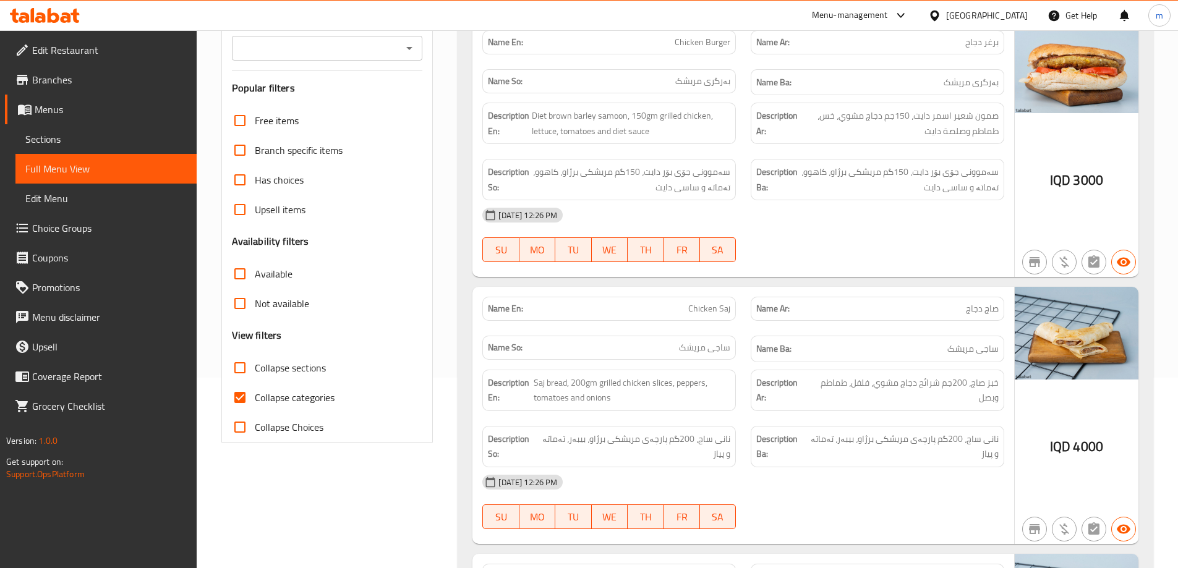
scroll to position [206, 0]
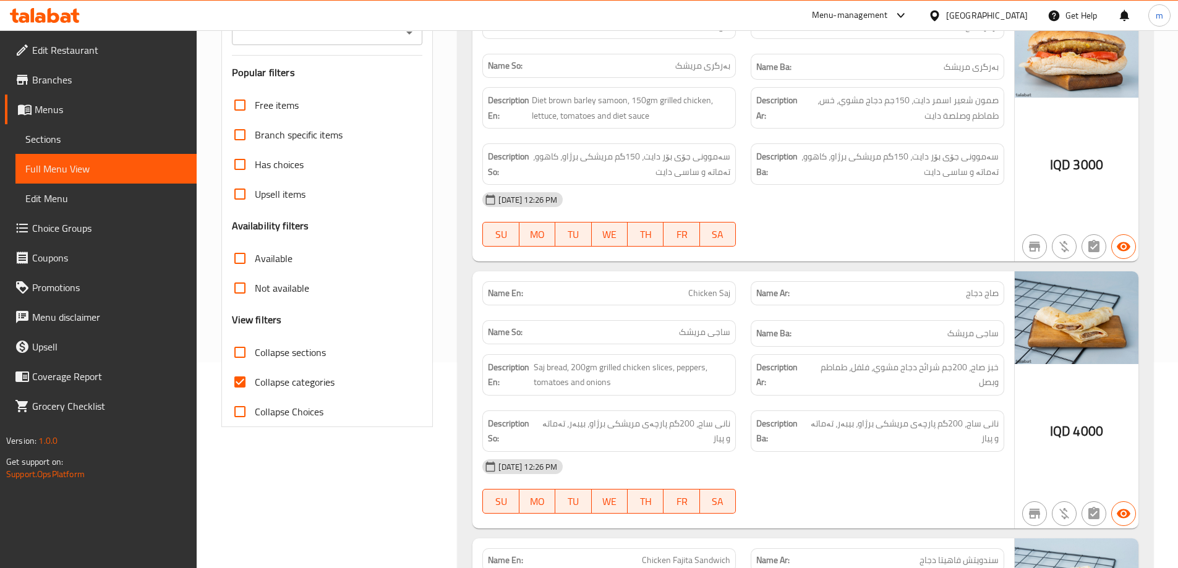
click at [289, 383] on span "Collapse categories" at bounding box center [295, 382] width 80 height 15
click at [255, 383] on input "Collapse categories" at bounding box center [240, 382] width 30 height 30
checkbox input "false"
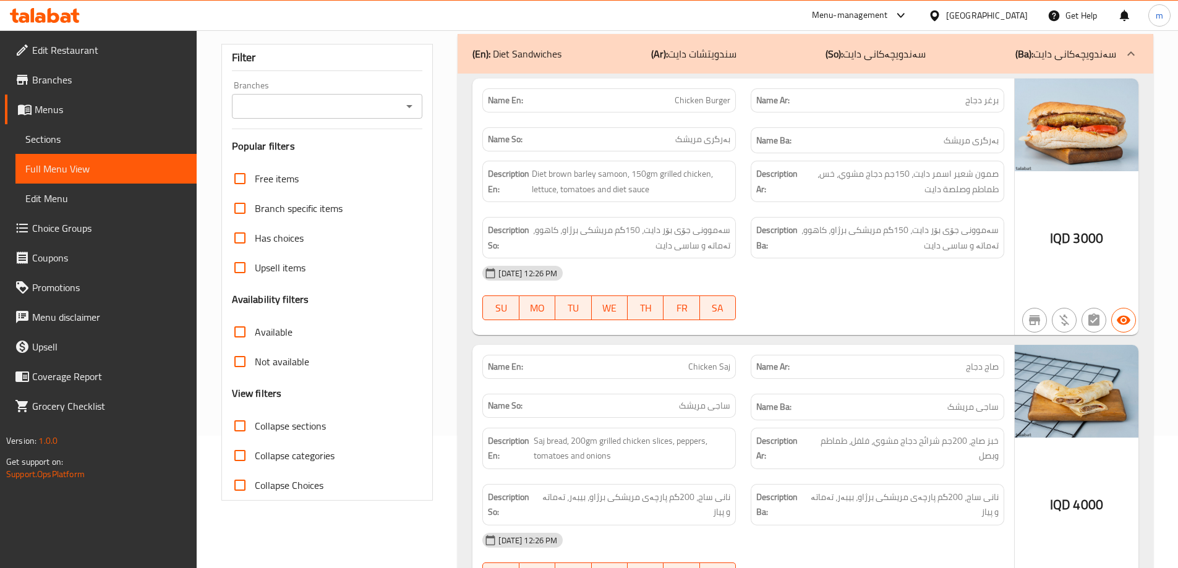
scroll to position [103, 0]
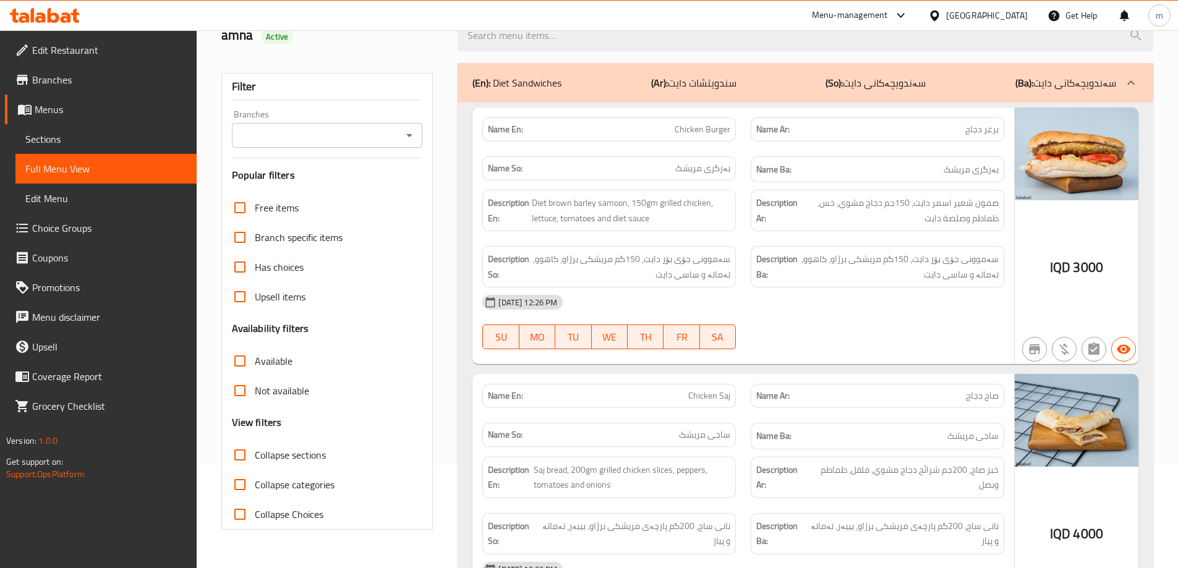
click at [301, 450] on span "Collapse sections" at bounding box center [290, 455] width 71 height 15
click at [255, 450] on input "Collapse sections" at bounding box center [240, 455] width 30 height 30
checkbox input "true"
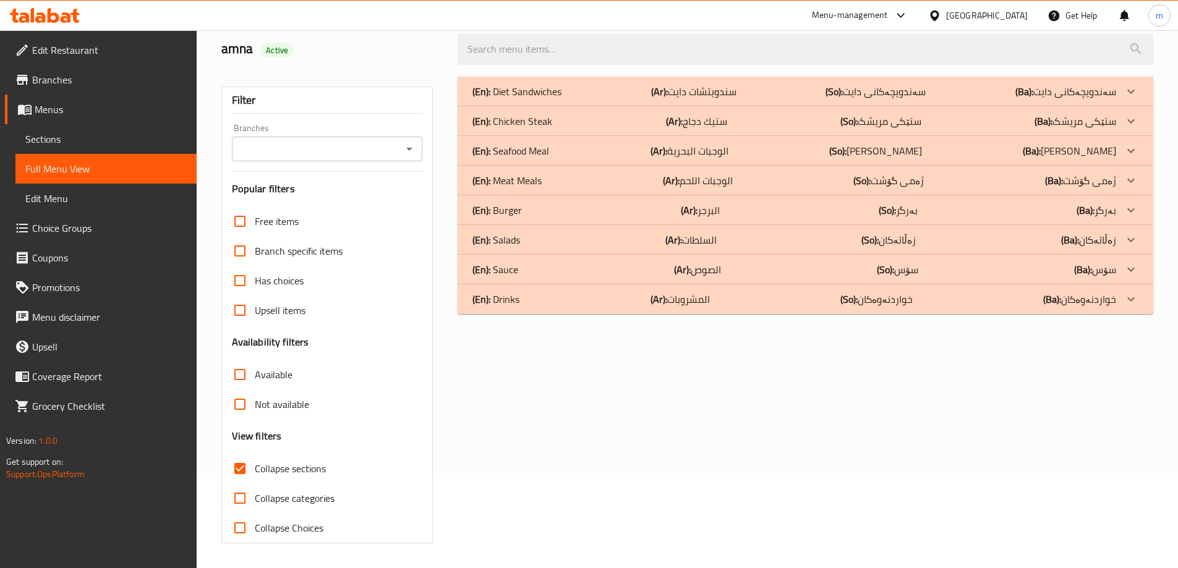
scroll to position [90, 0]
click at [555, 106] on div "(En): Chicken Steak (Ar): ستيك دجاج (So): ستێکی مریشک (Ba): ستێکی مریشک" at bounding box center [806, 92] width 696 height 30
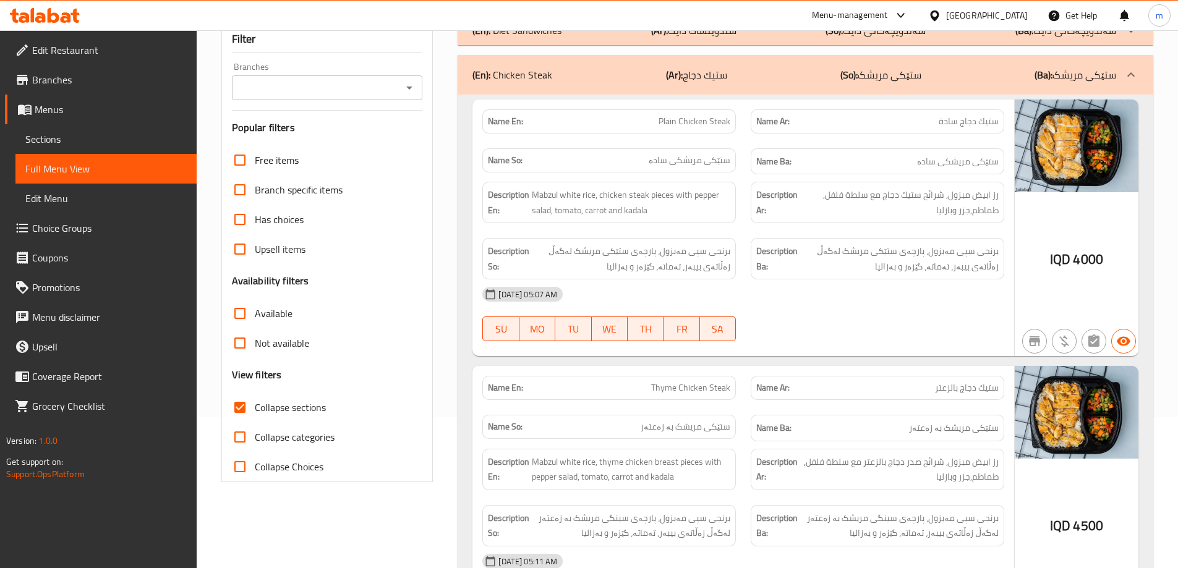
scroll to position [122, 0]
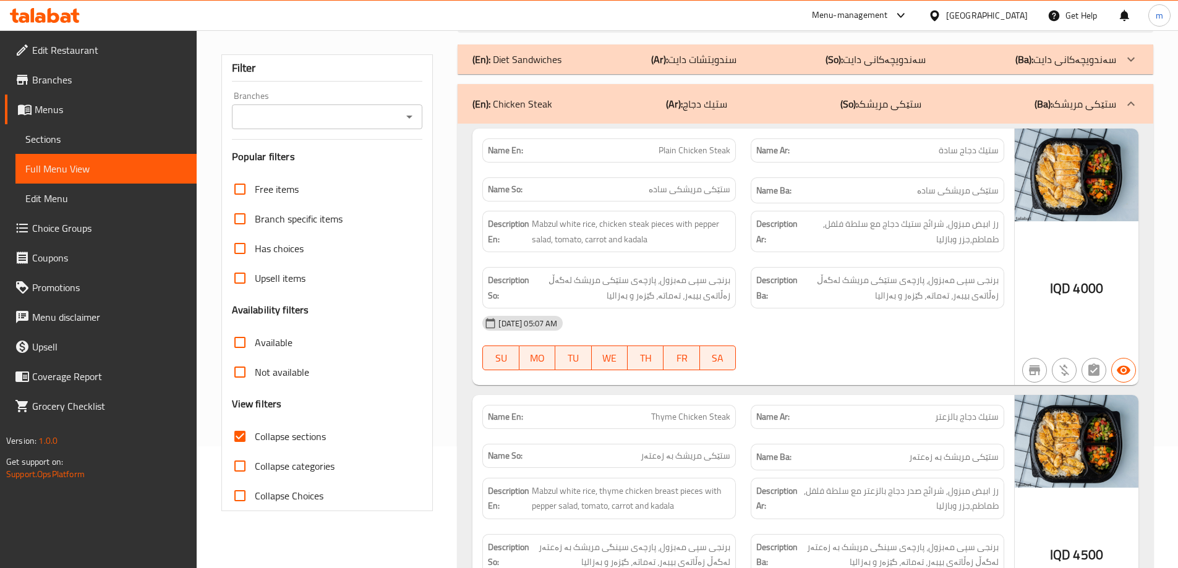
click at [310, 113] on input "Branches" at bounding box center [317, 116] width 163 height 17
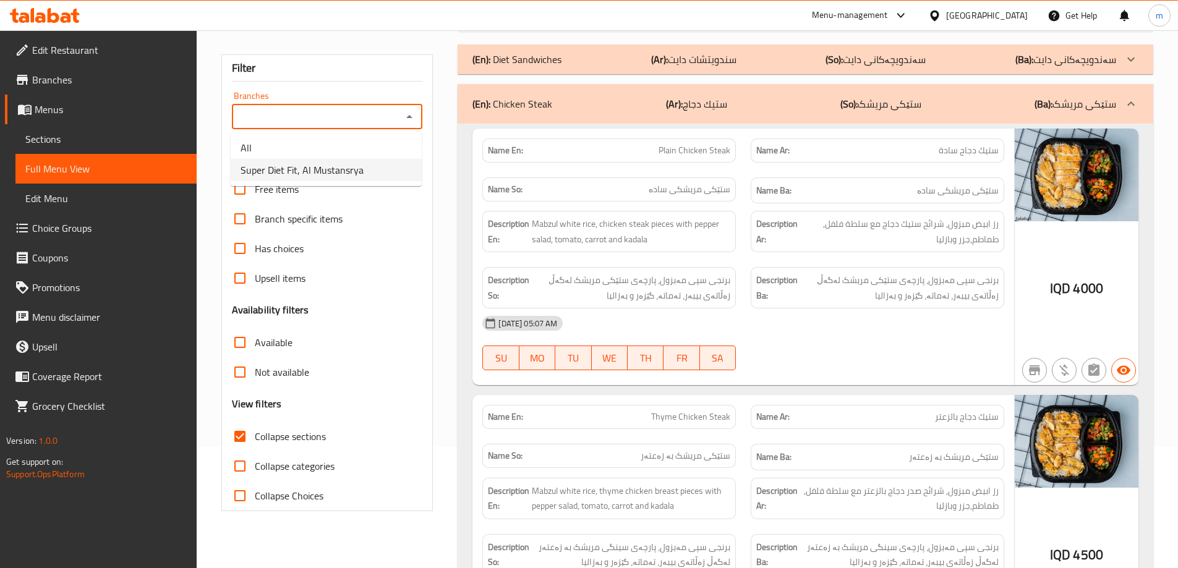
click at [293, 168] on span "Super Diet Fit, Al Mustansrya" at bounding box center [302, 170] width 123 height 15
type input "Super Diet Fit, Al Mustansrya"
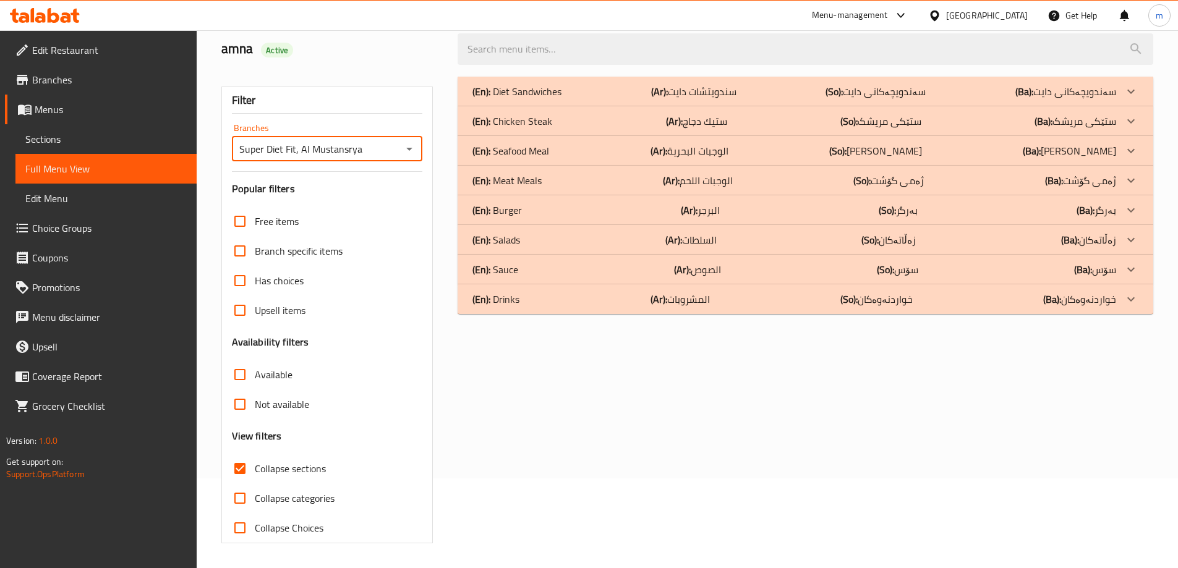
click at [289, 497] on span "Collapse categories" at bounding box center [295, 498] width 80 height 15
click at [255, 497] on input "Collapse categories" at bounding box center [240, 499] width 30 height 30
click at [282, 502] on span "Collapse categories" at bounding box center [295, 498] width 80 height 15
click at [255, 502] on input "Collapse categories" at bounding box center [240, 499] width 30 height 30
checkbox input "false"
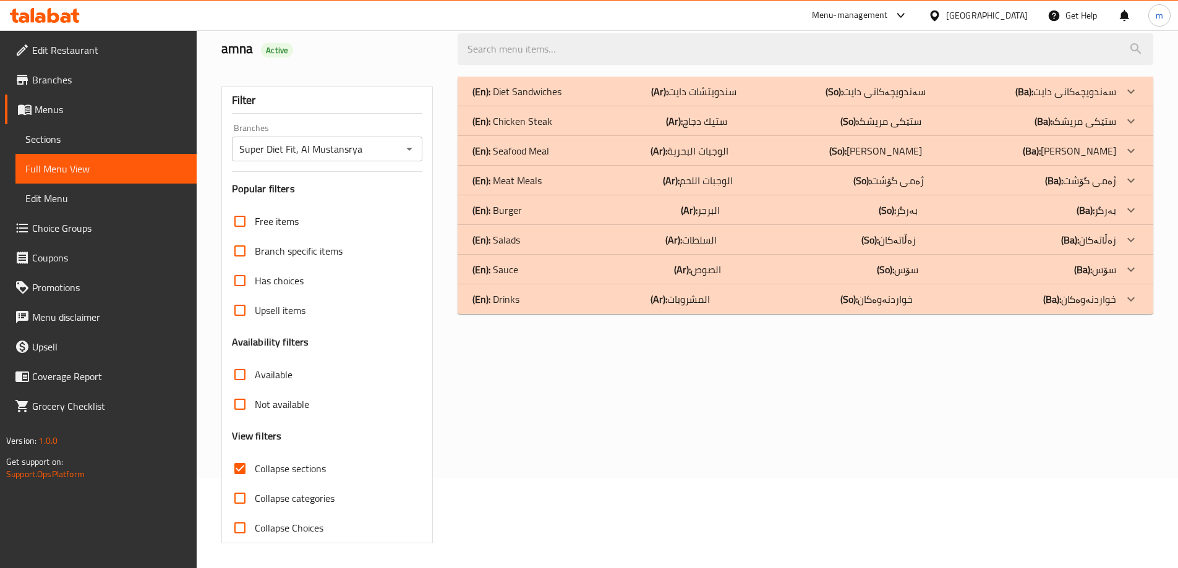
click at [325, 464] on span "Collapse sections" at bounding box center [290, 468] width 71 height 15
click at [255, 464] on input "Collapse sections" at bounding box center [240, 469] width 30 height 30
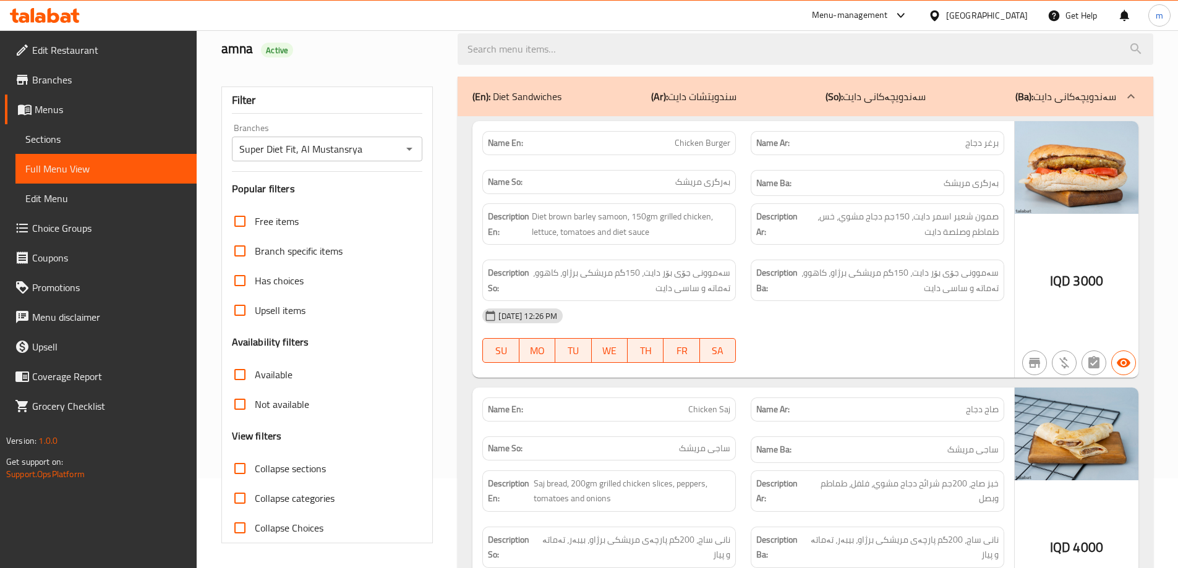
click at [306, 469] on span "Collapse sections" at bounding box center [290, 468] width 71 height 15
click at [255, 469] on input "Collapse sections" at bounding box center [240, 469] width 30 height 30
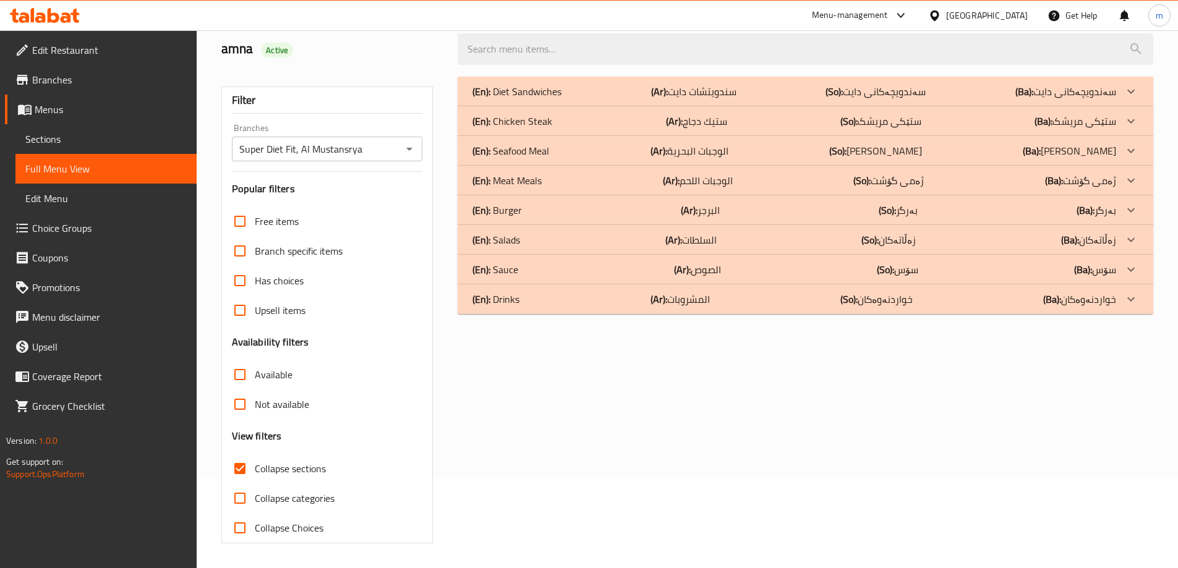
click at [597, 99] on div "(En): Chicken Steak (Ar): ستيك دجاج (So): ستێکی مریشک (Ba): ستێکی مریشک" at bounding box center [795, 91] width 644 height 15
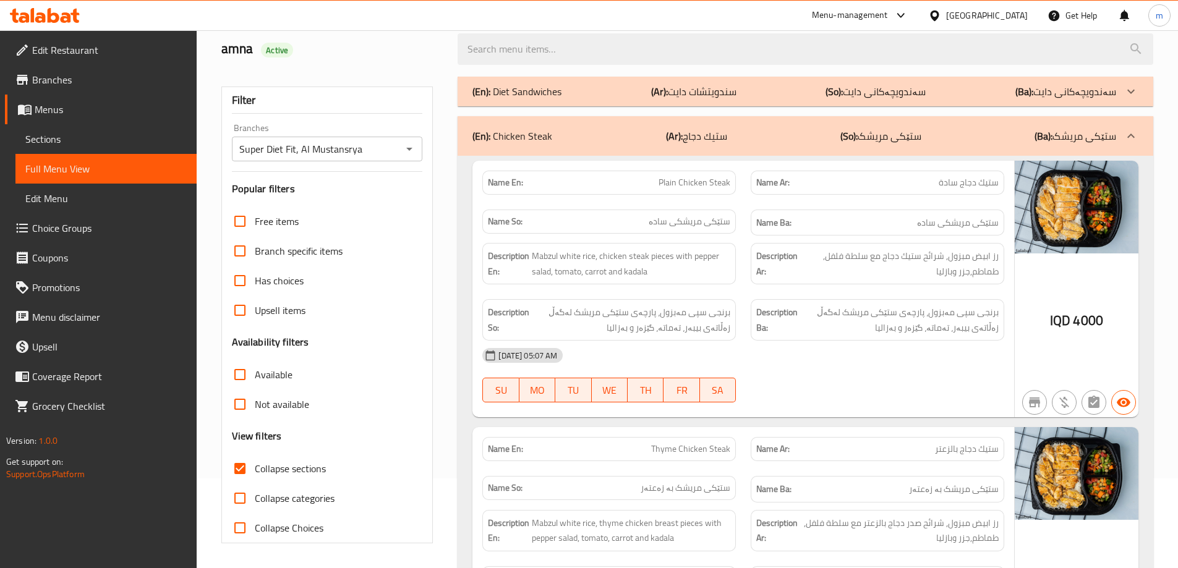
click at [597, 127] on div "(En): Chicken Steak (Ar): ستيك دجاج (So): ستێکی مریشک (Ba): ستێکی مریشک" at bounding box center [806, 136] width 696 height 40
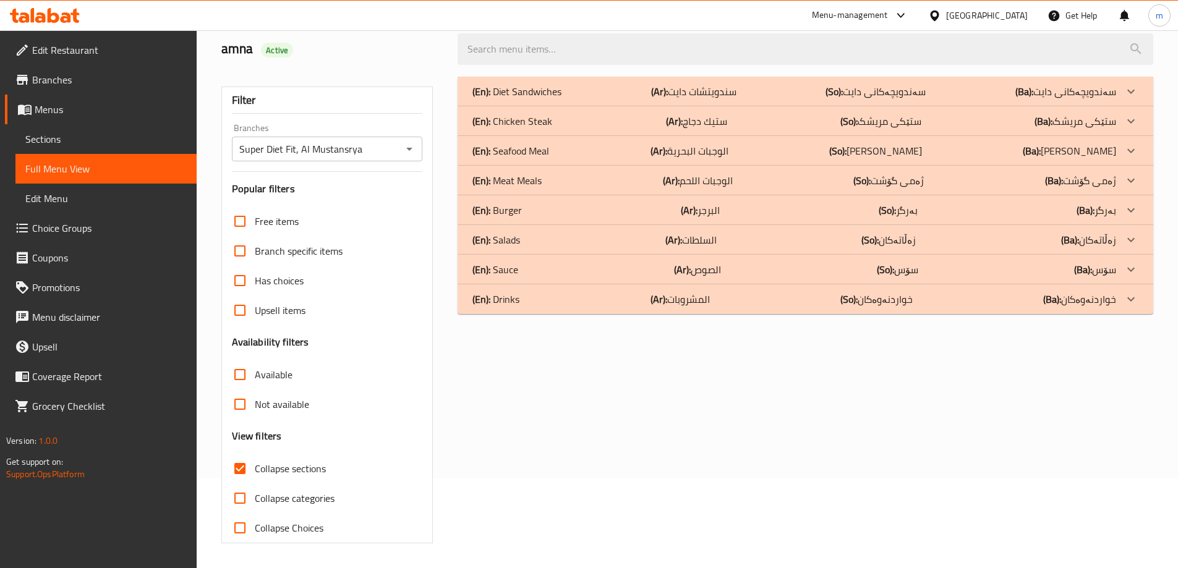
click at [597, 99] on div "(En): Chicken Steak (Ar): ستيك دجاج (So): ستێکی مریشک (Ba): ستێکی مریشک" at bounding box center [795, 91] width 644 height 15
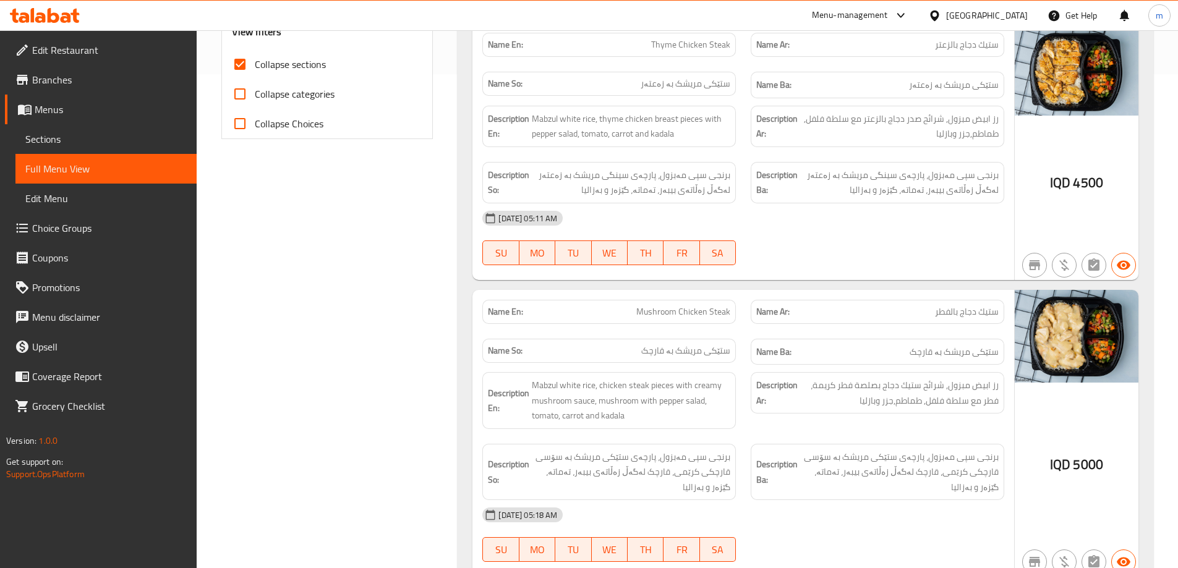
scroll to position [637, 0]
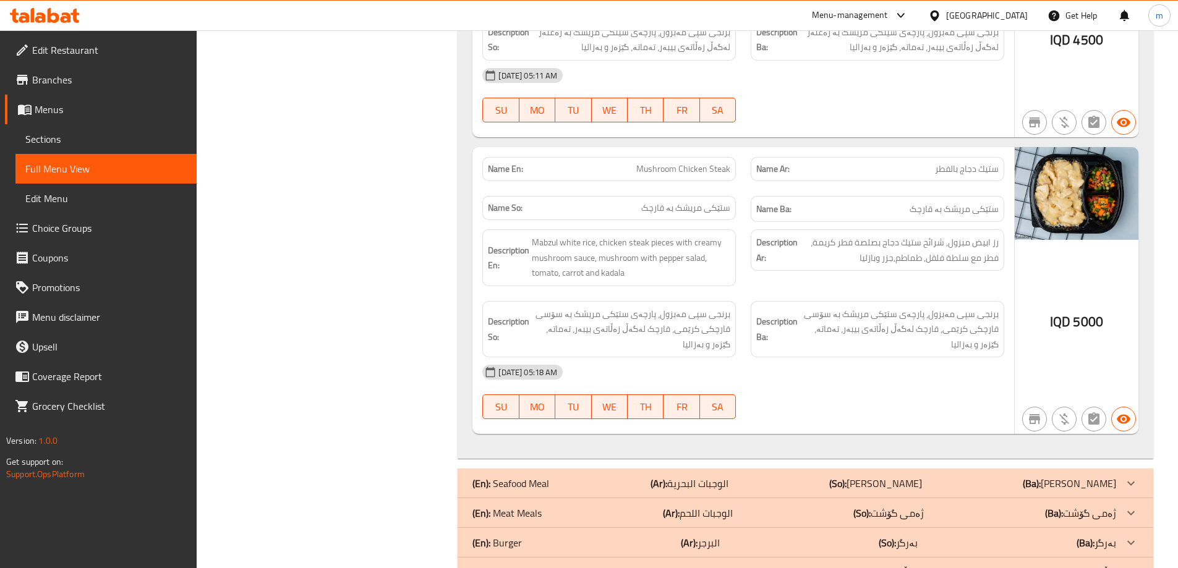
click at [929, 163] on p "Name Ar: ستيك دجاج بالفطر" at bounding box center [877, 169] width 242 height 13
copy span "ستيك دجاج بالفطر"
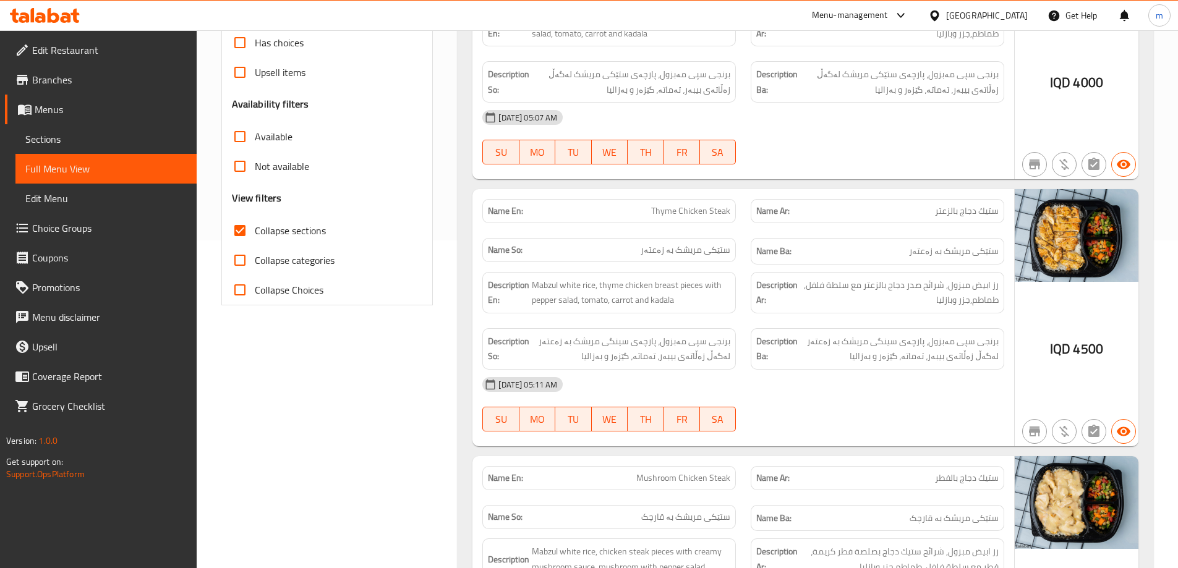
click at [927, 215] on p "Name Ar: ستيك دجاج بالزعتر" at bounding box center [877, 211] width 242 height 13
copy span "ستيك دجاج بالزعتر"
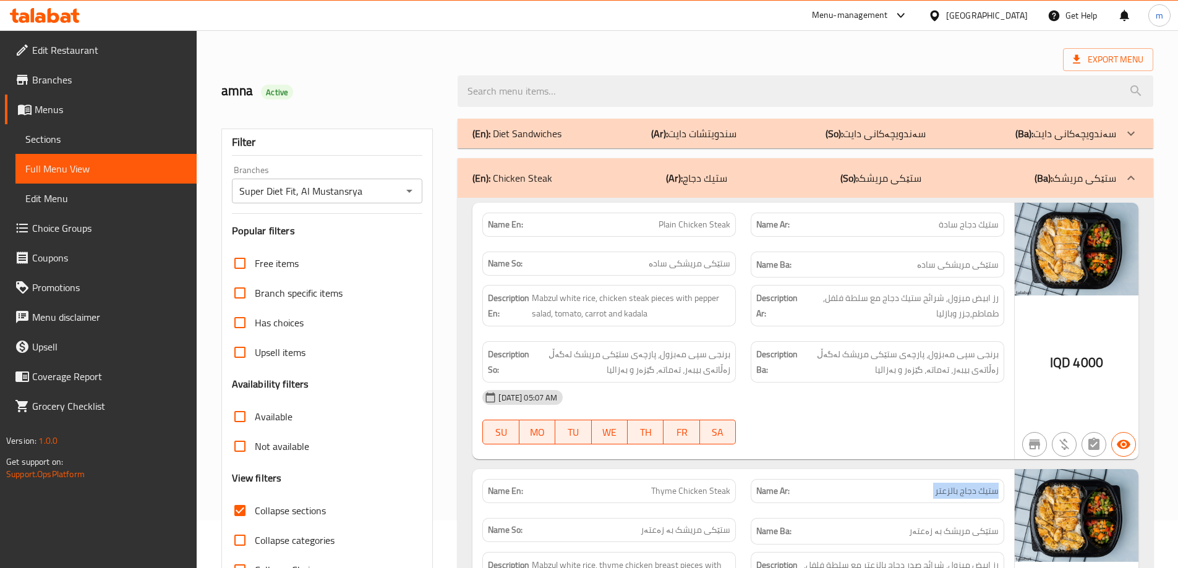
scroll to position [19, 0]
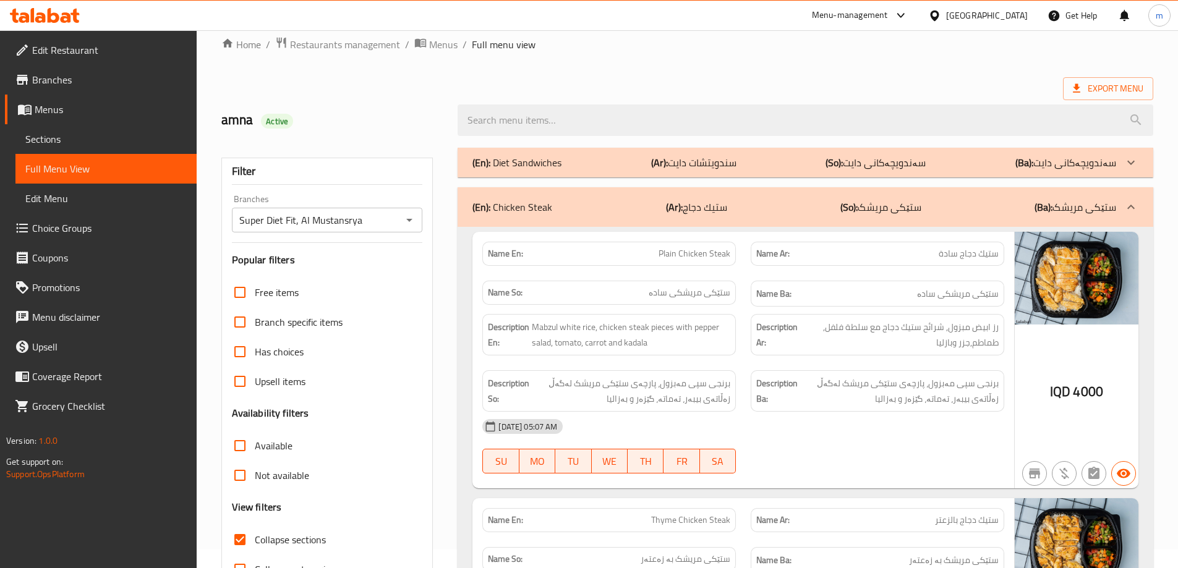
click at [961, 260] on span "ستيك دجاج سادة" at bounding box center [969, 253] width 60 height 13
copy span "ستيك دجاج سادة"
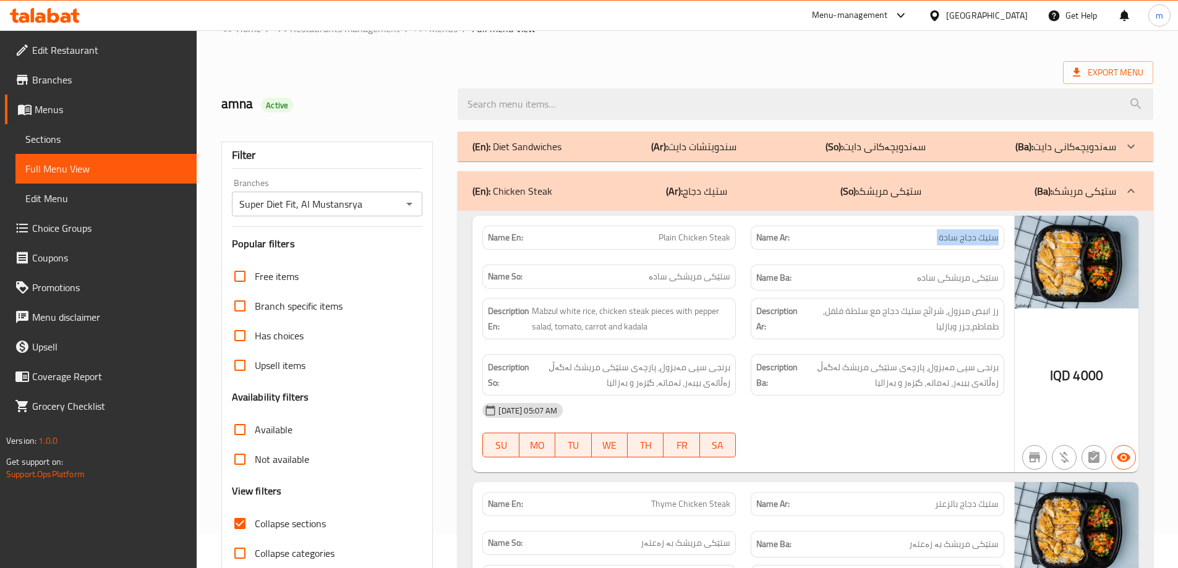
scroll to position [122, 0]
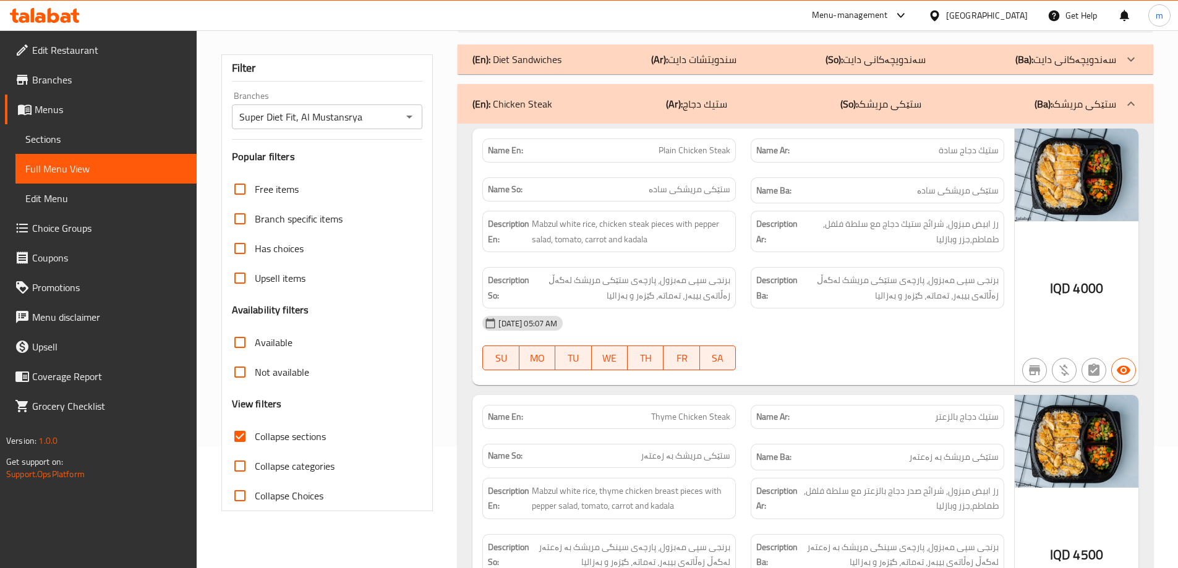
click at [312, 434] on span "Collapse sections" at bounding box center [290, 436] width 71 height 15
click at [255, 434] on input "Collapse sections" at bounding box center [240, 437] width 30 height 30
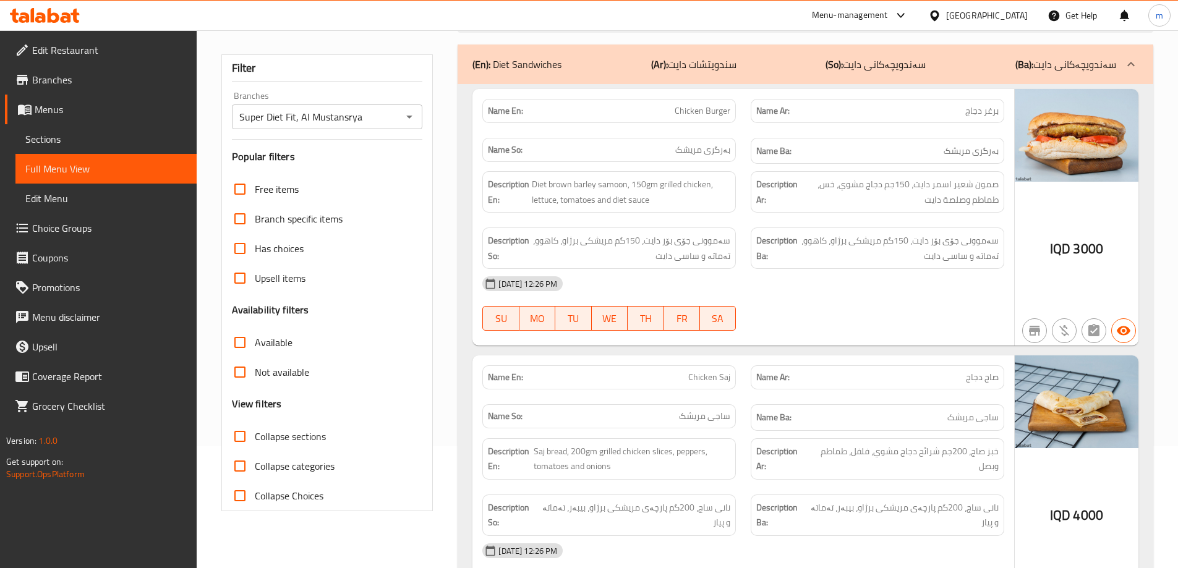
click at [283, 429] on span "Collapse sections" at bounding box center [290, 436] width 71 height 15
click at [255, 427] on input "Collapse sections" at bounding box center [240, 437] width 30 height 30
checkbox input "true"
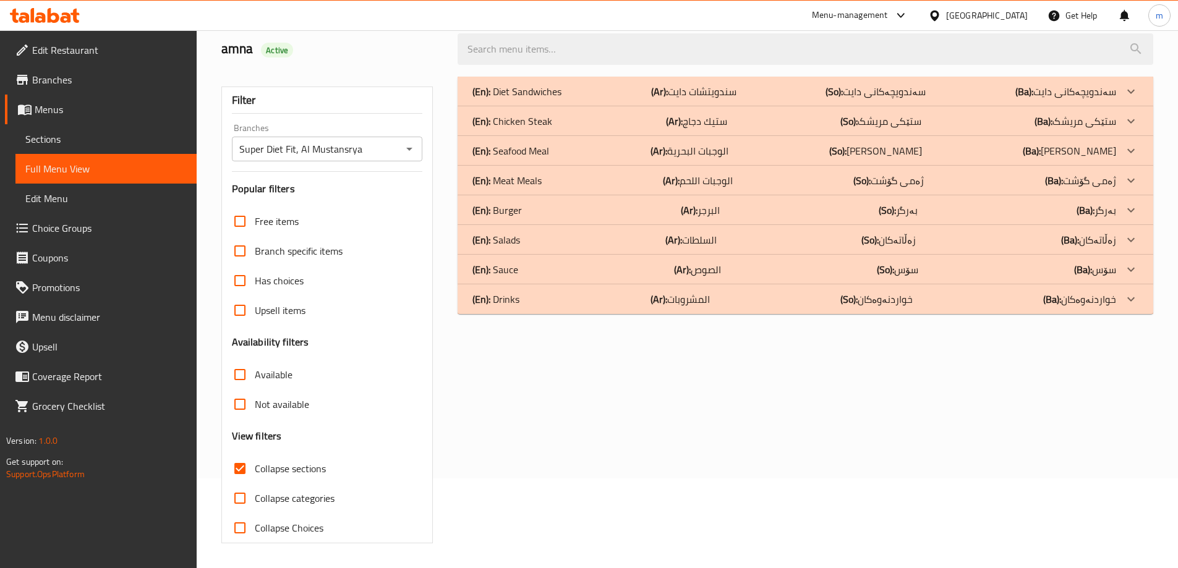
scroll to position [90, 0]
click at [116, 140] on span "Sections" at bounding box center [105, 139] width 161 height 15
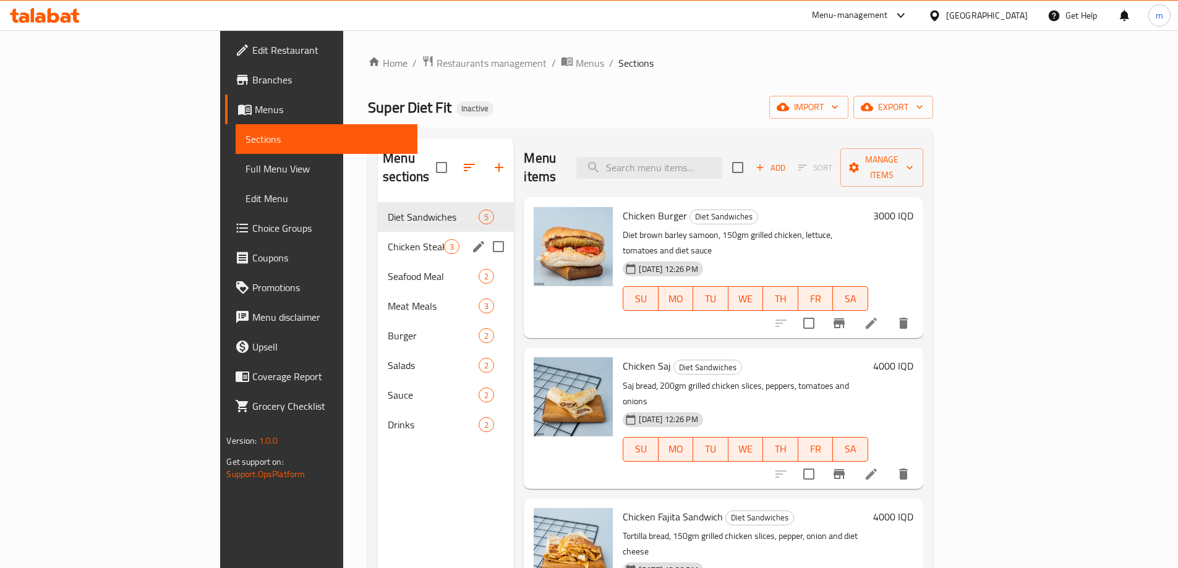
click at [378, 238] on div "Chicken Steak 3" at bounding box center [446, 247] width 136 height 30
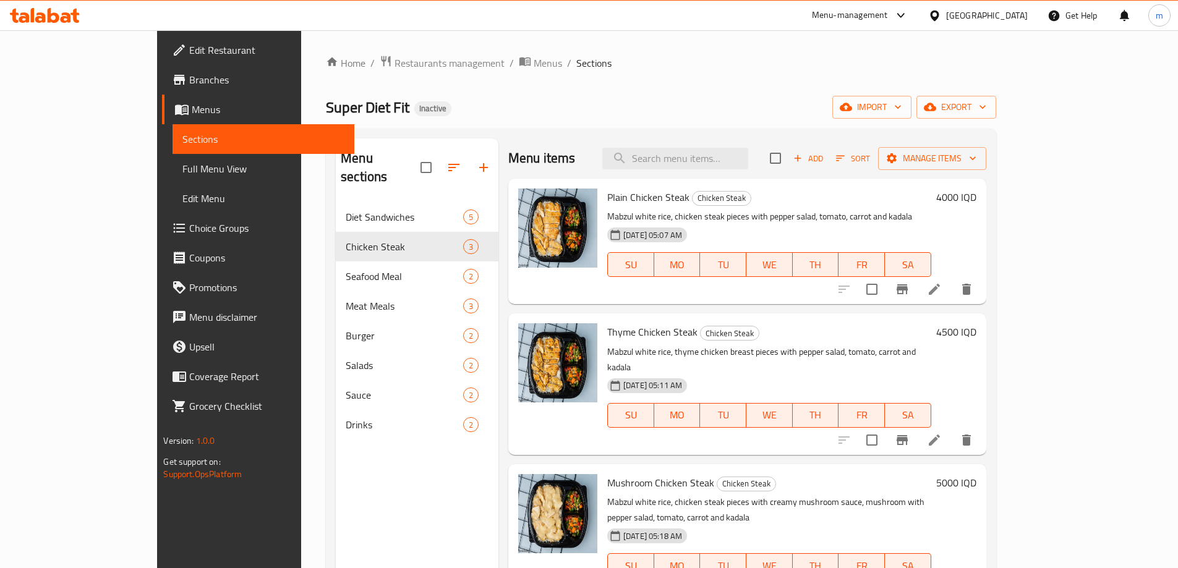
click at [952, 281] on li at bounding box center [934, 289] width 35 height 22
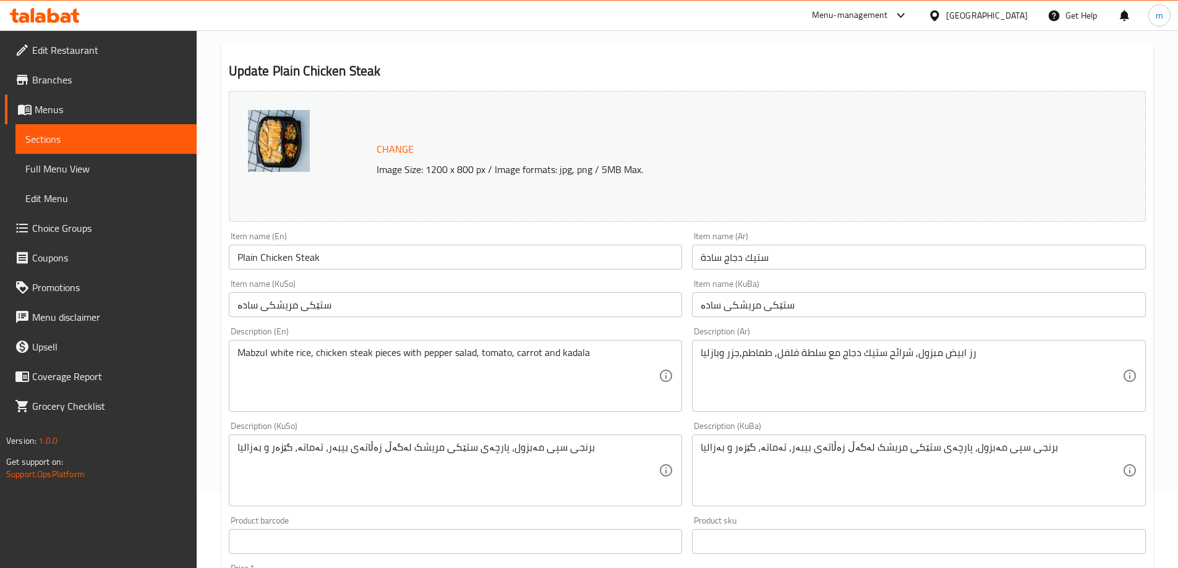
scroll to position [103, 0]
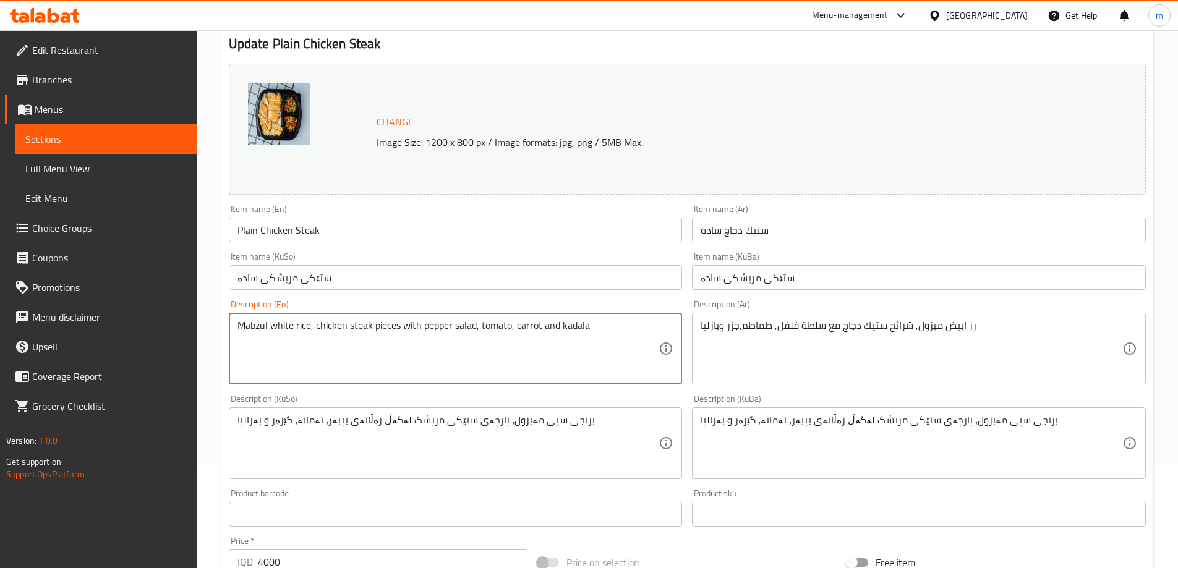
click at [388, 326] on textarea "Mabzul white rice, chicken steak pieces with pepper salad, tomato, carrot and k…" at bounding box center [449, 349] width 422 height 59
click at [372, 328] on textarea "Mabzul white rice, chicken steak slice with pepper salad, tomato, carrot and ka…" at bounding box center [449, 349] width 422 height 59
paste textarea "Slices"
click at [376, 330] on textarea "Mabzul white rice, chicken steak Sliceswith pepper salad, tomato, carrot and ka…" at bounding box center [449, 349] width 422 height 59
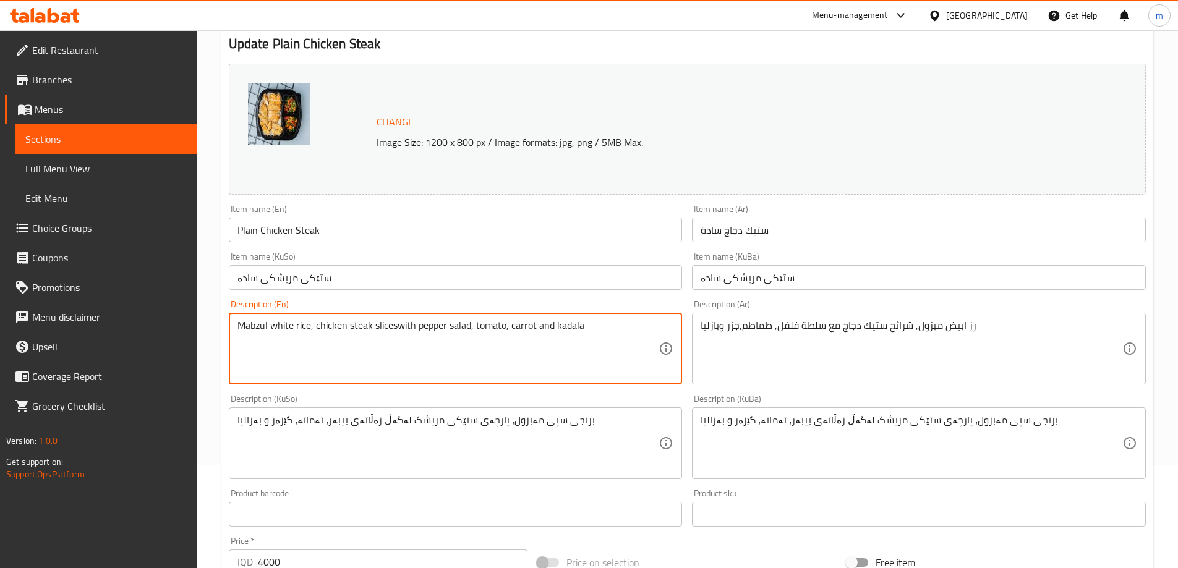
click at [394, 330] on textarea "Mabzul white rice, chicken steak sliceswith pepper salad, tomato, carrot and ka…" at bounding box center [449, 349] width 422 height 59
click at [381, 332] on textarea "Mabzul white rice, chicken steak slices with pepper salad, tomato, carrot and k…" at bounding box center [449, 349] width 422 height 59
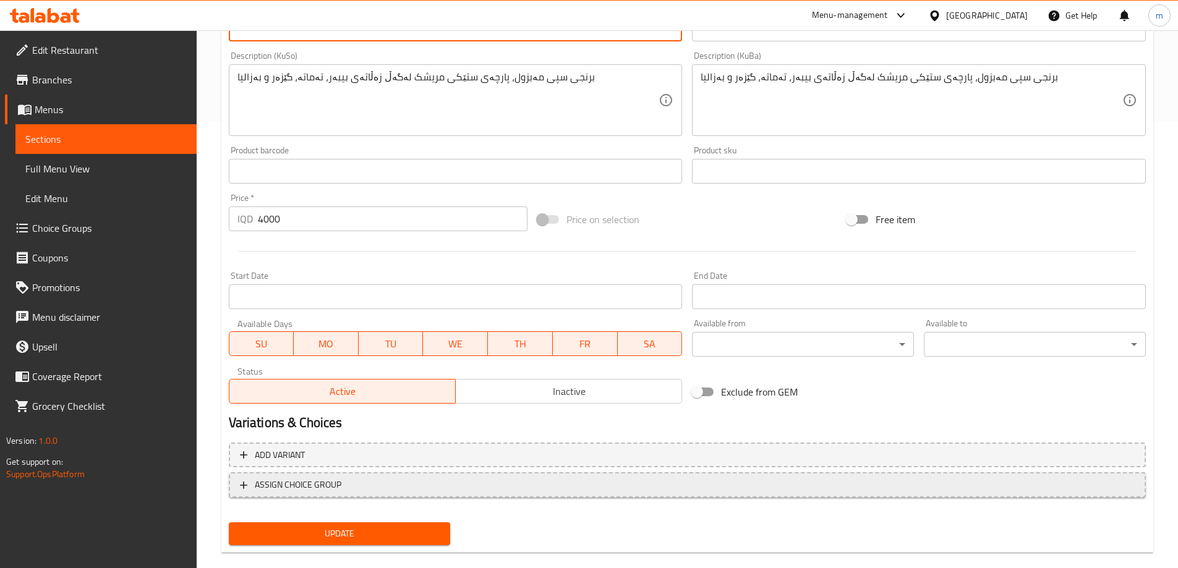
scroll to position [466, 0]
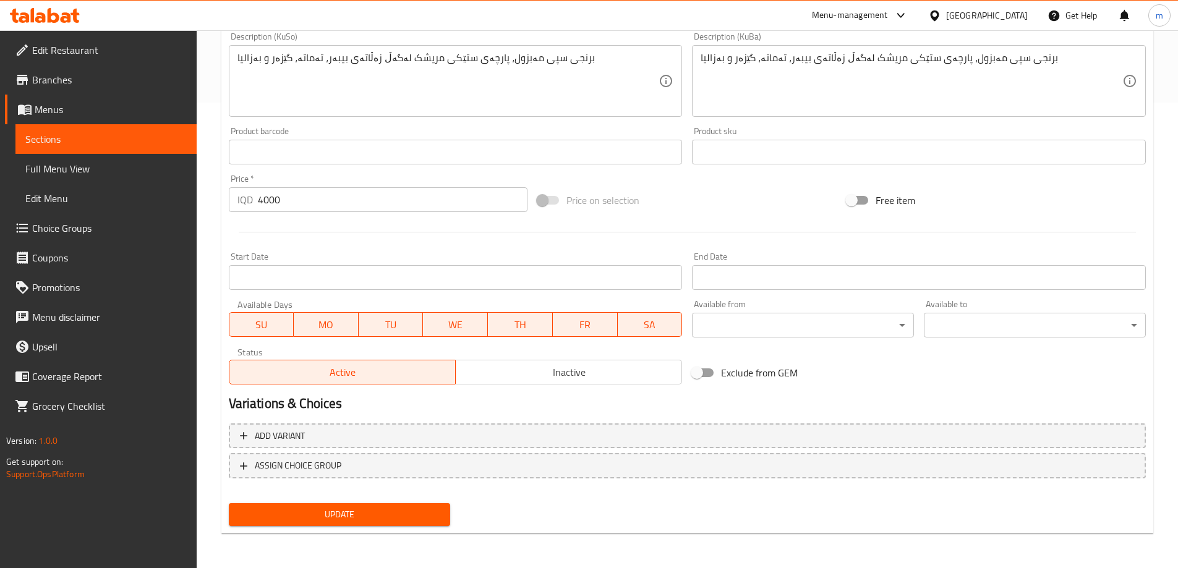
type textarea "Mabzul white rice, chicken steak slices with pepper salad, tomato, carrot and k…"
click at [349, 524] on button "Update" at bounding box center [340, 514] width 222 height 23
click at [88, 147] on link "Sections" at bounding box center [105, 139] width 181 height 30
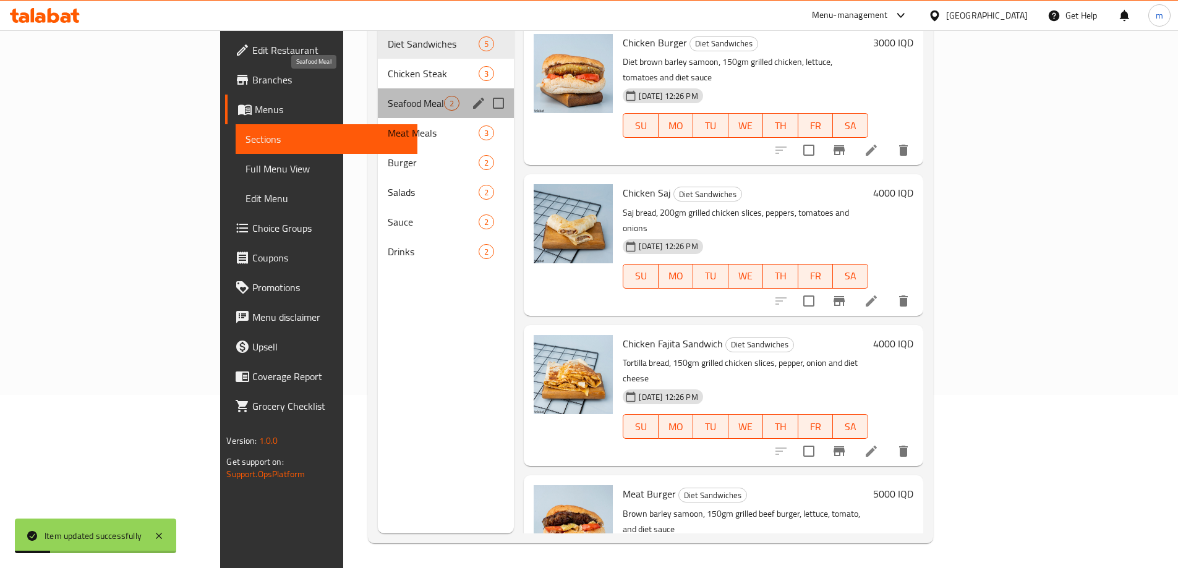
click at [388, 96] on span "Seafood Meal" at bounding box center [416, 103] width 56 height 15
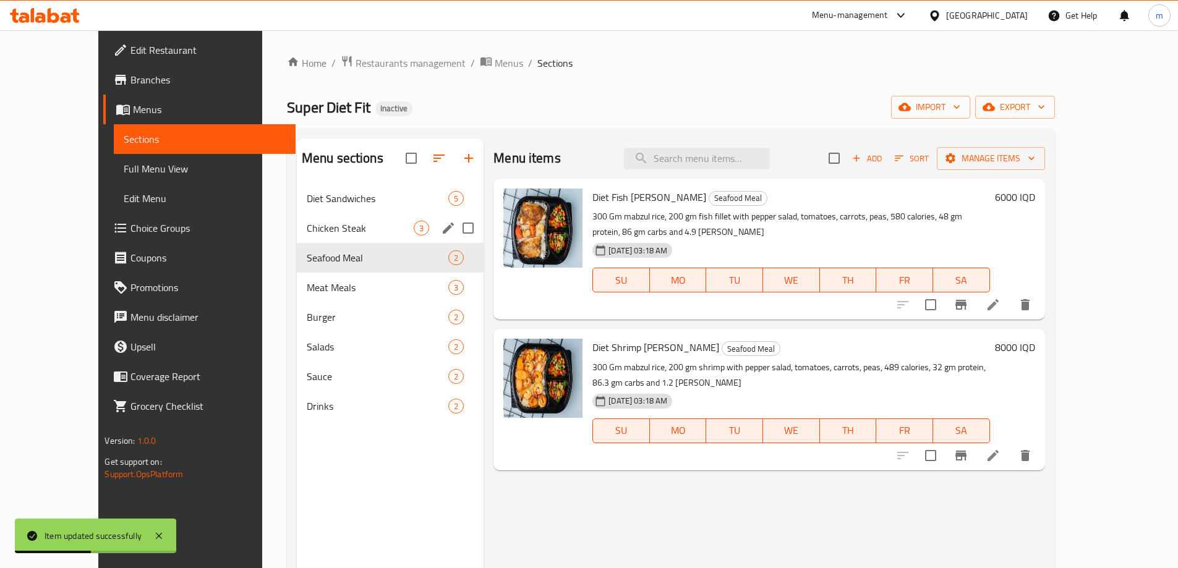
click at [353, 236] on div "Chicken Steak 3" at bounding box center [390, 228] width 187 height 30
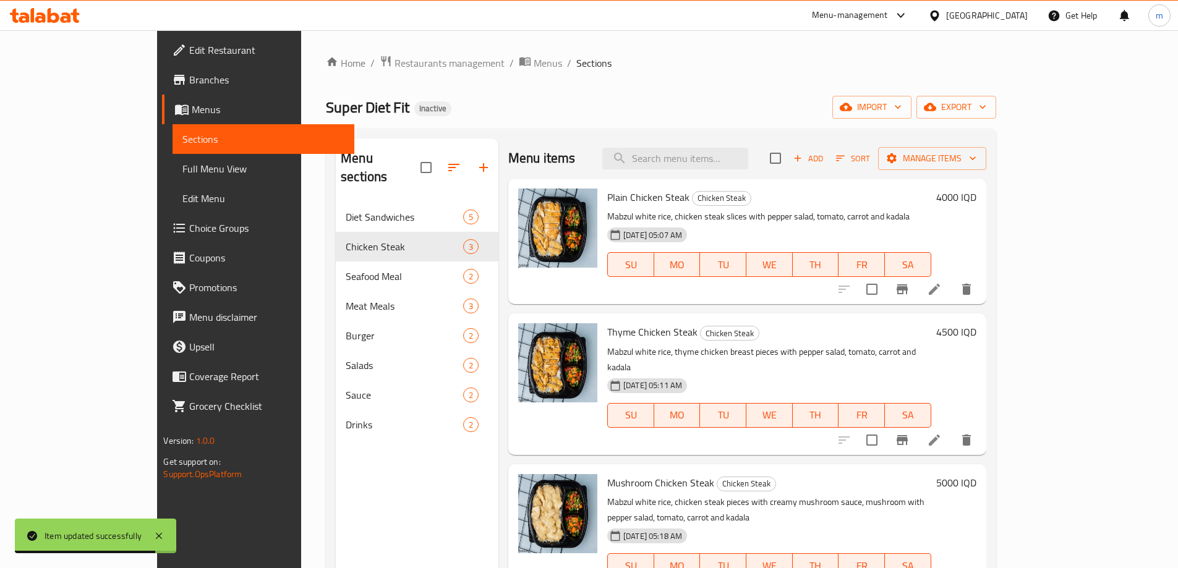
click at [942, 433] on icon at bounding box center [934, 440] width 15 height 15
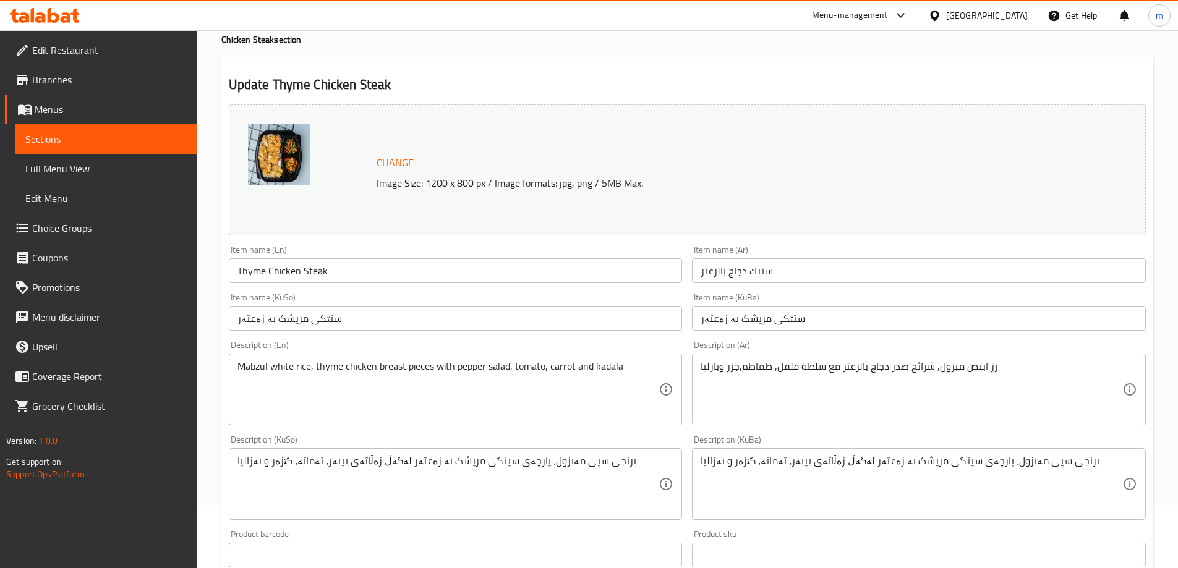
scroll to position [103, 0]
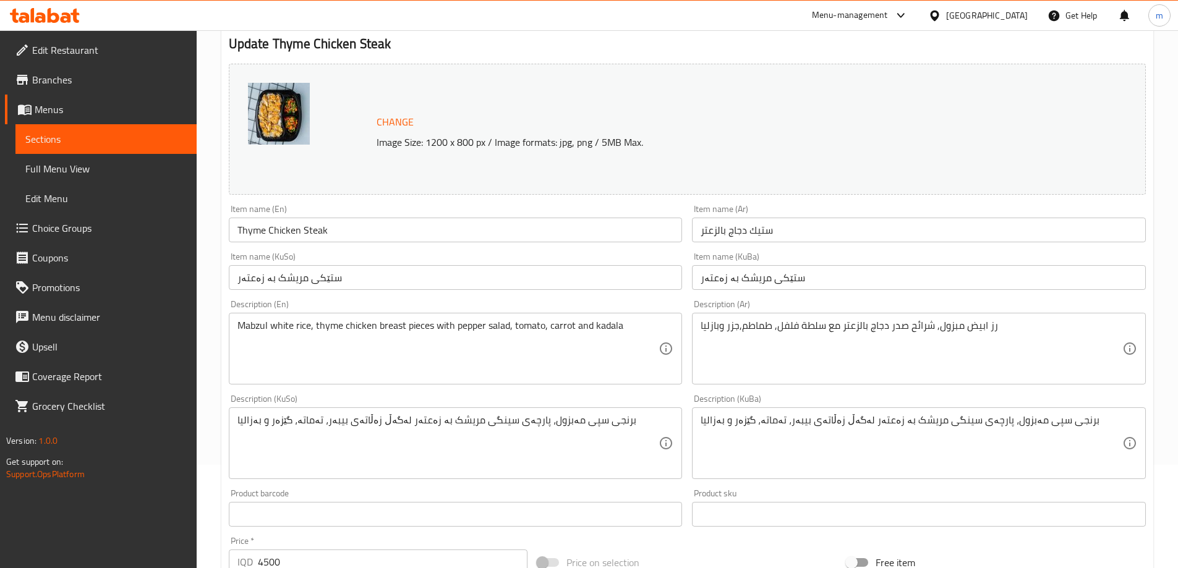
click at [417, 322] on textarea "Mabzul white rice, thyme chicken breast pieces with pepper salad, tomato, carro…" at bounding box center [449, 349] width 422 height 59
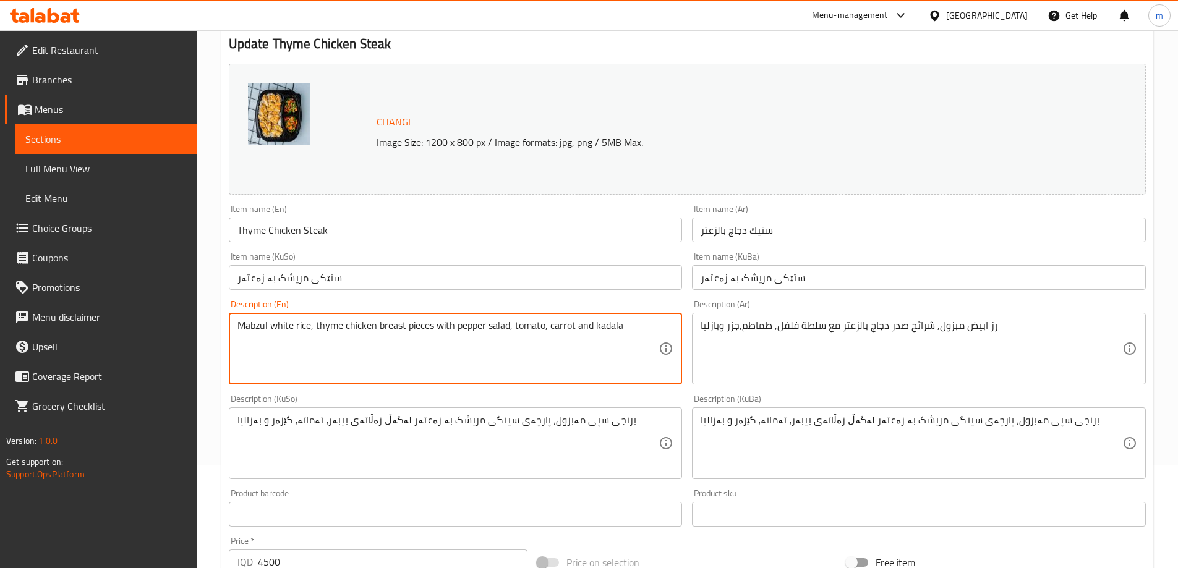
paste textarea "sli"
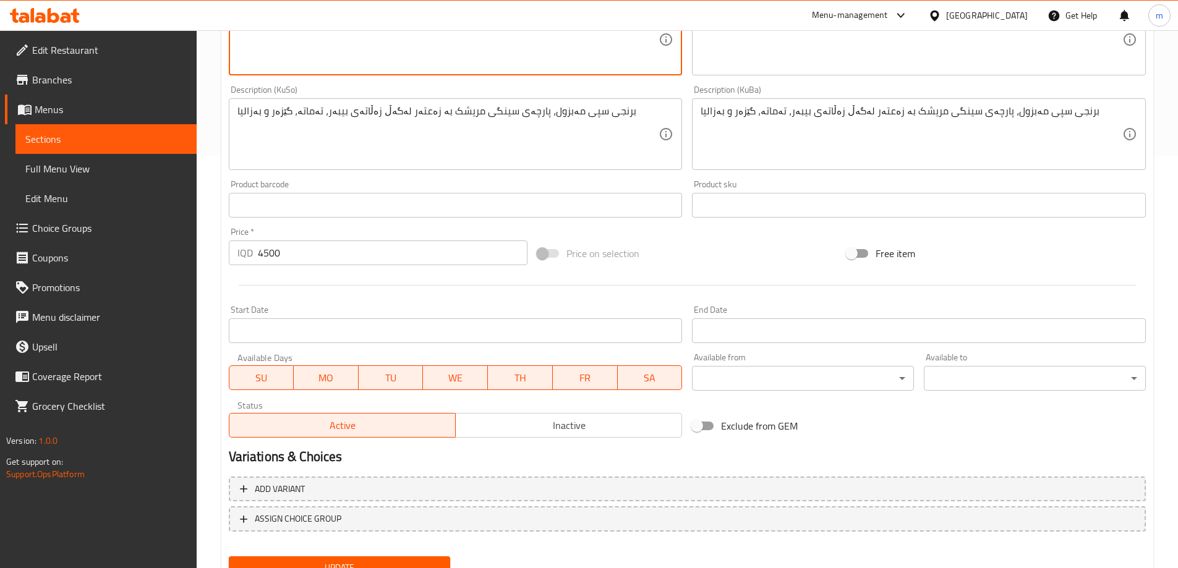
scroll to position [466, 0]
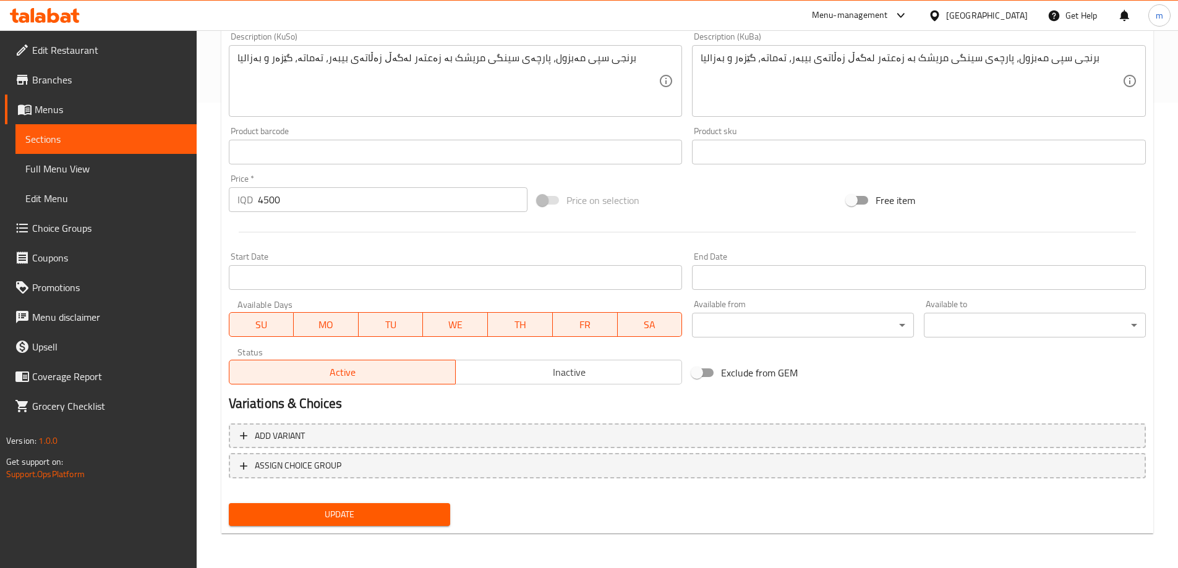
type textarea "Mabzul white rice, thyme chicken breast slices with pepper salad, tomato, carro…"
click at [328, 515] on span "Update" at bounding box center [340, 514] width 202 height 15
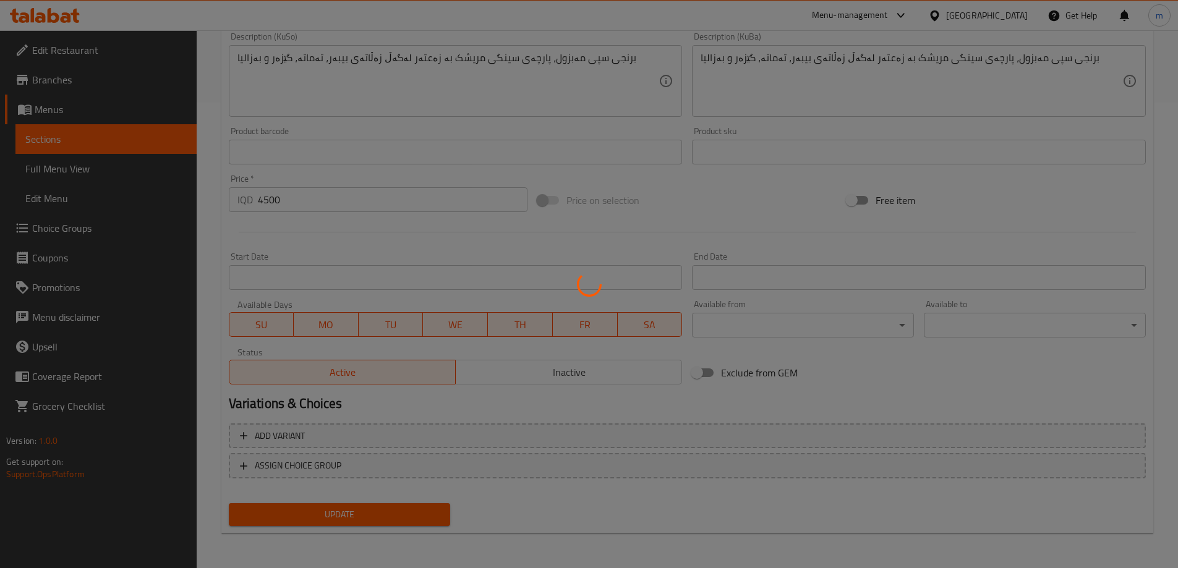
click at [109, 145] on div at bounding box center [589, 284] width 1178 height 568
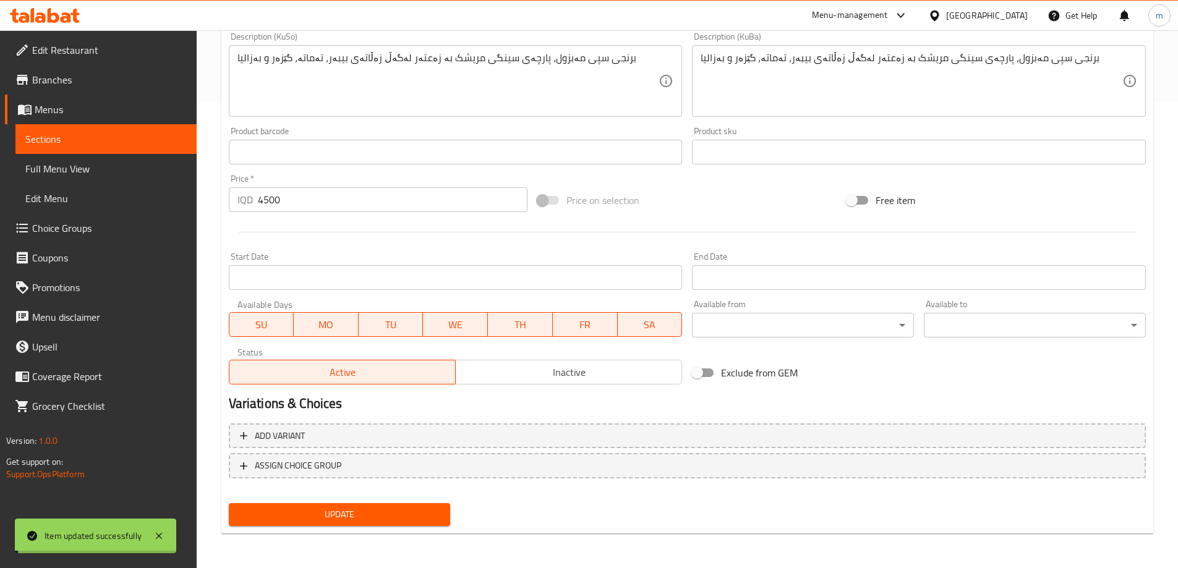
click at [101, 138] on span "Sections" at bounding box center [105, 139] width 161 height 15
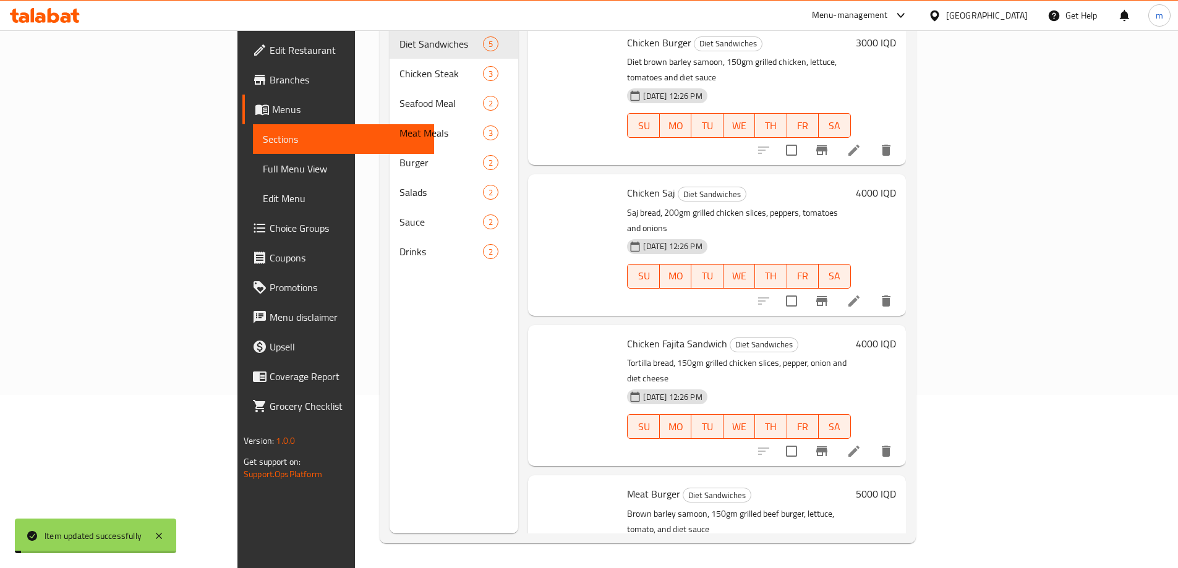
scroll to position [173, 0]
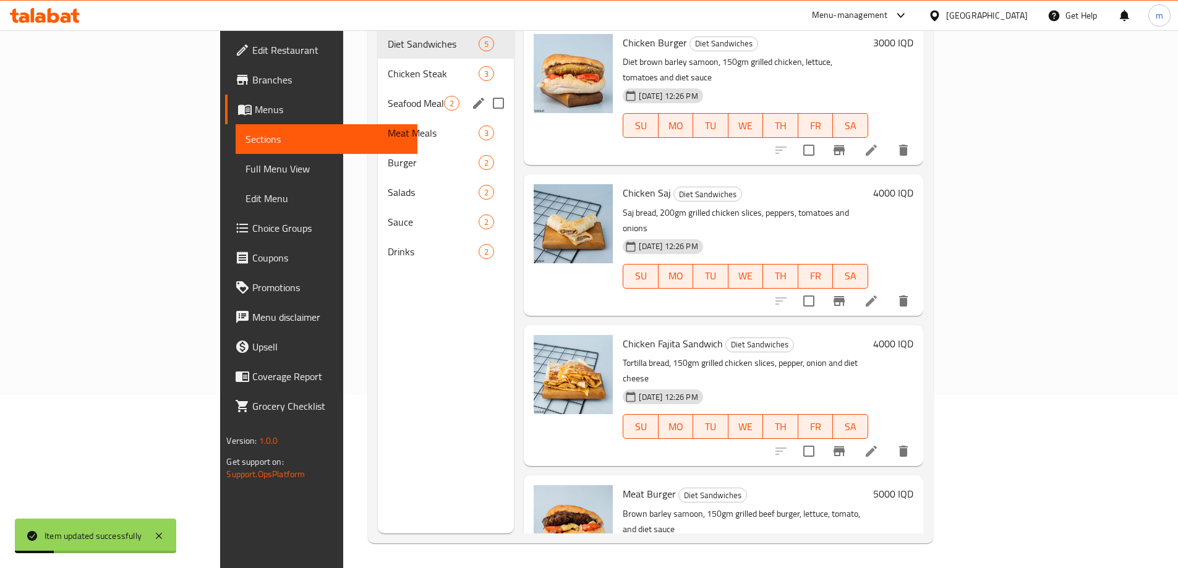
click at [378, 93] on div "Seafood Meal 2" at bounding box center [446, 103] width 136 height 30
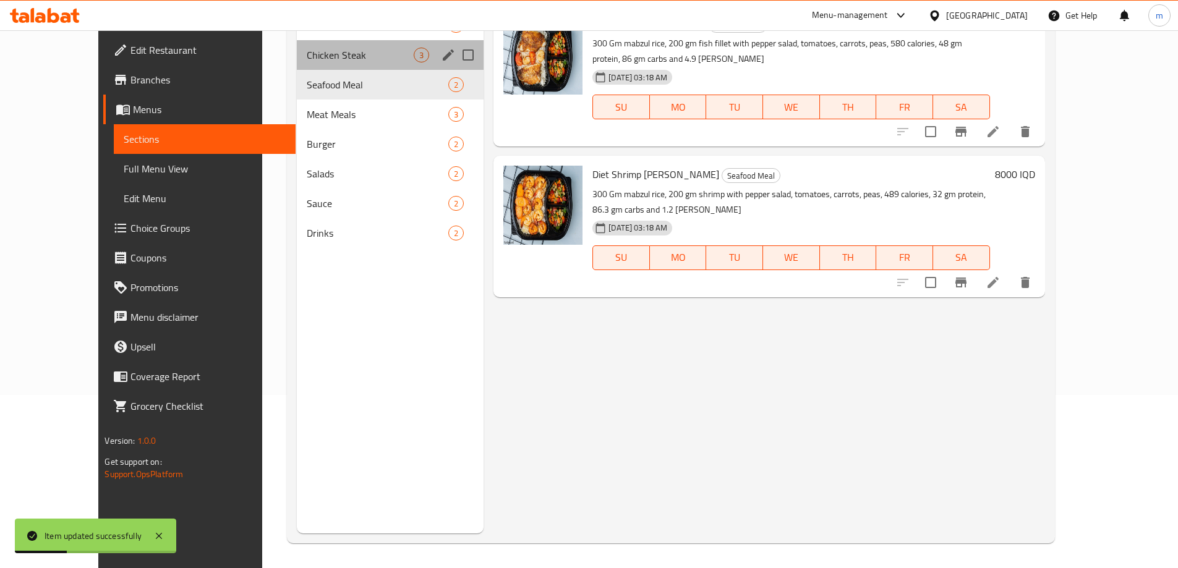
click at [313, 63] on div "Chicken Steak 3" at bounding box center [390, 55] width 187 height 30
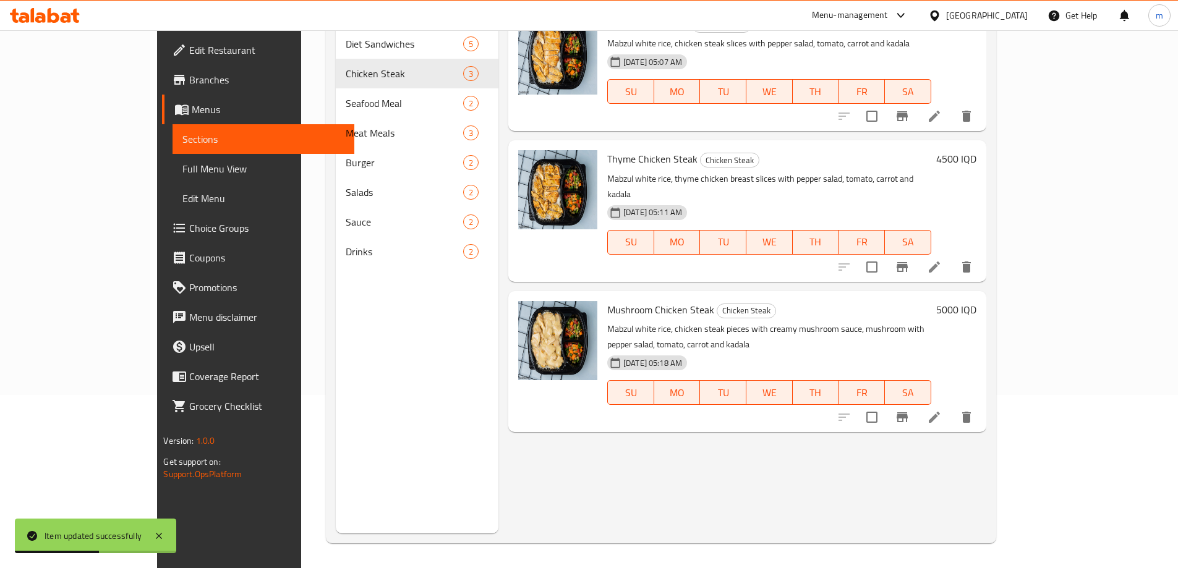
click at [952, 406] on li at bounding box center [934, 417] width 35 height 22
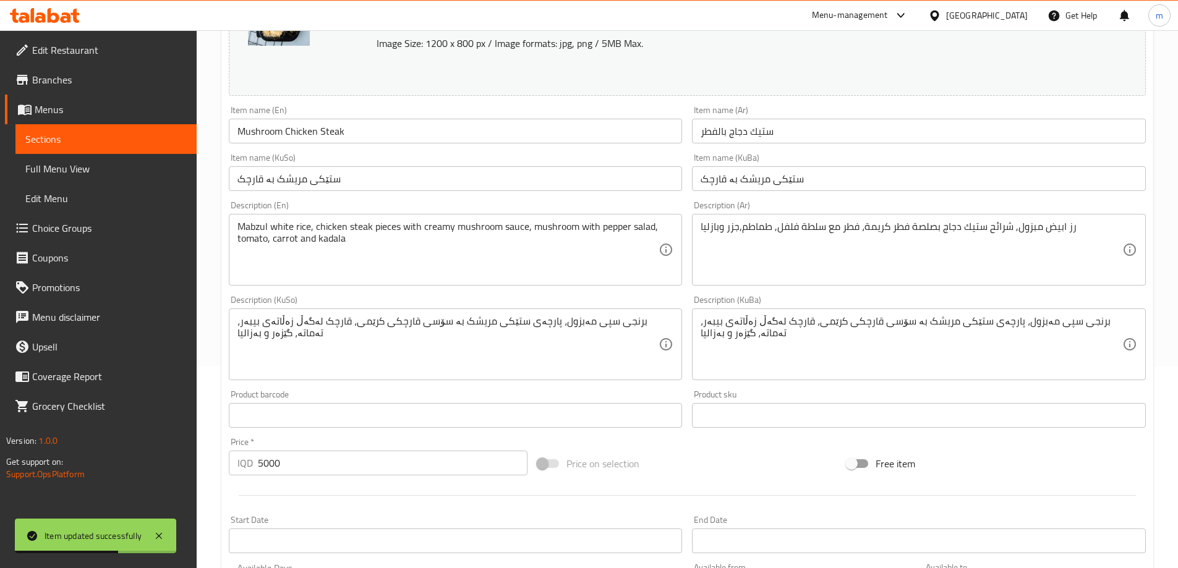
scroll to position [206, 0]
click at [381, 220] on textarea "Mabzul white rice, chicken steak pieces with creamy mushroom sauce, mushroom wi…" at bounding box center [449, 246] width 422 height 59
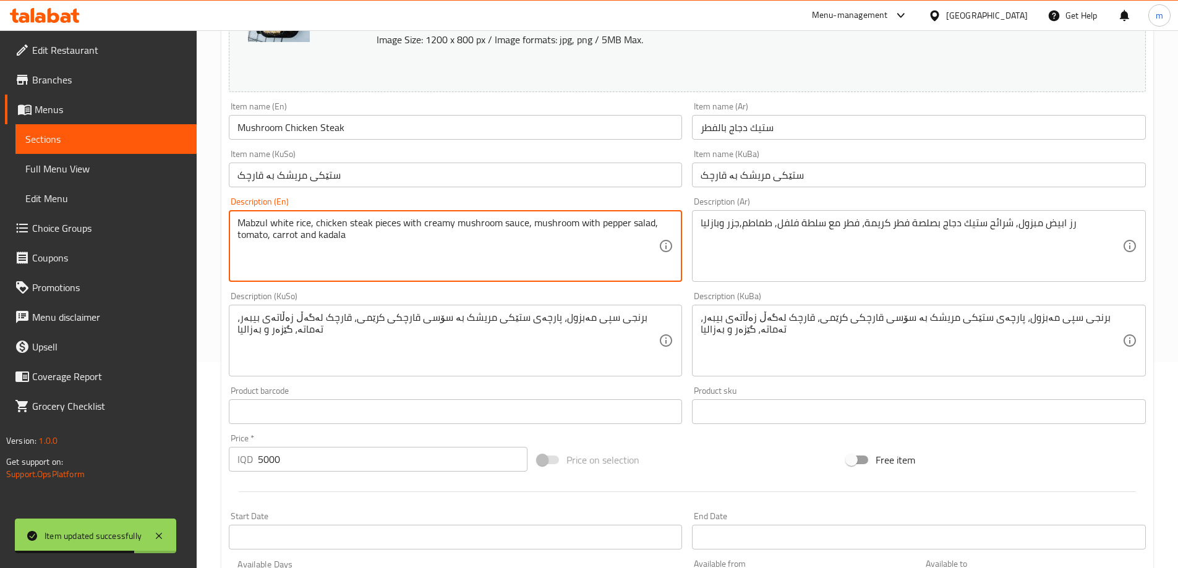
paste textarea "sli"
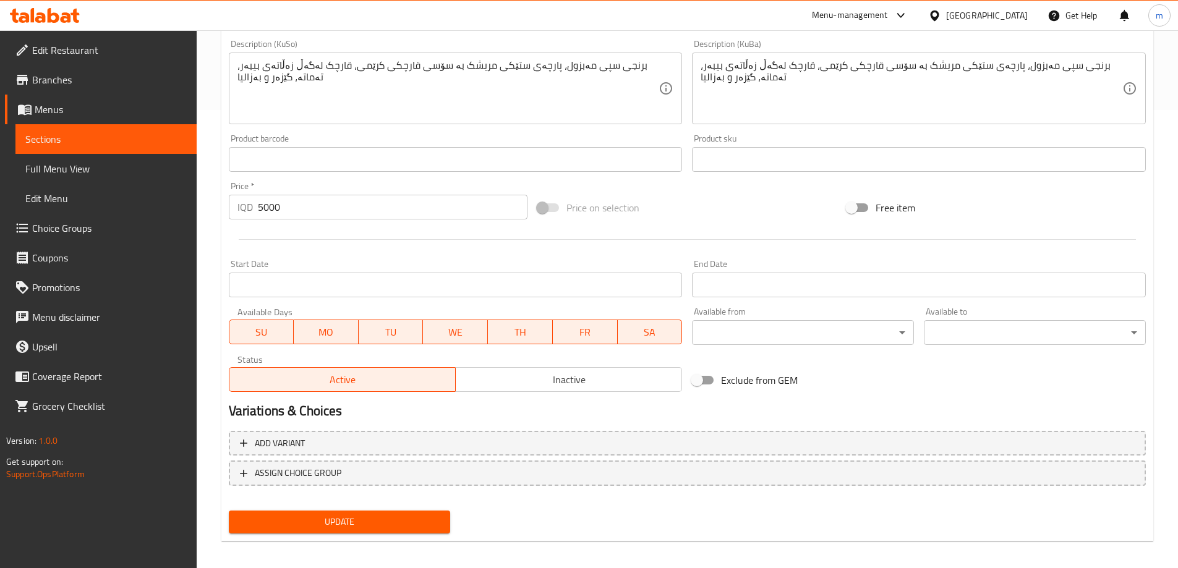
scroll to position [466, 0]
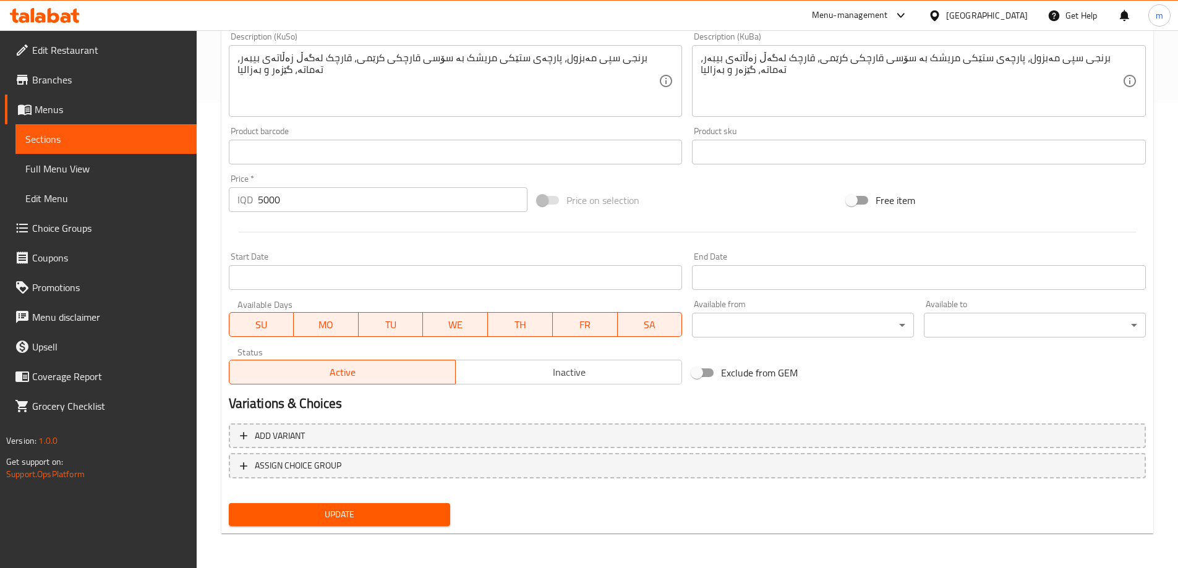
type textarea "Mabzul white rice, chicken steak slices with creamy mushroom sauce, mushroom wi…"
click at [314, 509] on span "Update" at bounding box center [340, 514] width 202 height 15
click at [111, 149] on link "Sections" at bounding box center [105, 139] width 181 height 30
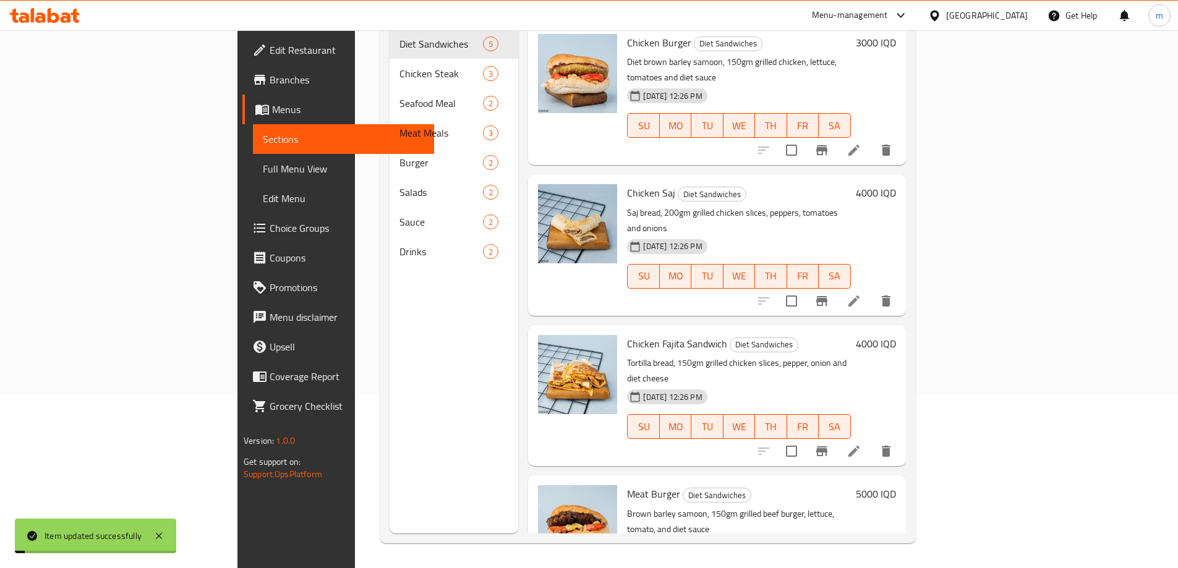
scroll to position [173, 0]
click at [263, 175] on span "Full Menu View" at bounding box center [343, 168] width 161 height 15
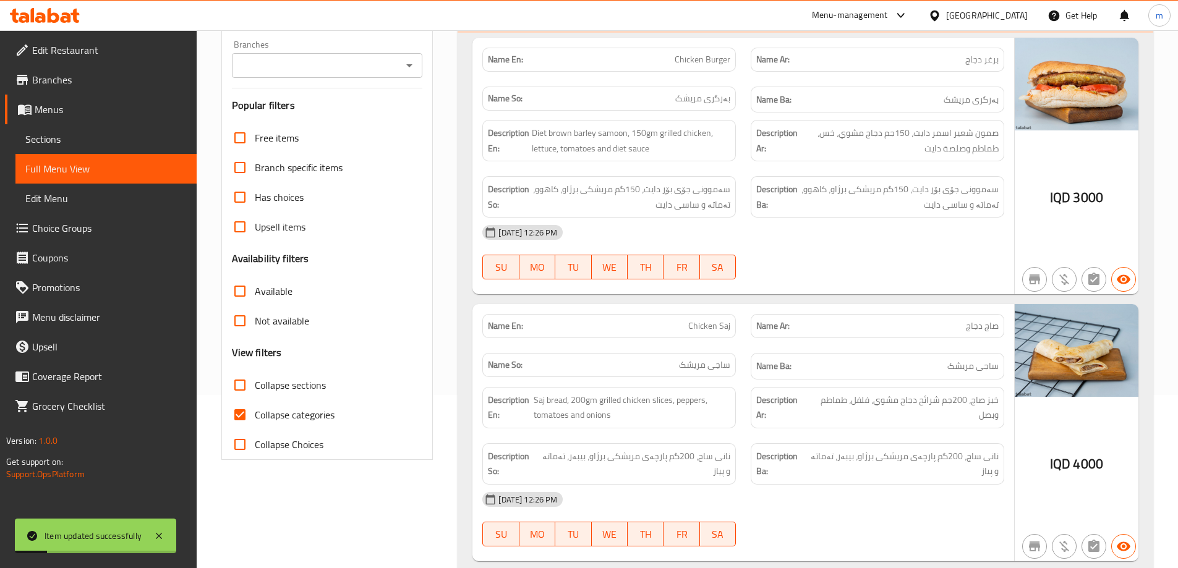
click at [284, 393] on span "Collapse sections" at bounding box center [290, 385] width 71 height 15
click at [255, 393] on input "Collapse sections" at bounding box center [240, 385] width 30 height 30
checkbox input "true"
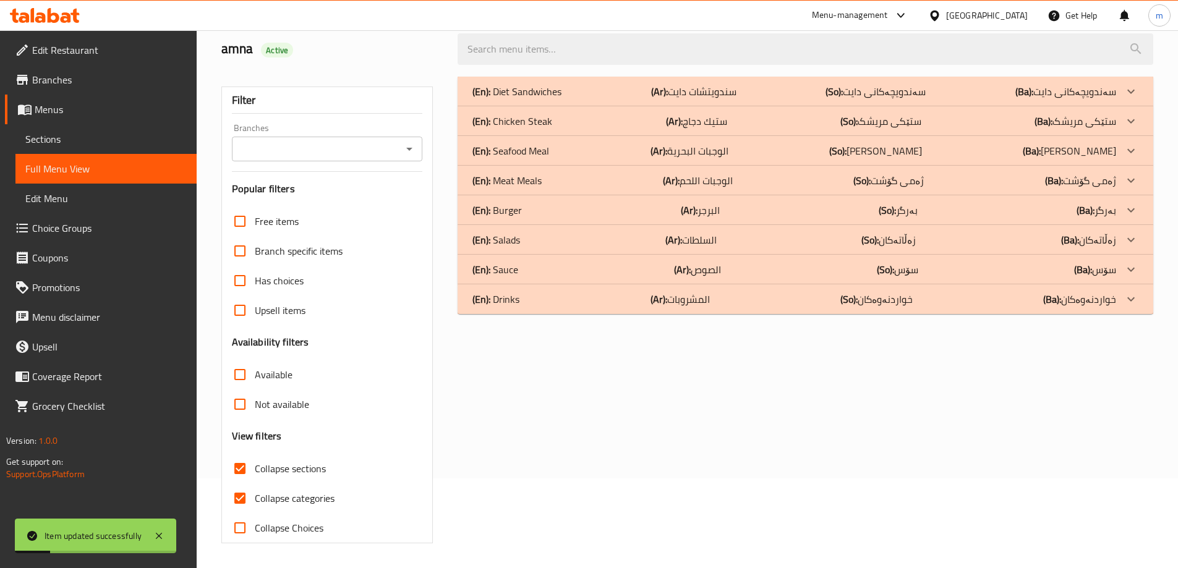
click at [286, 491] on span "Collapse categories" at bounding box center [295, 498] width 80 height 15
click at [255, 484] on input "Collapse categories" at bounding box center [240, 499] width 30 height 30
checkbox input "false"
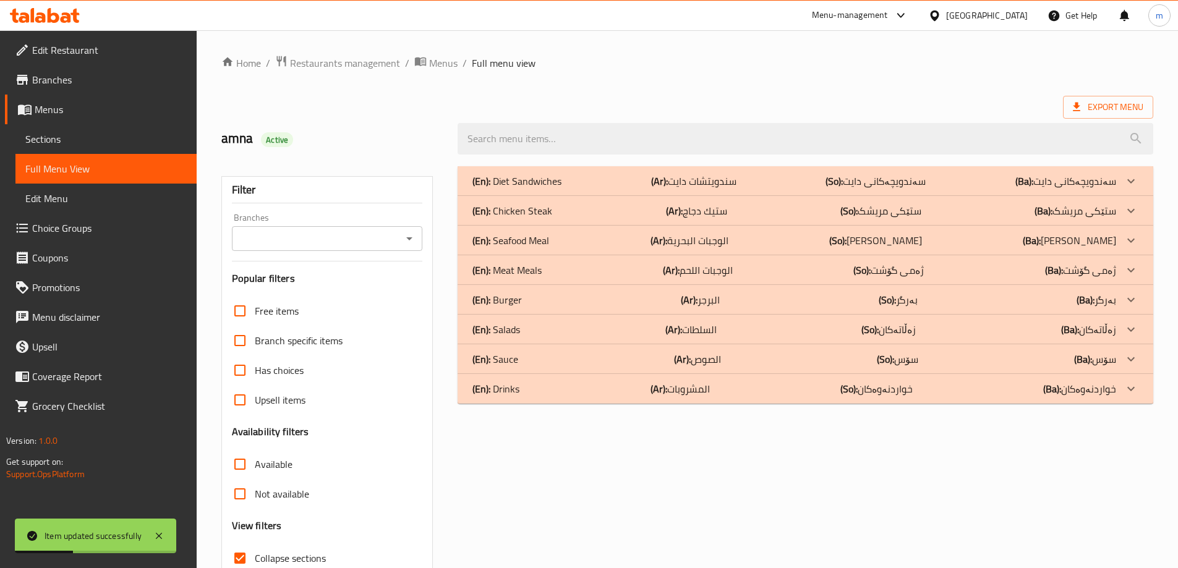
click at [584, 189] on div "(En): Chicken Steak (Ar): ستيك دجاج (So): ستێکی مریشک (Ba): ستێکی مریشک" at bounding box center [795, 181] width 644 height 15
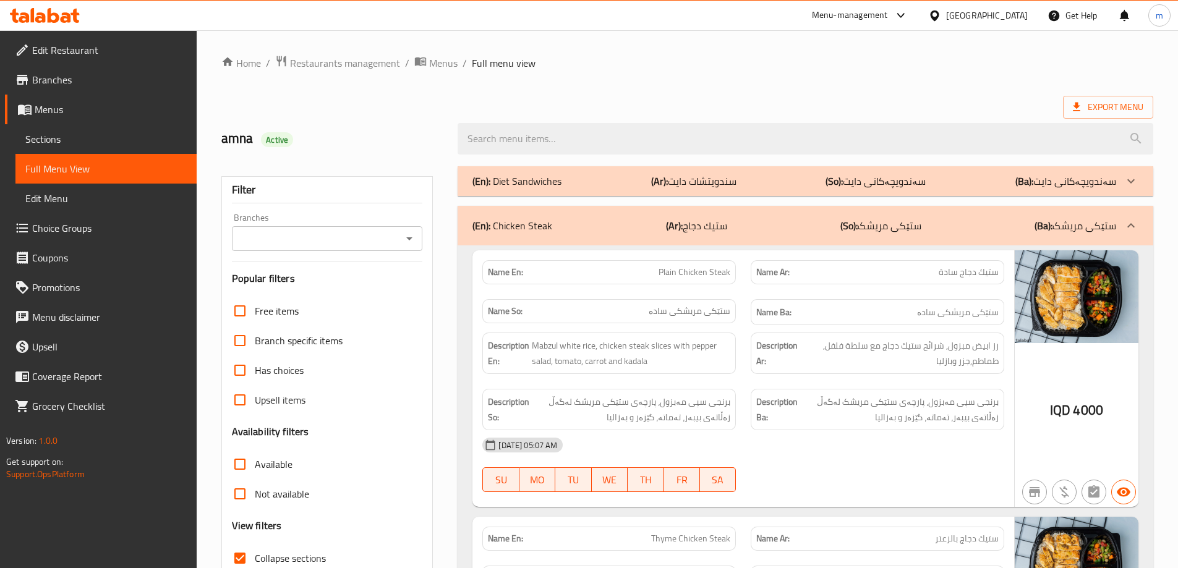
click at [325, 250] on div "Branches" at bounding box center [327, 238] width 191 height 25
click at [356, 240] on input "Branches" at bounding box center [317, 238] width 163 height 17
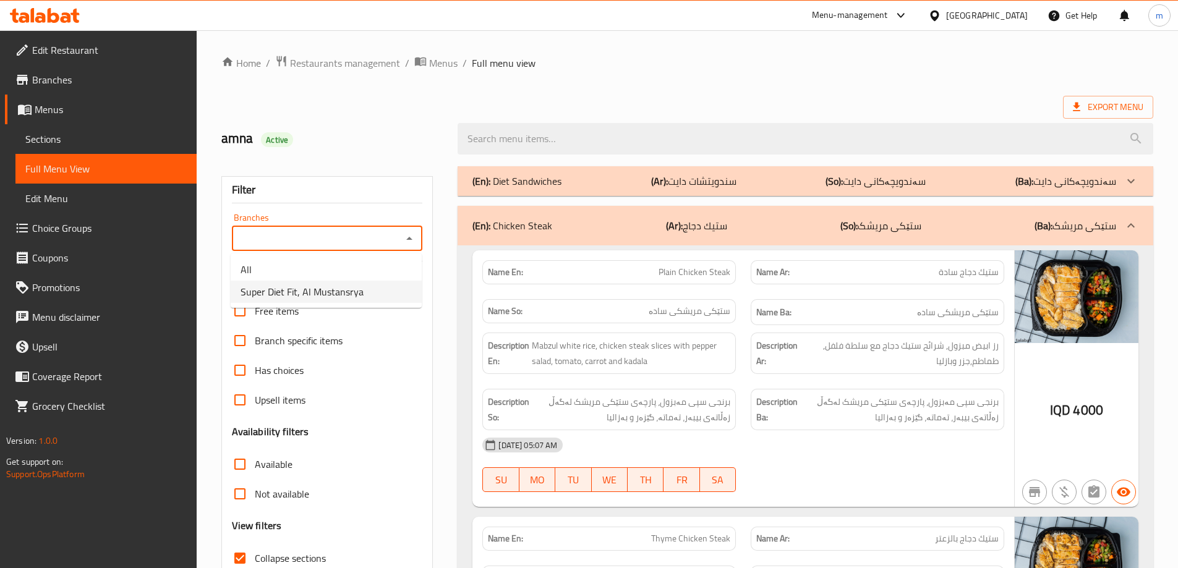
click at [313, 301] on li "Super Diet Fit, Al Mustansrya" at bounding box center [326, 292] width 191 height 22
type input "Super Diet Fit, Al Mustansrya"
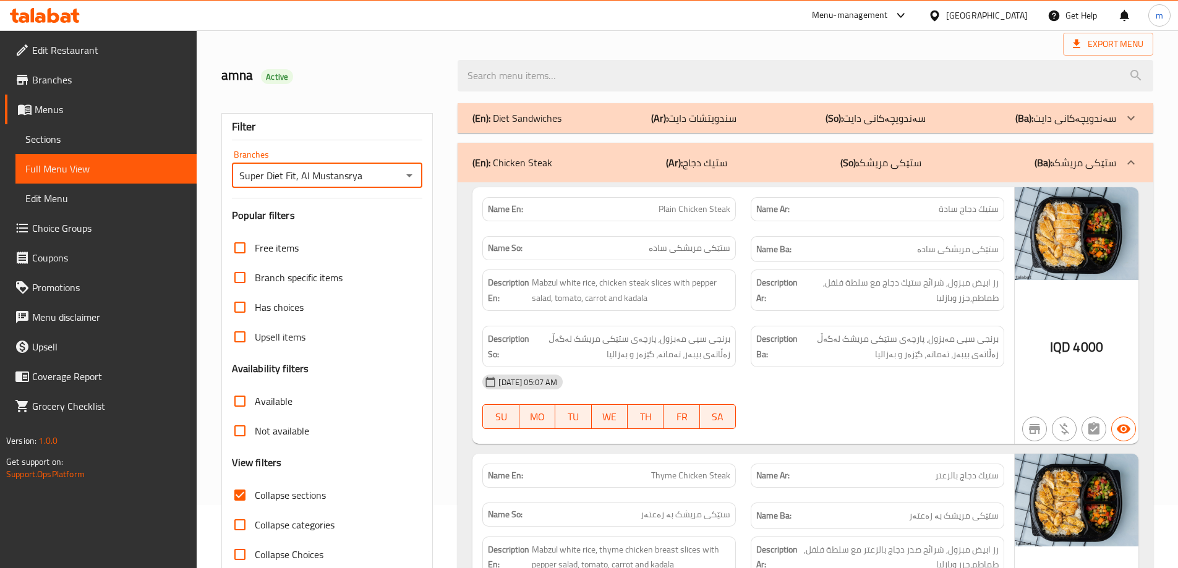
scroll to position [103, 0]
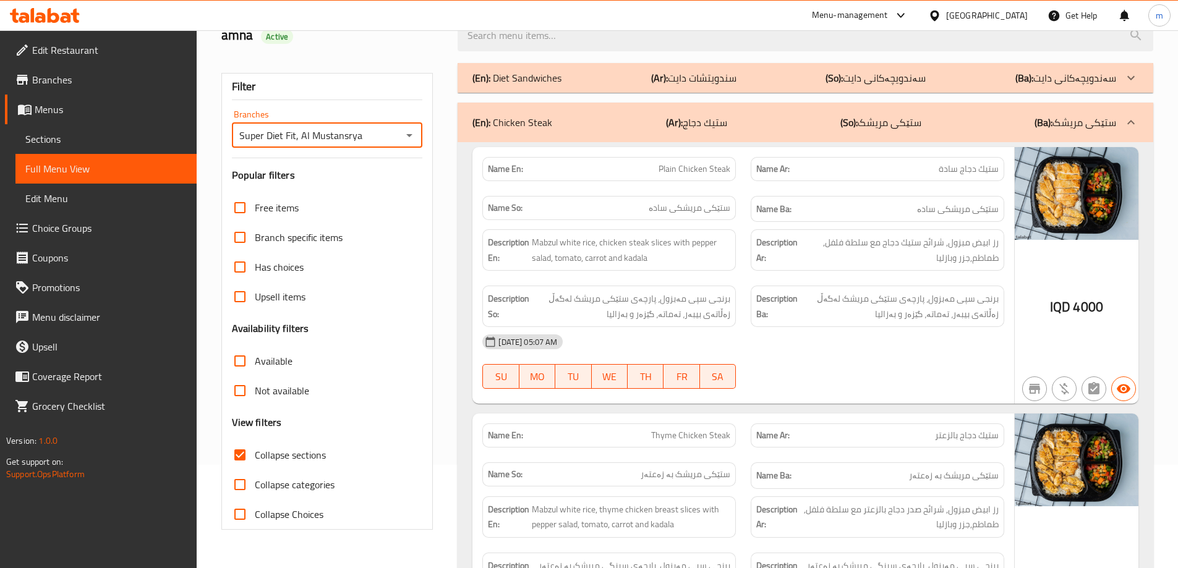
click at [312, 460] on span "Collapse sections" at bounding box center [290, 455] width 71 height 15
click at [255, 460] on input "Collapse sections" at bounding box center [240, 455] width 30 height 30
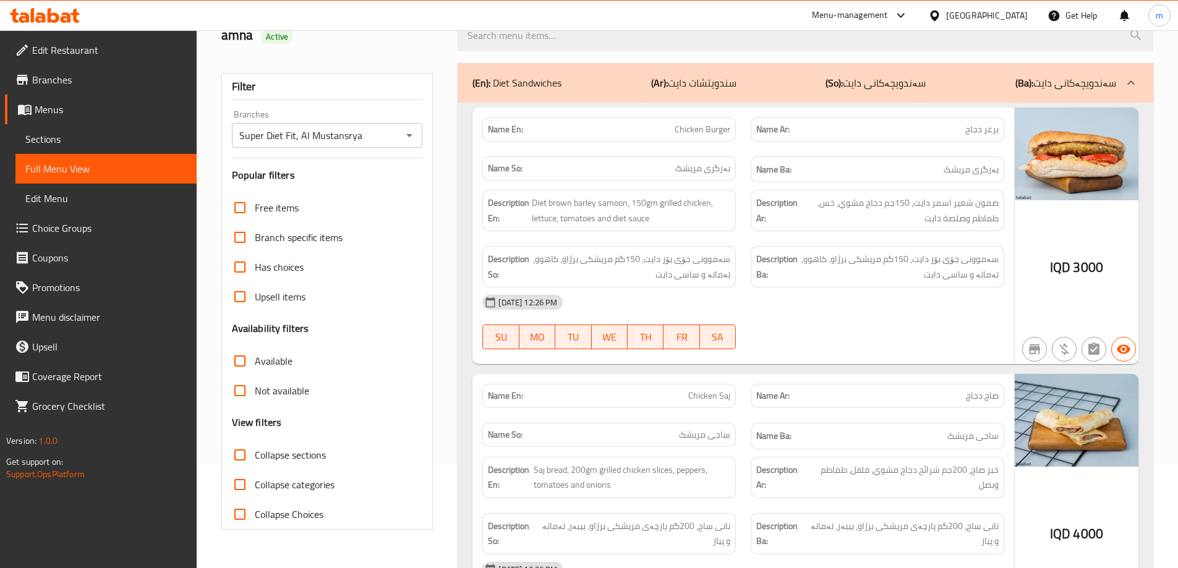
click at [300, 460] on span "Collapse sections" at bounding box center [290, 455] width 71 height 15
click at [255, 460] on input "Collapse sections" at bounding box center [240, 455] width 30 height 30
checkbox input "true"
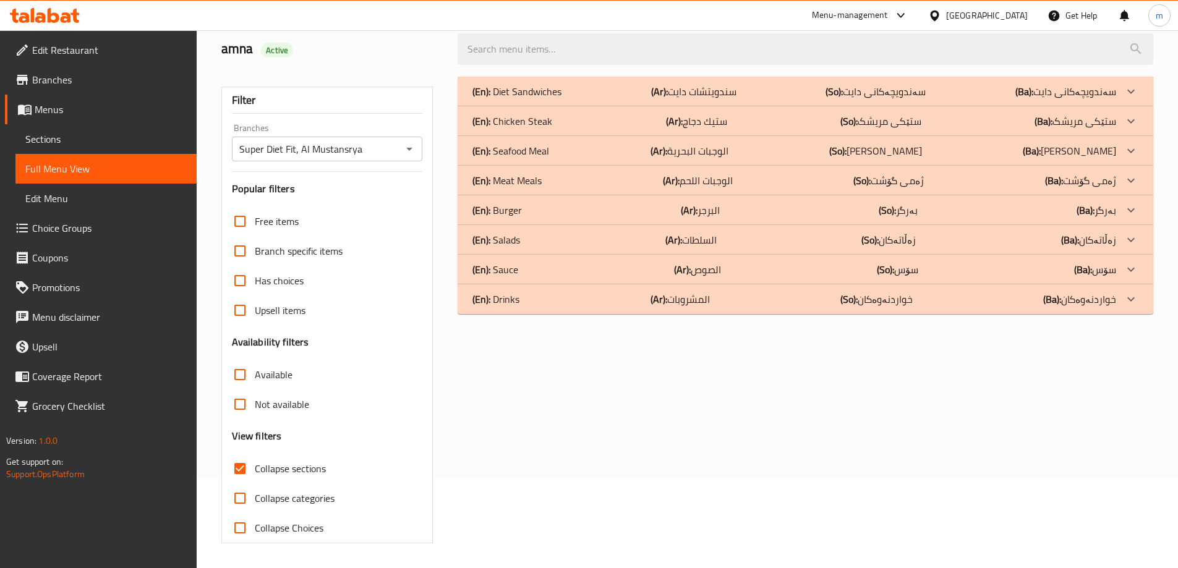
scroll to position [90, 0]
click at [552, 106] on div "(En): Chicken Steak (Ar): ستيك دجاج (So): ستێکی مریشک (Ba): ستێکی مریشک" at bounding box center [806, 92] width 696 height 30
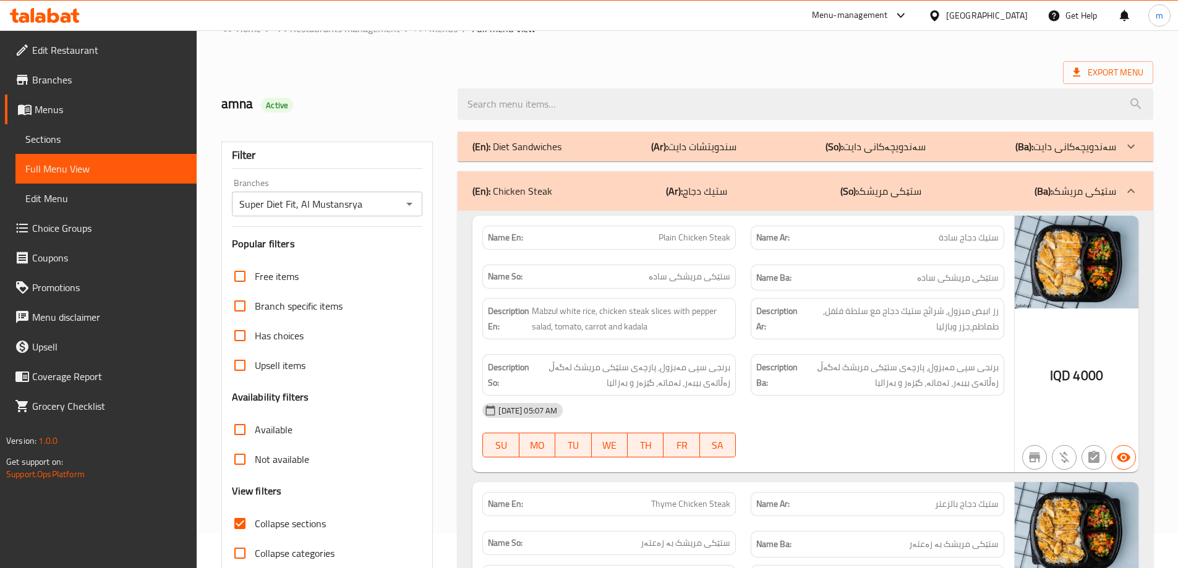
scroll to position [19, 0]
